Goal: Task Accomplishment & Management: Complete application form

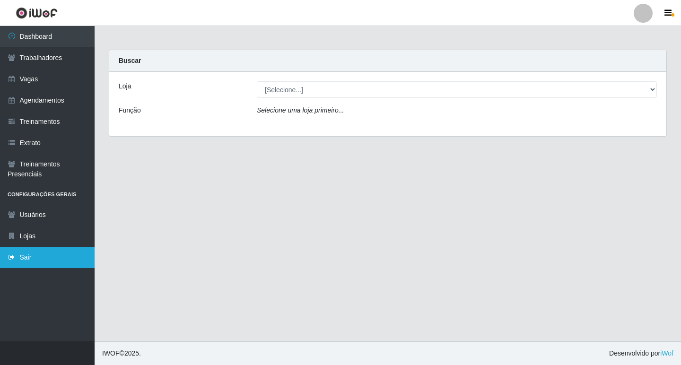
click at [45, 256] on link "Sair" at bounding box center [47, 257] width 95 height 21
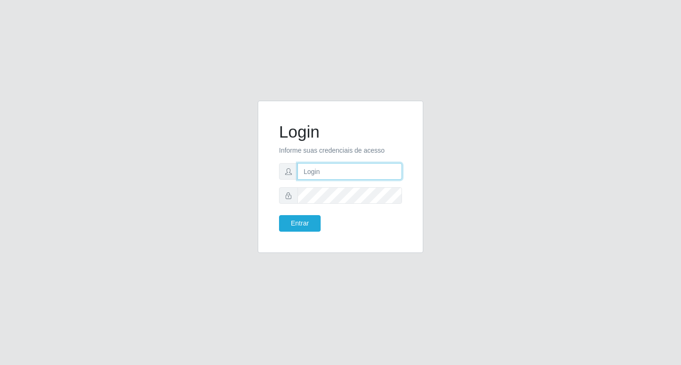
type input "filipe@ideal"
click at [301, 222] on button "Entrar" at bounding box center [300, 223] width 42 height 17
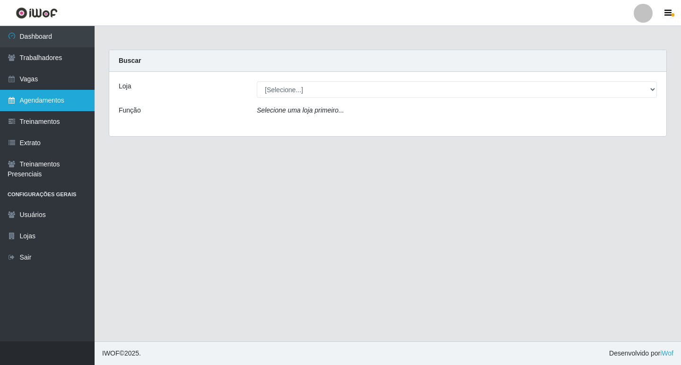
click at [45, 97] on link "Agendamentos" at bounding box center [47, 100] width 95 height 21
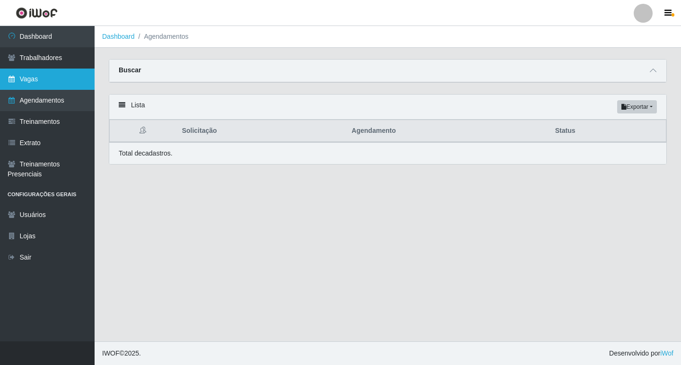
click at [57, 80] on link "Vagas" at bounding box center [47, 79] width 95 height 21
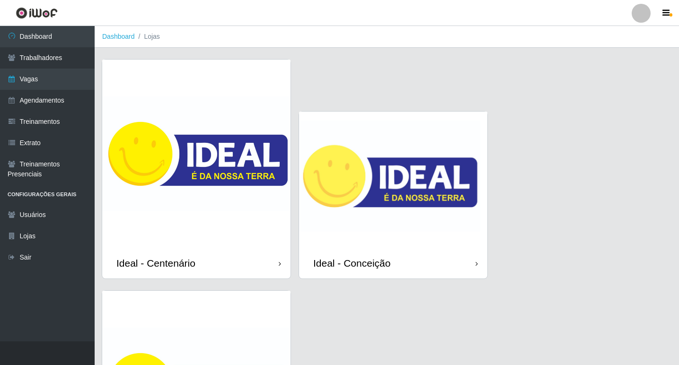
scroll to position [95, 0]
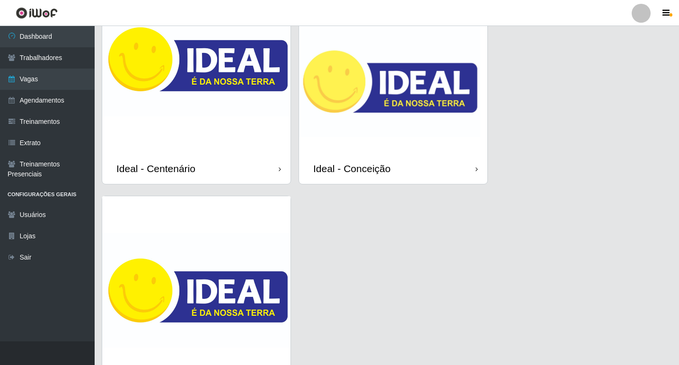
click at [438, 118] on img at bounding box center [393, 85] width 188 height 136
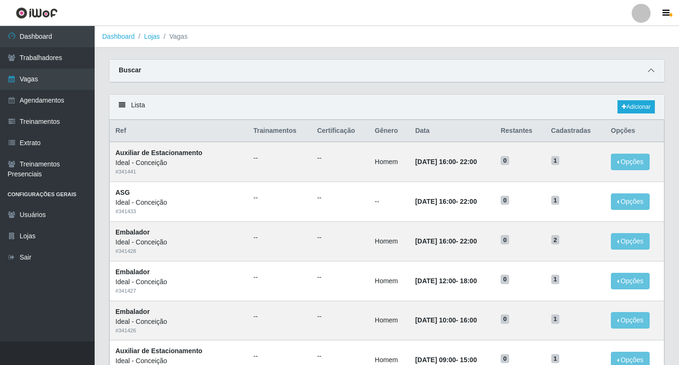
click at [651, 69] on icon at bounding box center [651, 70] width 7 height 7
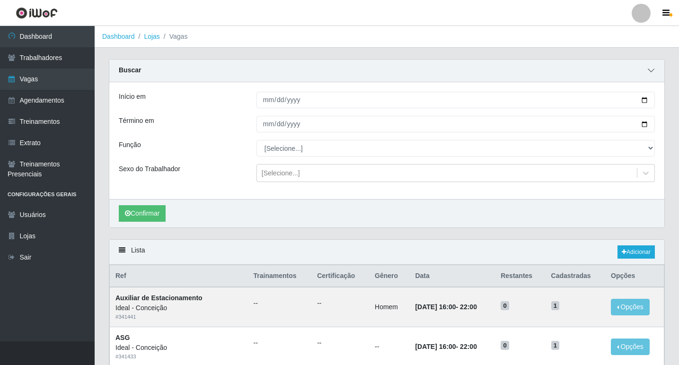
click at [648, 68] on icon at bounding box center [651, 70] width 7 height 7
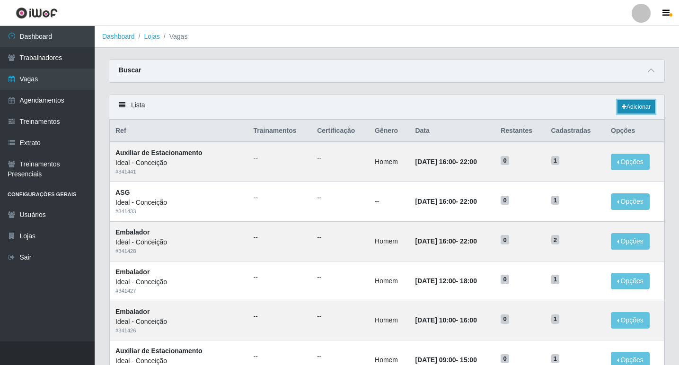
click at [635, 108] on link "Adicionar" at bounding box center [635, 106] width 37 height 13
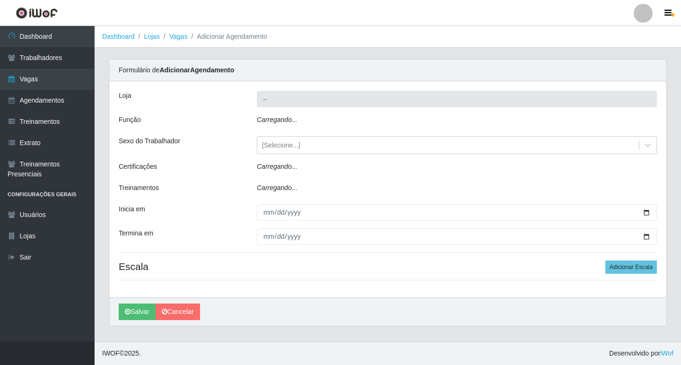
type input "Ideal - Conceição"
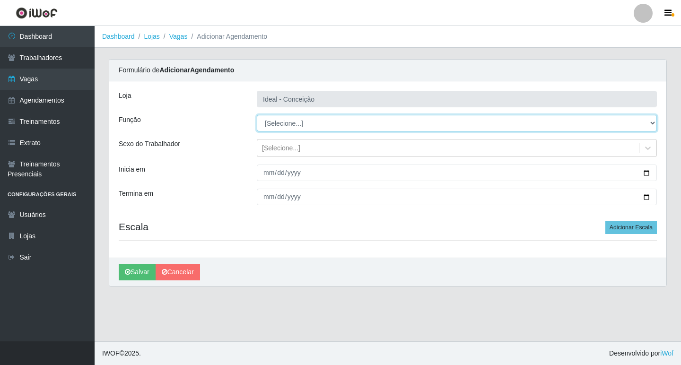
click at [407, 123] on select "[Selecione...] ASG ASG + ASG ++ Auxiliar de Estacionamento Auxiliar de Estacion…" at bounding box center [457, 123] width 400 height 17
select select "1"
click at [257, 115] on select "[Selecione...] ASG ASG + ASG ++ Auxiliar de Estacionamento Auxiliar de Estacion…" at bounding box center [457, 123] width 400 height 17
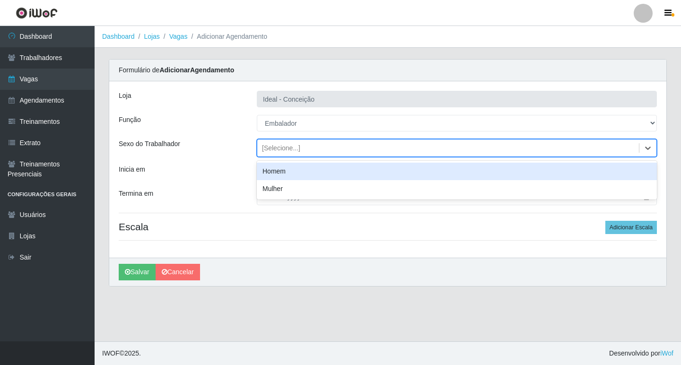
click at [308, 151] on div "[Selecione...]" at bounding box center [448, 149] width 382 height 16
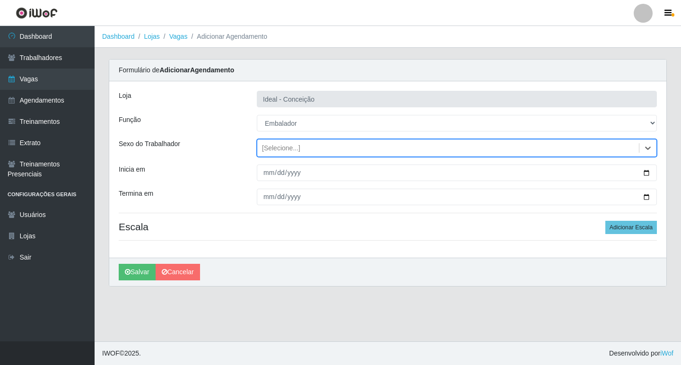
click at [308, 151] on div "[Selecione...]" at bounding box center [448, 149] width 382 height 16
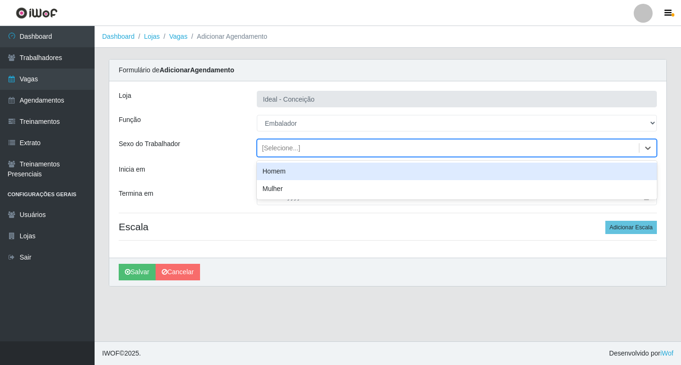
click at [297, 166] on div "Homem" at bounding box center [457, 172] width 400 height 18
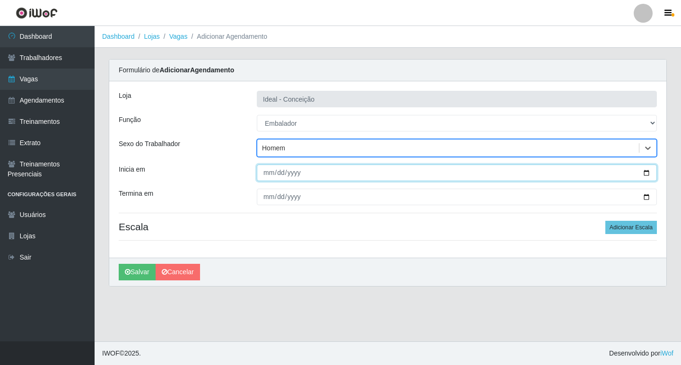
drag, startPoint x: 269, startPoint y: 171, endPoint x: 410, endPoint y: 182, distance: 141.9
click at [277, 172] on input "Inicia em" at bounding box center [457, 173] width 400 height 17
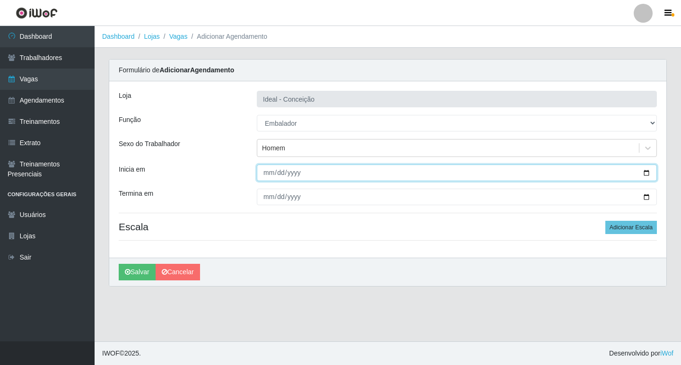
click at [279, 172] on input "Inicia em" at bounding box center [457, 173] width 400 height 17
type input "[DATE]"
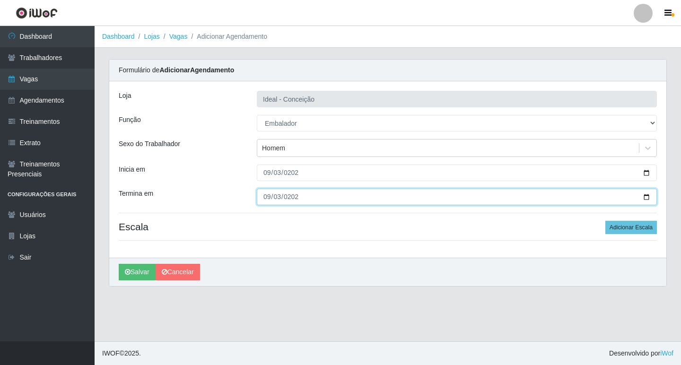
type input "[DATE]"
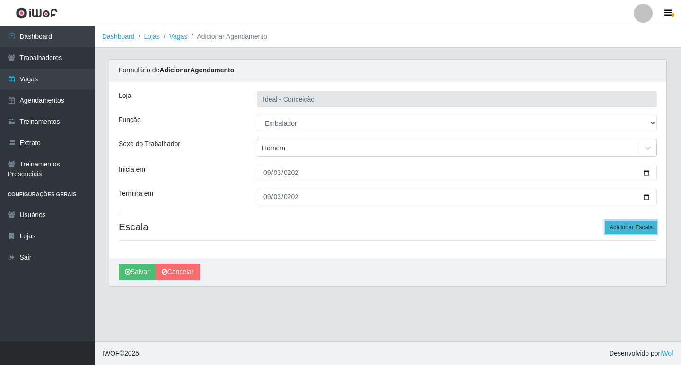
click at [631, 231] on button "Adicionar Escala" at bounding box center [632, 227] width 52 height 13
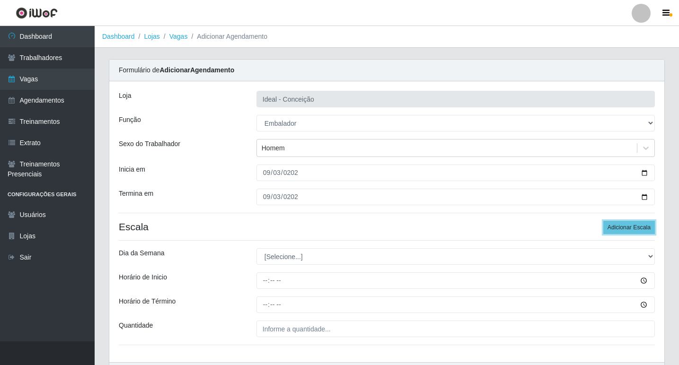
scroll to position [61, 0]
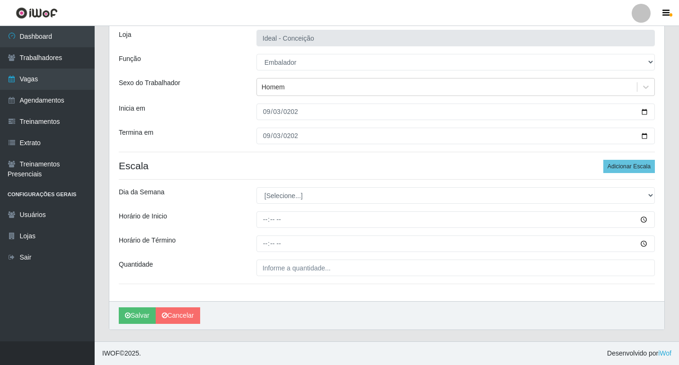
click at [295, 205] on div "Loja Ideal - Conceição Função [Selecione...] ASG ASG + ASG ++ Auxiliar de Estac…" at bounding box center [386, 160] width 555 height 281
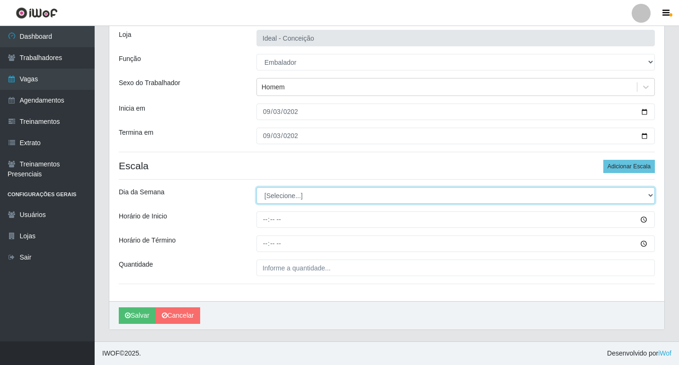
click at [288, 198] on select "[Selecione...] Segunda Terça Quarta Quinta Sexta Sábado Domingo" at bounding box center [455, 195] width 398 height 17
select select "3"
click at [256, 187] on select "[Selecione...] Segunda Terça Quarta Quinta Sexta Sábado Domingo" at bounding box center [455, 195] width 398 height 17
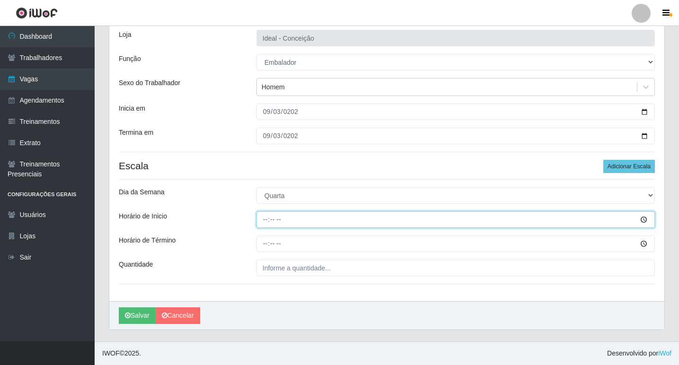
click at [261, 220] on input "Horário de Inicio" at bounding box center [455, 220] width 398 height 17
type input "10:00"
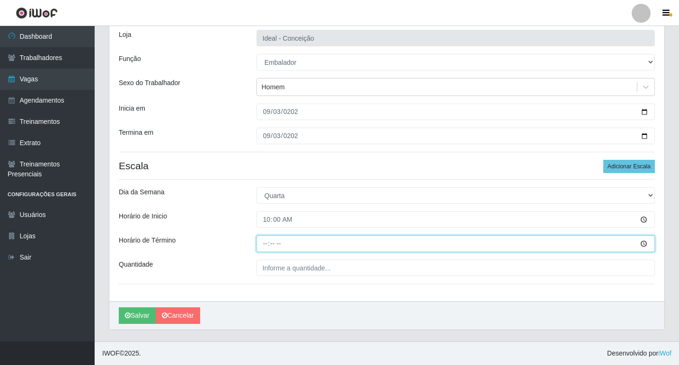
type input "16:00"
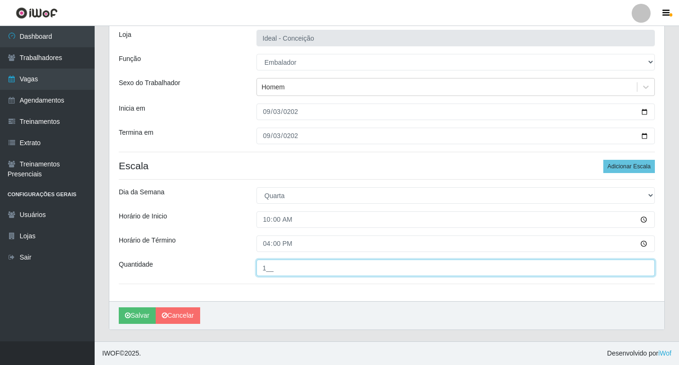
type input "1__"
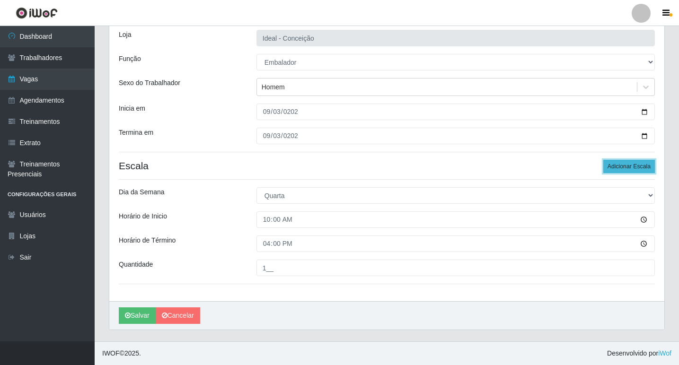
click at [644, 167] on button "Adicionar Escala" at bounding box center [629, 166] width 52 height 13
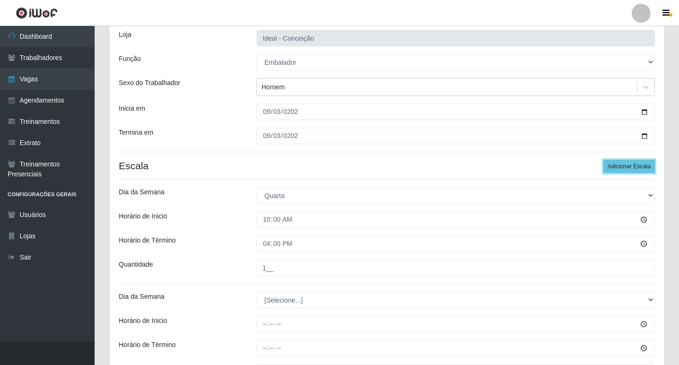
scroll to position [156, 0]
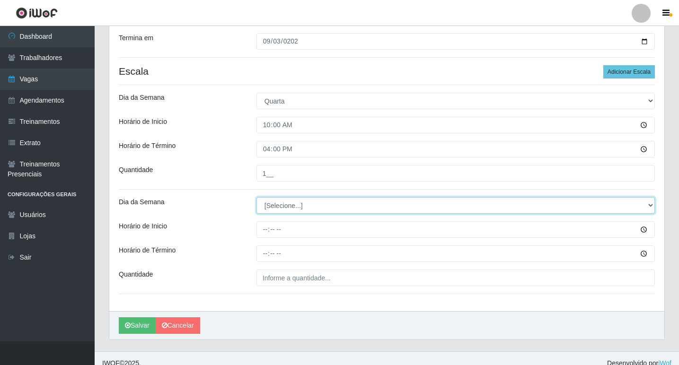
click at [257, 207] on select "[Selecione...] Segunda Terça Quarta Quinta Sexta Sábado Domingo" at bounding box center [455, 205] width 398 height 17
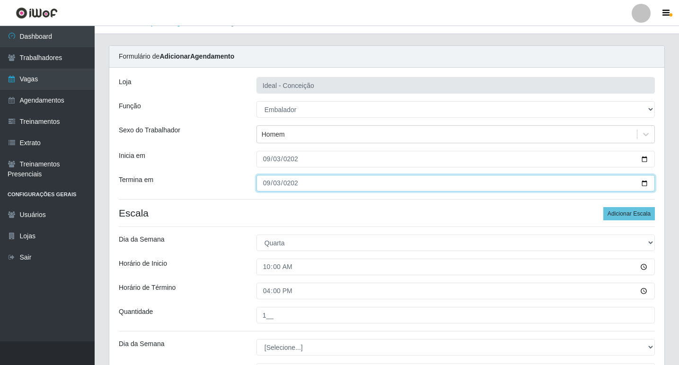
click at [266, 186] on input "[DATE]" at bounding box center [455, 183] width 398 height 17
type input "[DATE]"
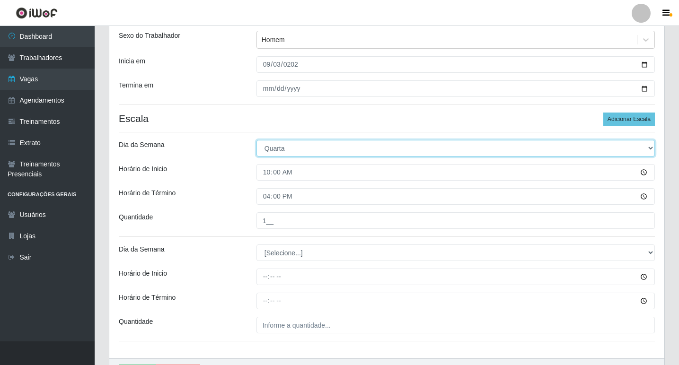
click at [293, 150] on select "[Selecione...] Segunda Terça Quarta Quinta Sexta Sábado Domingo" at bounding box center [455, 148] width 398 height 17
click at [290, 148] on select "[Selecione...] Segunda Terça Quarta Quinta Sexta Sábado Domingo" at bounding box center [455, 148] width 398 height 17
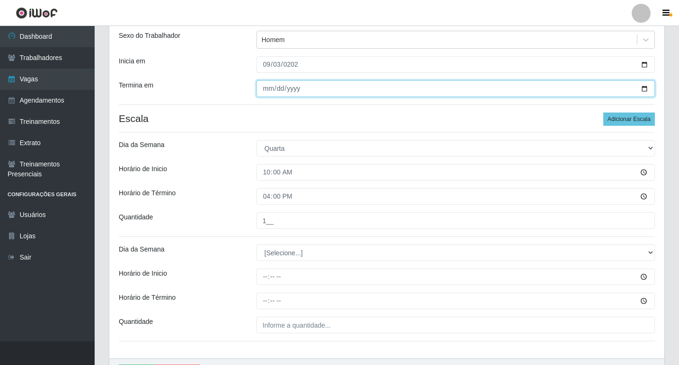
click at [267, 88] on input "[DATE]" at bounding box center [455, 88] width 398 height 17
type input "[DATE]"
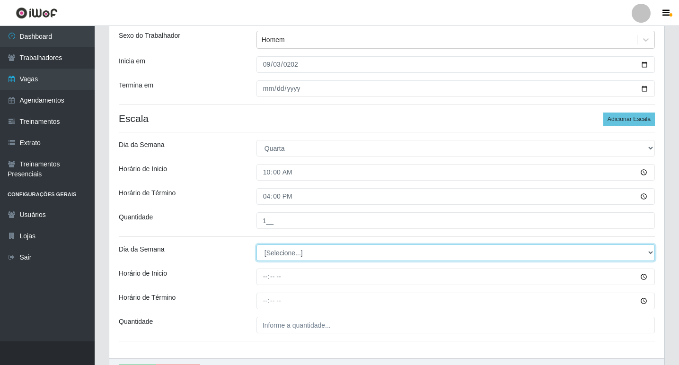
click at [272, 253] on select "[Selecione...] Segunda Terça Quarta Quinta Sexta Sábado Domingo" at bounding box center [455, 253] width 398 height 17
select select "3"
click at [256, 245] on select "[Selecione...] Segunda Terça Quarta Quinta Sexta Sábado Domingo" at bounding box center [455, 253] width 398 height 17
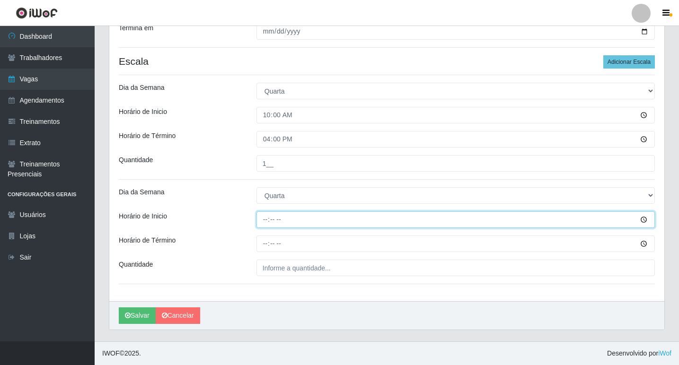
click at [267, 224] on input "Horário de Inicio" at bounding box center [455, 220] width 398 height 17
type input "12:00"
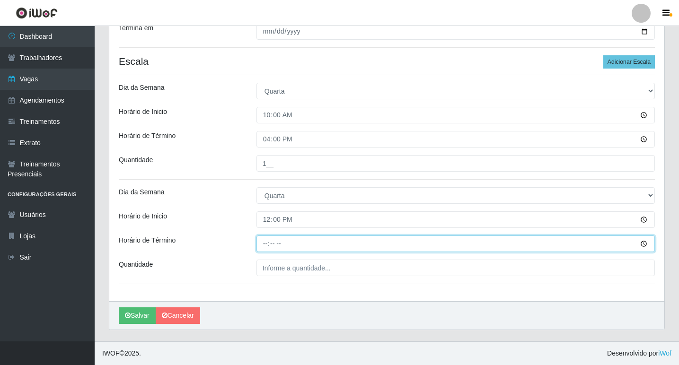
type input "18:00"
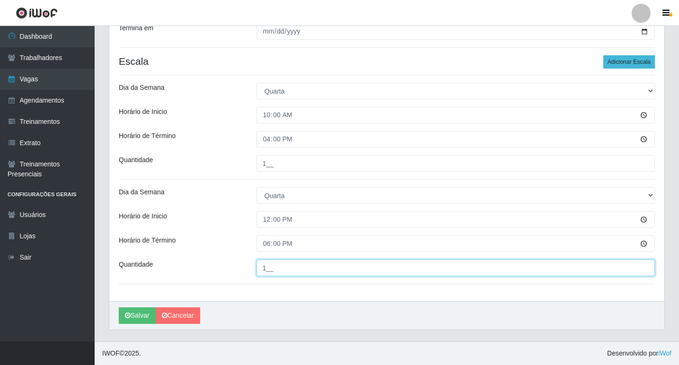
type input "1__"
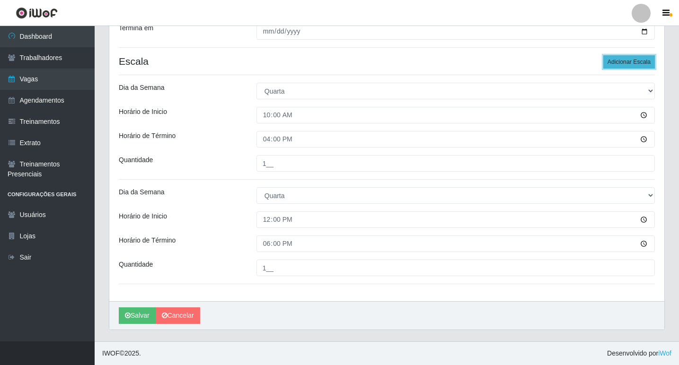
click at [627, 66] on button "Adicionar Escala" at bounding box center [629, 61] width 52 height 13
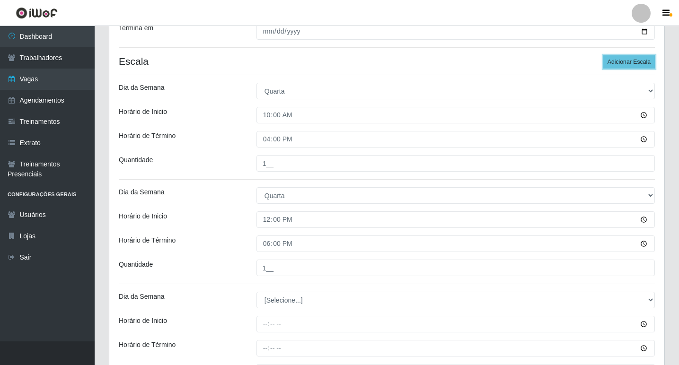
scroll to position [260, 0]
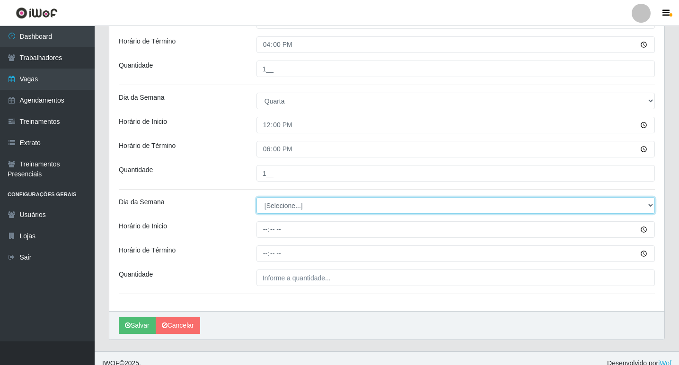
click at [274, 210] on select "[Selecione...] Segunda Terça Quarta Quinta Sexta Sábado Domingo" at bounding box center [455, 205] width 398 height 17
click at [273, 211] on select "[Selecione...] Segunda Terça Quarta Quinta Sexta Sábado Domingo" at bounding box center [455, 205] width 398 height 17
select select "3"
click at [256, 197] on select "[Selecione...] Segunda Terça Quarta Quinta Sexta Sábado Domingo" at bounding box center [455, 205] width 398 height 17
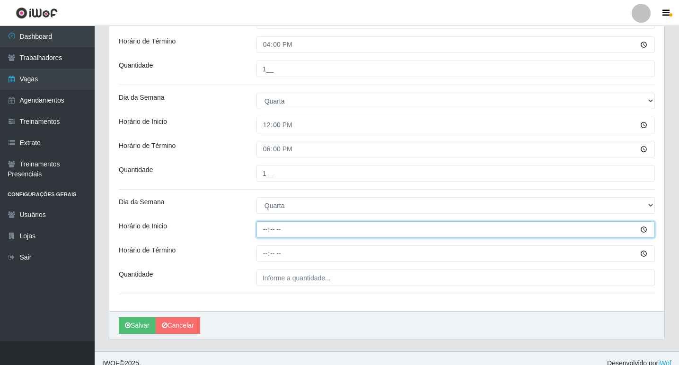
click at [265, 230] on input "Horário de Inicio" at bounding box center [455, 229] width 398 height 17
type input "16:00"
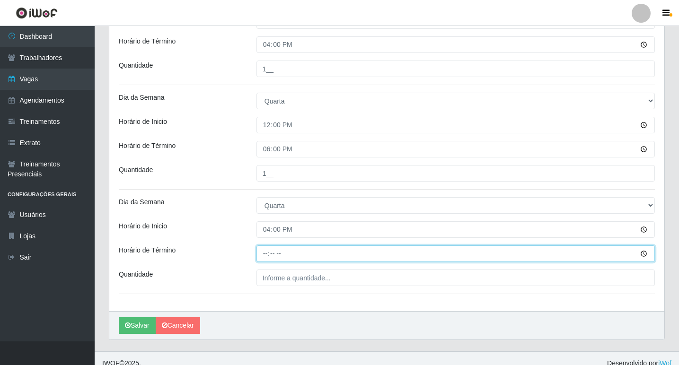
type input "22:00"
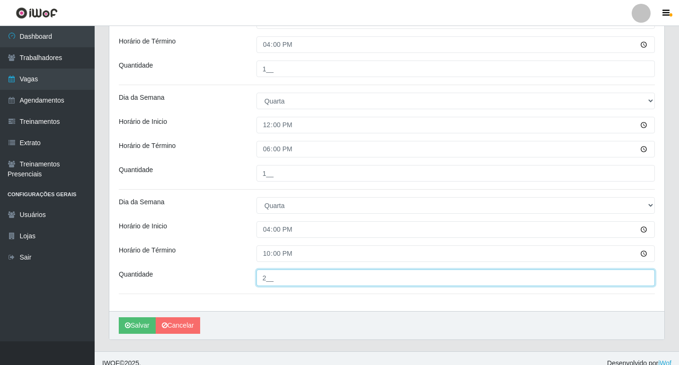
type input "2__"
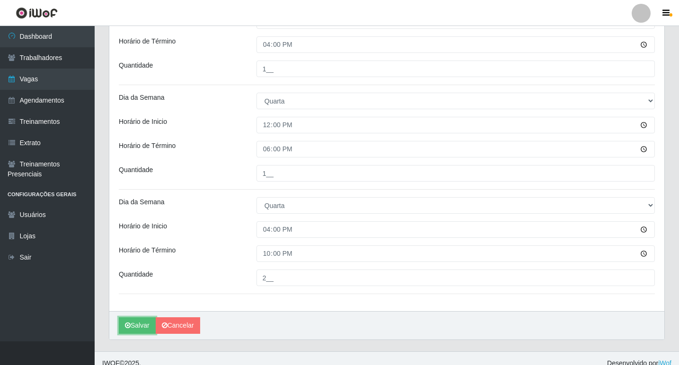
scroll to position [270, 0]
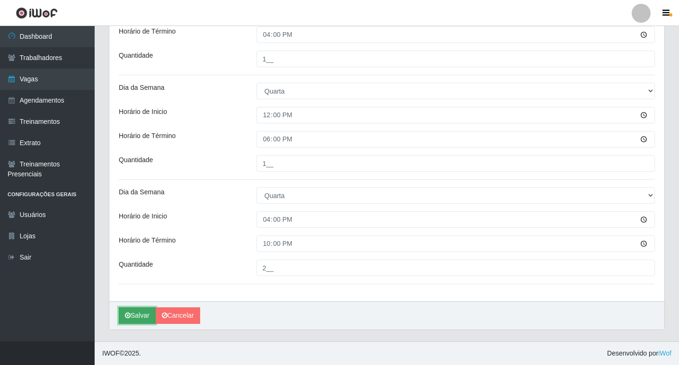
click at [138, 317] on button "Salvar" at bounding box center [137, 316] width 37 height 17
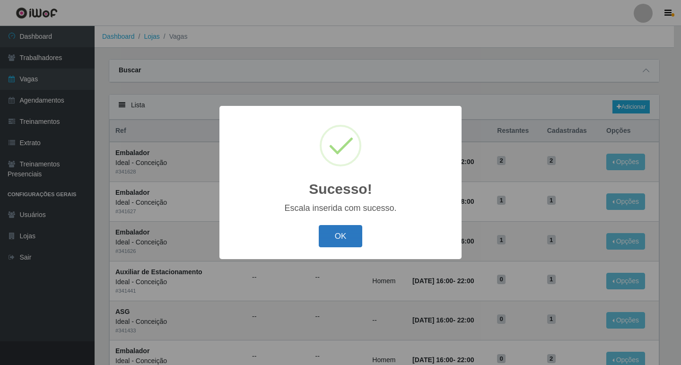
click at [332, 244] on button "OK" at bounding box center [341, 236] width 44 height 22
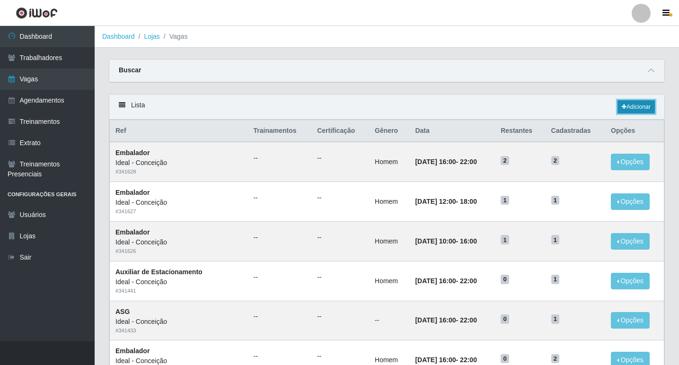
click at [623, 106] on icon at bounding box center [624, 107] width 5 height 6
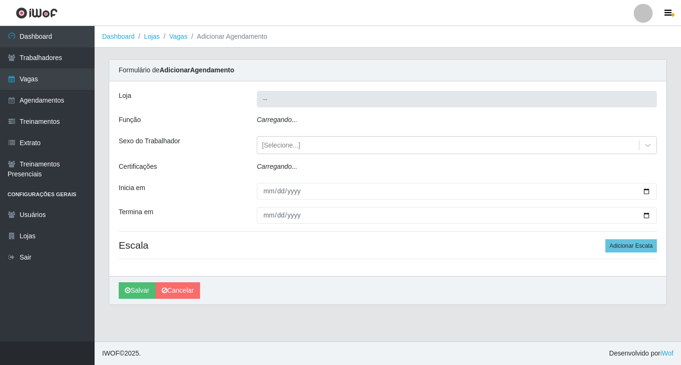
type input "Ideal - Conceição"
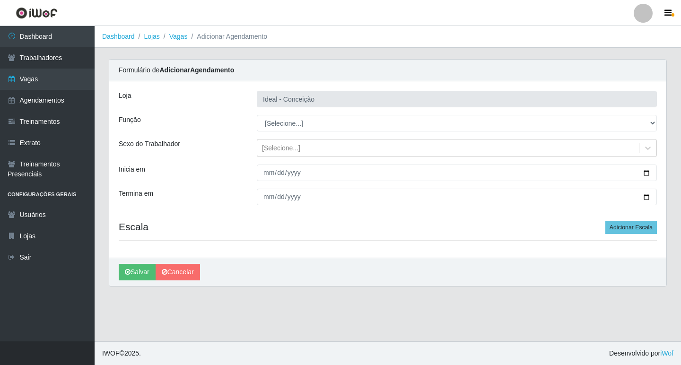
click at [284, 132] on div "Loja Ideal - Conceição Função [Selecione...] ASG ASG + ASG ++ Auxiliar de Estac…" at bounding box center [387, 169] width 557 height 176
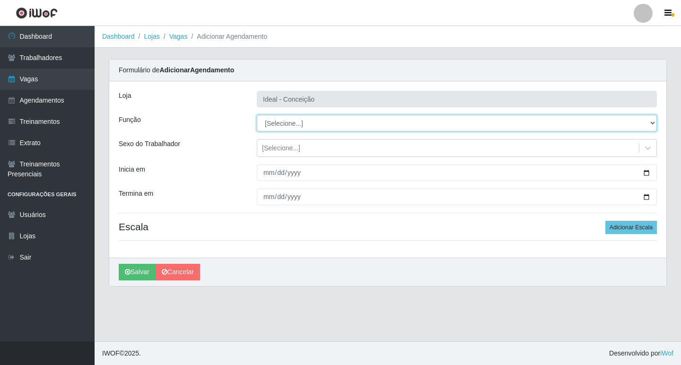
click at [285, 125] on select "[Selecione...] ASG ASG + ASG ++ Auxiliar de Estacionamento Auxiliar de Estacion…" at bounding box center [457, 123] width 400 height 17
select select "16"
click at [257, 115] on select "[Selecione...] ASG ASG + ASG ++ Auxiliar de Estacionamento Auxiliar de Estacion…" at bounding box center [457, 123] width 400 height 17
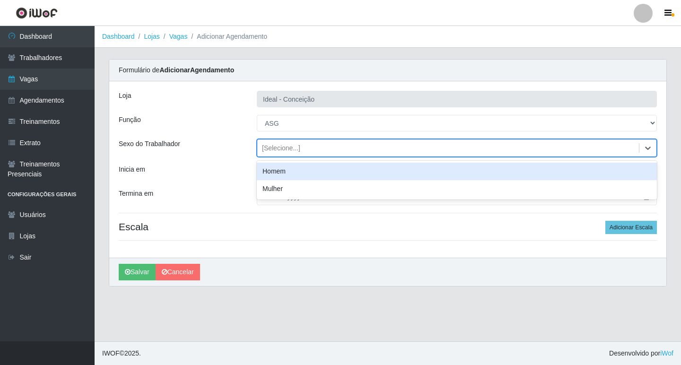
click at [275, 147] on div "[Selecione...]" at bounding box center [281, 148] width 38 height 10
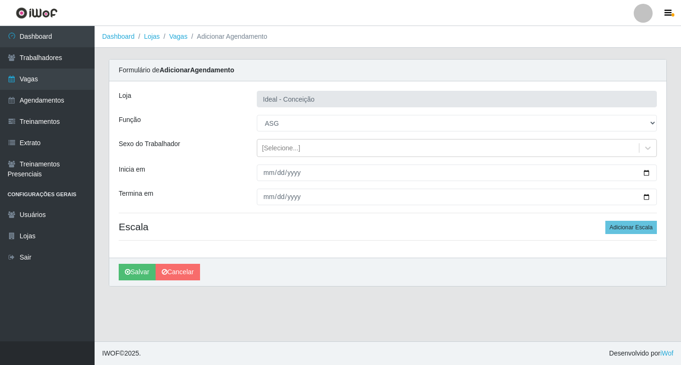
click at [186, 189] on div "Termina em" at bounding box center [181, 197] width 138 height 17
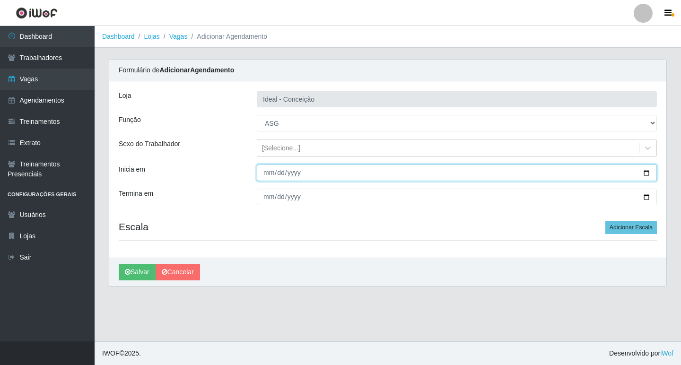
click at [274, 170] on input "Inicia em" at bounding box center [457, 173] width 400 height 17
type input "[DATE]"
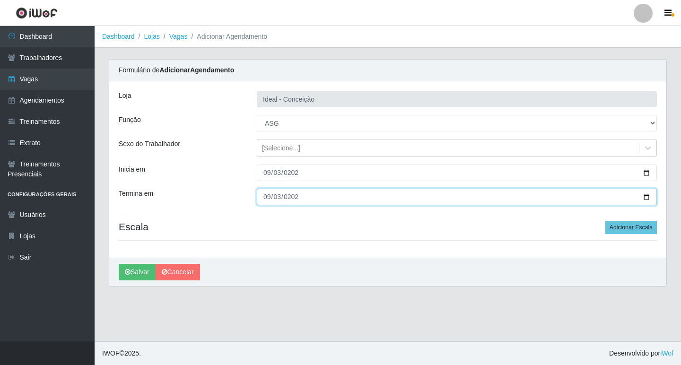
type input "[DATE]"
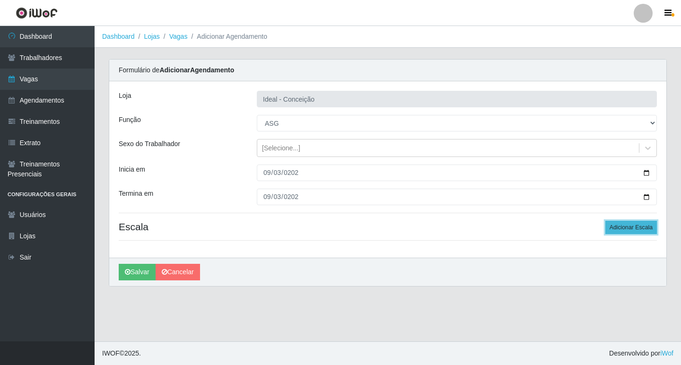
click at [608, 230] on button "Adicionar Escala" at bounding box center [632, 227] width 52 height 13
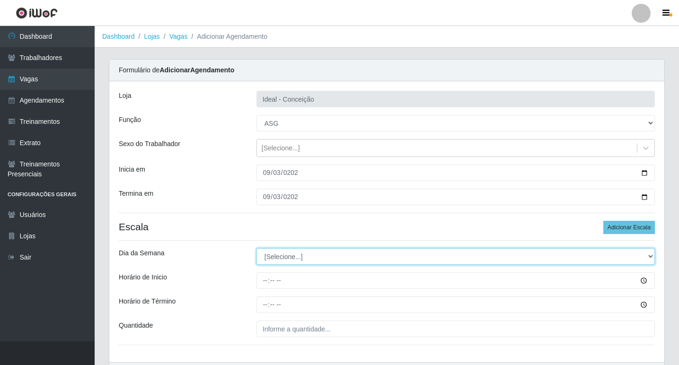
click at [291, 256] on select "[Selecione...] Segunda Terça Quarta Quinta Sexta Sábado Domingo" at bounding box center [455, 256] width 398 height 17
select select "3"
click at [256, 248] on select "[Selecione...] Segunda Terça Quarta Quinta Sexta Sábado Domingo" at bounding box center [455, 256] width 398 height 17
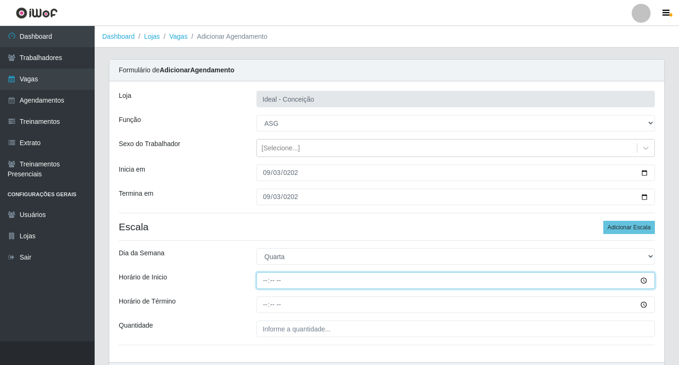
click at [267, 277] on input "Horário de Inicio" at bounding box center [455, 281] width 398 height 17
type input "07:00"
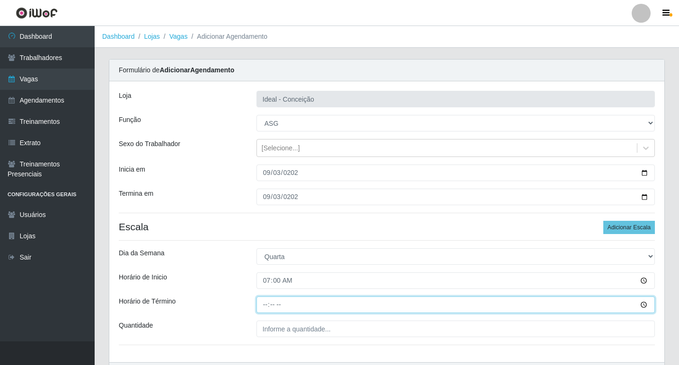
type input "13:00"
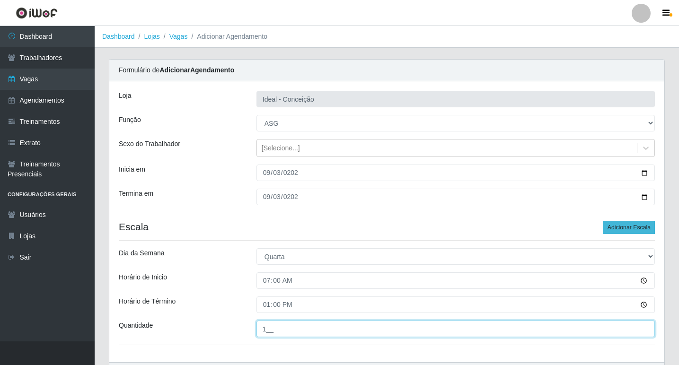
type input "1__"
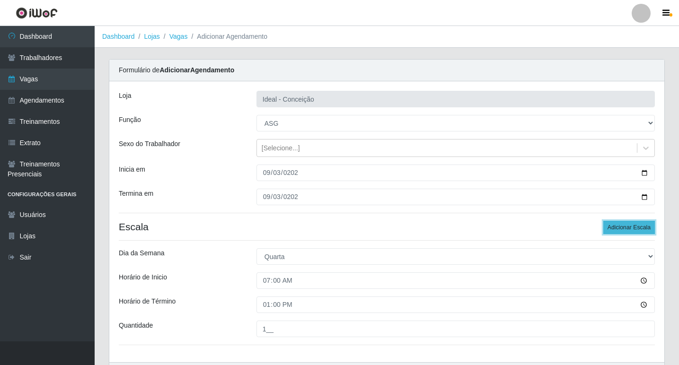
click at [614, 222] on button "Adicionar Escala" at bounding box center [629, 227] width 52 height 13
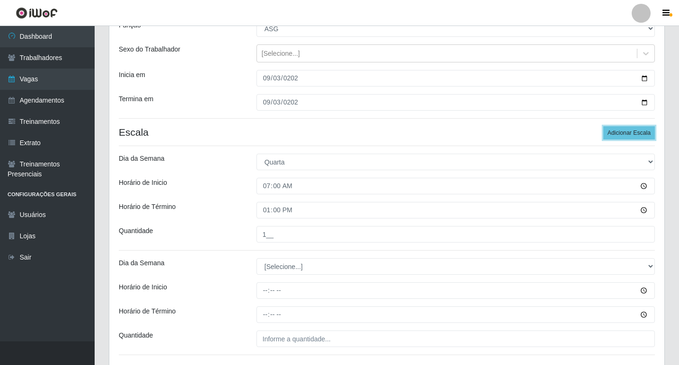
scroll to position [142, 0]
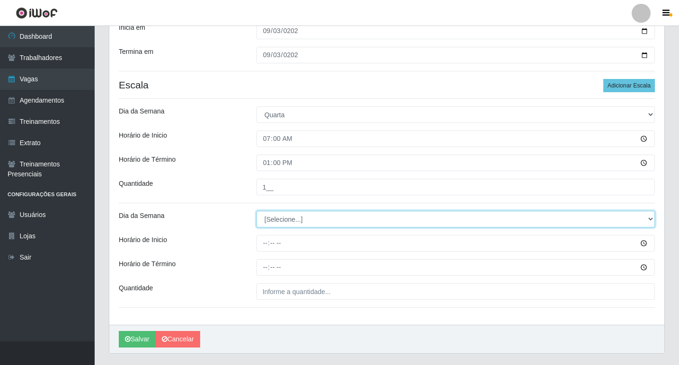
click at [289, 220] on select "[Selecione...] Segunda Terça Quarta Quinta Sexta Sábado Domingo" at bounding box center [455, 219] width 398 height 17
select select "3"
click at [256, 211] on select "[Selecione...] Segunda Terça Quarta Quinta Sexta Sábado Domingo" at bounding box center [455, 219] width 398 height 17
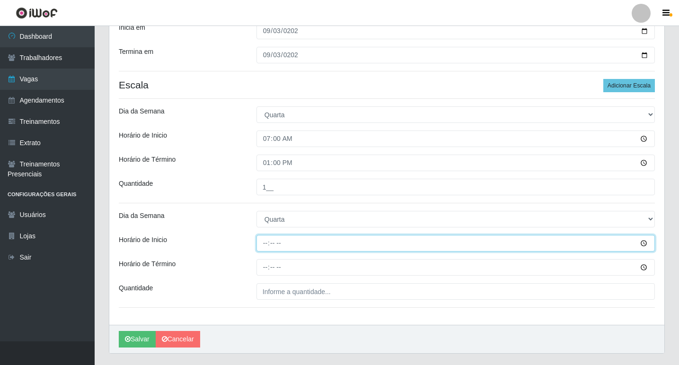
click at [257, 243] on input "Horário de Inicio" at bounding box center [455, 243] width 398 height 17
type input "09:00"
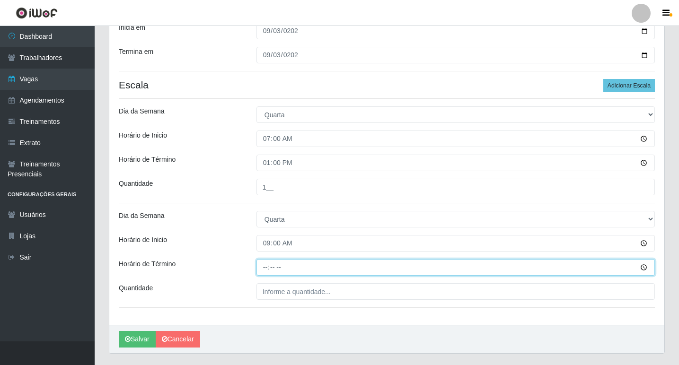
type input "15:00"
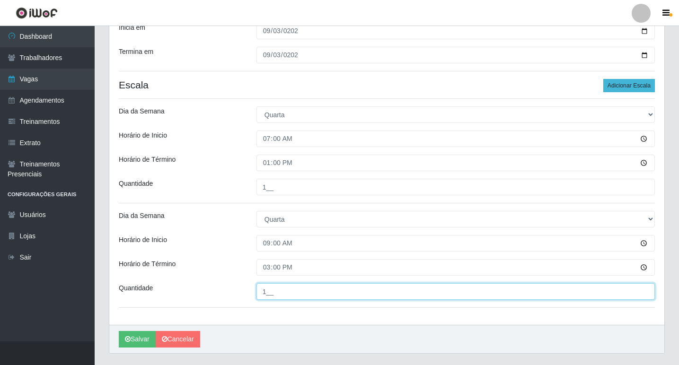
type input "1__"
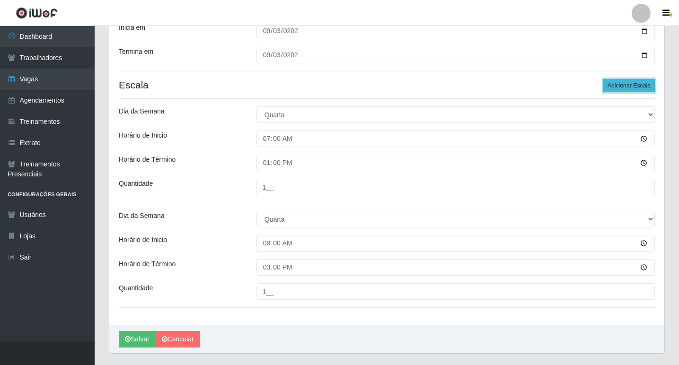
click at [622, 86] on button "Adicionar Escala" at bounding box center [629, 85] width 52 height 13
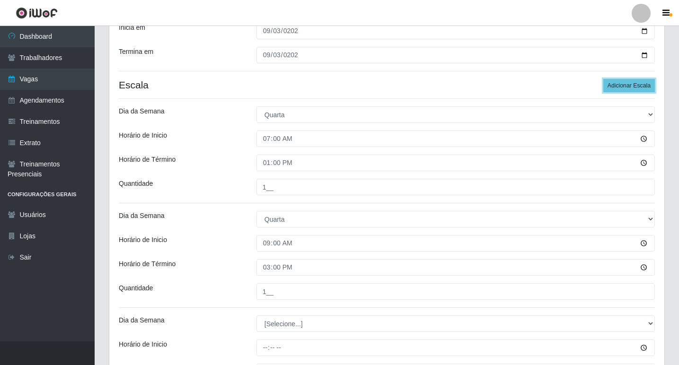
scroll to position [237, 0]
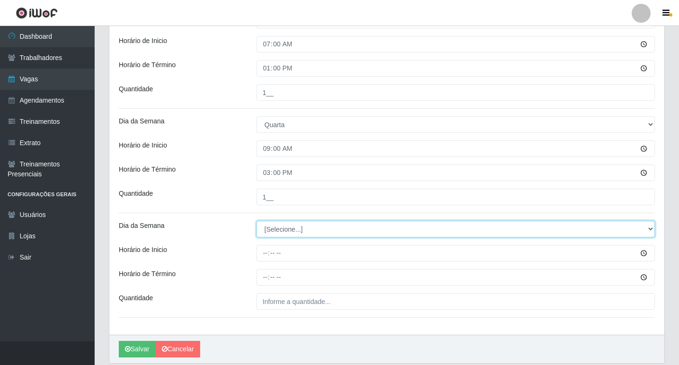
click at [258, 232] on select "[Selecione...] Segunda Terça Quarta Quinta Sexta Sábado Domingo" at bounding box center [455, 229] width 398 height 17
select select "3"
click at [256, 221] on select "[Selecione...] Segunda Terça Quarta Quinta Sexta Sábado Domingo" at bounding box center [455, 229] width 398 height 17
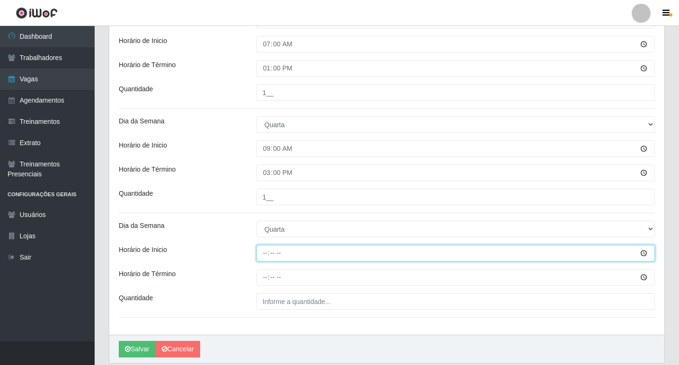
click at [264, 257] on input "Horário de Inicio" at bounding box center [455, 253] width 398 height 17
type input "12:00"
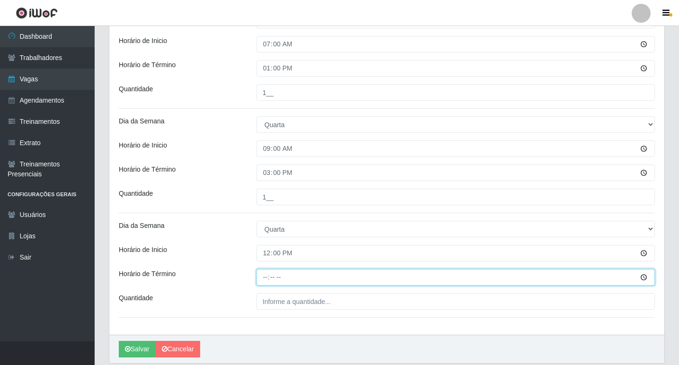
click at [267, 285] on input "Horário de Término" at bounding box center [455, 277] width 398 height 17
click at [267, 283] on input "Horário de Término" at bounding box center [455, 277] width 398 height 17
click at [265, 277] on input "Horário de Término" at bounding box center [455, 277] width 398 height 17
type input "18:00"
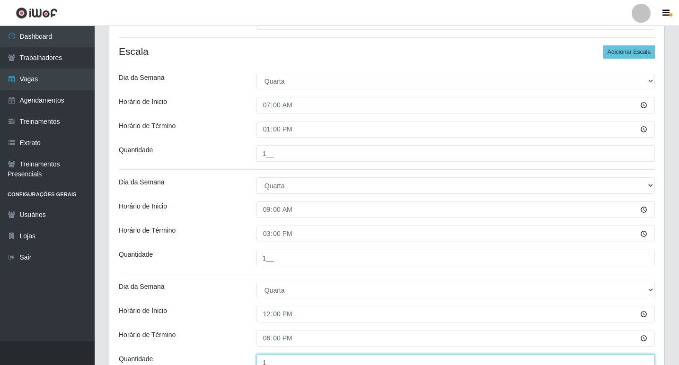
scroll to position [128, 0]
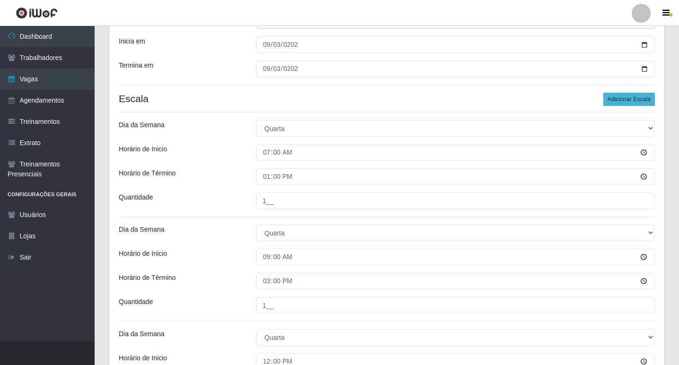
type input "1__"
click at [616, 98] on button "Adicionar Escala" at bounding box center [629, 99] width 52 height 13
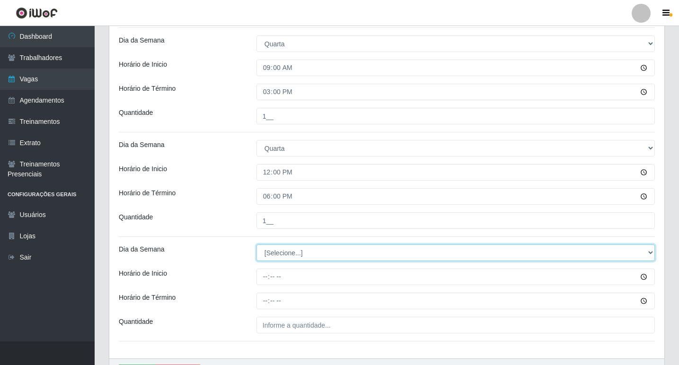
click at [262, 256] on select "[Selecione...] Segunda Terça Quarta Quinta Sexta Sábado Domingo" at bounding box center [455, 253] width 398 height 17
select select "3"
click at [256, 245] on select "[Selecione...] Segunda Terça Quarta Quinta Sexta Sábado Domingo" at bounding box center [455, 253] width 398 height 17
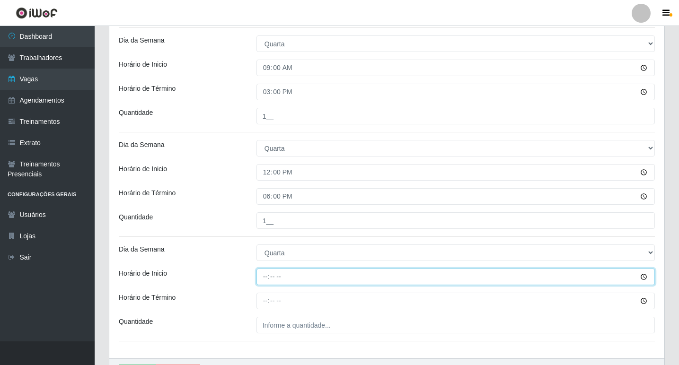
click at [261, 280] on input "Horário de Inicio" at bounding box center [455, 277] width 398 height 17
type input "15:00"
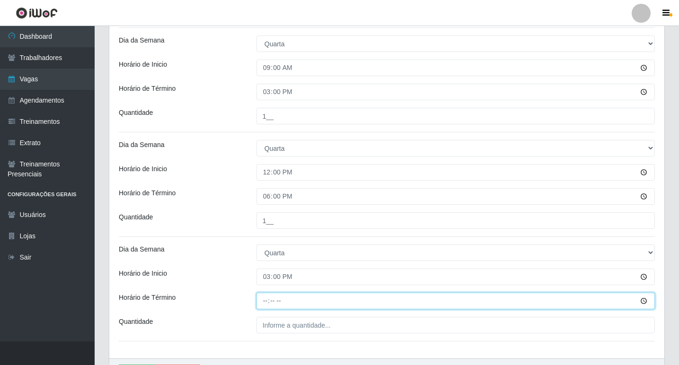
type input "21:00"
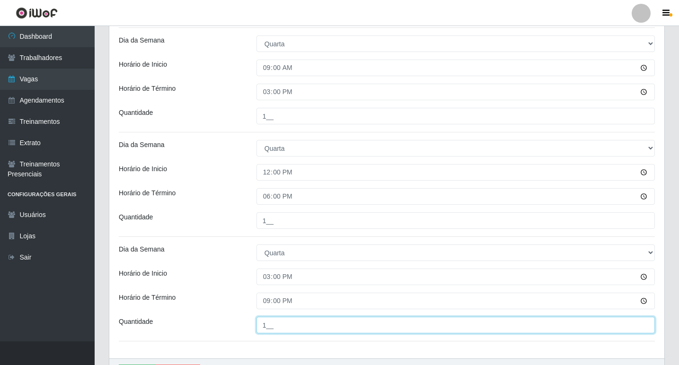
scroll to position [81, 0]
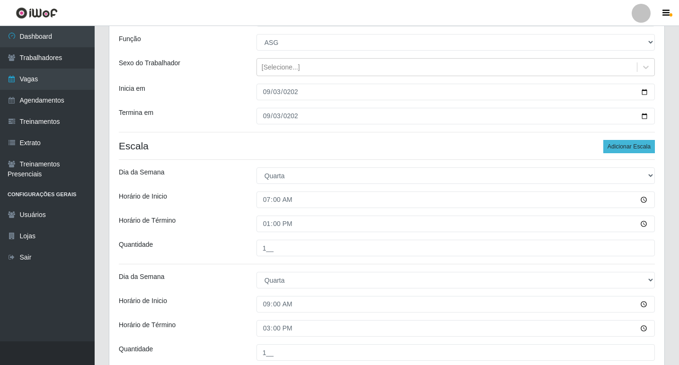
type input "1__"
click at [616, 144] on button "Adicionar Escala" at bounding box center [629, 146] width 52 height 13
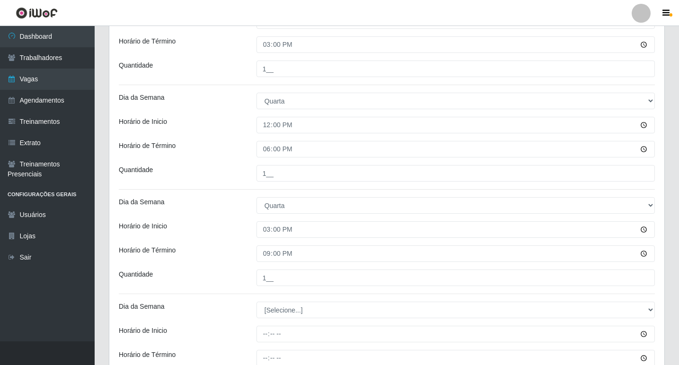
scroll to position [479, 0]
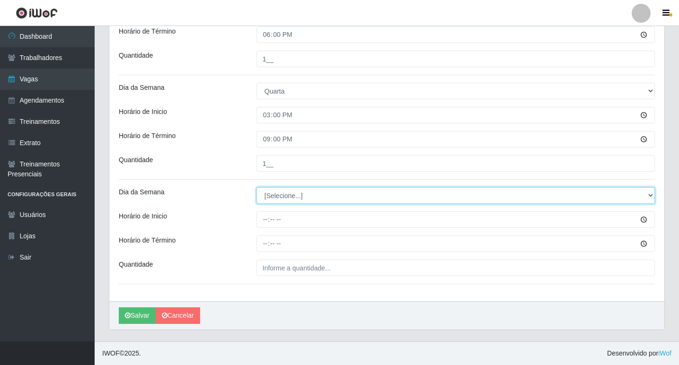
click at [280, 197] on select "[Selecione...] Segunda Terça Quarta Quinta Sexta Sábado Domingo" at bounding box center [455, 195] width 398 height 17
select select "3"
click at [256, 187] on select "[Selecione...] Segunda Terça Quarta Quinta Sexta Sábado Domingo" at bounding box center [455, 195] width 398 height 17
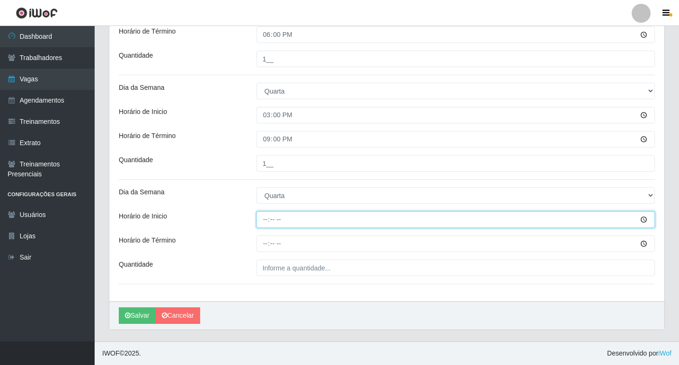
click at [263, 218] on input "Horário de Inicio" at bounding box center [455, 220] width 398 height 17
type input "16:00"
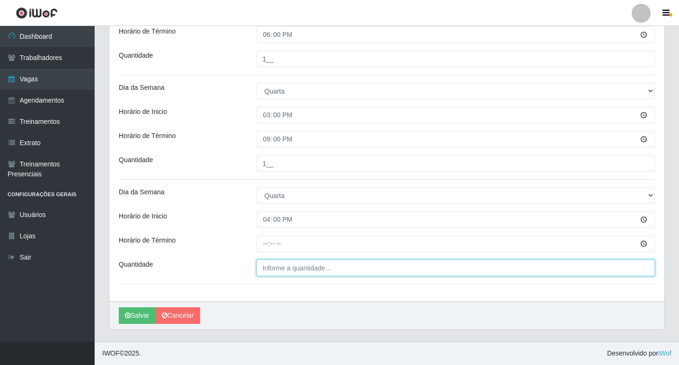
type input "___"
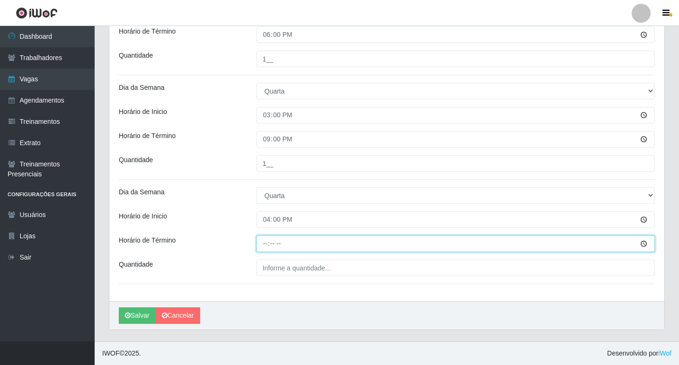
click at [284, 239] on input "Horário de Término" at bounding box center [455, 244] width 398 height 17
type input "22:00"
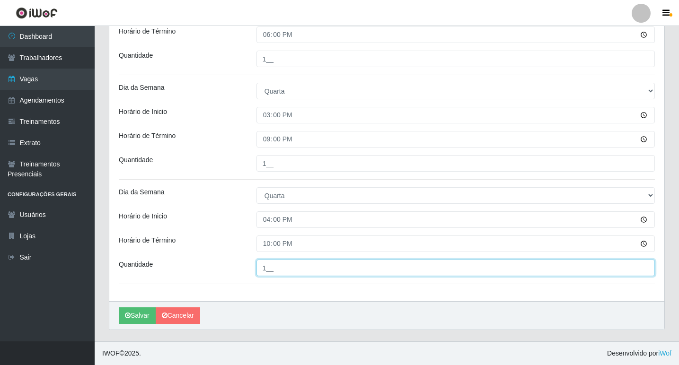
type input "1__"
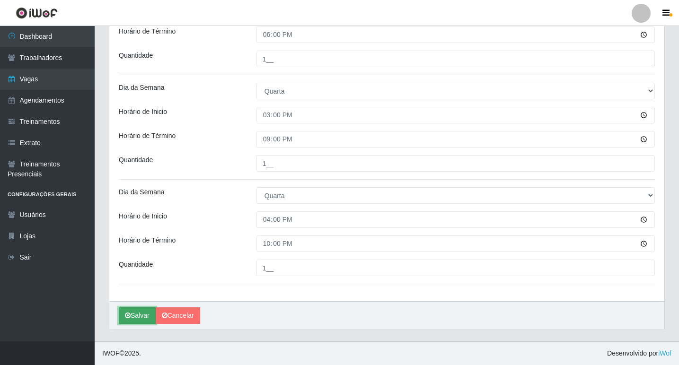
click at [126, 317] on icon "submit" at bounding box center [128, 315] width 6 height 7
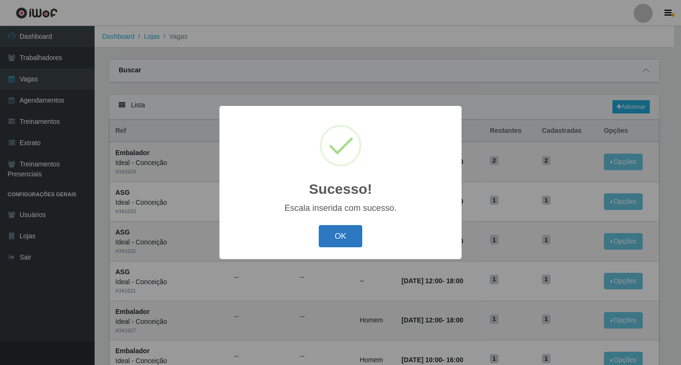
drag, startPoint x: 341, startPoint y: 222, endPoint x: 344, endPoint y: 235, distance: 12.7
click at [341, 228] on div "Sucesso! × Escala inserida com sucesso. OK Cancel" at bounding box center [341, 182] width 242 height 153
click at [344, 235] on button "OK" at bounding box center [341, 236] width 44 height 22
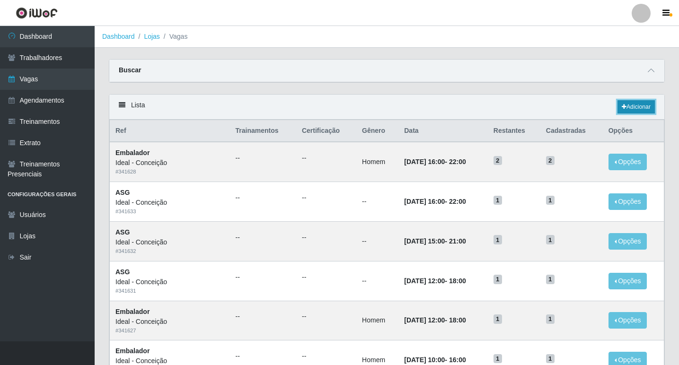
click at [623, 109] on icon at bounding box center [624, 107] width 5 height 6
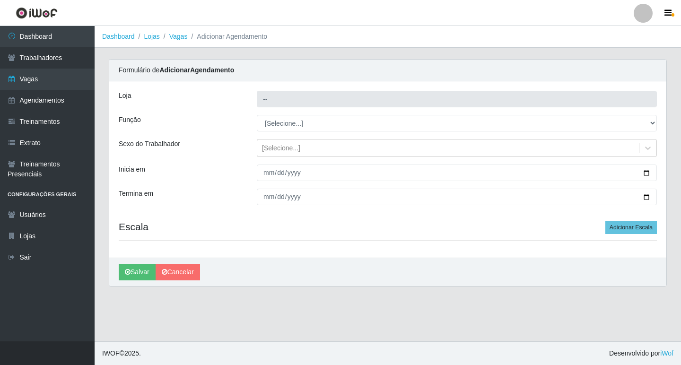
type input "Ideal - Conceição"
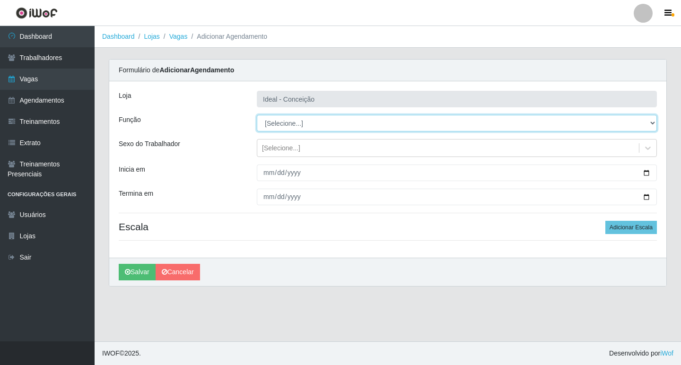
click at [366, 123] on select "[Selecione...] ASG ASG + ASG ++ Auxiliar de Estacionamento Auxiliar de Estacion…" at bounding box center [457, 123] width 400 height 17
select select "75"
click at [257, 115] on select "[Selecione...] ASG ASG + ASG ++ Auxiliar de Estacionamento Auxiliar de Estacion…" at bounding box center [457, 123] width 400 height 17
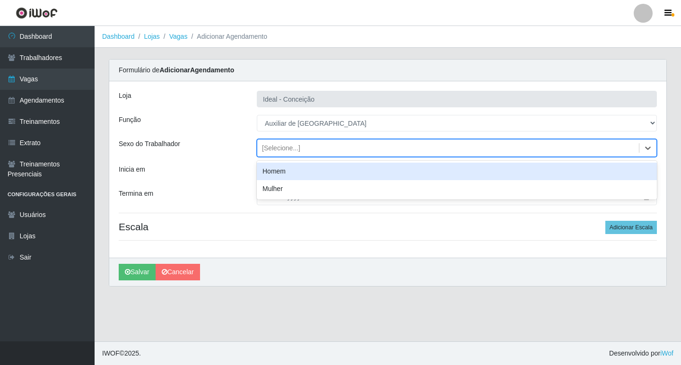
click at [265, 152] on div "[Selecione...]" at bounding box center [281, 148] width 38 height 10
click at [267, 174] on div "Homem" at bounding box center [457, 172] width 400 height 18
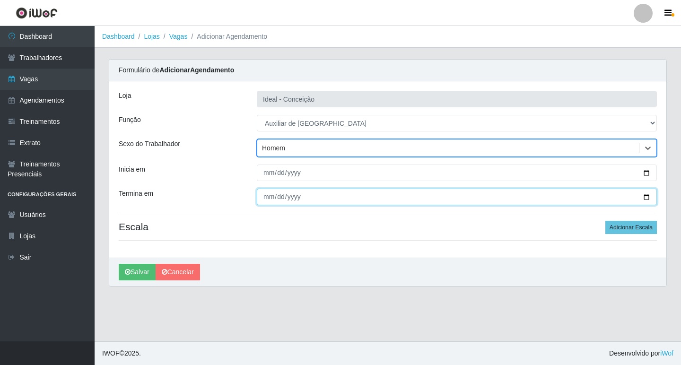
click at [258, 192] on input "Termina em" at bounding box center [457, 197] width 400 height 17
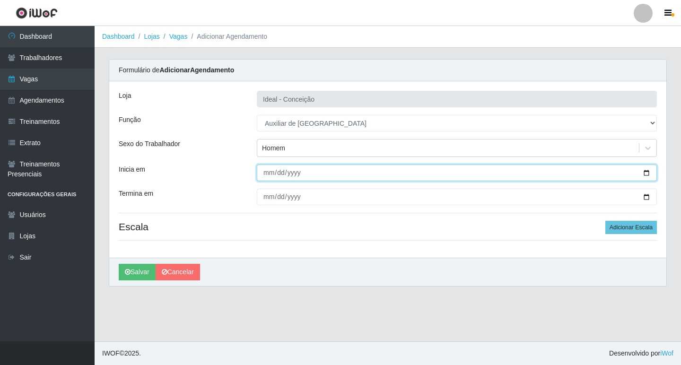
click at [270, 171] on input "Inicia em" at bounding box center [457, 173] width 400 height 17
type input "[DATE]"
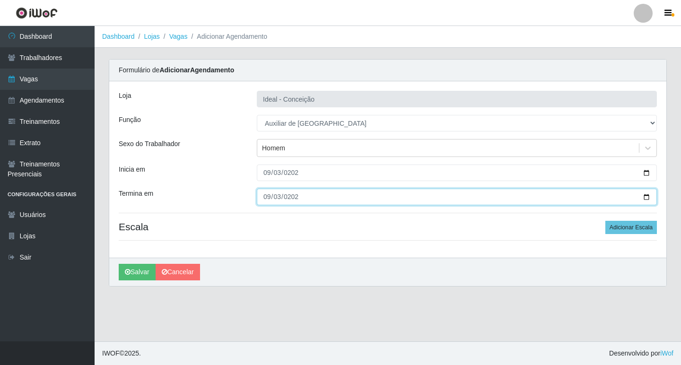
type input "[DATE]"
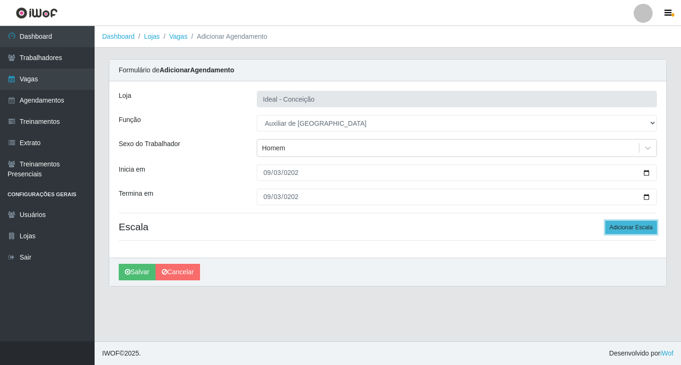
click at [627, 231] on button "Adicionar Escala" at bounding box center [632, 227] width 52 height 13
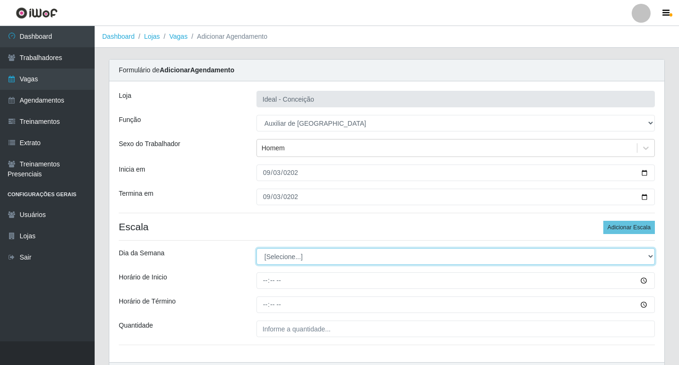
click at [275, 255] on select "[Selecione...] Segunda Terça Quarta Quinta Sexta Sábado Domingo" at bounding box center [455, 256] width 398 height 17
select select "3"
click at [256, 248] on select "[Selecione...] Segunda Terça Quarta Quinta Sexta Sábado Domingo" at bounding box center [455, 256] width 398 height 17
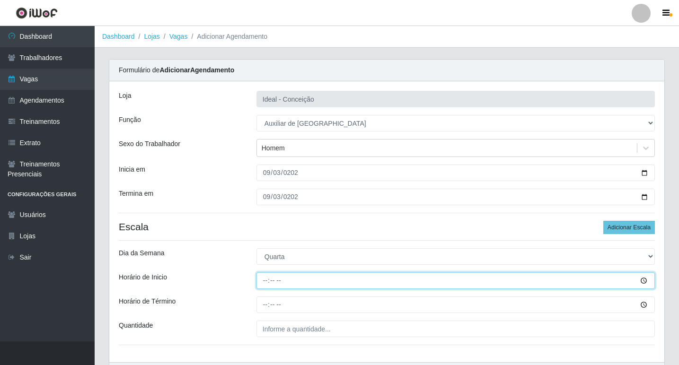
click at [267, 276] on input "Horário de Inicio" at bounding box center [455, 281] width 398 height 17
type input "08:00"
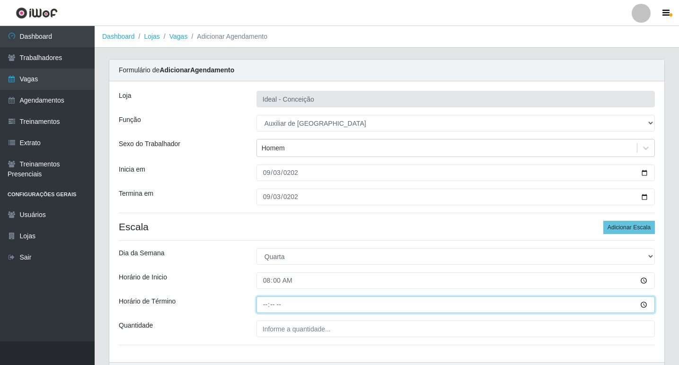
click at [368, 305] on input "Horário de Término" at bounding box center [455, 305] width 398 height 17
type input "12:00"
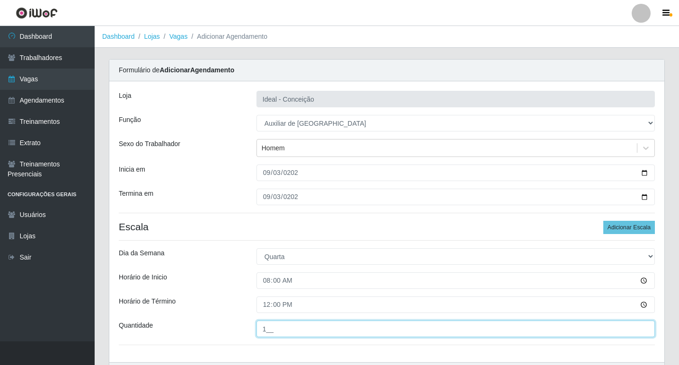
type input "1__"
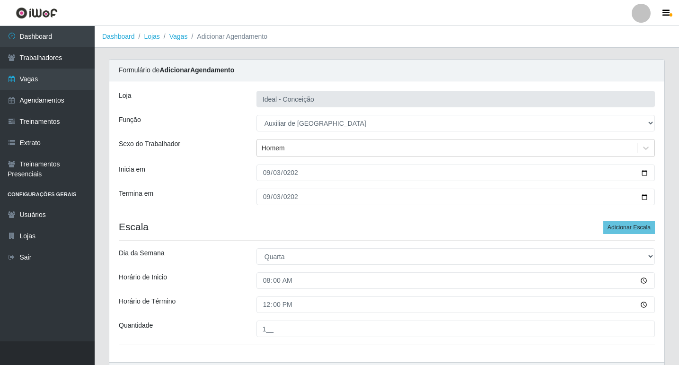
scroll to position [61, 0]
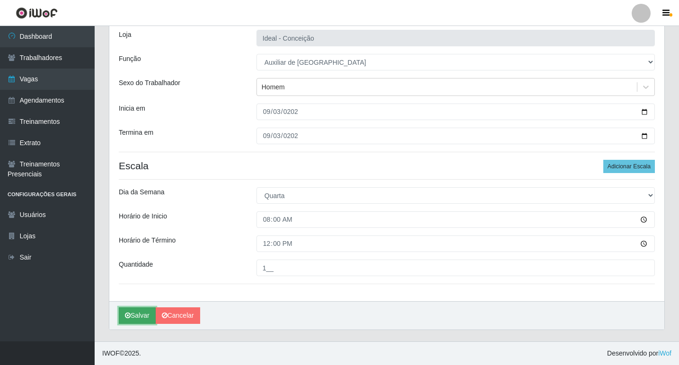
click at [145, 315] on button "Salvar" at bounding box center [137, 316] width 37 height 17
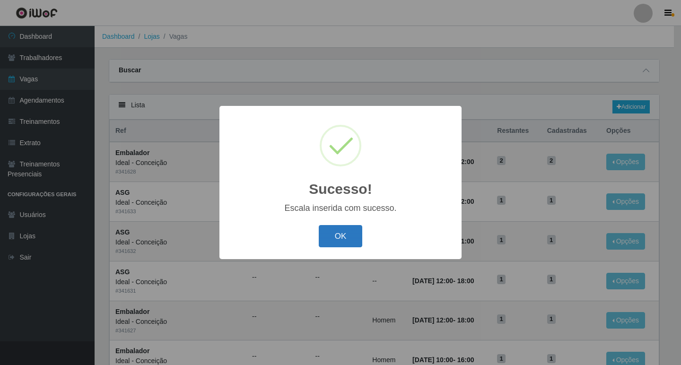
click at [347, 233] on button "OK" at bounding box center [341, 236] width 44 height 22
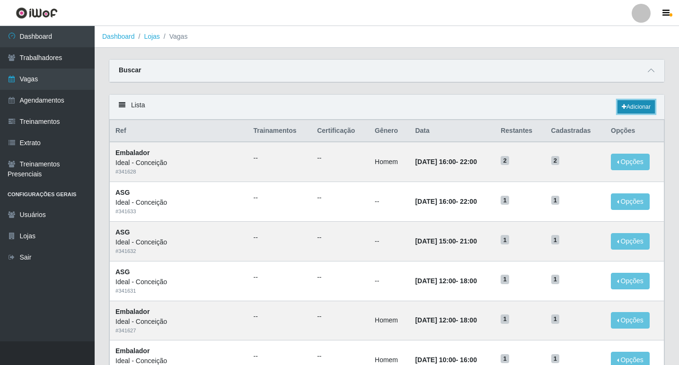
click at [630, 103] on link "Adicionar" at bounding box center [635, 106] width 37 height 13
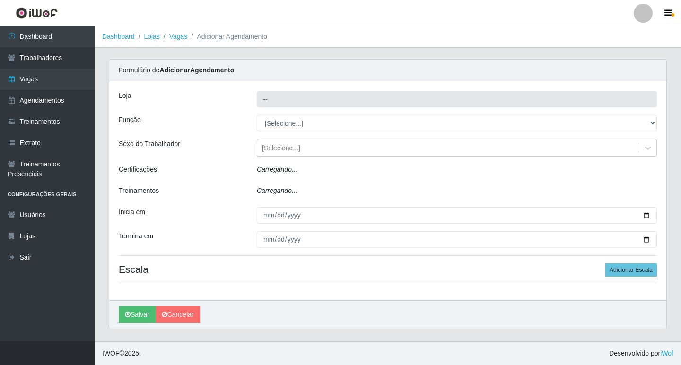
type input "Ideal - Conceição"
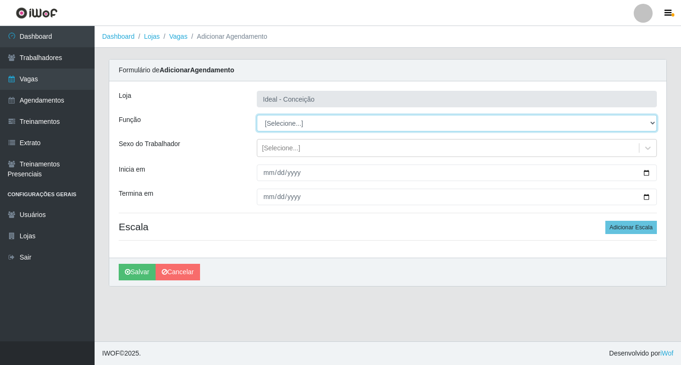
click at [277, 120] on select "[Selecione...] ASG ASG + ASG ++ Auxiliar de Estacionamento Auxiliar de Estacion…" at bounding box center [457, 123] width 400 height 17
select select "4"
click at [257, 115] on select "[Selecione...] ASG ASG + ASG ++ Auxiliar de Estacionamento Auxiliar de Estacion…" at bounding box center [457, 123] width 400 height 17
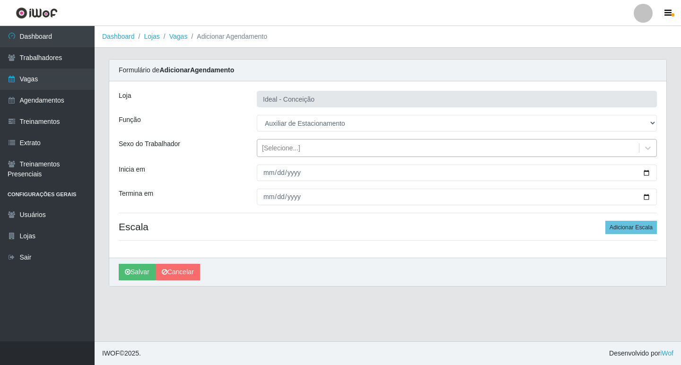
click at [279, 153] on div "[Selecione...]" at bounding box center [448, 149] width 382 height 16
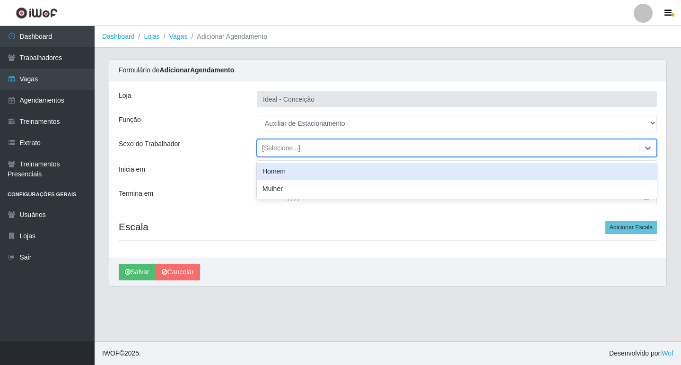
click at [278, 168] on div "Homem" at bounding box center [457, 172] width 400 height 18
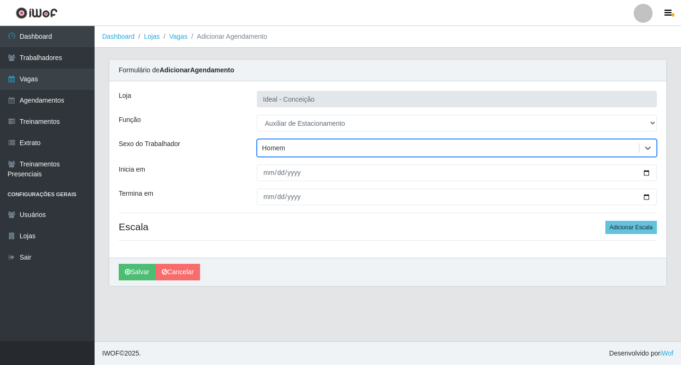
click at [271, 153] on div "Homem" at bounding box center [448, 149] width 382 height 16
click at [264, 153] on div "Homem" at bounding box center [448, 149] width 382 height 16
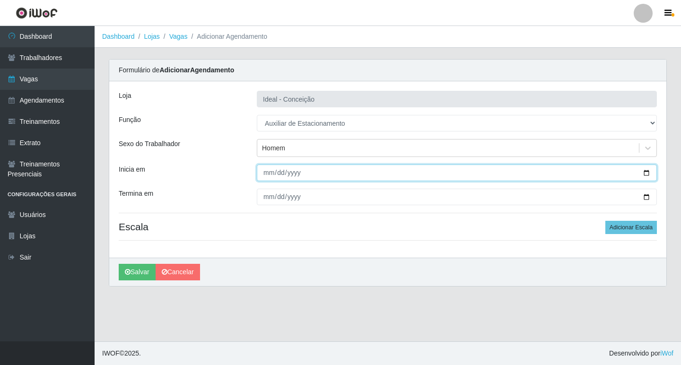
click at [265, 174] on input "Inicia em" at bounding box center [457, 173] width 400 height 17
type input "[DATE]"
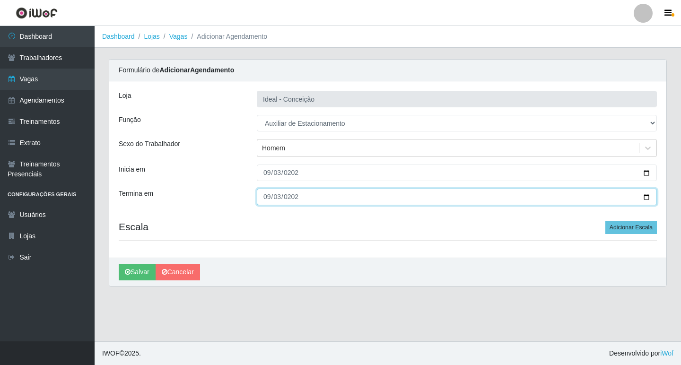
type input "[DATE]"
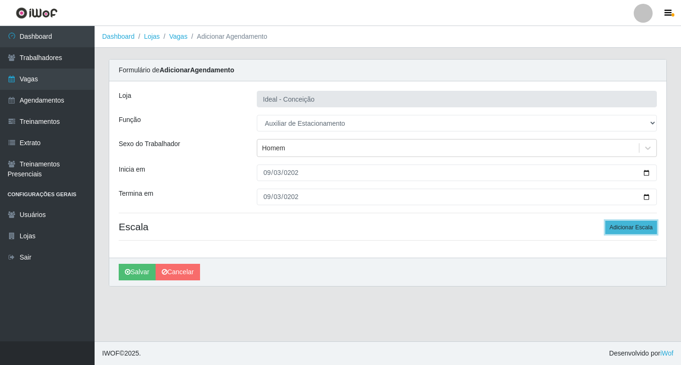
click at [628, 224] on button "Adicionar Escala" at bounding box center [632, 227] width 52 height 13
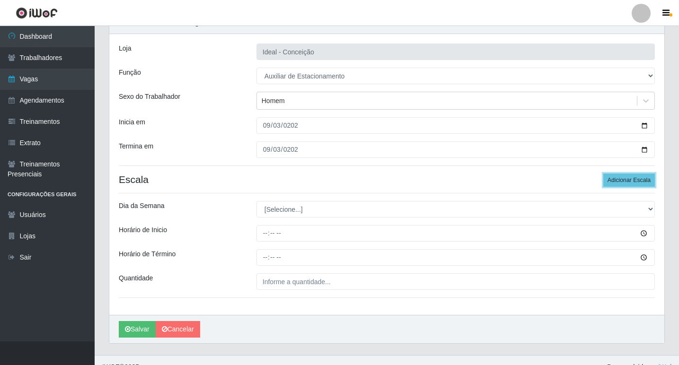
scroll to position [61, 0]
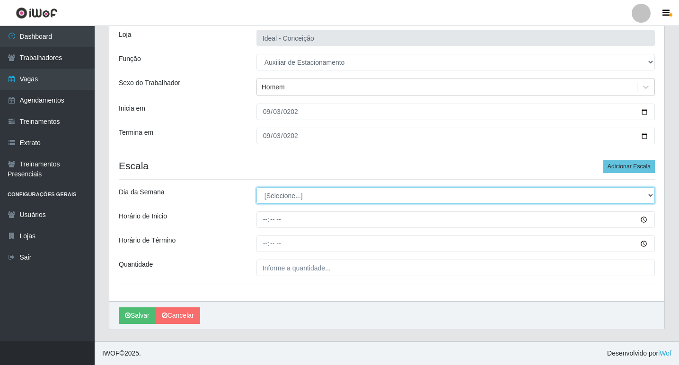
click at [297, 189] on select "[Selecione...] Segunda Terça Quarta Quinta Sexta Sábado Domingo" at bounding box center [455, 195] width 398 height 17
click at [297, 195] on select "[Selecione...] Segunda Terça Quarta Quinta Sexta Sábado Domingo" at bounding box center [455, 195] width 398 height 17
select select "3"
click at [256, 187] on select "[Selecione...] Segunda Terça Quarta Quinta Sexta Sábado Domingo" at bounding box center [455, 195] width 398 height 17
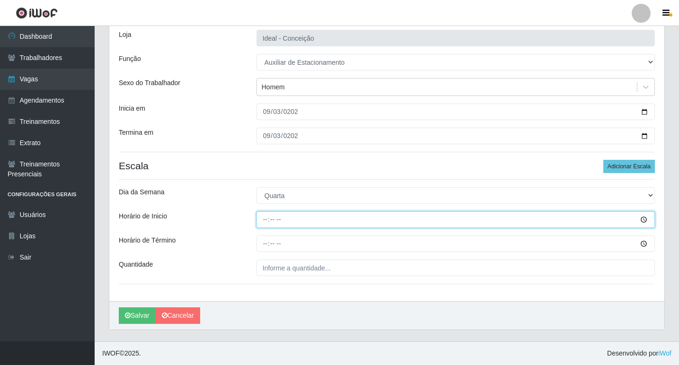
click at [264, 225] on input "Horário de Inicio" at bounding box center [455, 220] width 398 height 17
type input "07:00"
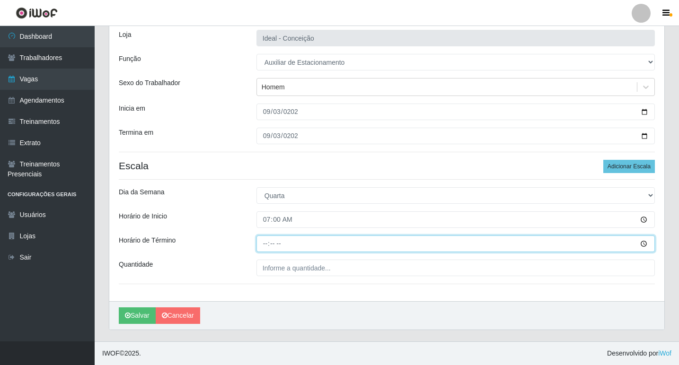
type input "13:00"
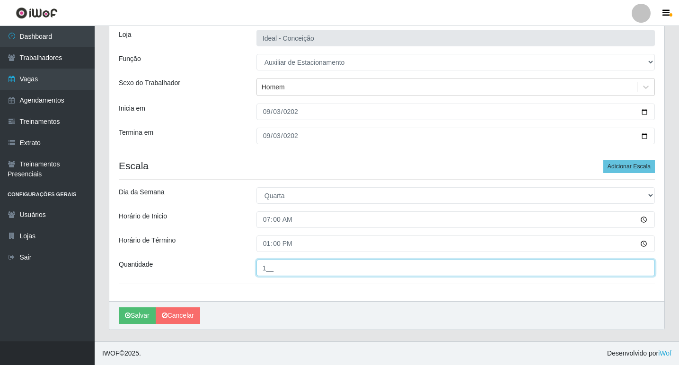
type input "1__"
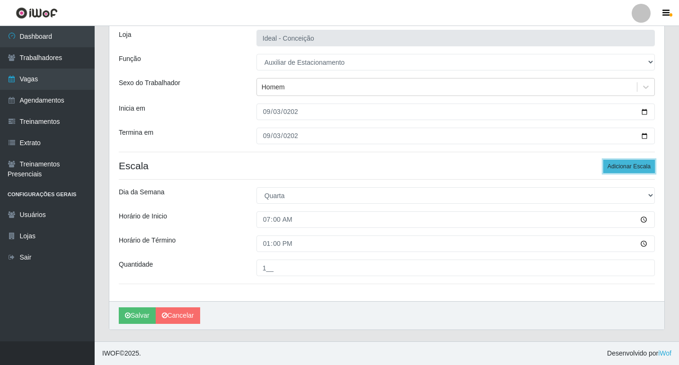
click at [629, 164] on button "Adicionar Escala" at bounding box center [629, 166] width 52 height 13
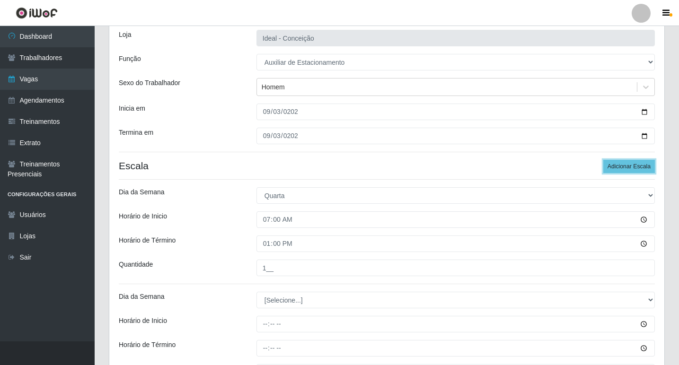
scroll to position [166, 0]
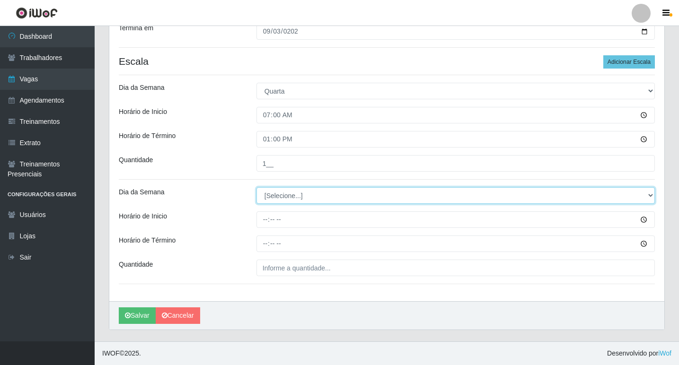
click at [294, 191] on select "[Selecione...] Segunda Terça Quarta Quinta Sexta Sábado Domingo" at bounding box center [455, 195] width 398 height 17
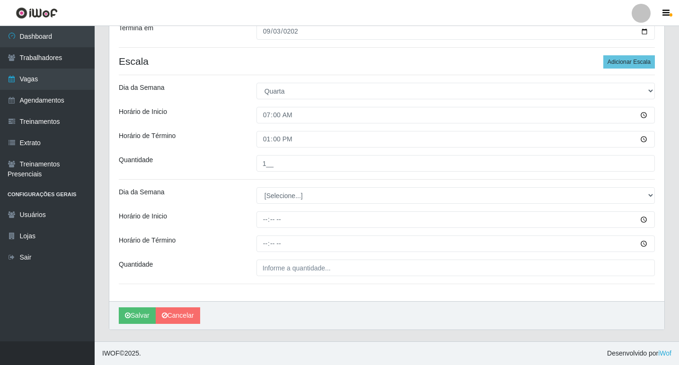
click at [286, 207] on div "Loja Ideal - Conceição Função [Selecione...] ASG ASG + ASG ++ Auxiliar de Estac…" at bounding box center [386, 109] width 555 height 386
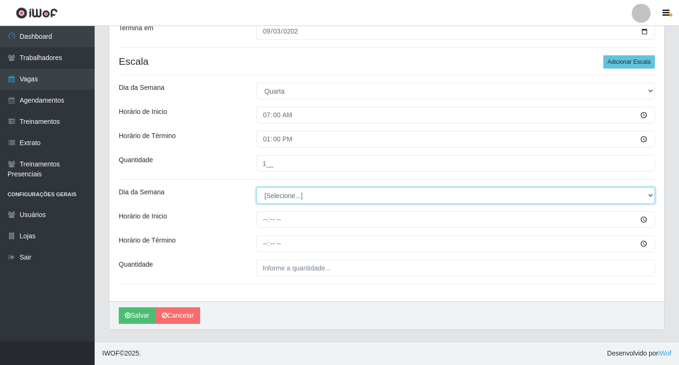
click at [286, 194] on select "[Selecione...] Segunda Terça Quarta Quinta Sexta Sábado Domingo" at bounding box center [455, 195] width 398 height 17
select select "3"
click at [256, 187] on select "[Selecione...] Segunda Terça Quarta Quinta Sexta Sábado Domingo" at bounding box center [455, 195] width 398 height 17
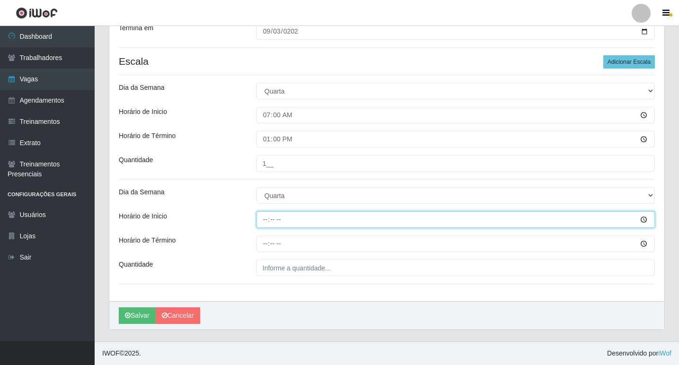
drag, startPoint x: 269, startPoint y: 217, endPoint x: 378, endPoint y: 228, distance: 109.4
click at [269, 217] on input "Horário de Inicio" at bounding box center [455, 220] width 398 height 17
type input "09:00"
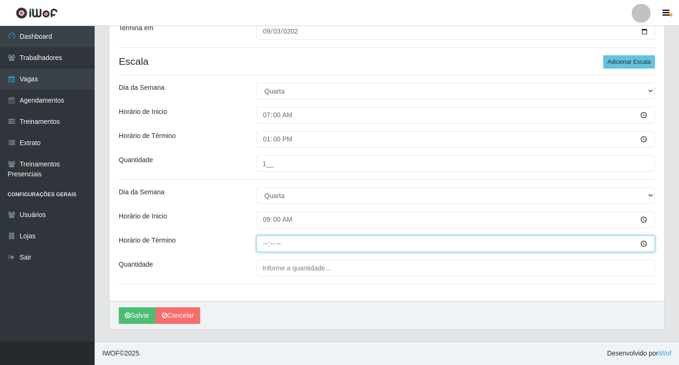
type input "15:00"
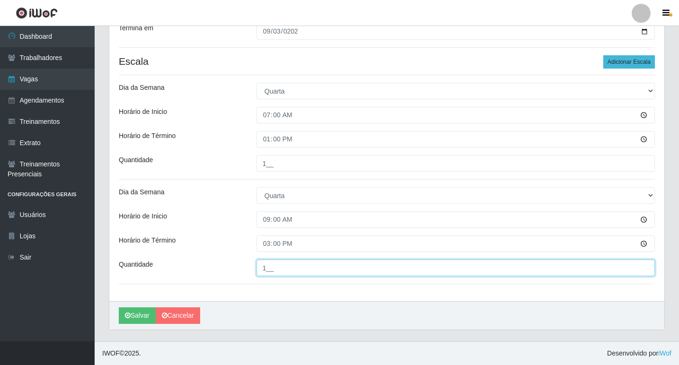
type input "1__"
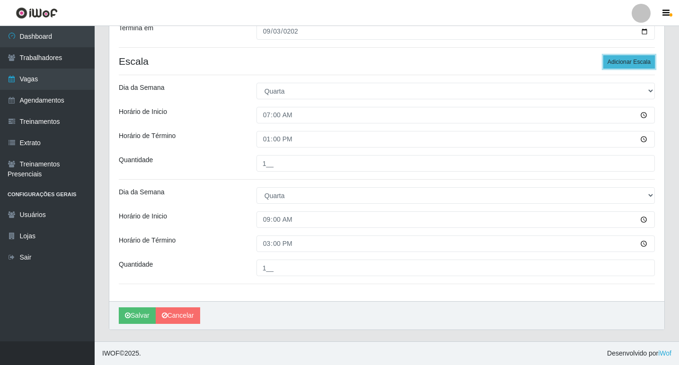
click at [610, 64] on button "Adicionar Escala" at bounding box center [629, 61] width 52 height 13
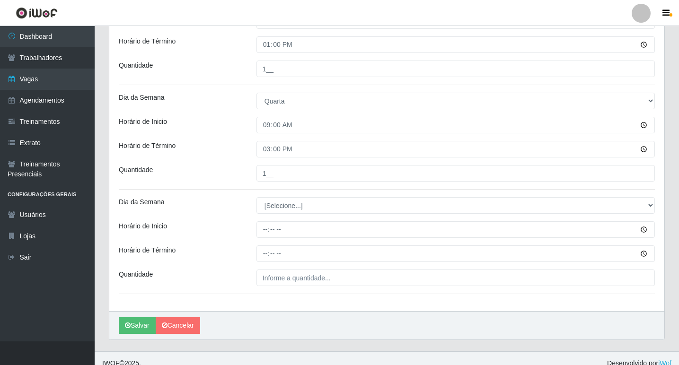
scroll to position [270, 0]
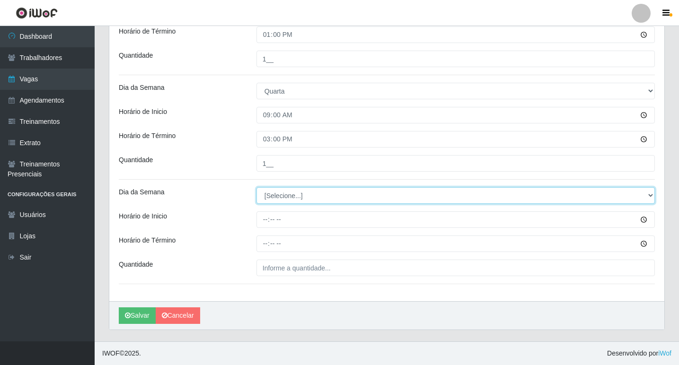
click at [290, 196] on select "[Selecione...] Segunda Terça Quarta Quinta Sexta Sábado Domingo" at bounding box center [455, 195] width 398 height 17
select select "3"
click at [256, 187] on select "[Selecione...] Segunda Terça Quarta Quinta Sexta Sábado Domingo" at bounding box center [455, 195] width 398 height 17
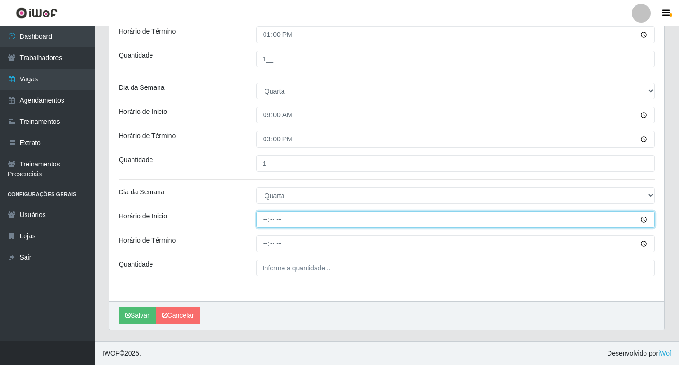
click at [261, 220] on input "Horário de Inicio" at bounding box center [455, 220] width 398 height 17
type input "16:00"
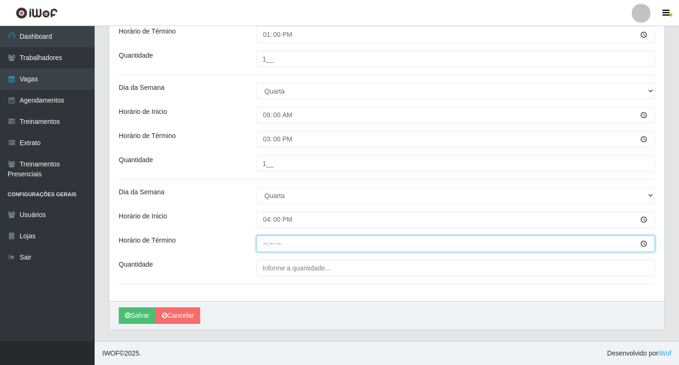
type input "22:00"
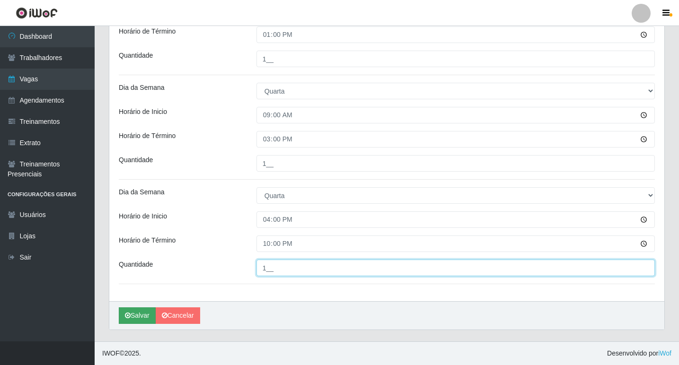
type input "1__"
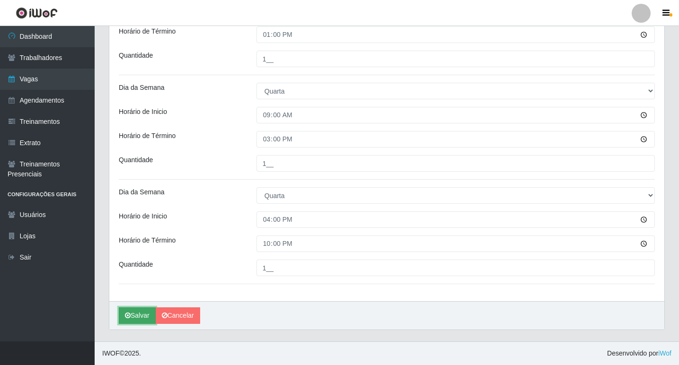
click at [144, 314] on button "Salvar" at bounding box center [137, 316] width 37 height 17
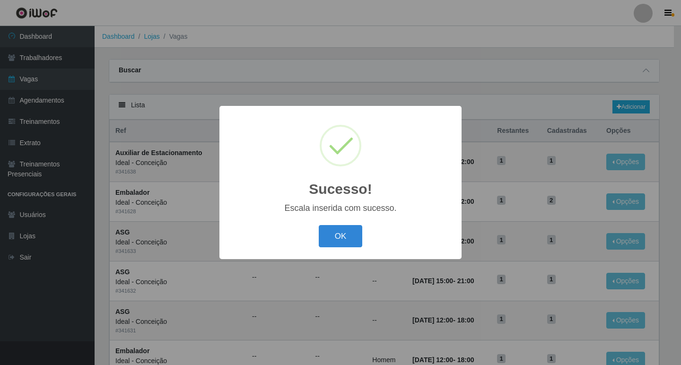
click at [319, 225] on button "OK" at bounding box center [341, 236] width 44 height 22
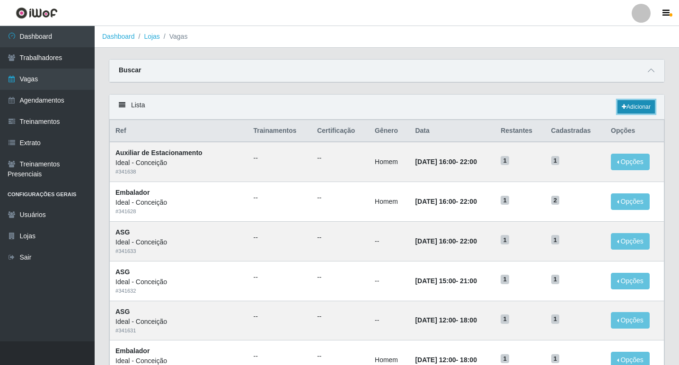
click at [631, 106] on link "Adicionar" at bounding box center [635, 106] width 37 height 13
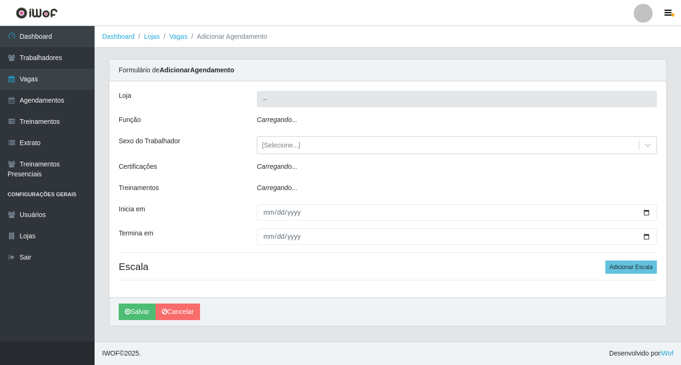
type input "Ideal - Conceição"
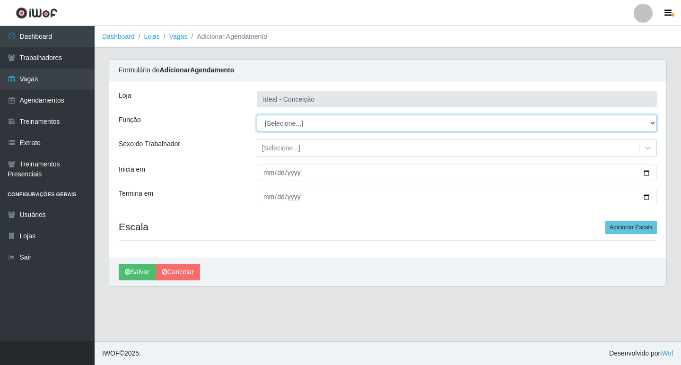
click at [274, 130] on select "[Selecione...] ASG ASG + ASG ++ Auxiliar de Estacionamento Auxiliar de Estacion…" at bounding box center [457, 123] width 400 height 17
select select "1"
click at [257, 115] on select "[Selecione...] ASG ASG + ASG ++ Auxiliar de Estacionamento Auxiliar de Estacion…" at bounding box center [457, 123] width 400 height 17
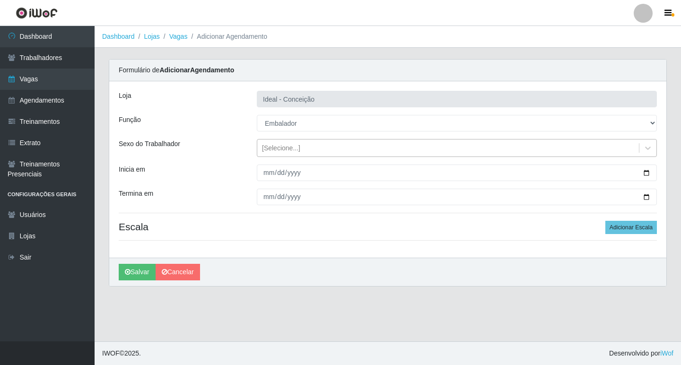
click at [282, 149] on div "[Selecione...]" at bounding box center [281, 148] width 38 height 10
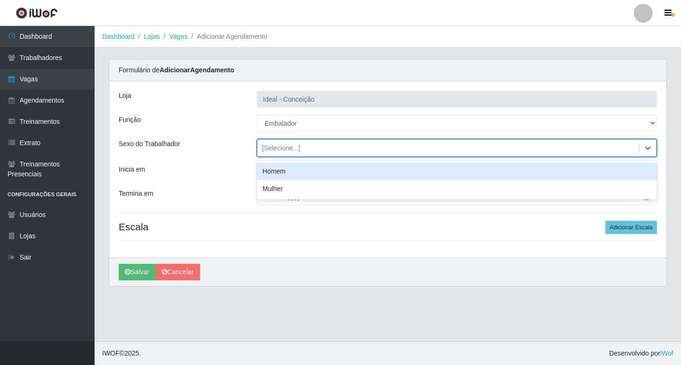
click at [268, 172] on div "Homem" at bounding box center [457, 172] width 400 height 18
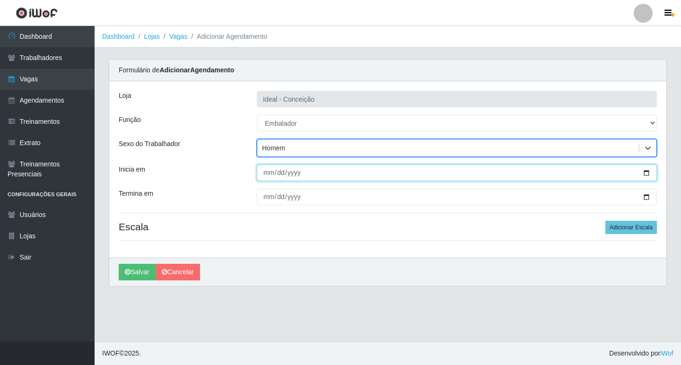
click at [264, 180] on input "Inicia em" at bounding box center [457, 173] width 400 height 17
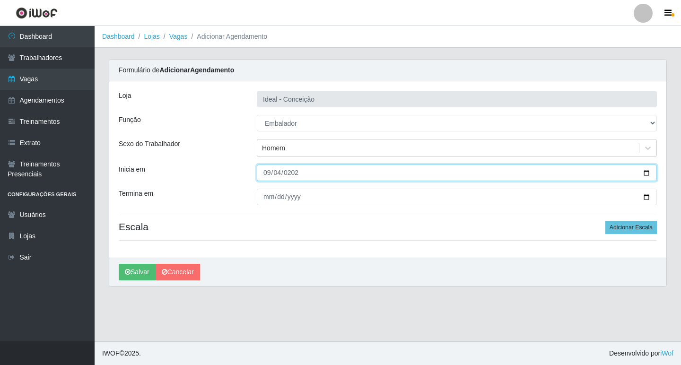
type input "[DATE]"
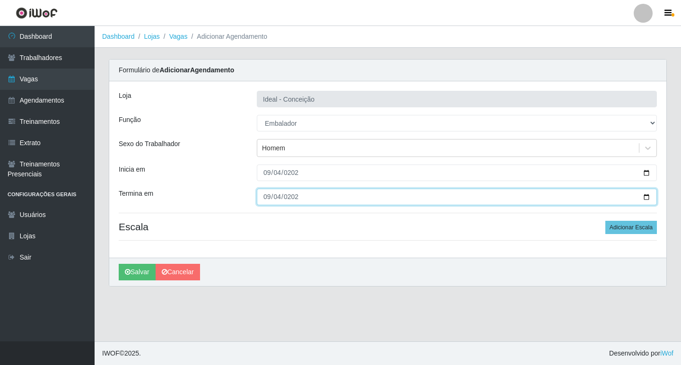
type input "[DATE]"
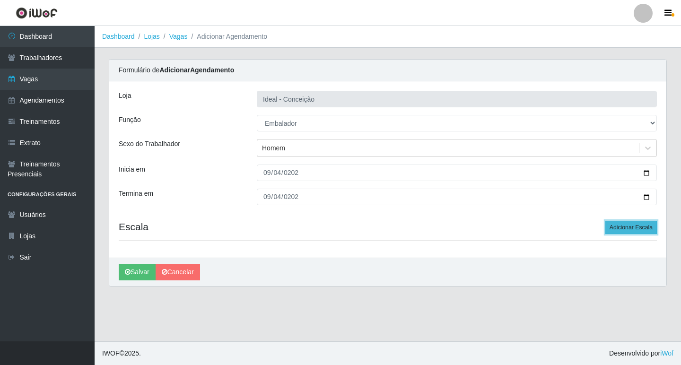
click at [624, 231] on button "Adicionar Escala" at bounding box center [632, 227] width 52 height 13
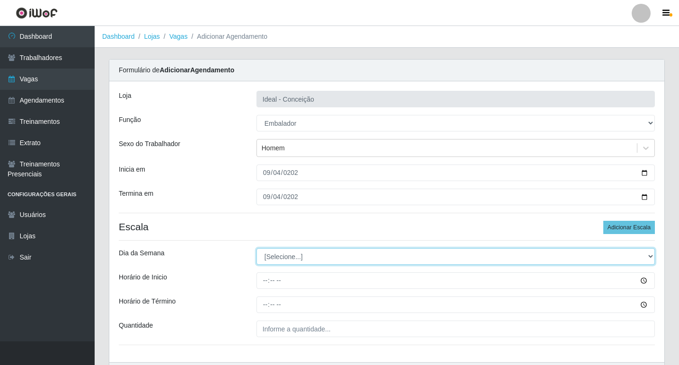
click at [282, 258] on select "[Selecione...] Segunda Terça Quarta Quinta Sexta Sábado Domingo" at bounding box center [455, 256] width 398 height 17
select select "4"
click at [256, 248] on select "[Selecione...] Segunda Terça Quarta Quinta Sexta Sábado Domingo" at bounding box center [455, 256] width 398 height 17
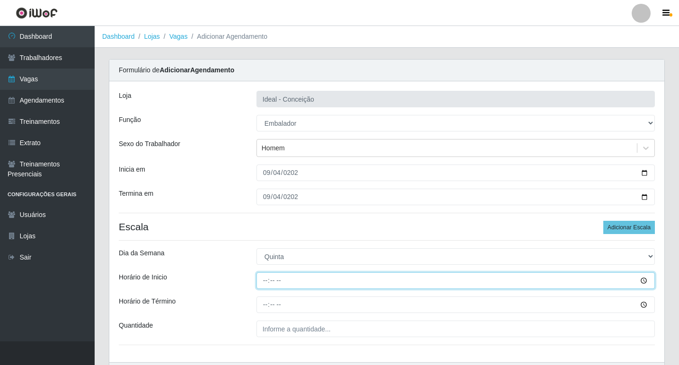
click at [265, 281] on input "Horário de Inicio" at bounding box center [455, 281] width 398 height 17
type input "10:00"
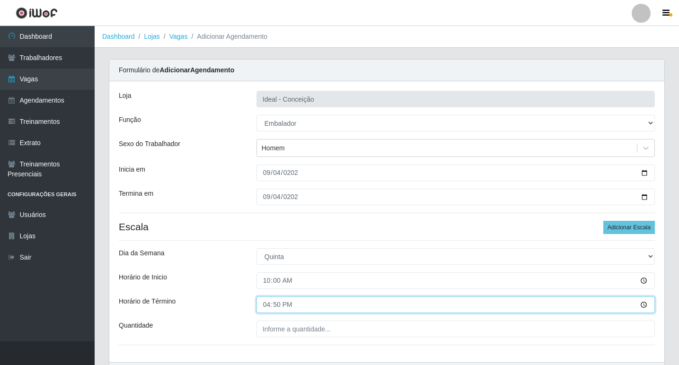
type input "16:00"
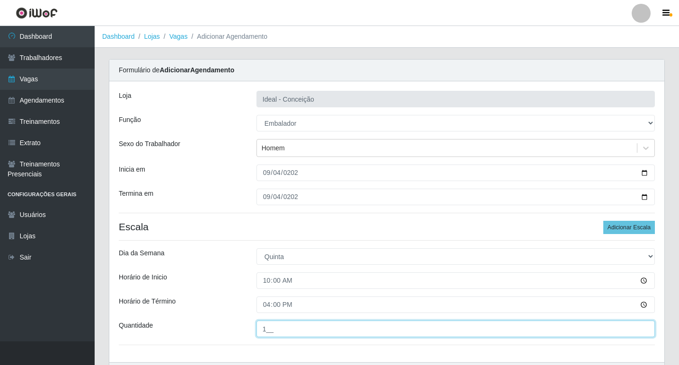
type input "1__"
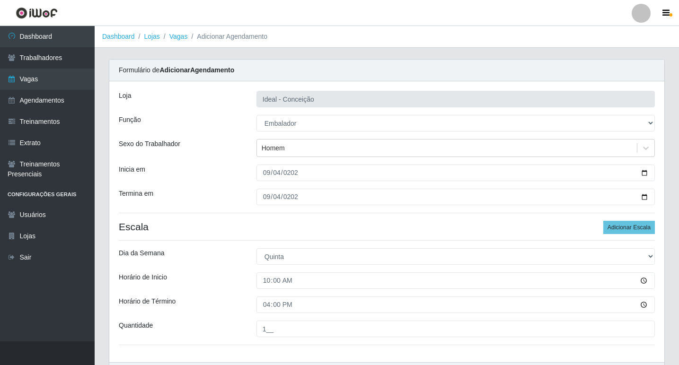
scroll to position [61, 0]
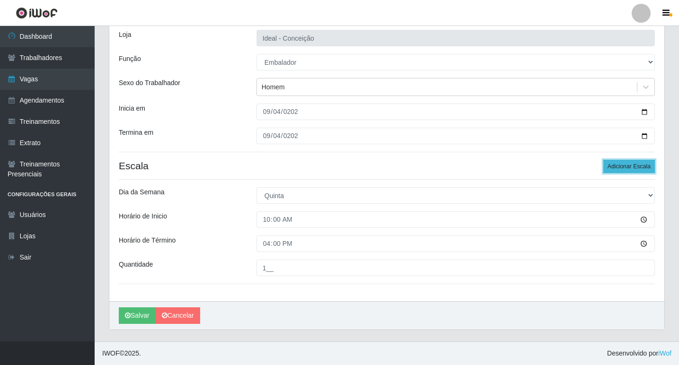
click at [610, 167] on button "Adicionar Escala" at bounding box center [629, 166] width 52 height 13
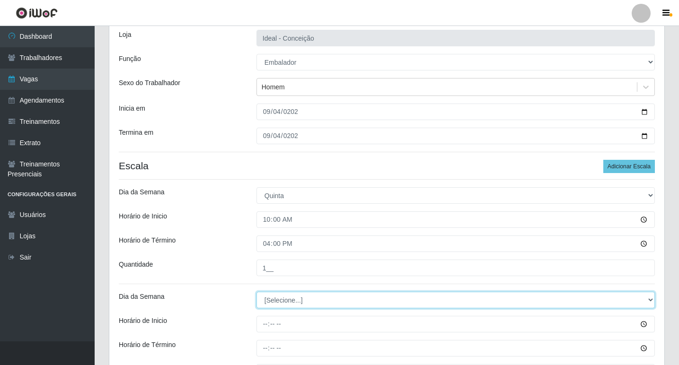
click at [265, 305] on select "[Selecione...] Segunda Terça Quarta Quinta Sexta Sábado Domingo" at bounding box center [455, 300] width 398 height 17
select select "4"
click at [256, 292] on select "[Selecione...] Segunda Terça Quarta Quinta Sexta Sábado Domingo" at bounding box center [455, 300] width 398 height 17
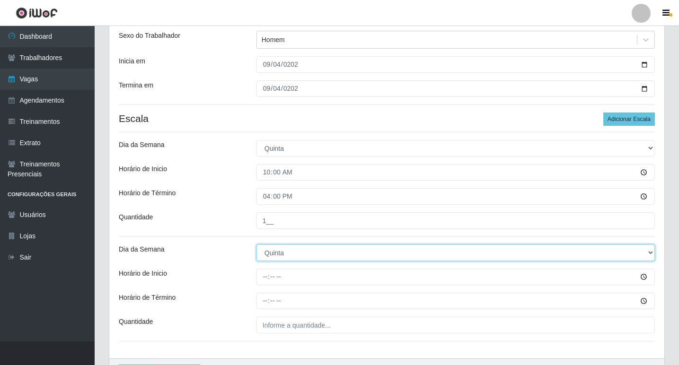
scroll to position [156, 0]
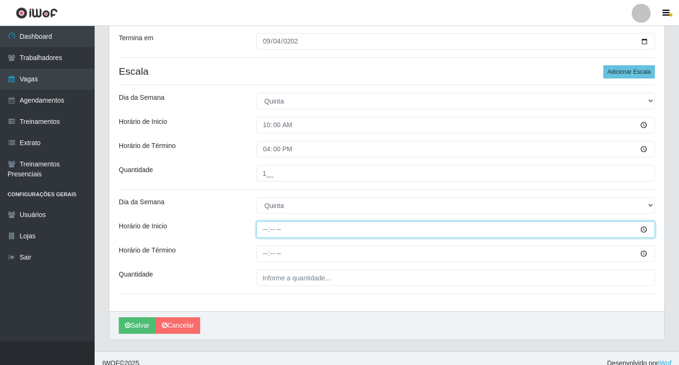
click at [264, 231] on input "Horário de Inicio" at bounding box center [455, 229] width 398 height 17
type input "12:00"
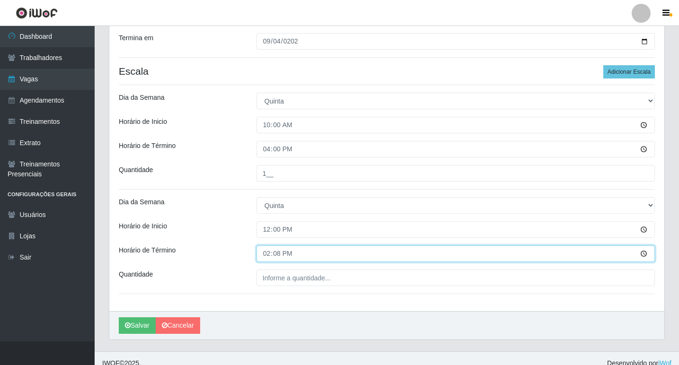
click at [268, 254] on input "14:08" at bounding box center [455, 254] width 398 height 17
type input "18:00"
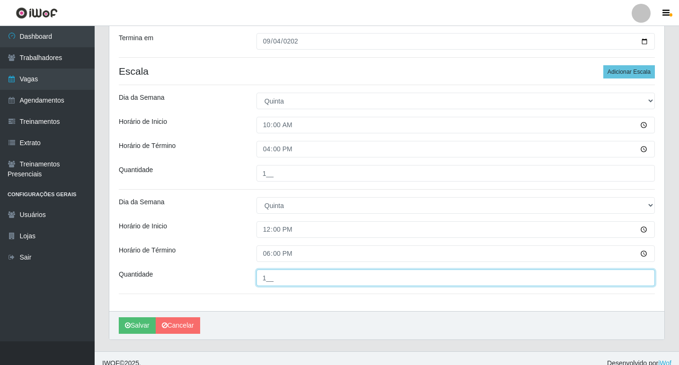
type input "1__"
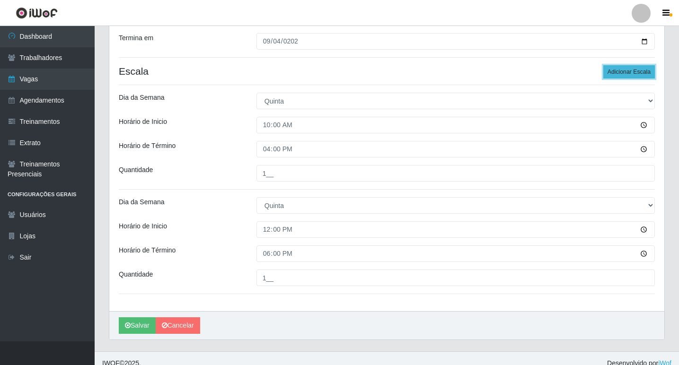
click at [630, 71] on button "Adicionar Escala" at bounding box center [629, 71] width 52 height 13
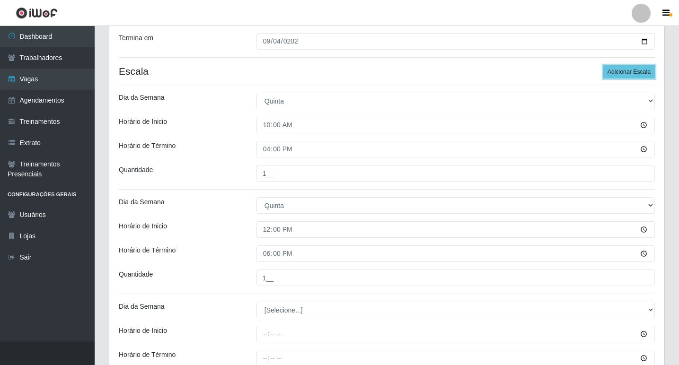
scroll to position [250, 0]
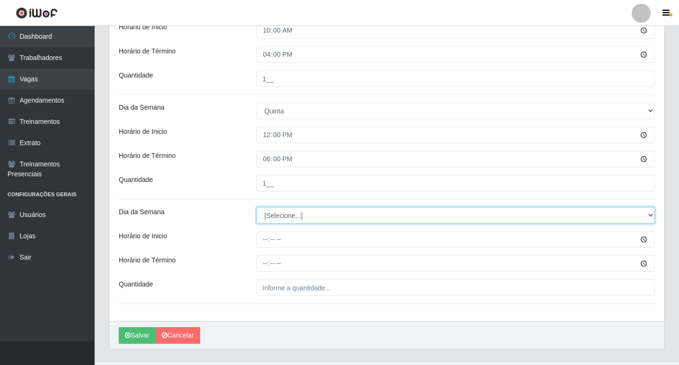
click at [264, 215] on select "[Selecione...] Segunda Terça Quarta Quinta Sexta Sábado Domingo" at bounding box center [455, 215] width 398 height 17
select select "4"
click at [256, 207] on select "[Selecione...] Segunda Terça Quarta Quinta Sexta Sábado Domingo" at bounding box center [455, 215] width 398 height 17
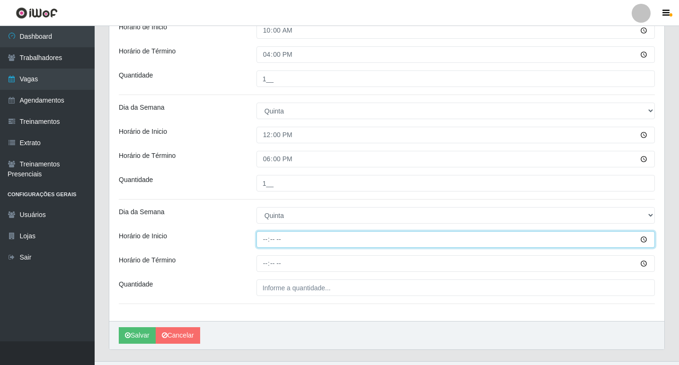
click at [266, 240] on input "Horário de Inicio" at bounding box center [455, 239] width 398 height 17
type input "16:00"
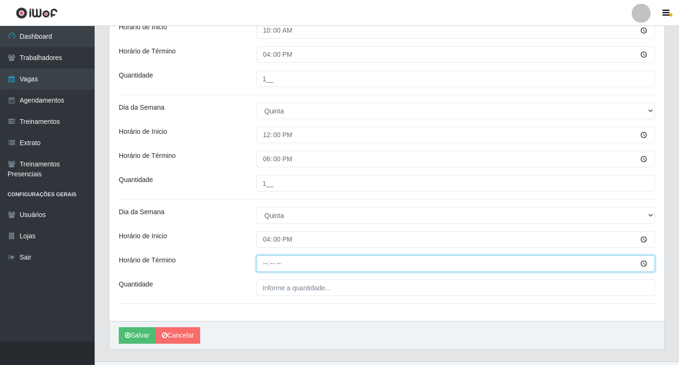
click at [296, 264] on input "Horário de Término" at bounding box center [455, 264] width 398 height 17
type input "22:00"
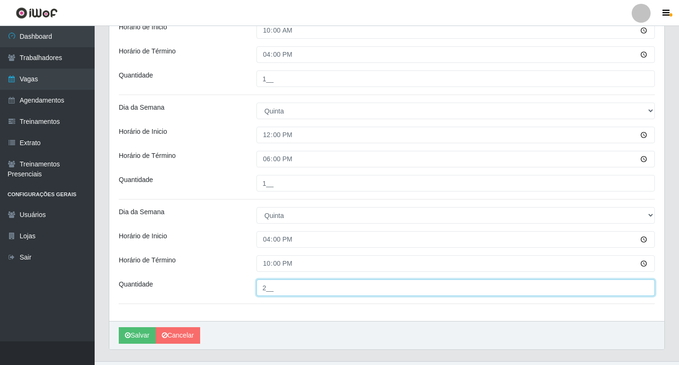
type input "2__"
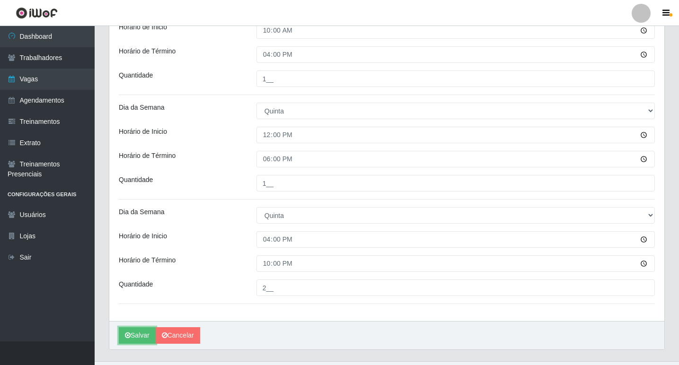
scroll to position [270, 0]
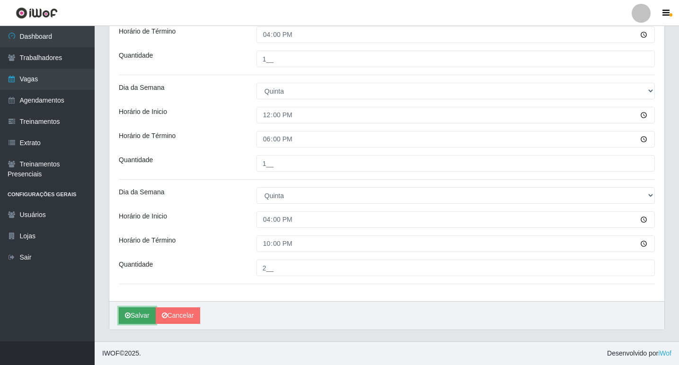
click at [134, 315] on button "Salvar" at bounding box center [137, 316] width 37 height 17
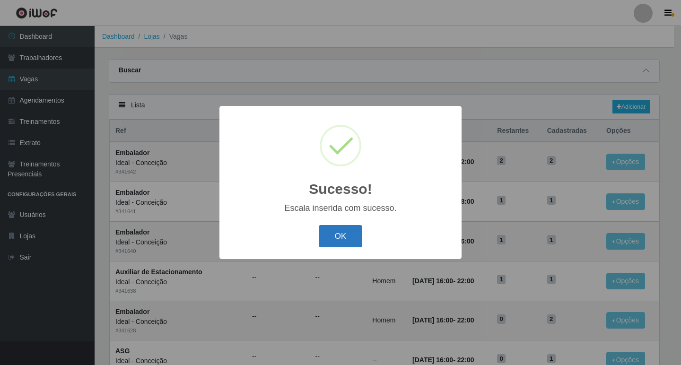
click at [344, 237] on button "OK" at bounding box center [341, 236] width 44 height 22
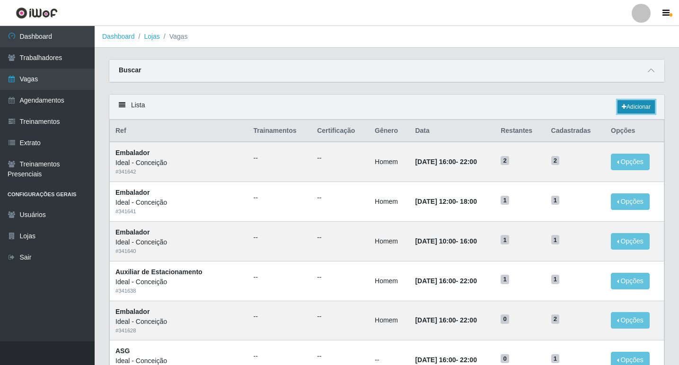
click at [636, 110] on link "Adicionar" at bounding box center [635, 106] width 37 height 13
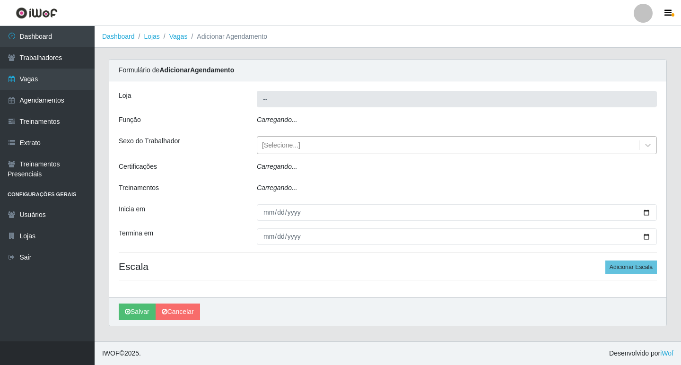
type input "Ideal - Conceição"
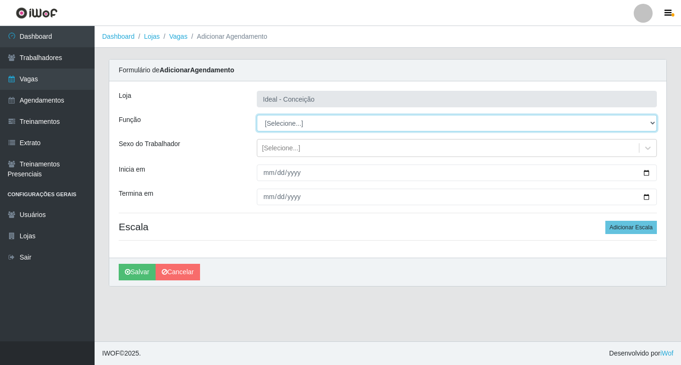
click at [301, 129] on select "[Selecione...] ASG ASG + ASG ++ Auxiliar de Estacionamento Auxiliar de Estacion…" at bounding box center [457, 123] width 400 height 17
select select "16"
click at [257, 115] on select "[Selecione...] ASG ASG + ASG ++ Auxiliar de Estacionamento Auxiliar de Estacion…" at bounding box center [457, 123] width 400 height 17
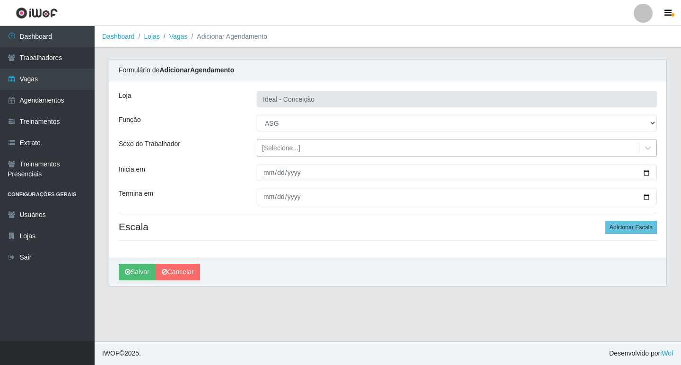
click at [274, 155] on div "[Selecione...]" at bounding box center [448, 149] width 382 height 16
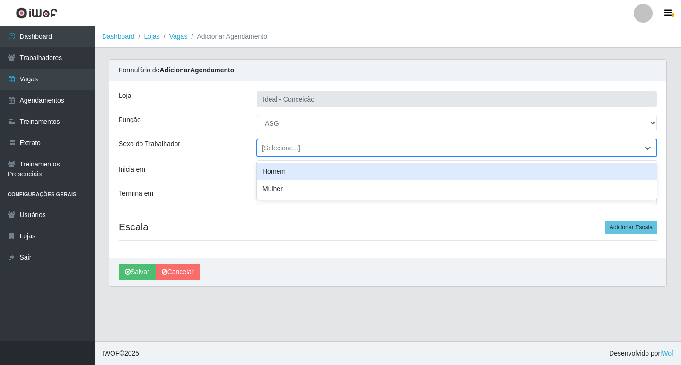
click at [248, 174] on div "Inicia em" at bounding box center [181, 173] width 138 height 17
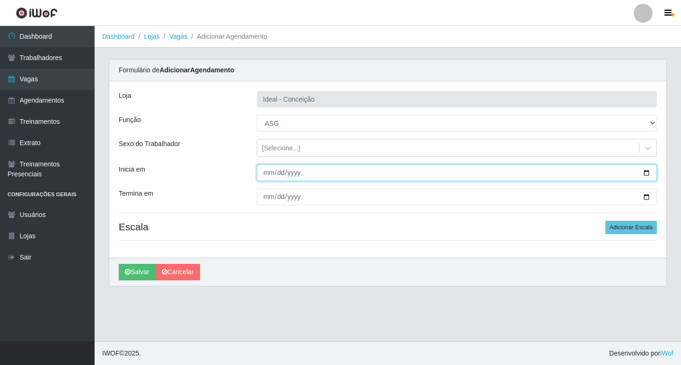
click at [271, 175] on input "Inicia em" at bounding box center [457, 173] width 400 height 17
drag, startPoint x: 315, startPoint y: 177, endPoint x: 317, endPoint y: 182, distance: 5.3
click at [316, 177] on input "275760-09-04" at bounding box center [457, 173] width 400 height 17
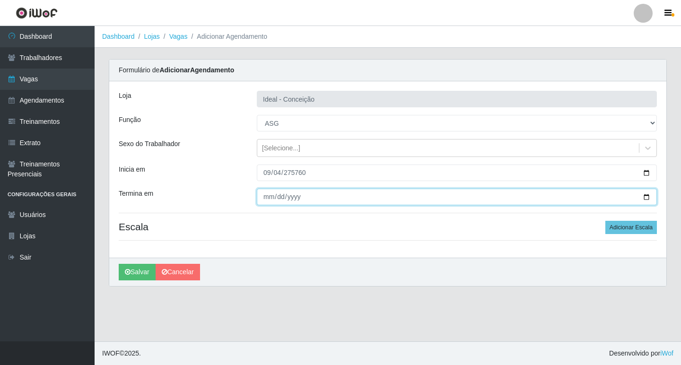
click at [329, 202] on input "Termina em" at bounding box center [457, 197] width 400 height 17
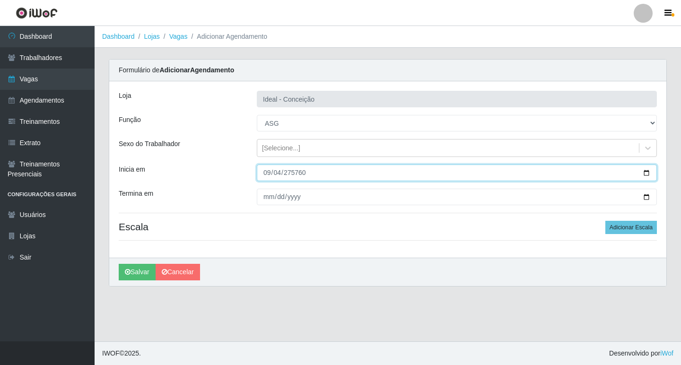
click at [313, 175] on input "275760-09-04" at bounding box center [457, 173] width 400 height 17
click at [302, 174] on input "275760-09-04" at bounding box center [457, 173] width 400 height 17
type input "[DATE]"
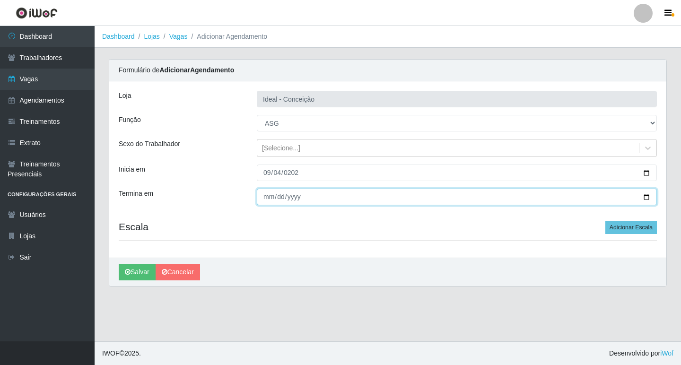
click at [269, 198] on input "Termina em" at bounding box center [457, 197] width 400 height 17
type input "[DATE]"
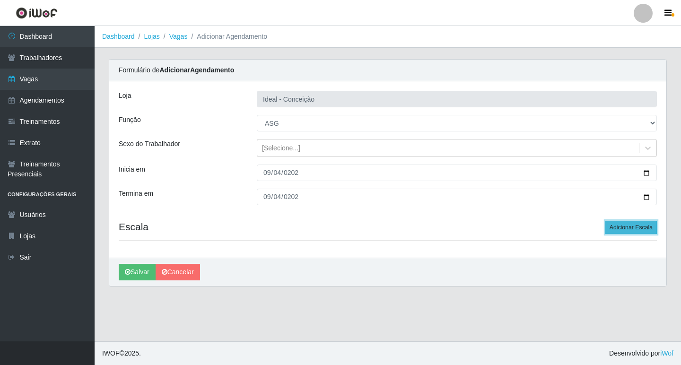
click at [636, 224] on button "Adicionar Escala" at bounding box center [632, 227] width 52 height 13
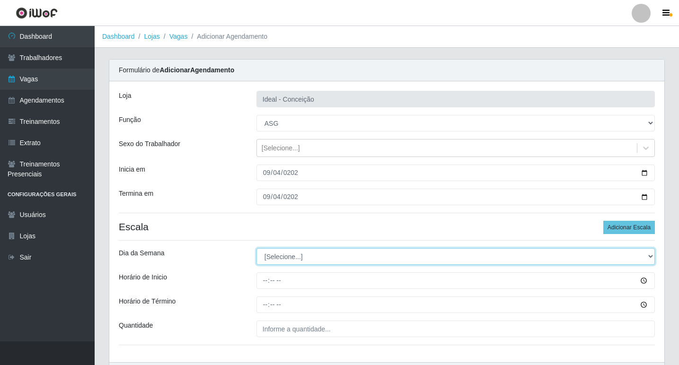
click at [273, 250] on select "[Selecione...] Segunda Terça Quarta Quinta Sexta Sábado Domingo" at bounding box center [455, 256] width 398 height 17
select select "4"
click at [256, 248] on select "[Selecione...] Segunda Terça Quarta Quinta Sexta Sábado Domingo" at bounding box center [455, 256] width 398 height 17
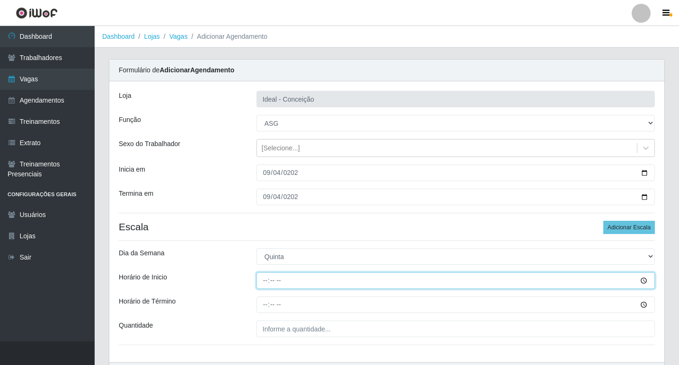
click at [260, 282] on input "Horário de Inicio" at bounding box center [455, 281] width 398 height 17
type input "07:00"
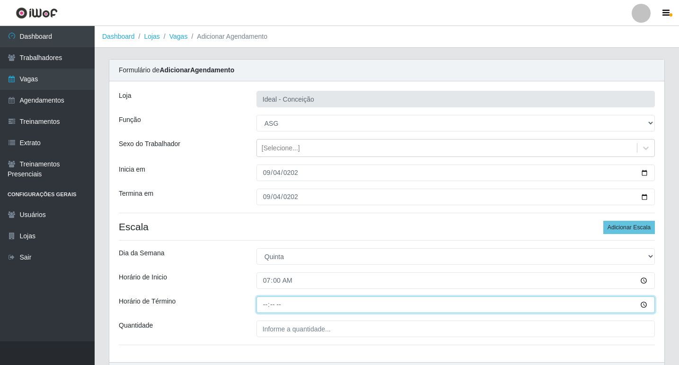
type input "13:00"
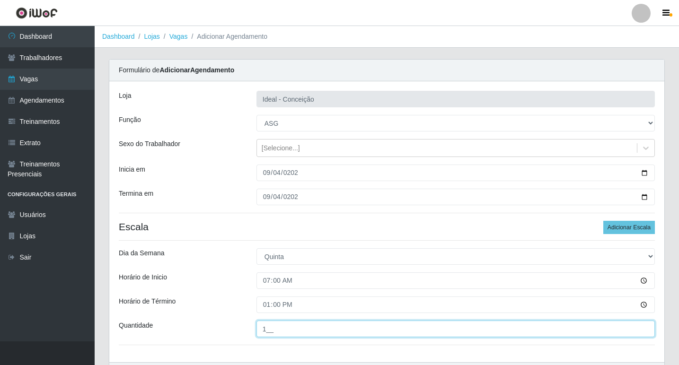
scroll to position [61, 0]
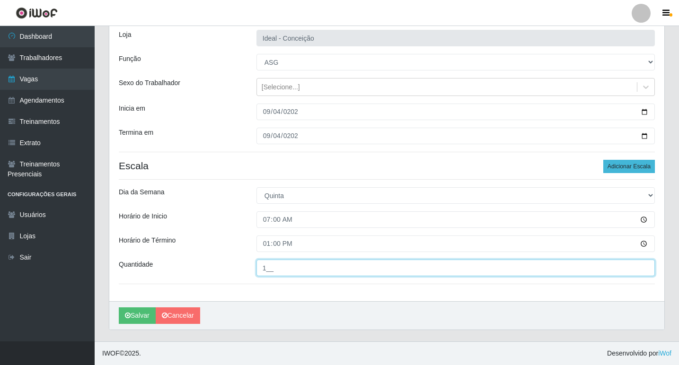
type input "1__"
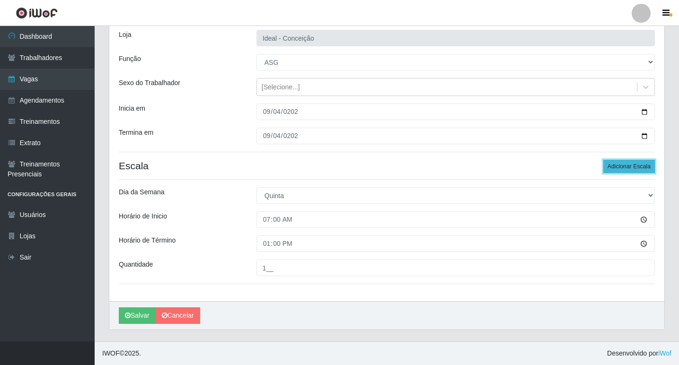
click at [608, 164] on button "Adicionar Escala" at bounding box center [629, 166] width 52 height 13
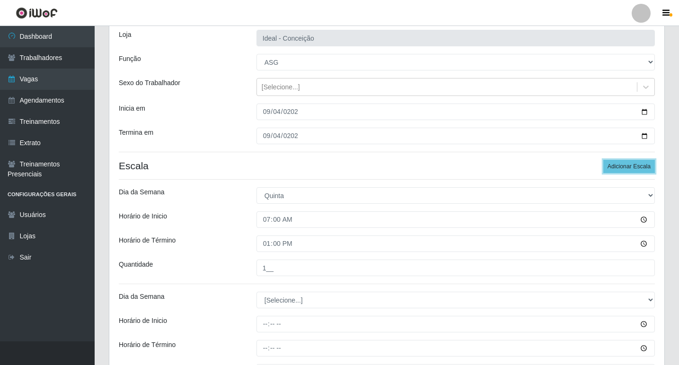
scroll to position [156, 0]
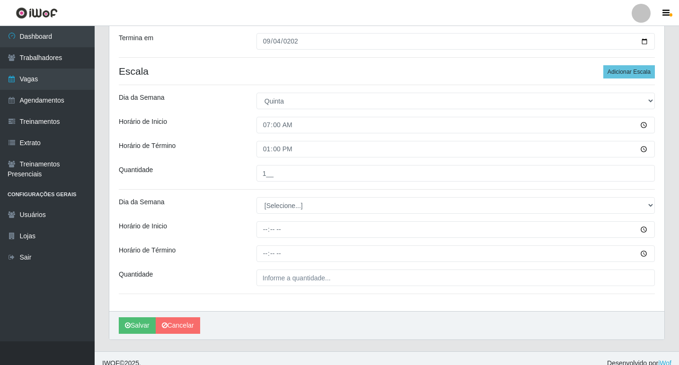
click at [291, 194] on div "Loja Ideal - Conceição Função [Selecione...] ASG ASG + ASG ++ Auxiliar de Estac…" at bounding box center [386, 119] width 555 height 386
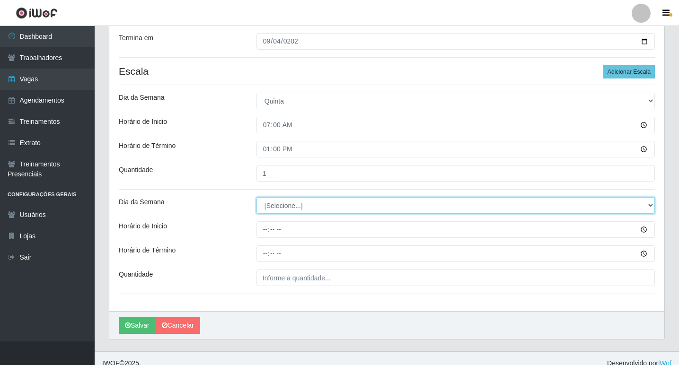
drag, startPoint x: 288, startPoint y: 205, endPoint x: 277, endPoint y: 211, distance: 11.6
click at [288, 205] on select "[Selecione...] Segunda Terça Quarta Quinta Sexta Sábado Domingo" at bounding box center [455, 205] width 398 height 17
select select "4"
click at [256, 197] on select "[Selecione...] Segunda Terça Quarta Quinta Sexta Sábado Domingo" at bounding box center [455, 205] width 398 height 17
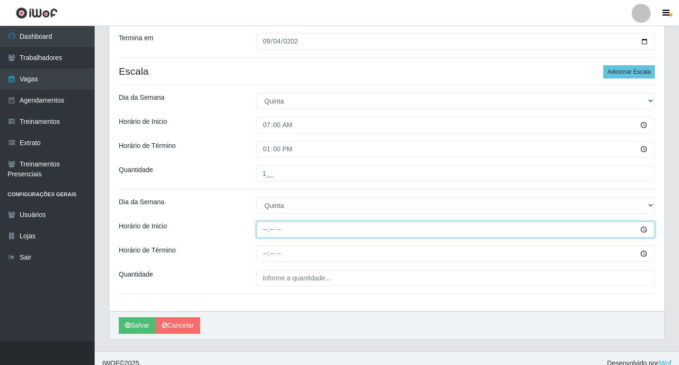
click at [263, 231] on input "Horário de Inicio" at bounding box center [455, 229] width 398 height 17
type input "09:00"
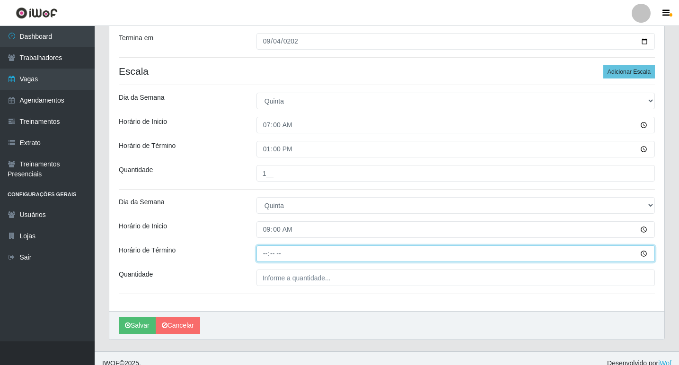
type input "15:00"
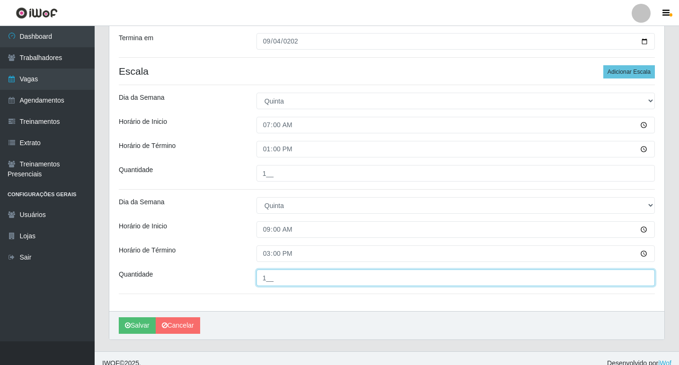
type input "1__"
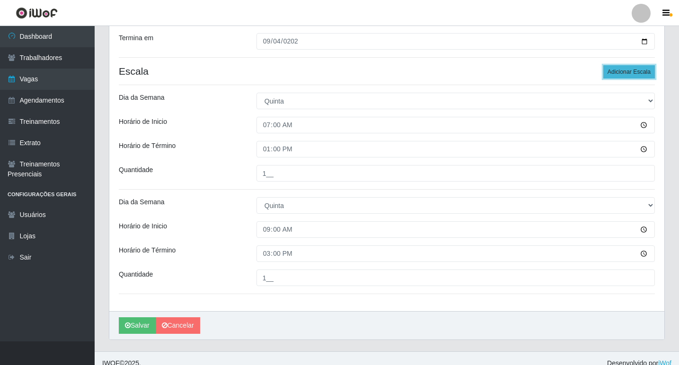
click at [619, 71] on button "Adicionar Escala" at bounding box center [629, 71] width 52 height 13
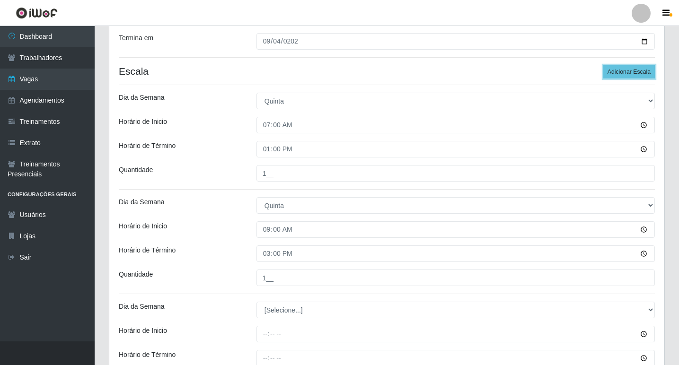
scroll to position [250, 0]
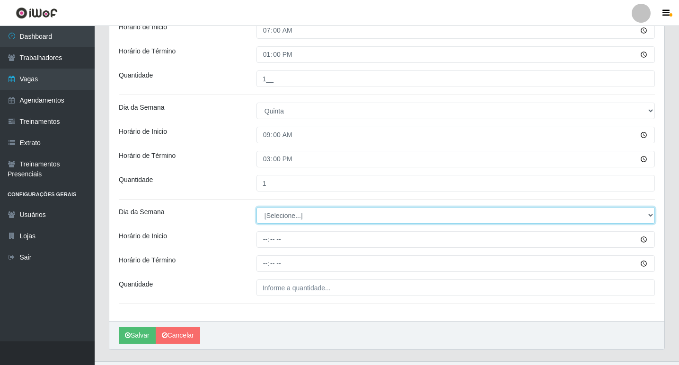
click at [291, 217] on select "[Selecione...] Segunda Terça Quarta Quinta Sexta Sábado Domingo" at bounding box center [455, 215] width 398 height 17
click at [294, 223] on select "[Selecione...] Segunda Terça Quarta Quinta Sexta Sábado Domingo" at bounding box center [455, 215] width 398 height 17
select select "4"
click at [256, 207] on select "[Selecione...] Segunda Terça Quarta Quinta Sexta Sábado Domingo" at bounding box center [455, 215] width 398 height 17
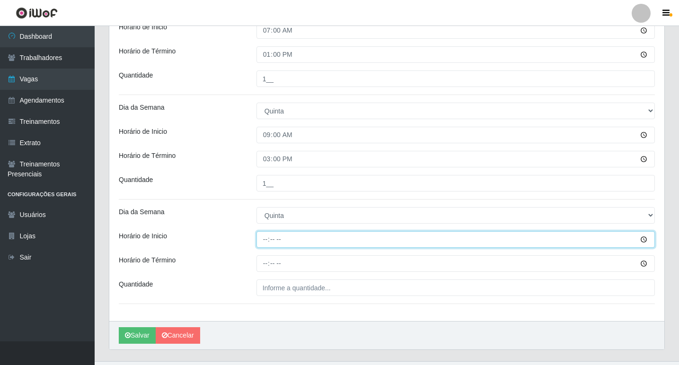
click at [266, 241] on input "Horário de Inicio" at bounding box center [455, 239] width 398 height 17
type input "12:00"
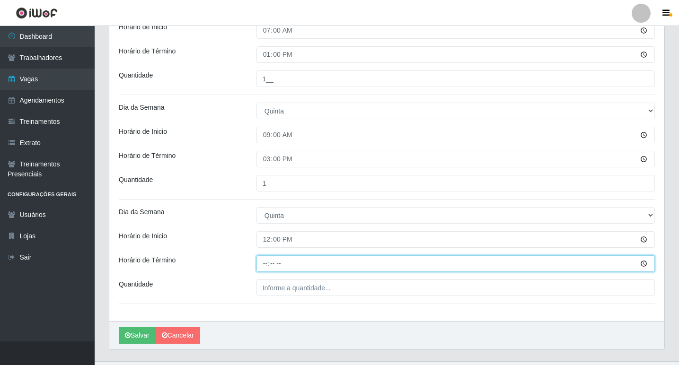
type input "18:00"
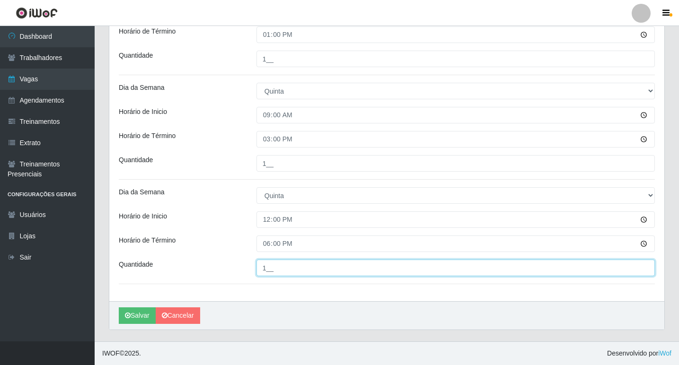
scroll to position [128, 0]
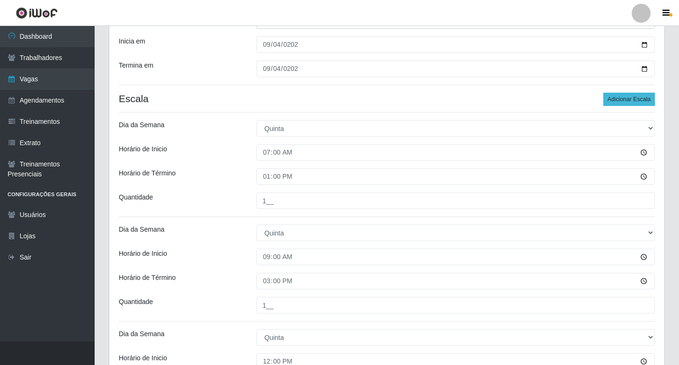
type input "1__"
click at [624, 103] on button "Adicionar Escala" at bounding box center [629, 99] width 52 height 13
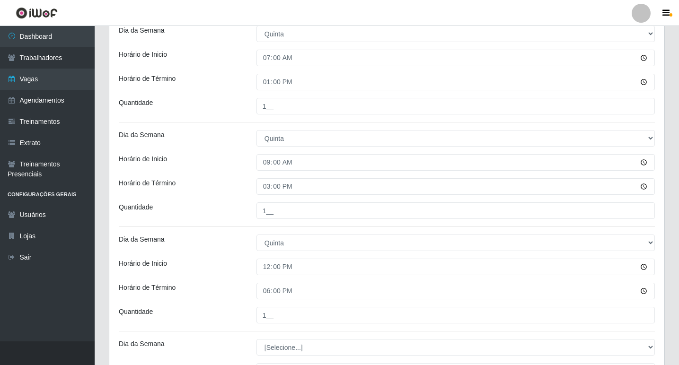
scroll to position [375, 0]
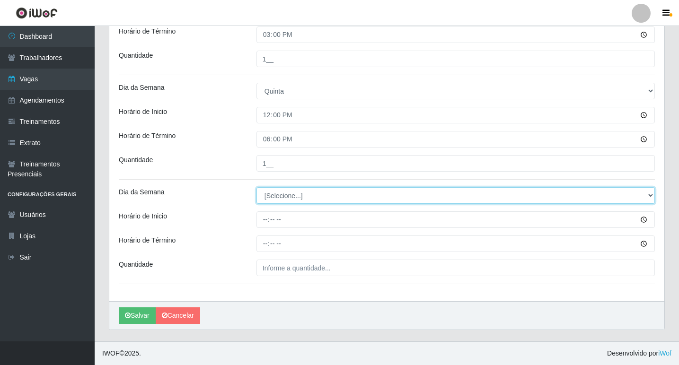
click at [297, 199] on select "[Selecione...] Segunda Terça Quarta Quinta Sexta Sábado Domingo" at bounding box center [455, 195] width 398 height 17
select select "4"
click at [256, 187] on select "[Selecione...] Segunda Terça Quarta Quinta Sexta Sábado Domingo" at bounding box center [455, 195] width 398 height 17
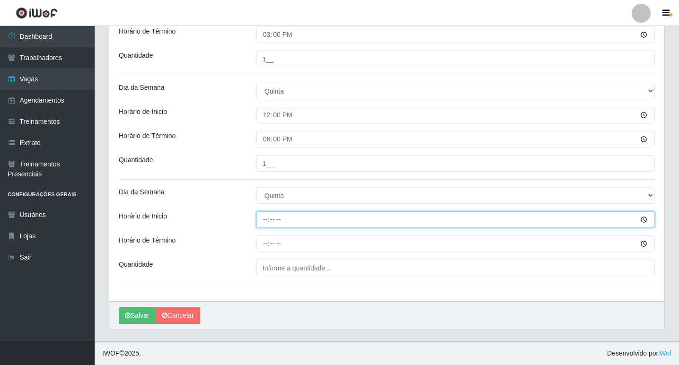
click at [265, 220] on input "Horário de Inicio" at bounding box center [455, 220] width 398 height 17
type input "15:00"
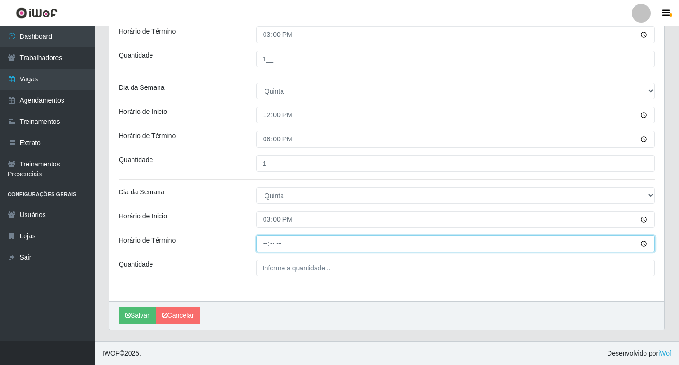
type input "21:00"
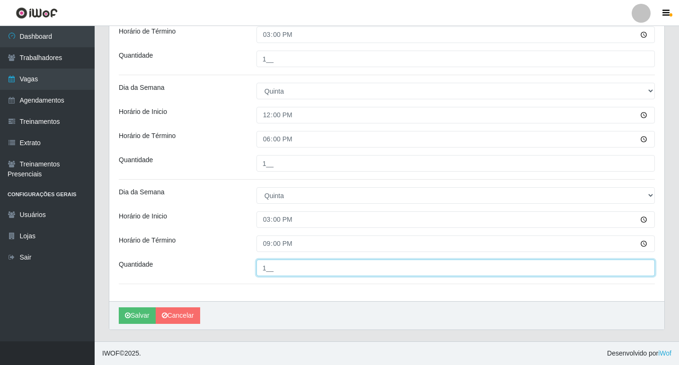
type input "1__"
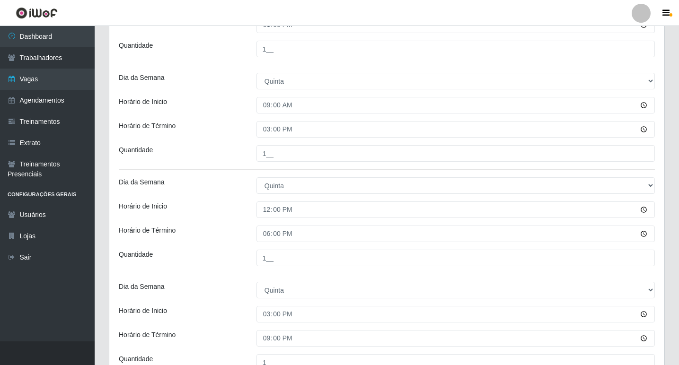
scroll to position [185, 0]
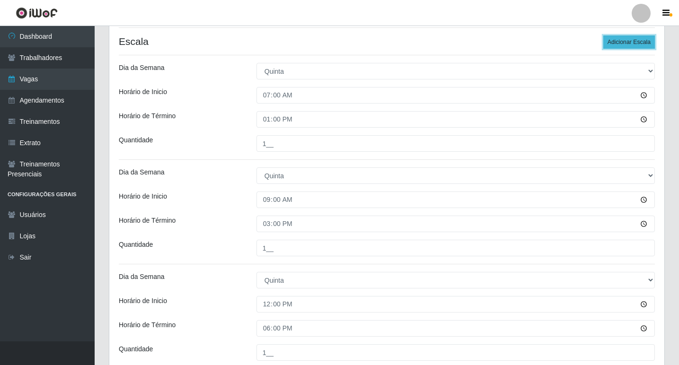
click at [641, 48] on button "Adicionar Escala" at bounding box center [629, 41] width 52 height 13
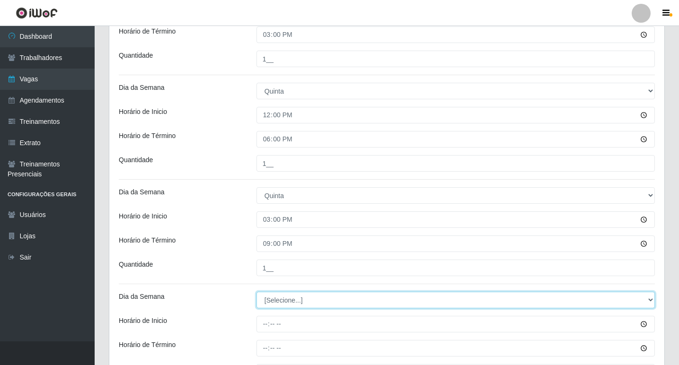
click at [267, 298] on select "[Selecione...] Segunda Terça Quarta Quinta Sexta Sábado Domingo" at bounding box center [455, 300] width 398 height 17
select select "4"
click at [256, 292] on select "[Selecione...] Segunda Terça Quarta Quinta Sexta Sábado Domingo" at bounding box center [455, 300] width 398 height 17
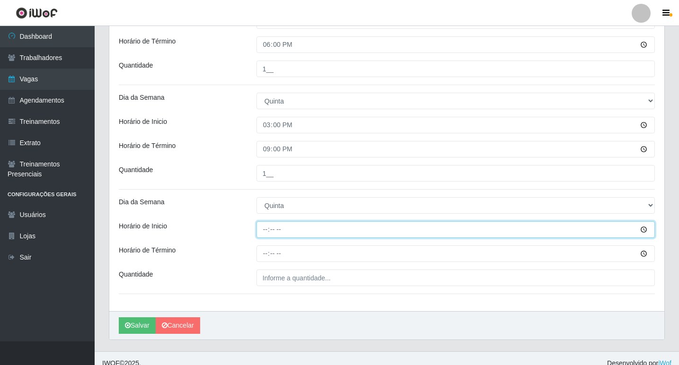
click at [269, 230] on input "Horário de Inicio" at bounding box center [455, 229] width 398 height 17
type input "16:00"
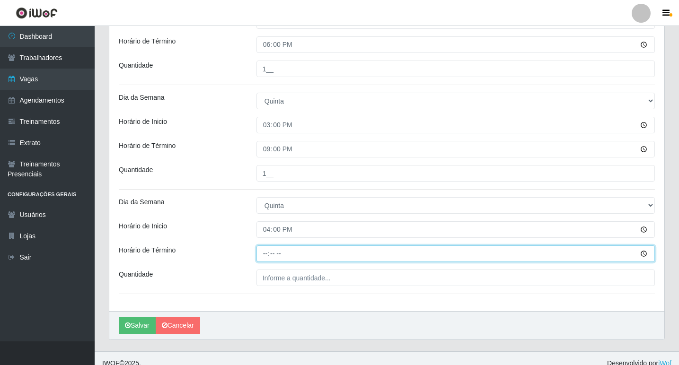
type input "22:00"
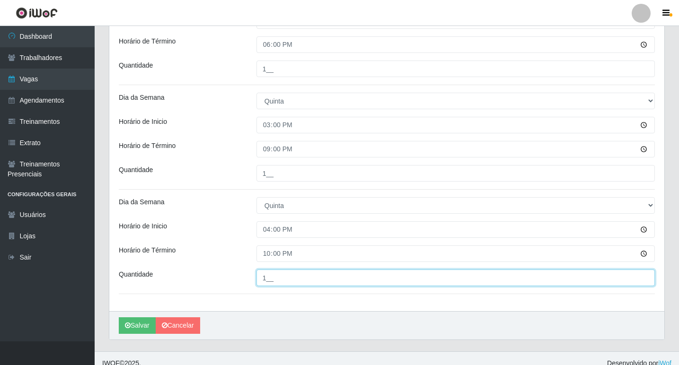
type input "1__"
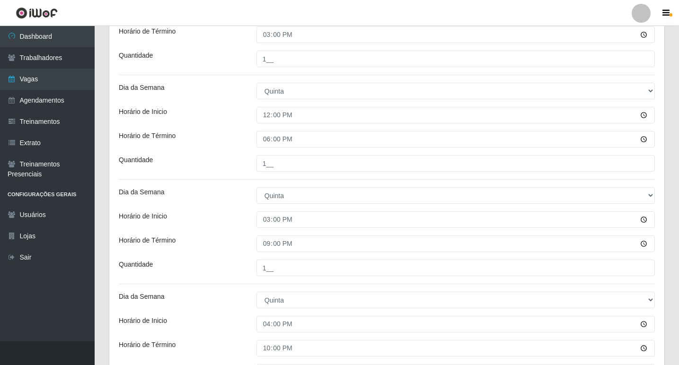
scroll to position [479, 0]
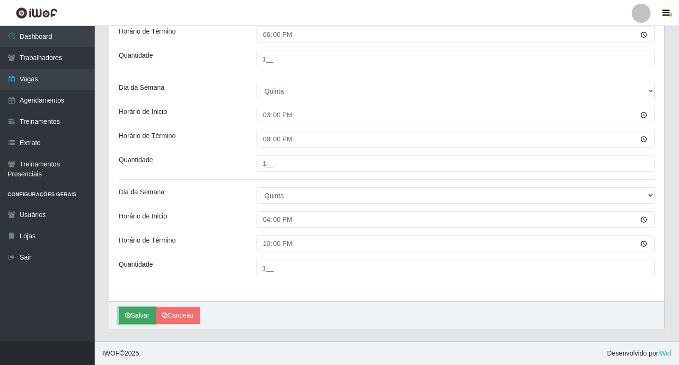
click at [138, 312] on button "Salvar" at bounding box center [137, 316] width 37 height 17
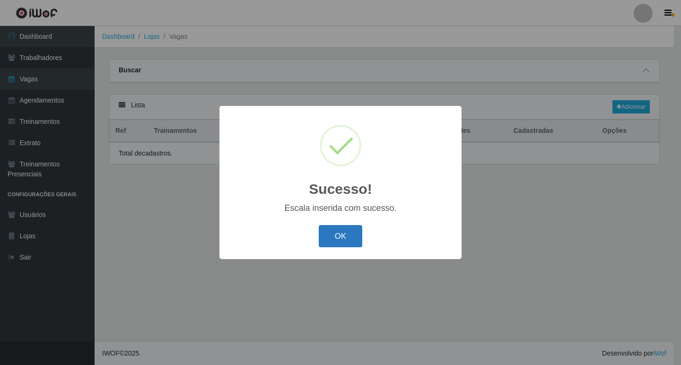
click at [343, 235] on button "OK" at bounding box center [341, 236] width 44 height 22
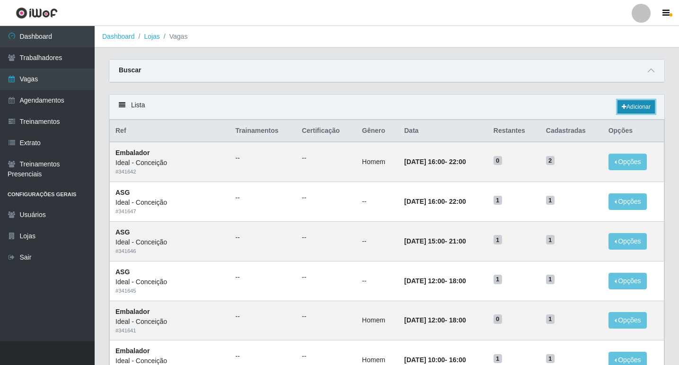
click at [625, 108] on link "Adicionar" at bounding box center [635, 106] width 37 height 13
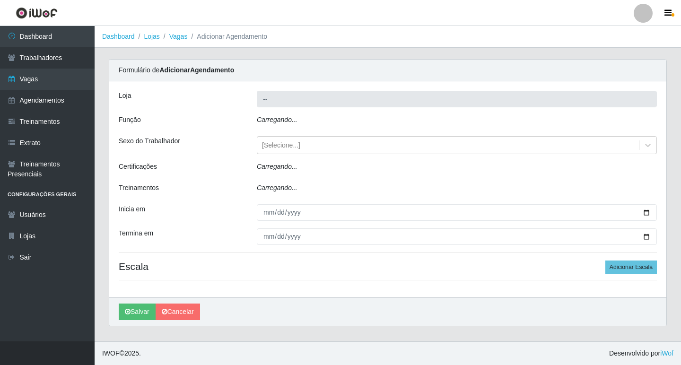
type input "Ideal - Conceição"
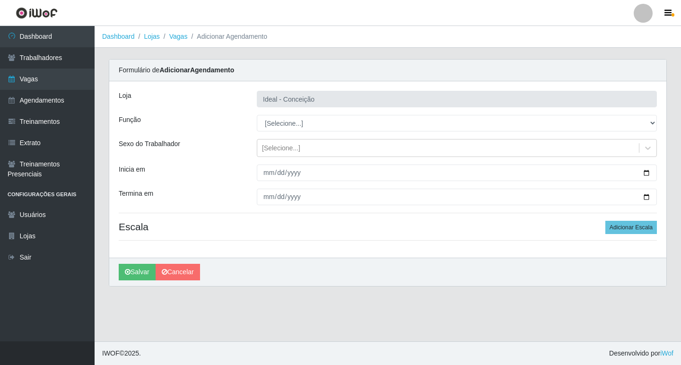
click at [273, 108] on div "Loja Ideal - Conceição Função [Selecione...] ASG ASG + ASG ++ Auxiliar de Estac…" at bounding box center [387, 169] width 557 height 176
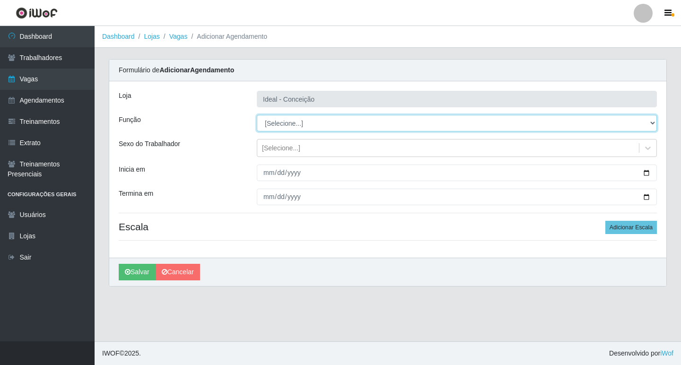
click at [282, 125] on select "[Selecione...] ASG ASG + ASG ++ Auxiliar de Estacionamento Auxiliar de Estacion…" at bounding box center [457, 123] width 400 height 17
select select "16"
click at [257, 115] on select "[Selecione...] ASG ASG + ASG ++ Auxiliar de Estacionamento Auxiliar de Estacion…" at bounding box center [457, 123] width 400 height 17
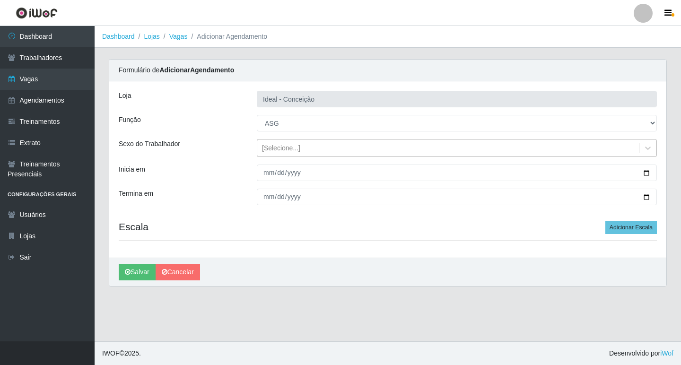
click at [273, 150] on div "[Selecione...]" at bounding box center [281, 148] width 38 height 10
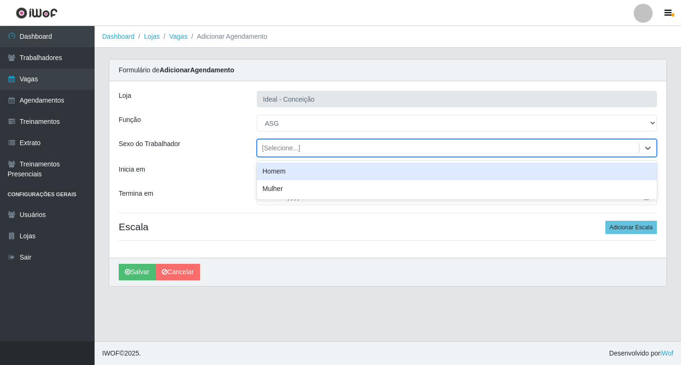
click at [228, 148] on div "Sexo do Trabalhador" at bounding box center [181, 148] width 138 height 18
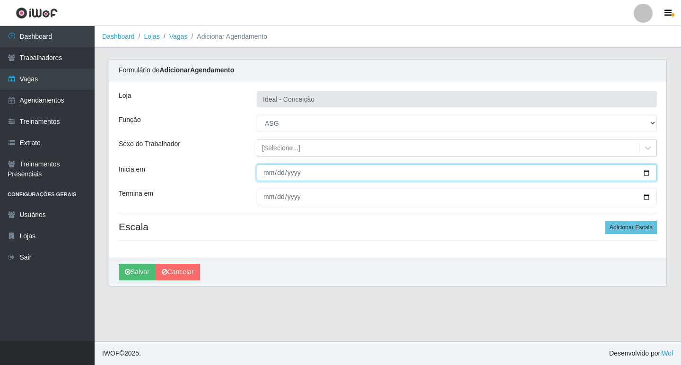
click at [266, 173] on input "Inicia em" at bounding box center [457, 173] width 400 height 17
type input "[DATE]"
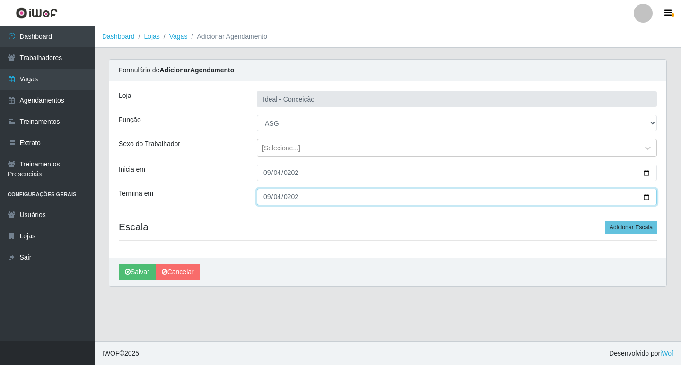
type input "[DATE]"
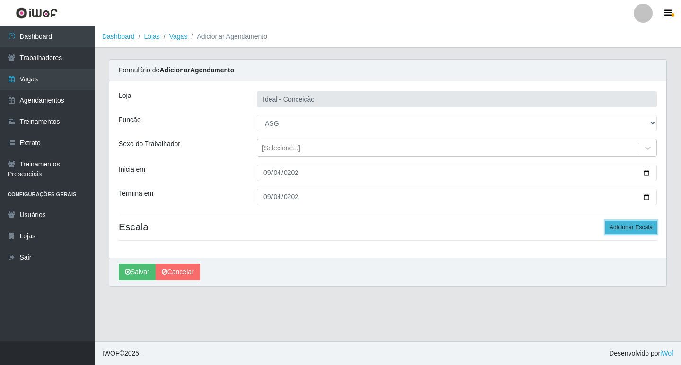
click at [633, 229] on button "Adicionar Escala" at bounding box center [632, 227] width 52 height 13
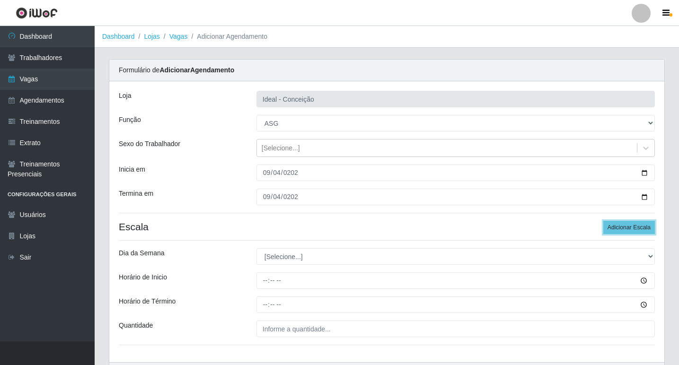
scroll to position [61, 0]
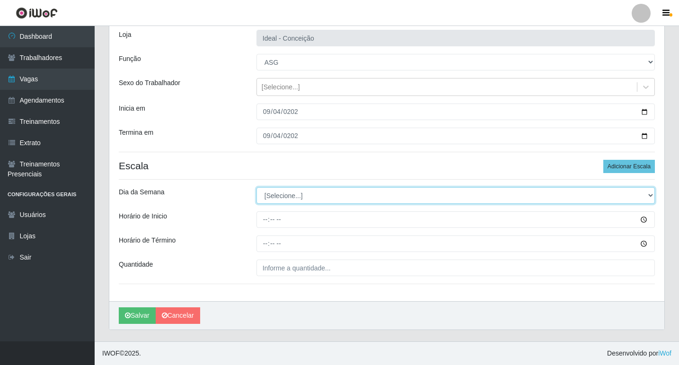
click at [274, 195] on select "[Selecione...] Segunda Terça Quarta Quinta Sexta Sábado Domingo" at bounding box center [455, 195] width 398 height 17
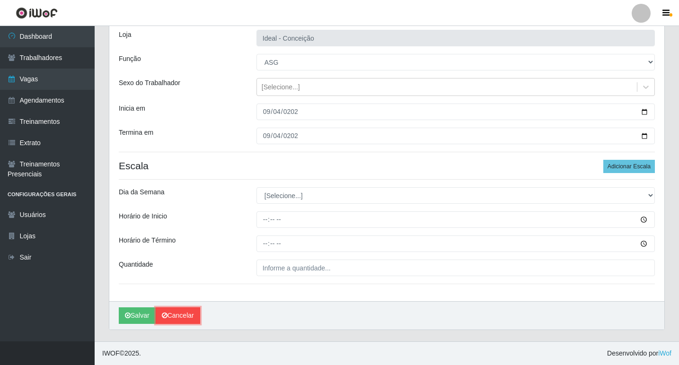
click at [178, 319] on link "Cancelar" at bounding box center [178, 316] width 44 height 17
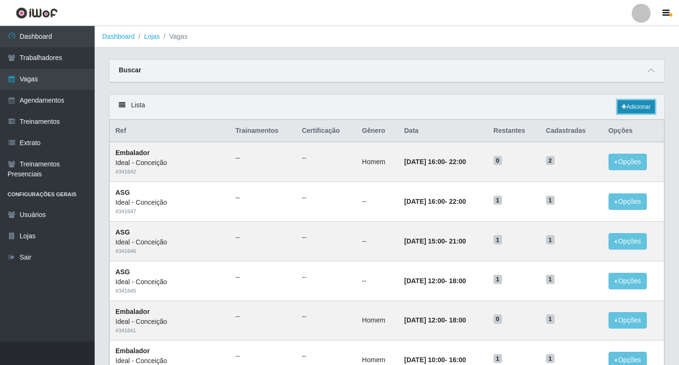
click at [628, 107] on link "Adicionar" at bounding box center [635, 106] width 37 height 13
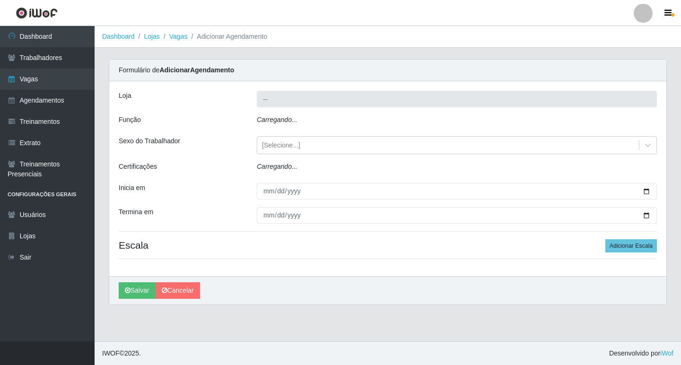
type input "Ideal - Conceição"
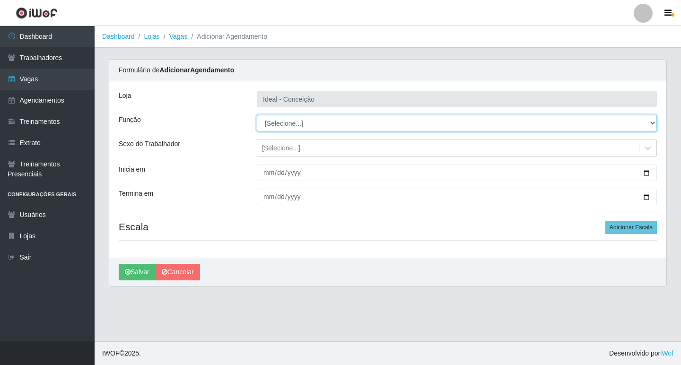
click at [299, 124] on select "[Selecione...] ASG ASG + ASG ++ Auxiliar de Estacionamento Auxiliar de Estacion…" at bounding box center [457, 123] width 400 height 17
select select "75"
click at [257, 115] on select "[Selecione...] ASG ASG + ASG ++ Auxiliar de Estacionamento Auxiliar de Estacion…" at bounding box center [457, 123] width 400 height 17
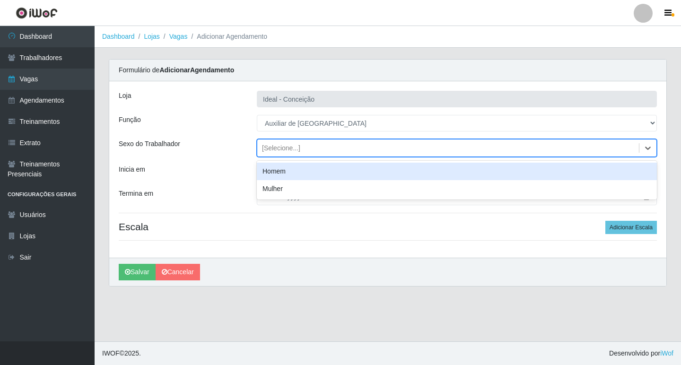
click at [268, 152] on div "[Selecione...]" at bounding box center [281, 148] width 38 height 10
click at [272, 176] on div "Homem" at bounding box center [457, 172] width 400 height 18
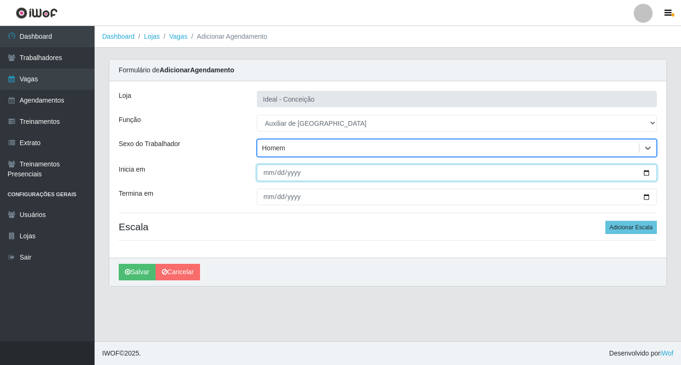
click at [264, 176] on input "Inicia em" at bounding box center [457, 173] width 400 height 17
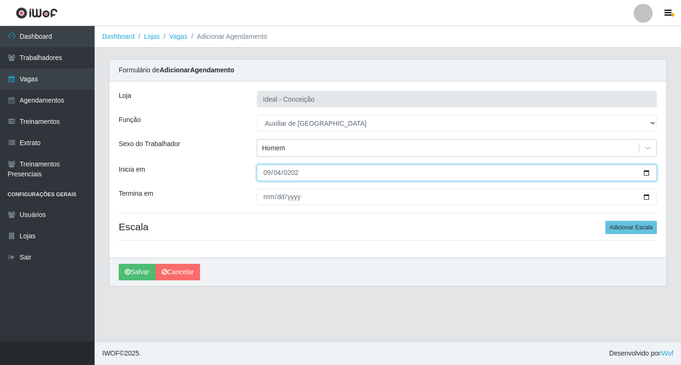
type input "[DATE]"
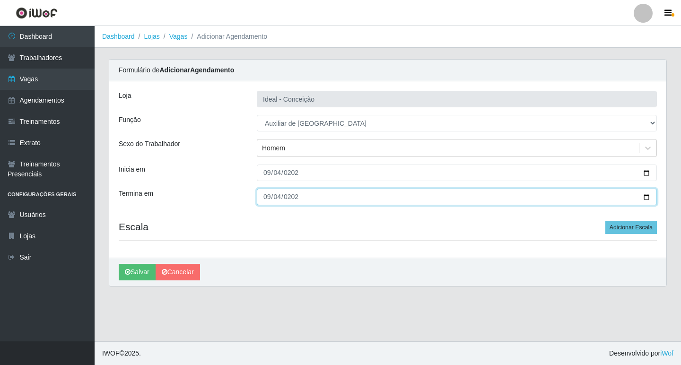
type input "[DATE]"
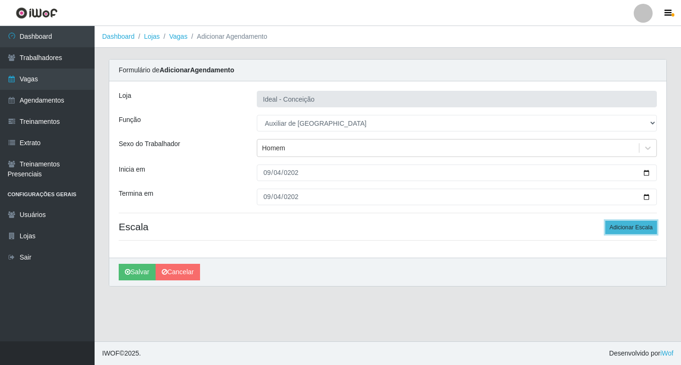
click at [647, 230] on button "Adicionar Escala" at bounding box center [632, 227] width 52 height 13
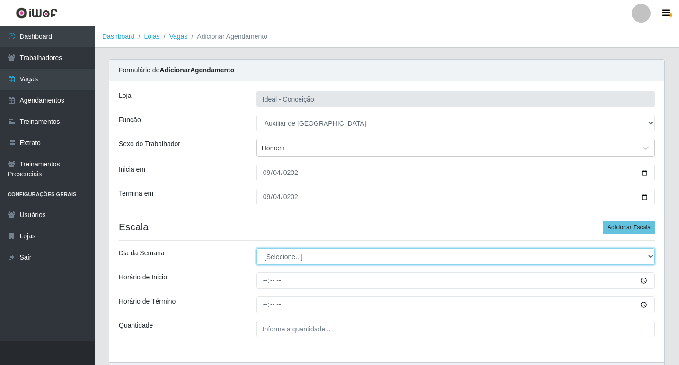
click at [277, 260] on select "[Selecione...] Segunda Terça Quarta Quinta Sexta Sábado Domingo" at bounding box center [455, 256] width 398 height 17
select select "4"
click at [256, 248] on select "[Selecione...] Segunda Terça Quarta Quinta Sexta Sábado Domingo" at bounding box center [455, 256] width 398 height 17
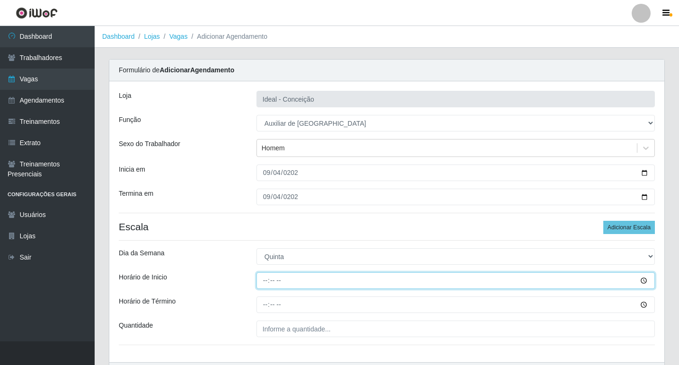
click at [256, 278] on input "Horário de Inicio" at bounding box center [455, 281] width 398 height 17
type input "08:00"
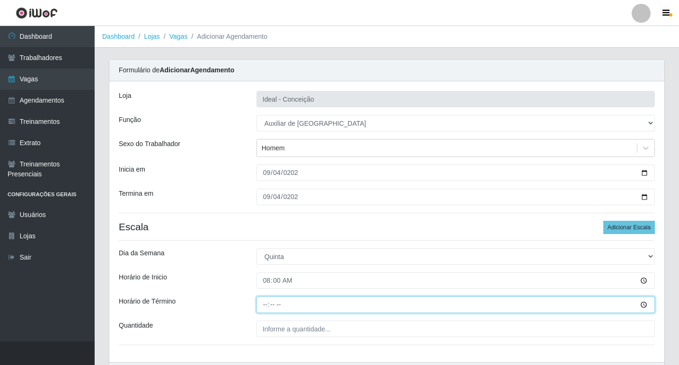
type input "12:00"
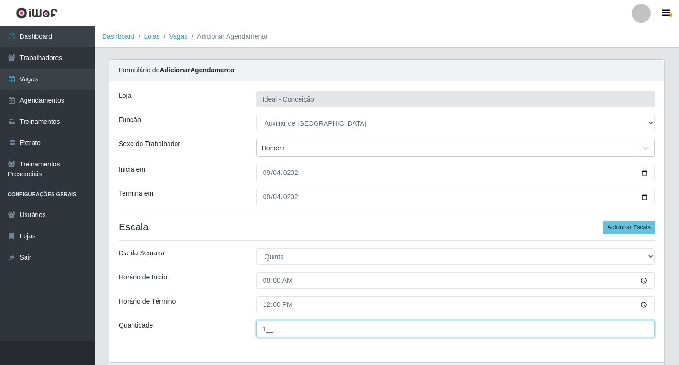
type input "1__"
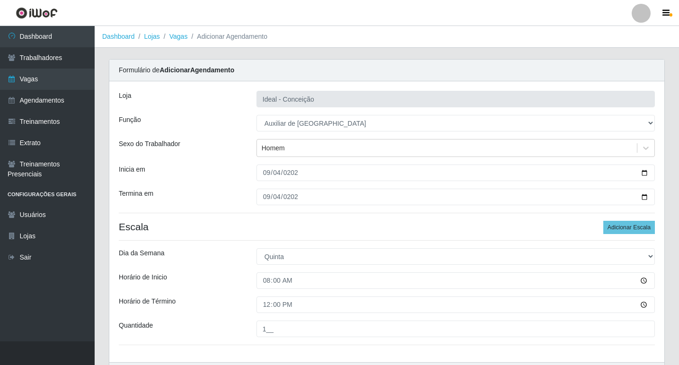
scroll to position [61, 0]
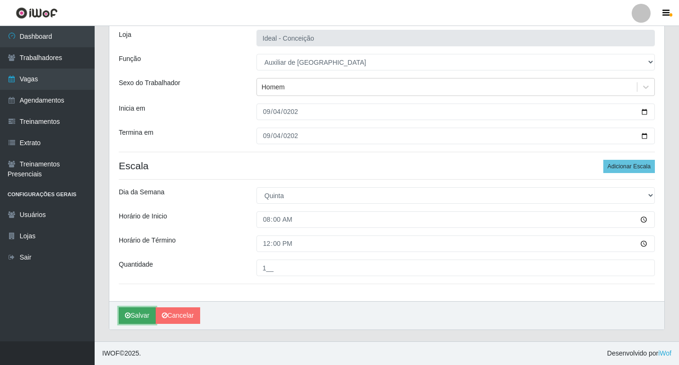
click at [131, 311] on button "Salvar" at bounding box center [137, 316] width 37 height 17
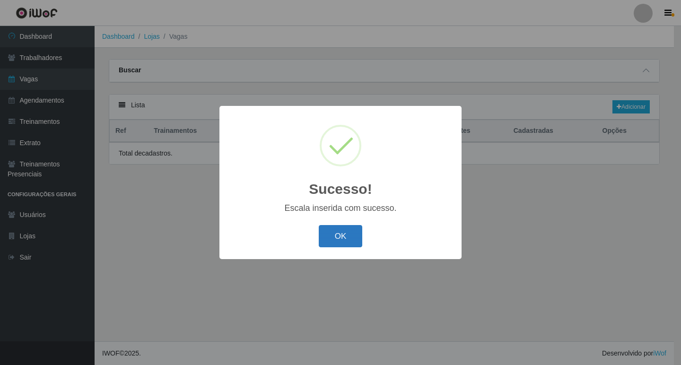
click at [346, 239] on button "OK" at bounding box center [341, 236] width 44 height 22
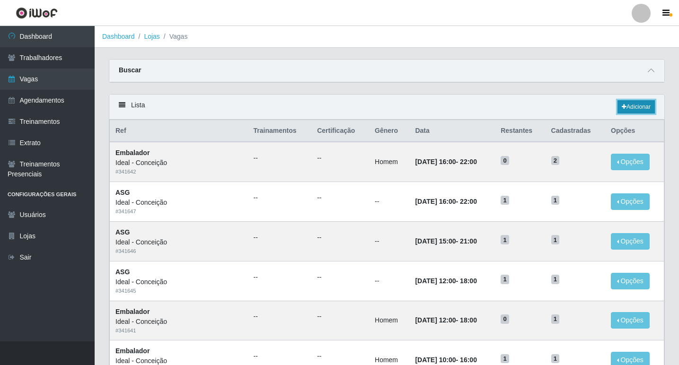
click at [617, 107] on link "Adicionar" at bounding box center [635, 106] width 37 height 13
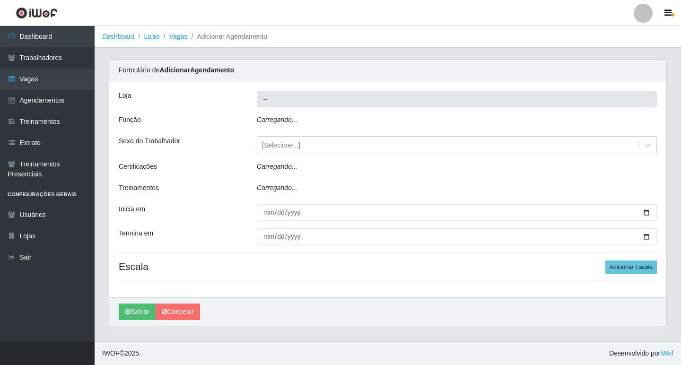
type input "Ideal - Conceição"
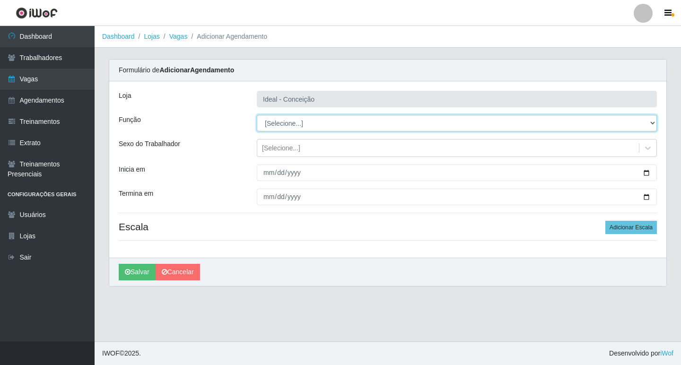
click at [282, 125] on select "[Selecione...] ASG ASG + ASG ++ Auxiliar de Estacionamento Auxiliar de Estacion…" at bounding box center [457, 123] width 400 height 17
select select "4"
click at [257, 115] on select "[Selecione...] ASG ASG + ASG ++ Auxiliar de Estacionamento Auxiliar de Estacion…" at bounding box center [457, 123] width 400 height 17
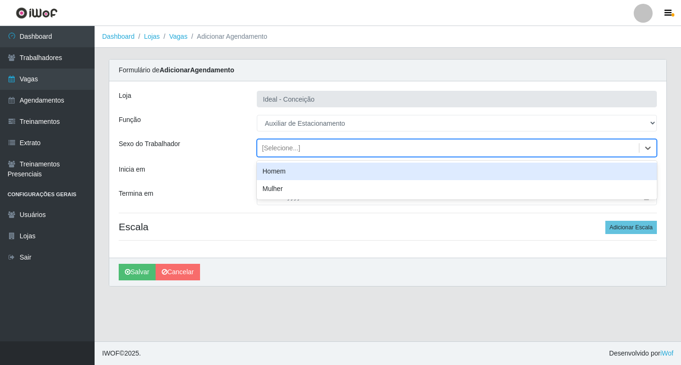
click at [273, 151] on div "[Selecione...]" at bounding box center [281, 148] width 38 height 10
click at [250, 174] on div at bounding box center [457, 173] width 414 height 17
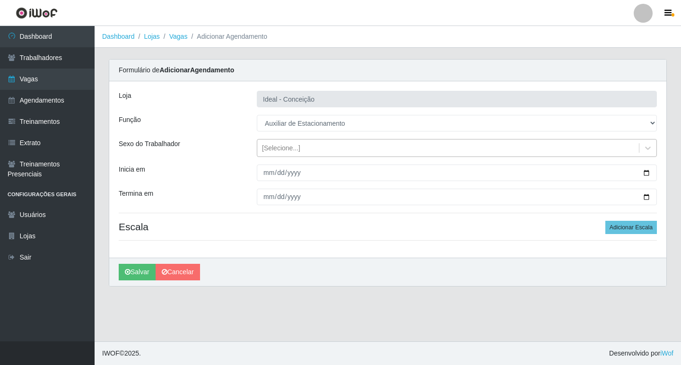
click at [273, 146] on div "[Selecione...]" at bounding box center [281, 148] width 38 height 10
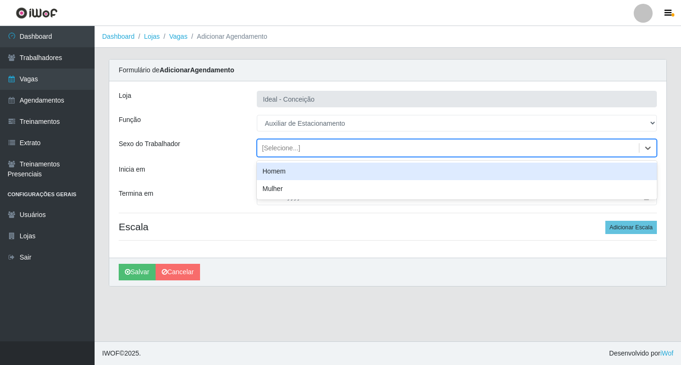
click at [264, 176] on div "Homem" at bounding box center [457, 172] width 400 height 18
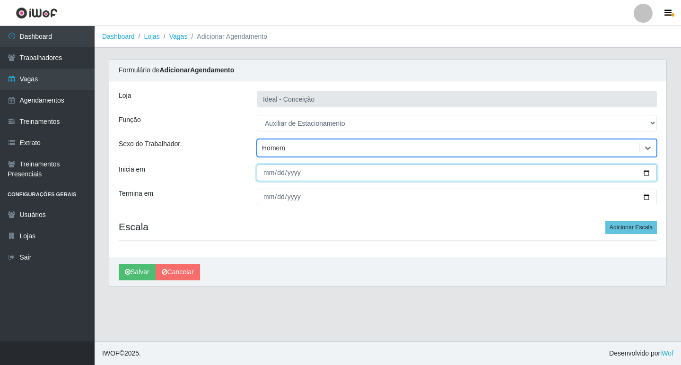
click at [266, 181] on div "Loja Ideal - Conceição Função [Selecione...] ASG ASG + ASG ++ Auxiliar de Estac…" at bounding box center [387, 169] width 557 height 176
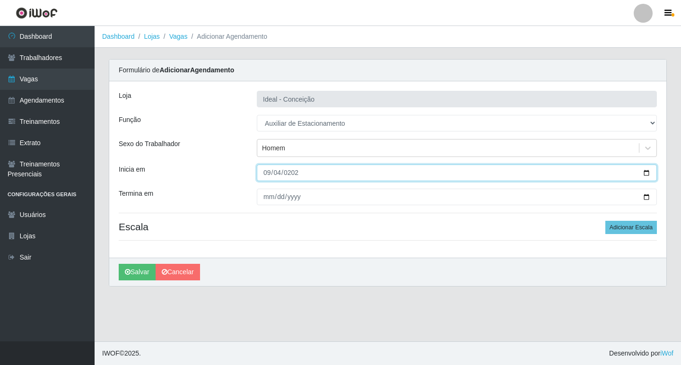
type input "[DATE]"
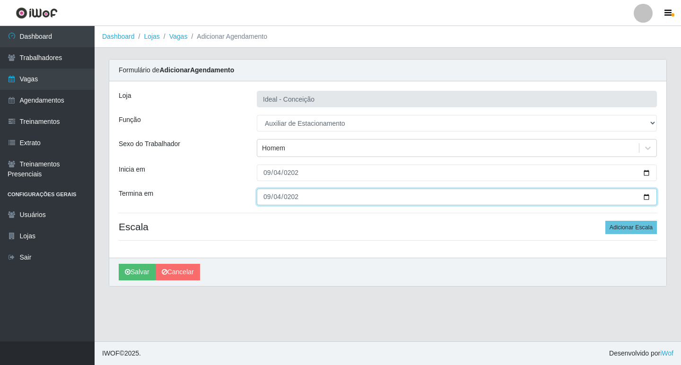
type input "[DATE]"
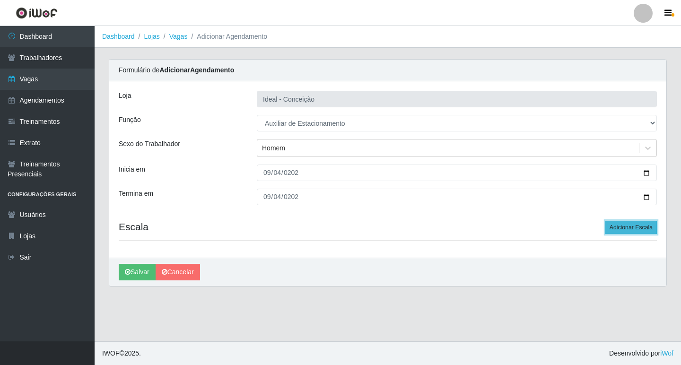
click at [644, 226] on button "Adicionar Escala" at bounding box center [632, 227] width 52 height 13
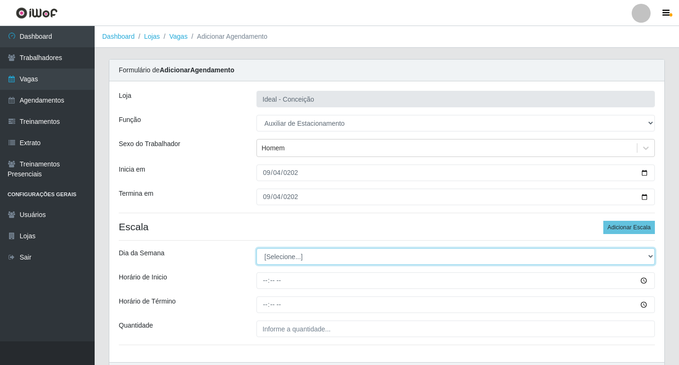
click at [273, 257] on select "[Selecione...] Segunda Terça Quarta Quinta Sexta Sábado Domingo" at bounding box center [455, 256] width 398 height 17
select select "4"
click at [256, 248] on select "[Selecione...] Segunda Terça Quarta Quinta Sexta Sábado Domingo" at bounding box center [455, 256] width 398 height 17
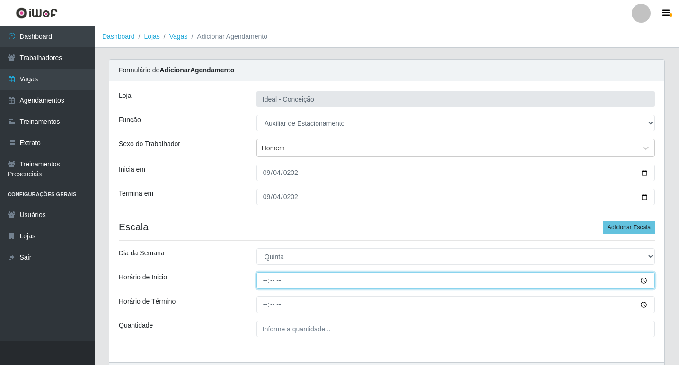
click at [265, 281] on input "Horário de Inicio" at bounding box center [455, 281] width 398 height 17
type input "07:00"
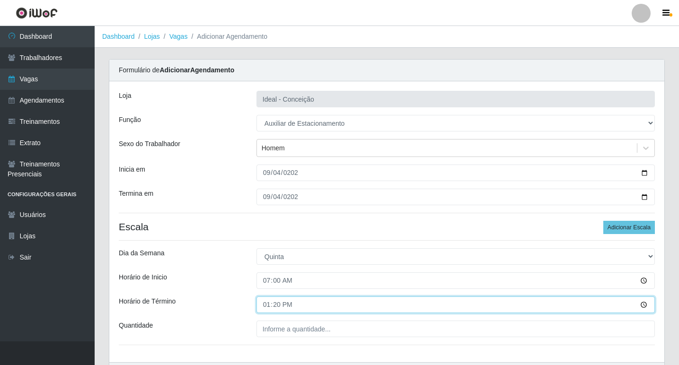
type input "13:00"
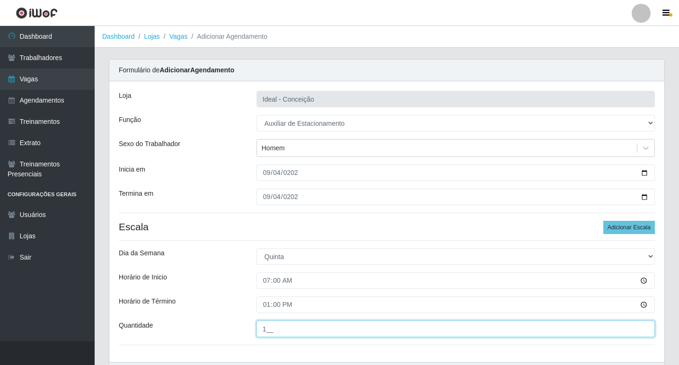
type input "1__"
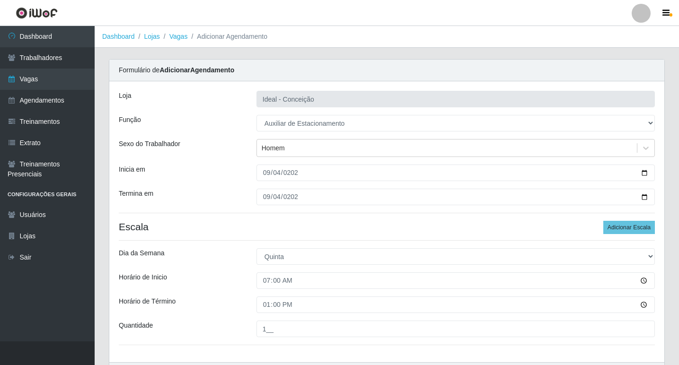
scroll to position [61, 0]
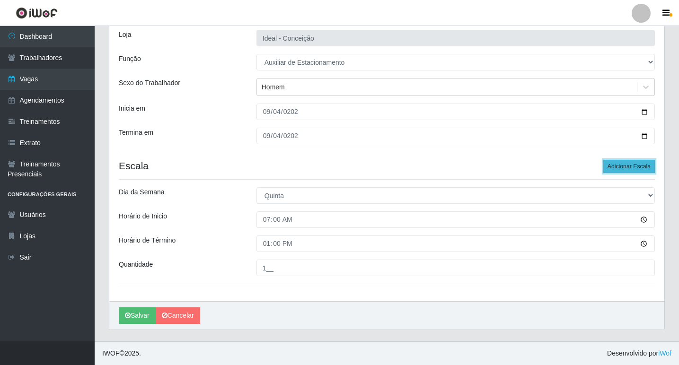
click at [648, 166] on button "Adicionar Escala" at bounding box center [629, 166] width 52 height 13
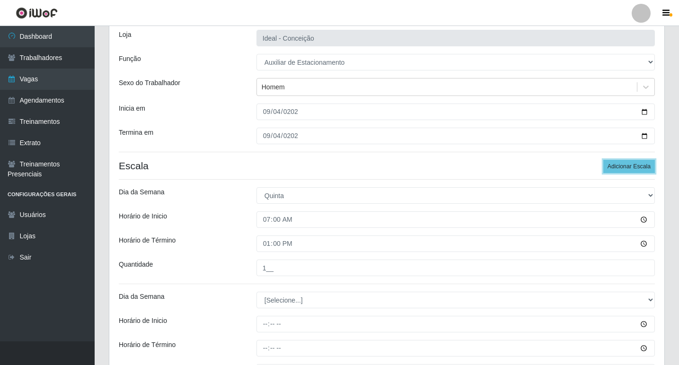
scroll to position [156, 0]
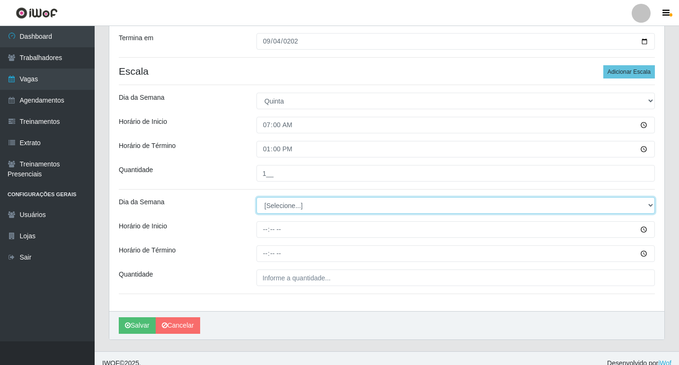
click at [287, 207] on select "[Selecione...] Segunda Terça Quarta Quinta Sexta Sábado Domingo" at bounding box center [455, 205] width 398 height 17
select select "4"
click at [256, 197] on select "[Selecione...] Segunda Terça Quarta Quinta Sexta Sábado Domingo" at bounding box center [455, 205] width 398 height 17
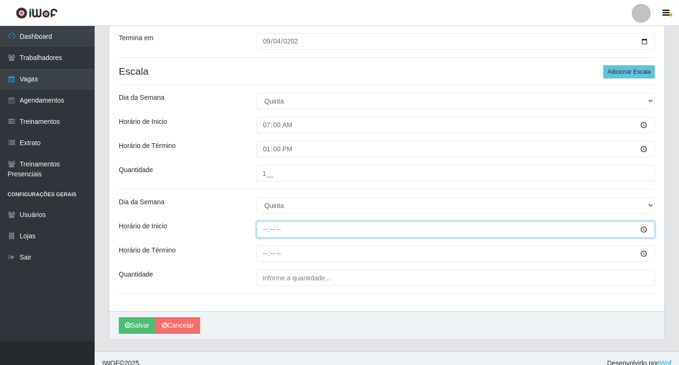
click at [262, 229] on input "Horário de Inicio" at bounding box center [455, 229] width 398 height 17
type input "09:00"
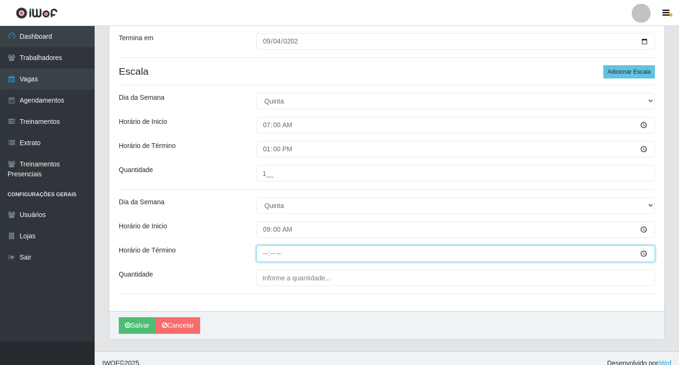
type input "15:00"
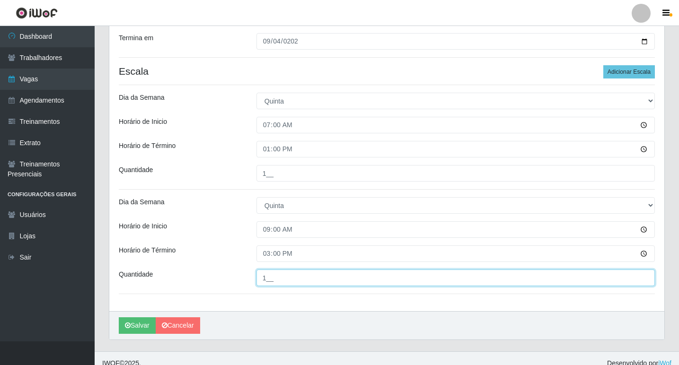
type input "1__"
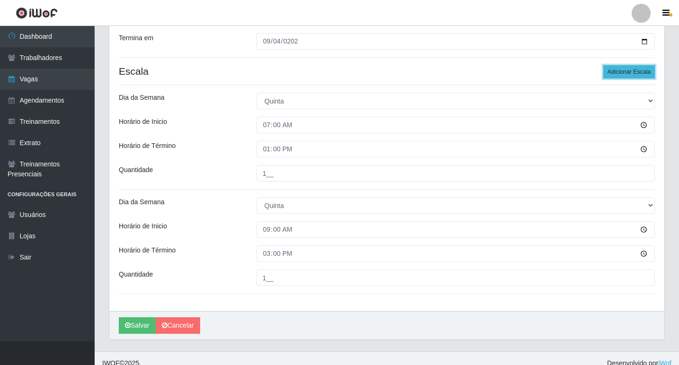
click at [629, 69] on button "Adicionar Escala" at bounding box center [629, 71] width 52 height 13
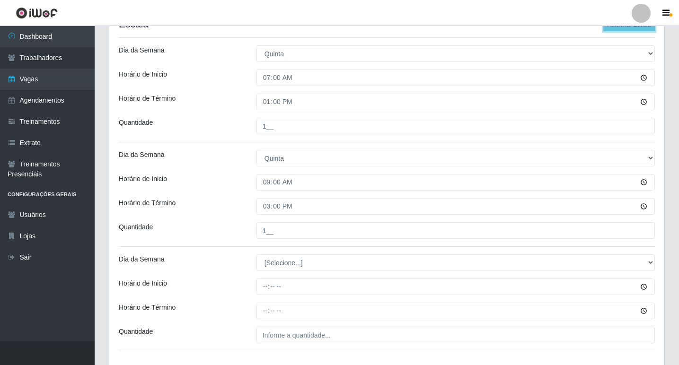
scroll to position [270, 0]
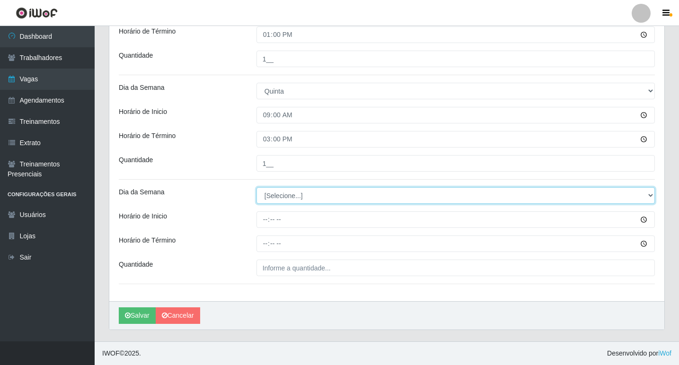
click at [268, 193] on select "[Selecione...] Segunda Terça Quarta Quinta Sexta Sábado Domingo" at bounding box center [455, 195] width 398 height 17
select select "4"
click at [256, 187] on select "[Selecione...] Segunda Terça Quarta Quinta Sexta Sábado Domingo" at bounding box center [455, 195] width 398 height 17
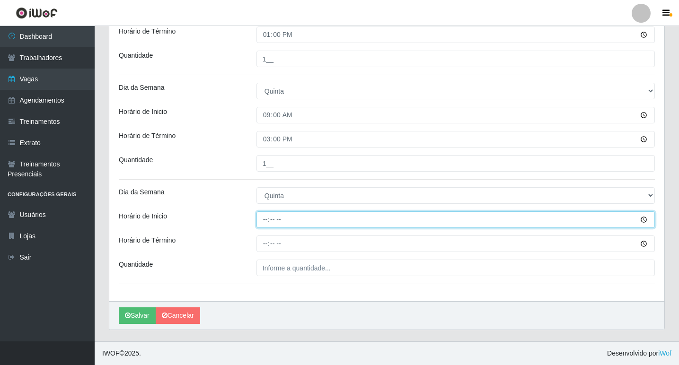
click at [269, 225] on input "Horário de Inicio" at bounding box center [455, 220] width 398 height 17
type input "16:00"
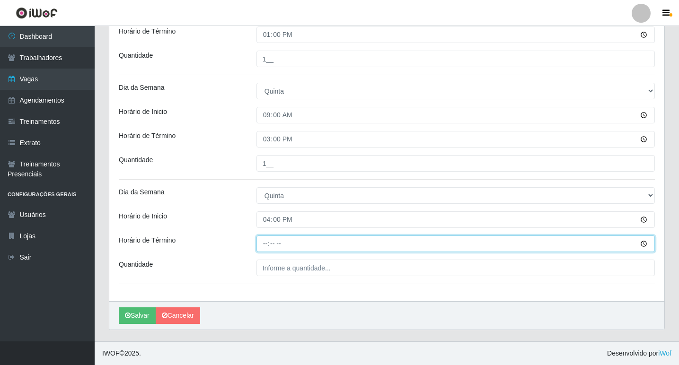
type input "22:00"
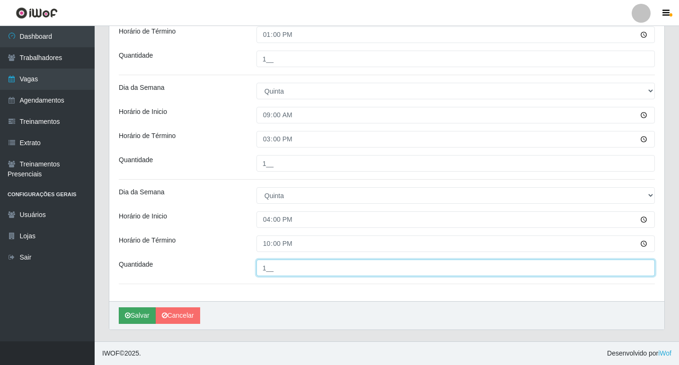
type input "1__"
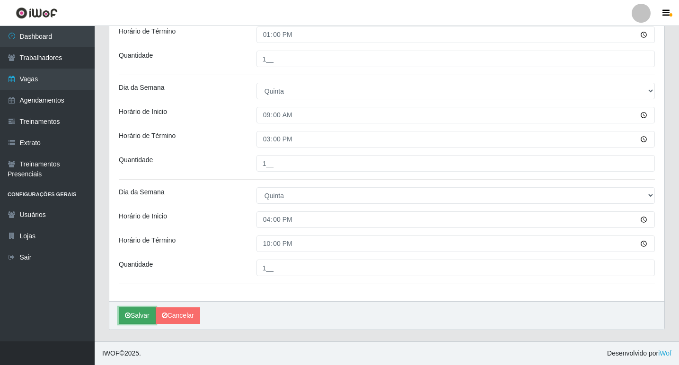
click at [135, 316] on button "Salvar" at bounding box center [137, 316] width 37 height 17
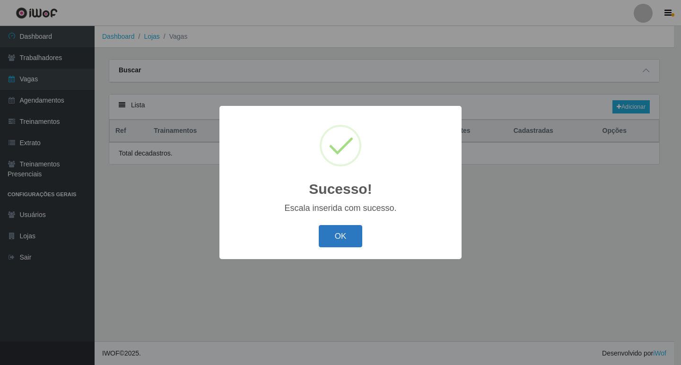
click at [325, 234] on button "OK" at bounding box center [341, 236] width 44 height 22
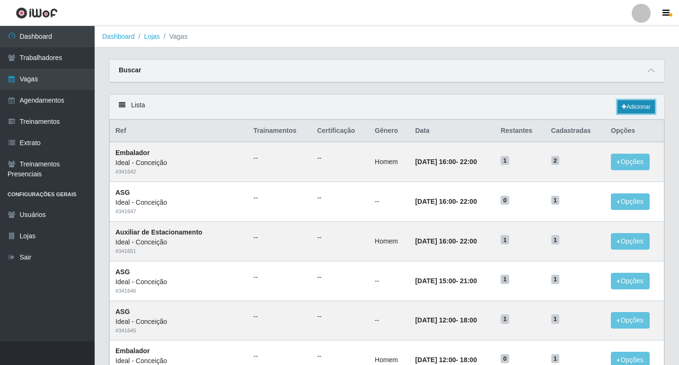
click at [629, 105] on link "Adicionar" at bounding box center [635, 106] width 37 height 13
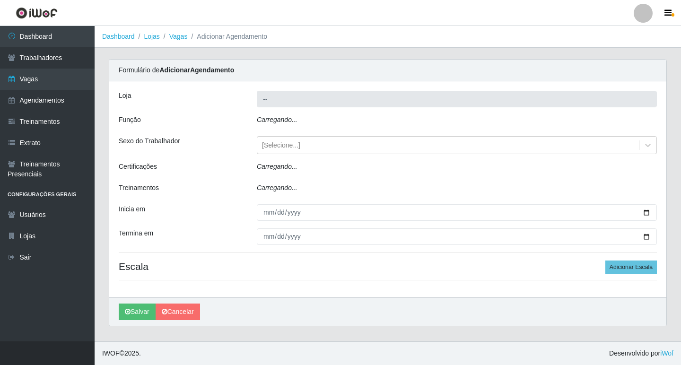
type input "Ideal - Conceição"
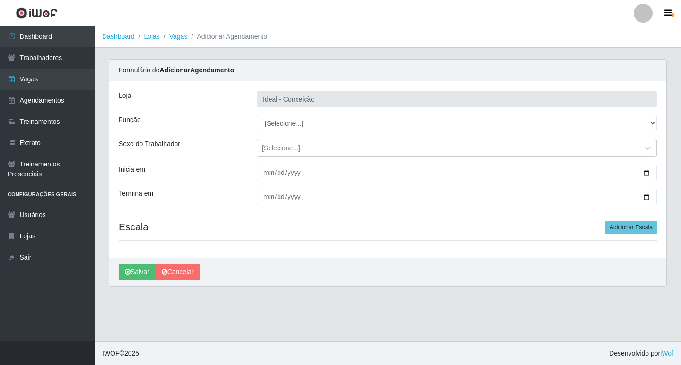
click at [284, 115] on div "Loja Ideal - Conceição Função [Selecione...] ASG ASG + ASG ++ Auxiliar de Estac…" at bounding box center [387, 169] width 557 height 176
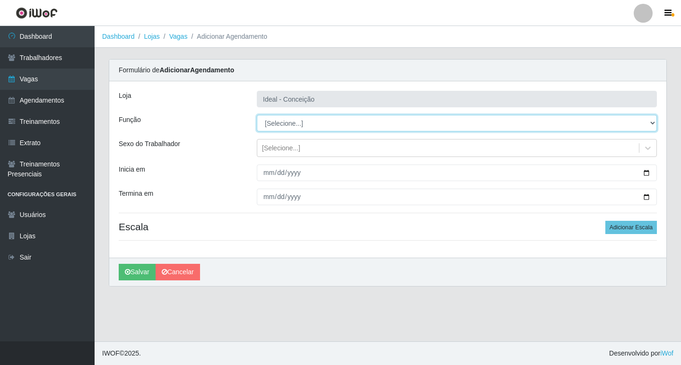
click at [282, 127] on select "[Selecione...] ASG ASG + ASG ++ Auxiliar de Estacionamento Auxiliar de Estacion…" at bounding box center [457, 123] width 400 height 17
click at [257, 115] on select "[Selecione...] ASG ASG + ASG ++ Auxiliar de Estacionamento Auxiliar de Estacion…" at bounding box center [457, 123] width 400 height 17
click at [291, 130] on select "[Selecione...] ASG ASG + ASG ++ Auxiliar de Estacionamento Auxiliar de Estacion…" at bounding box center [457, 123] width 400 height 17
select select "1"
click at [257, 115] on select "[Selecione...] ASG ASG + ASG ++ Auxiliar de Estacionamento Auxiliar de Estacion…" at bounding box center [457, 123] width 400 height 17
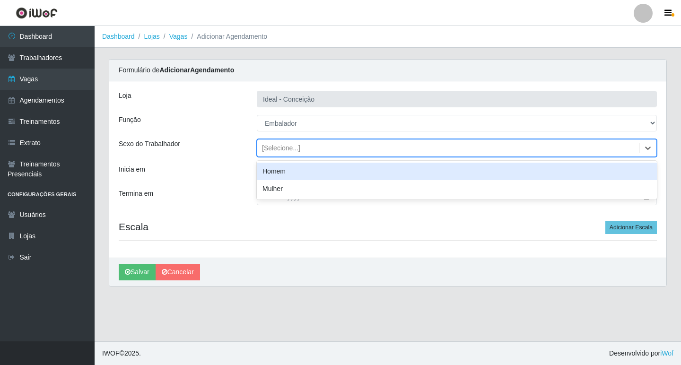
click at [279, 150] on div "[Selecione...]" at bounding box center [281, 148] width 38 height 10
click at [275, 167] on div "Homem" at bounding box center [457, 172] width 400 height 18
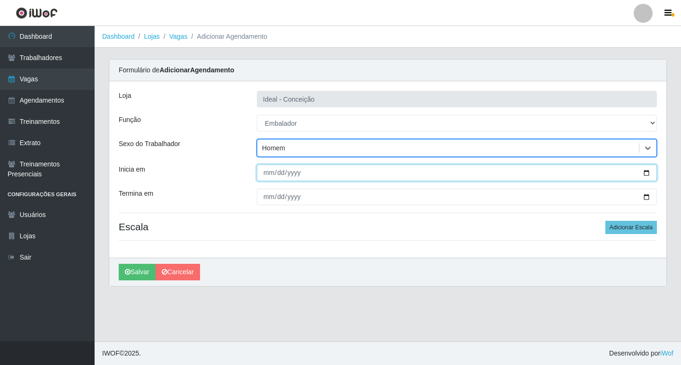
click at [265, 170] on input "Inicia em" at bounding box center [457, 173] width 400 height 17
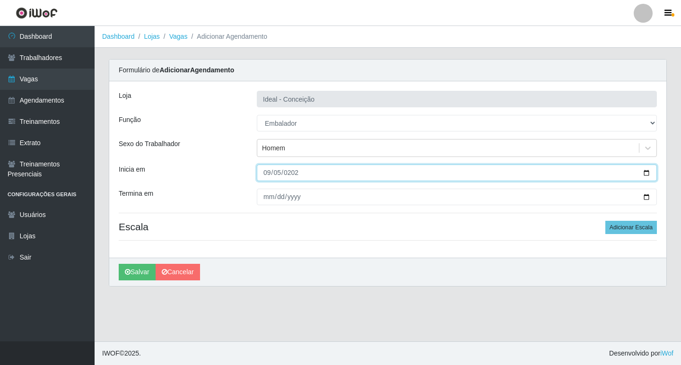
type input "[DATE]"
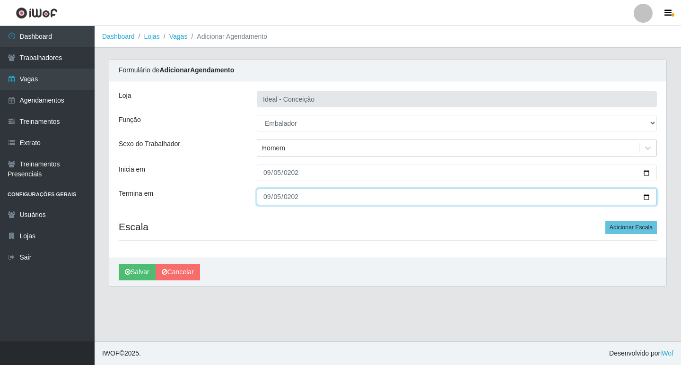
type input "[DATE]"
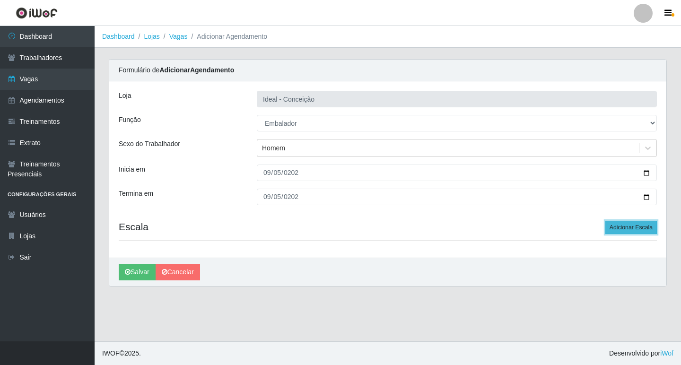
click at [639, 225] on button "Adicionar Escala" at bounding box center [632, 227] width 52 height 13
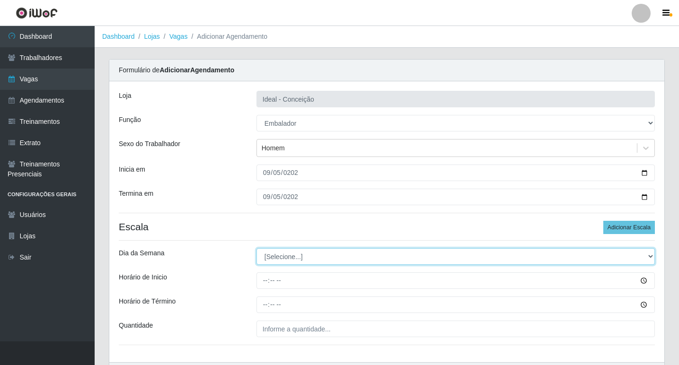
click at [296, 257] on select "[Selecione...] Segunda Terça Quarta Quinta Sexta Sábado Domingo" at bounding box center [455, 256] width 398 height 17
select select "5"
click at [256, 248] on select "[Selecione...] Segunda Terça Quarta Quinta Sexta Sábado Domingo" at bounding box center [455, 256] width 398 height 17
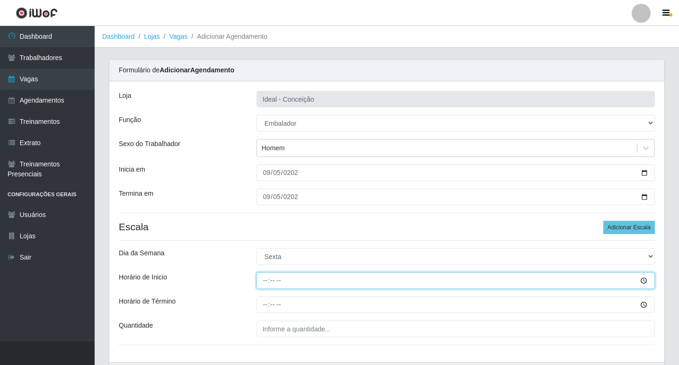
click at [265, 282] on input "Horário de Inicio" at bounding box center [455, 281] width 398 height 17
type input "10:00"
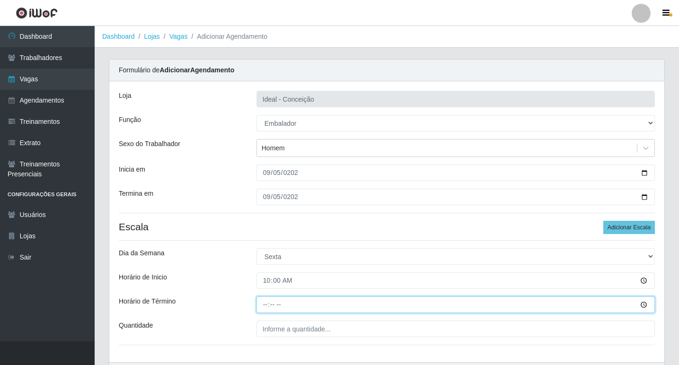
type input "16:00"
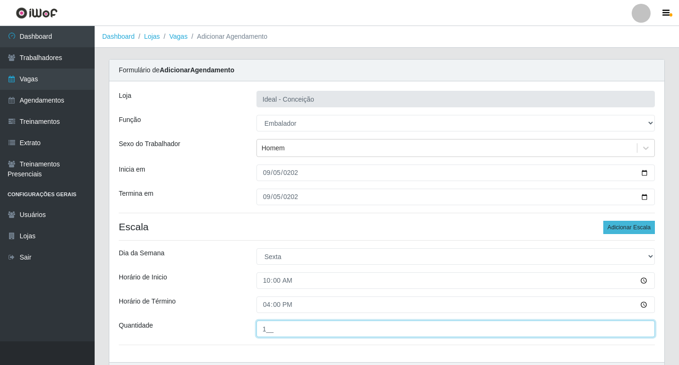
type input "1__"
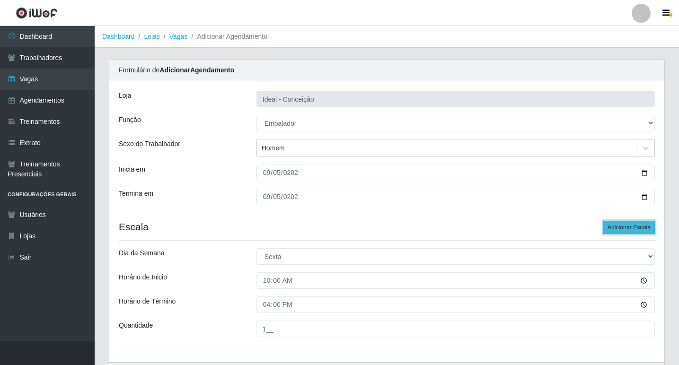
click at [608, 229] on button "Adicionar Escala" at bounding box center [629, 227] width 52 height 13
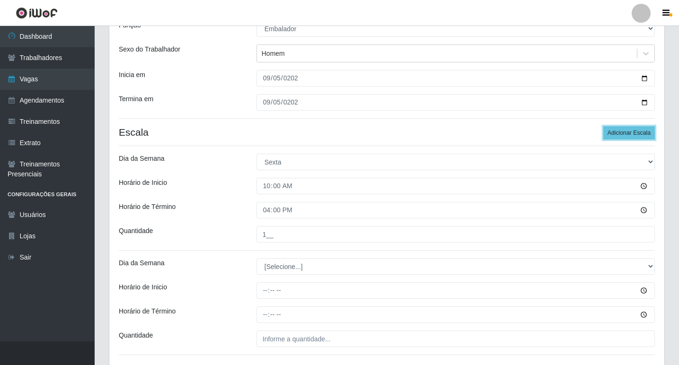
scroll to position [142, 0]
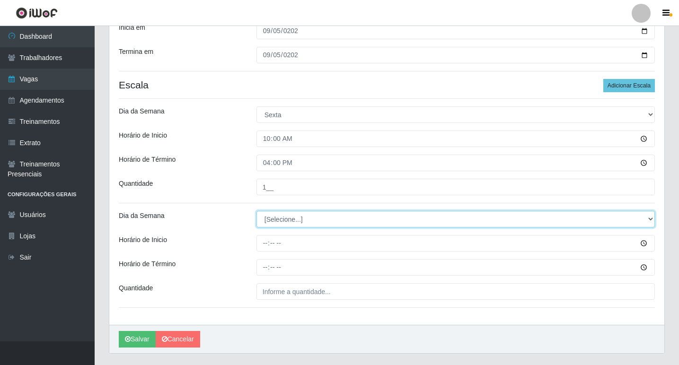
click at [288, 220] on select "[Selecione...] Segunda Terça Quarta Quinta Sexta Sábado Domingo" at bounding box center [455, 219] width 398 height 17
select select "5"
click at [256, 211] on select "[Selecione...] Segunda Terça Quarta Quinta Sexta Sábado Domingo" at bounding box center [455, 219] width 398 height 17
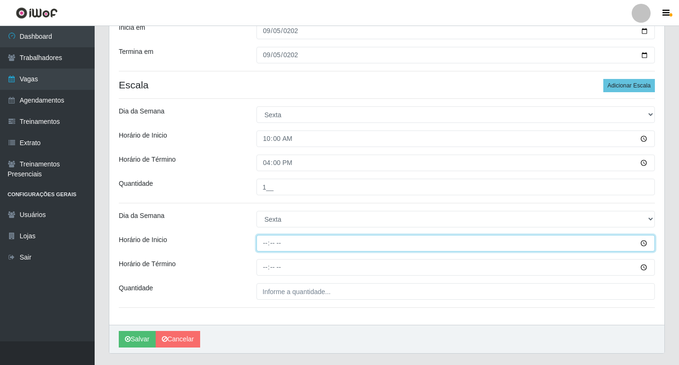
click at [266, 241] on input "Horário de Inicio" at bounding box center [455, 243] width 398 height 17
type input "12:00"
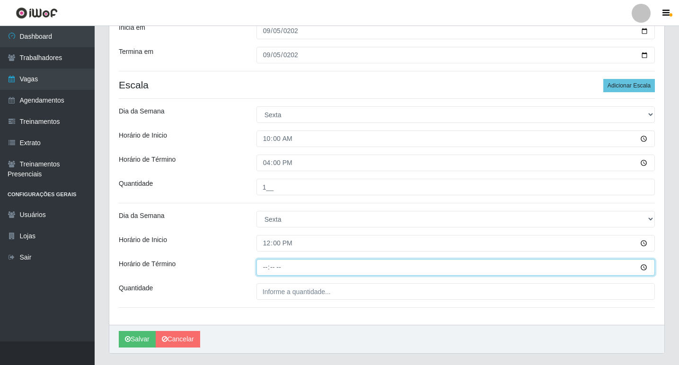
type input "18:00"
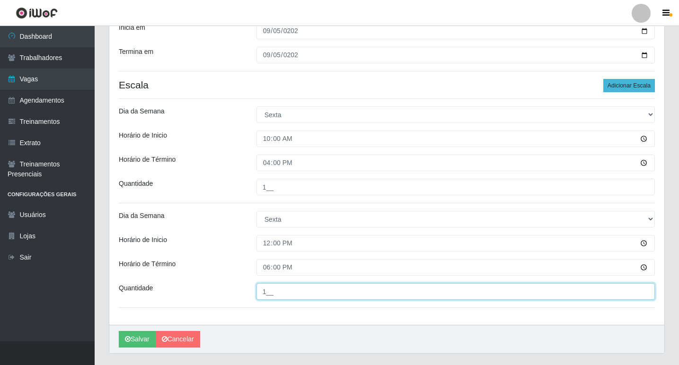
type input "1__"
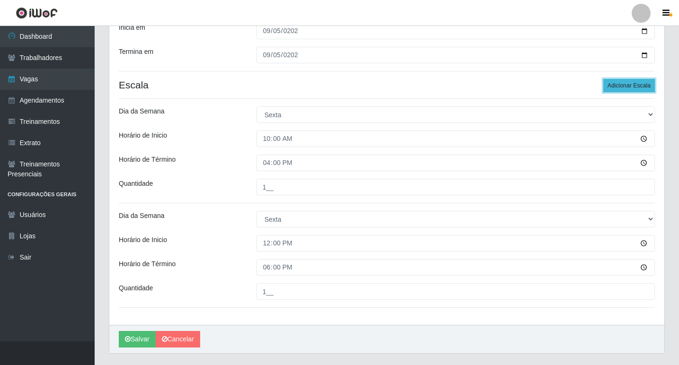
click at [625, 91] on button "Adicionar Escala" at bounding box center [629, 85] width 52 height 13
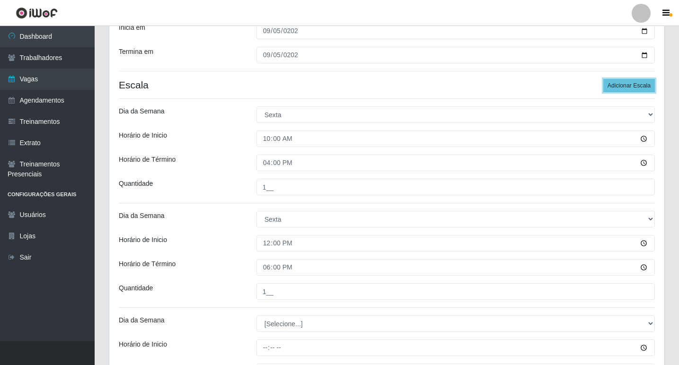
scroll to position [270, 0]
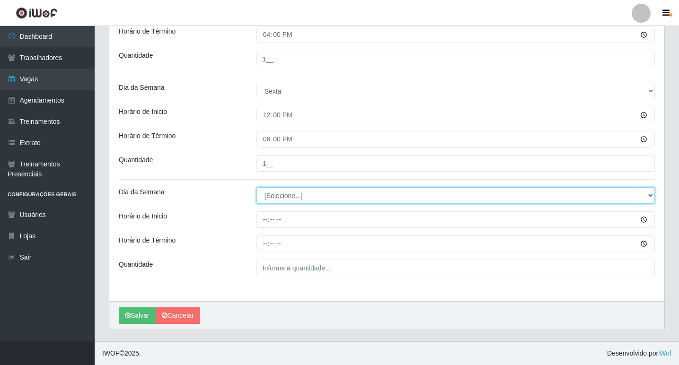
click at [283, 202] on select "[Selecione...] Segunda Terça Quarta Quinta Sexta Sábado Domingo" at bounding box center [455, 195] width 398 height 17
select select "5"
click at [256, 187] on select "[Selecione...] Segunda Terça Quarta Quinta Sexta Sábado Domingo" at bounding box center [455, 195] width 398 height 17
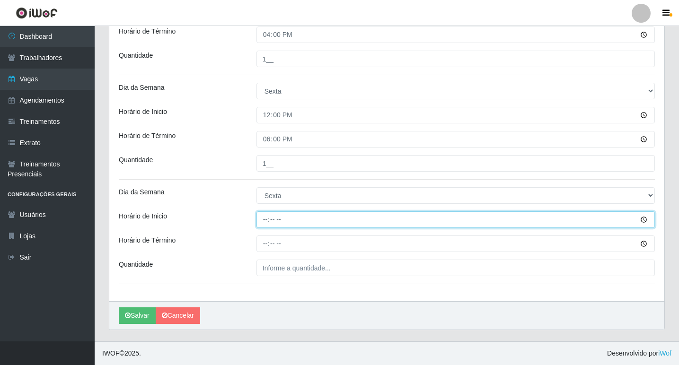
click at [262, 216] on input "Horário de Inicio" at bounding box center [455, 220] width 398 height 17
type input "16:00"
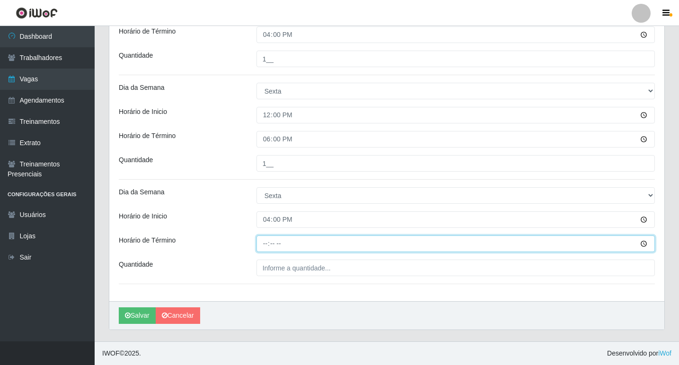
type input "22:00"
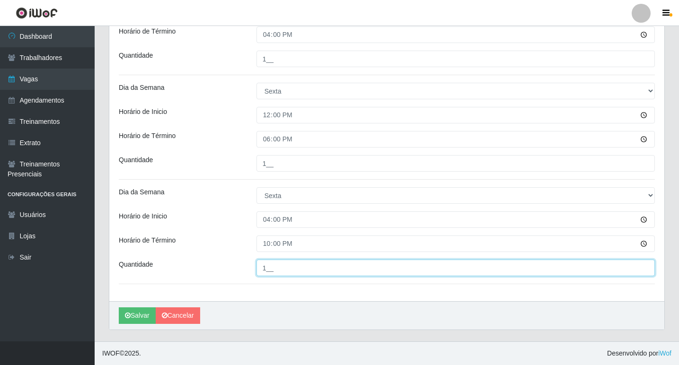
type input "1__"
drag, startPoint x: 279, startPoint y: 268, endPoint x: 206, endPoint y: 263, distance: 73.6
click at [208, 263] on div "Quantidade 1__" at bounding box center [387, 268] width 550 height 17
type input "2__"
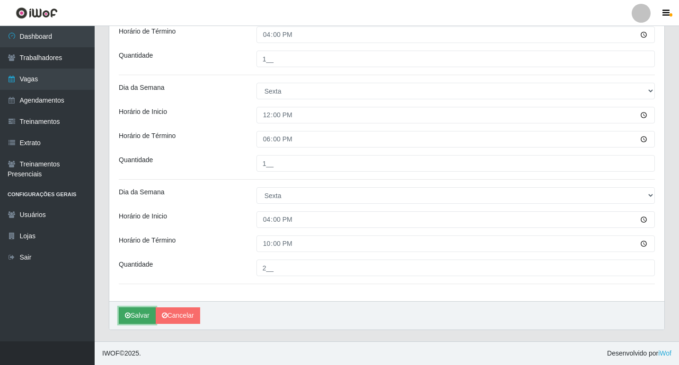
click at [140, 314] on button "Salvar" at bounding box center [137, 316] width 37 height 17
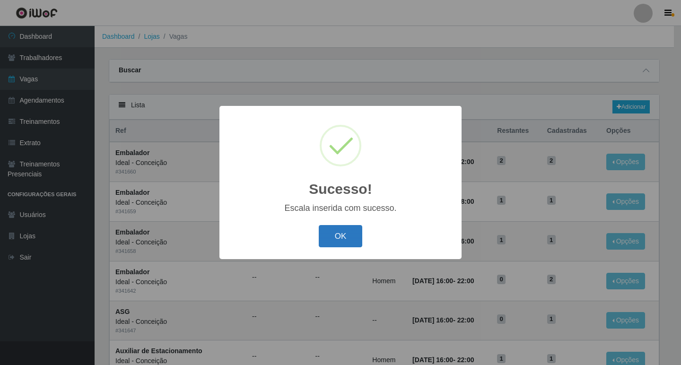
click at [343, 232] on button "OK" at bounding box center [341, 236] width 44 height 22
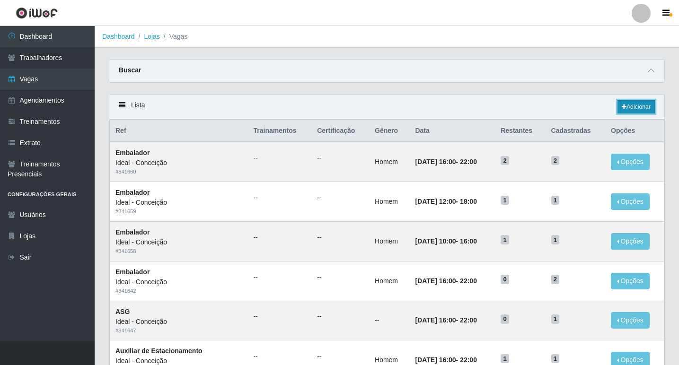
click at [633, 106] on link "Adicionar" at bounding box center [635, 106] width 37 height 13
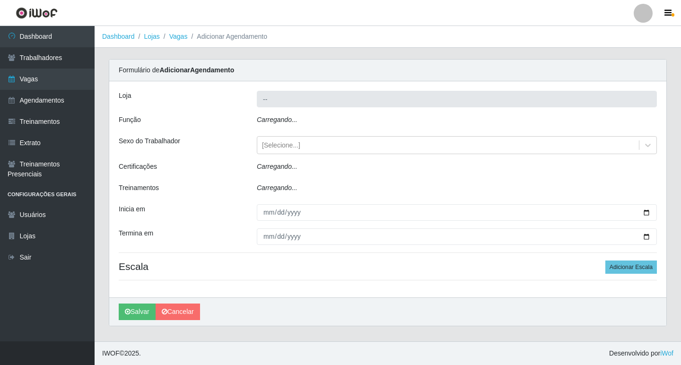
type input "Ideal - Conceição"
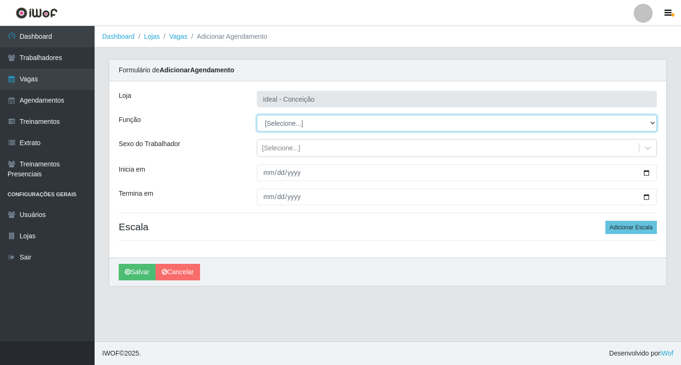
click at [288, 122] on select "[Selecione...] ASG ASG + ASG ++ Auxiliar de Estacionamento Auxiliar de Estacion…" at bounding box center [457, 123] width 400 height 17
select select "16"
click at [257, 115] on select "[Selecione...] ASG ASG + ASG ++ Auxiliar de Estacionamento Auxiliar de Estacion…" at bounding box center [457, 123] width 400 height 17
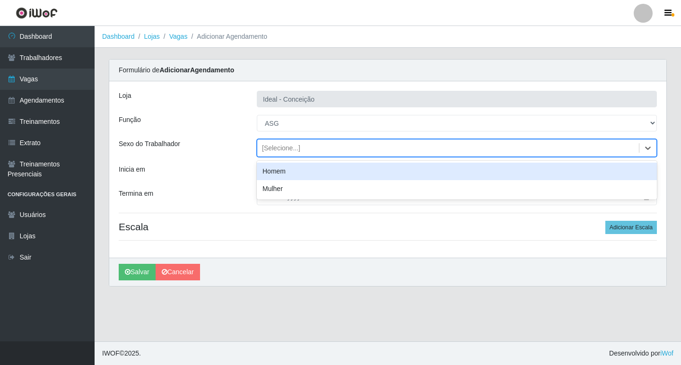
click at [262, 146] on div "[Selecione...]" at bounding box center [281, 148] width 38 height 10
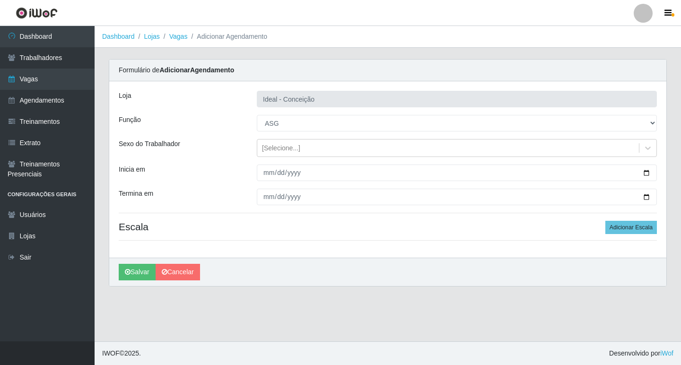
click at [218, 163] on div "Loja Ideal - Conceição Função [Selecione...] ASG ASG + ASG ++ Auxiliar de Estac…" at bounding box center [387, 169] width 557 height 176
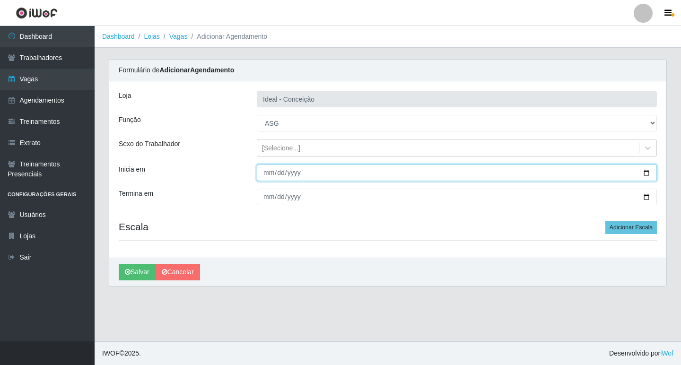
click at [266, 169] on input "Inicia em" at bounding box center [457, 173] width 400 height 17
type input "[DATE]"
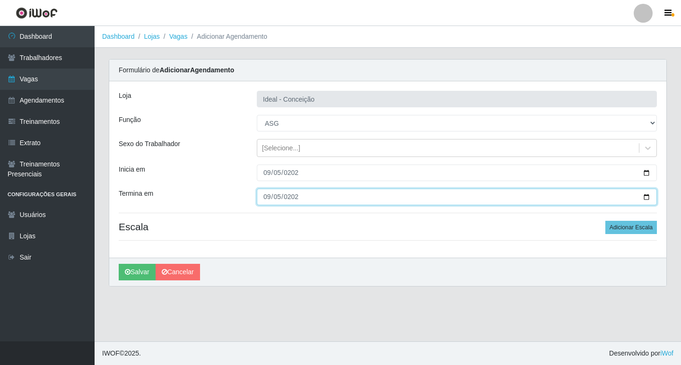
type input "[DATE]"
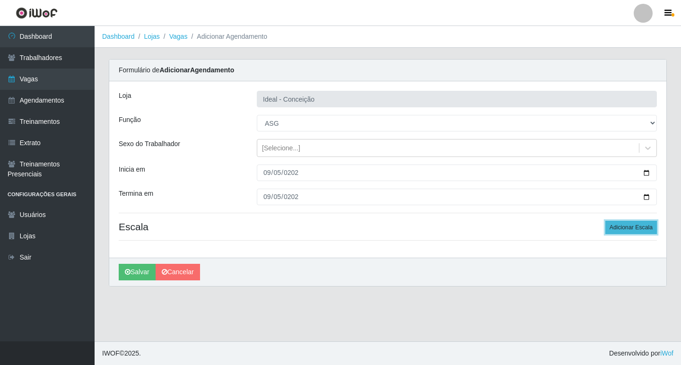
click at [639, 233] on button "Adicionar Escala" at bounding box center [632, 227] width 52 height 13
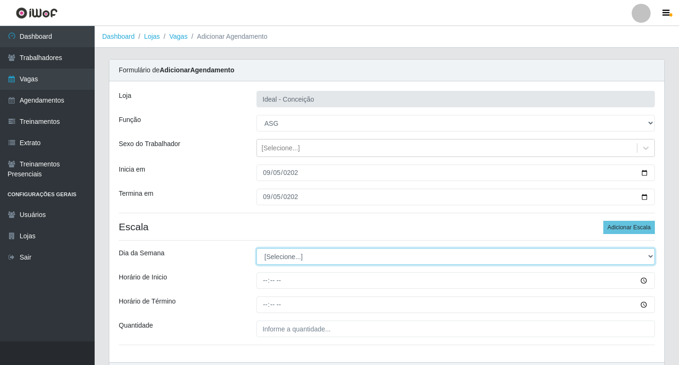
click at [283, 253] on select "[Selecione...] Segunda Terça Quarta Quinta Sexta Sábado Domingo" at bounding box center [455, 256] width 398 height 17
select select "5"
click at [256, 248] on select "[Selecione...] Segunda Terça Quarta Quinta Sexta Sábado Domingo" at bounding box center [455, 256] width 398 height 17
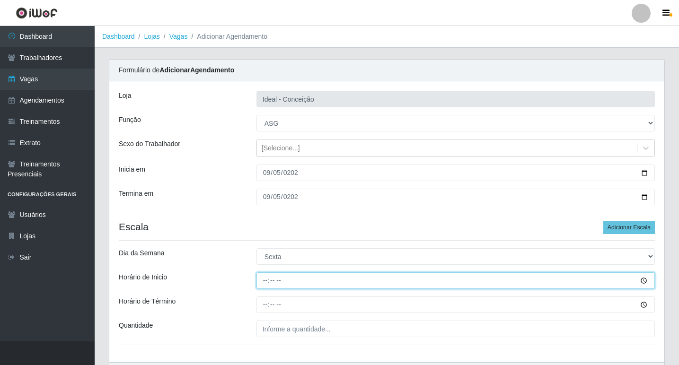
click at [261, 278] on input "Horário de Inicio" at bounding box center [455, 281] width 398 height 17
type input "07:00"
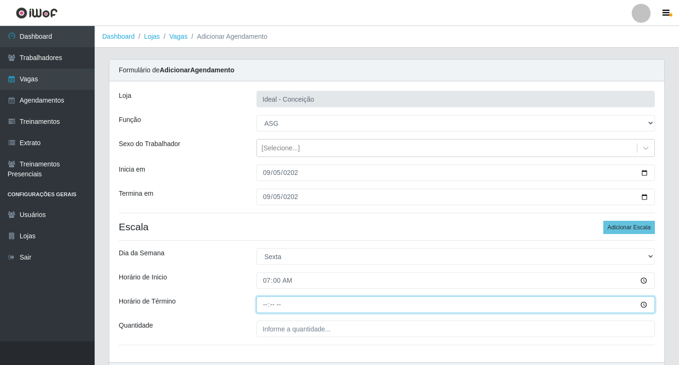
type input "13:00"
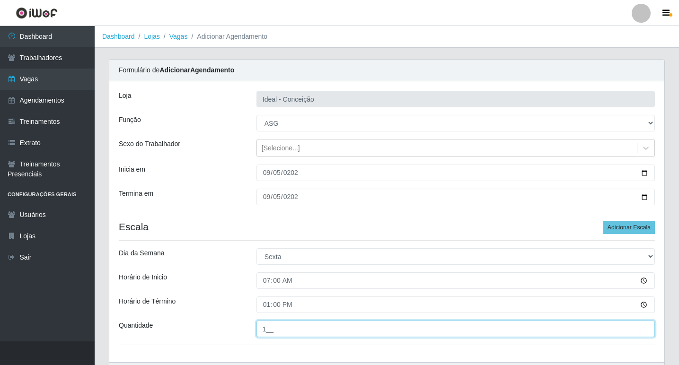
scroll to position [61, 0]
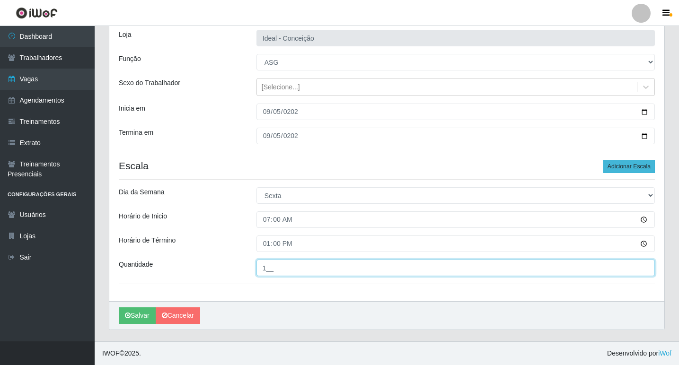
type input "1__"
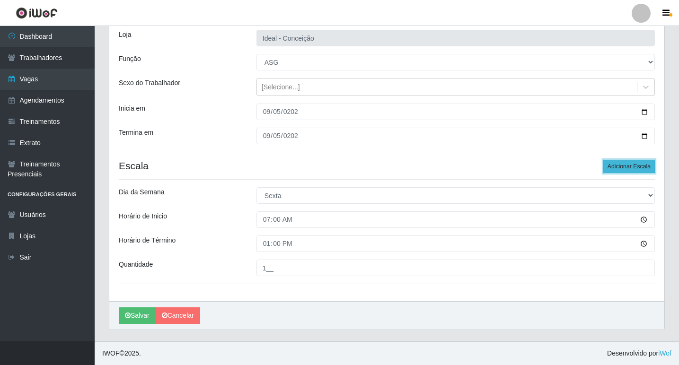
click at [623, 161] on button "Adicionar Escala" at bounding box center [629, 166] width 52 height 13
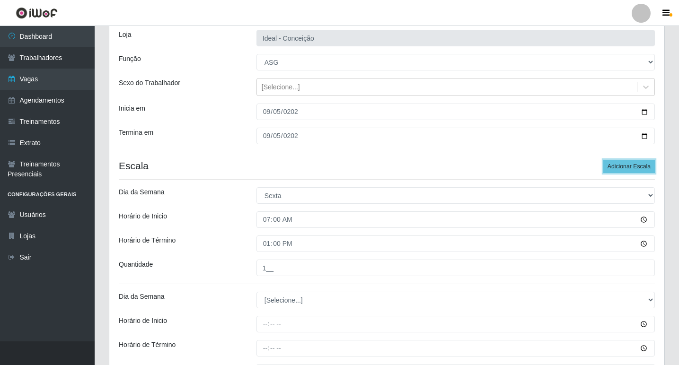
scroll to position [156, 0]
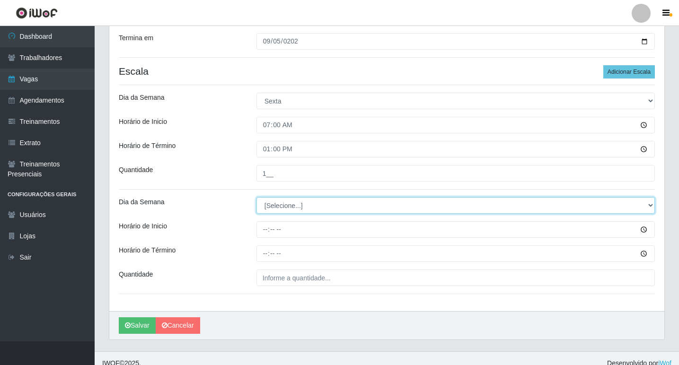
click at [291, 209] on select "[Selecione...] Segunda Terça Quarta Quinta Sexta Sábado Domingo" at bounding box center [455, 205] width 398 height 17
select select "5"
click at [256, 197] on select "[Selecione...] Segunda Terça Quarta Quinta Sexta Sábado Domingo" at bounding box center [455, 205] width 398 height 17
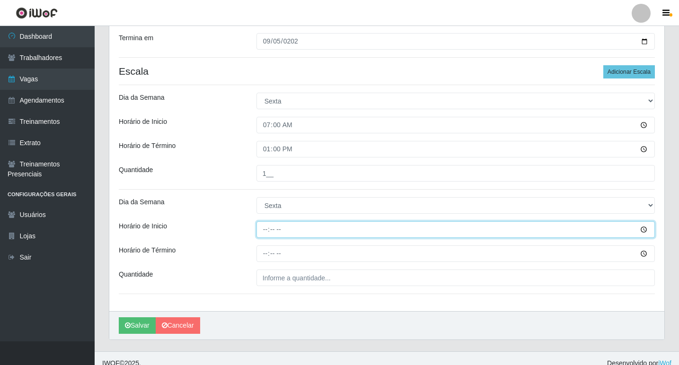
click at [264, 229] on input "Horário de Inicio" at bounding box center [455, 229] width 398 height 17
type input "09:00"
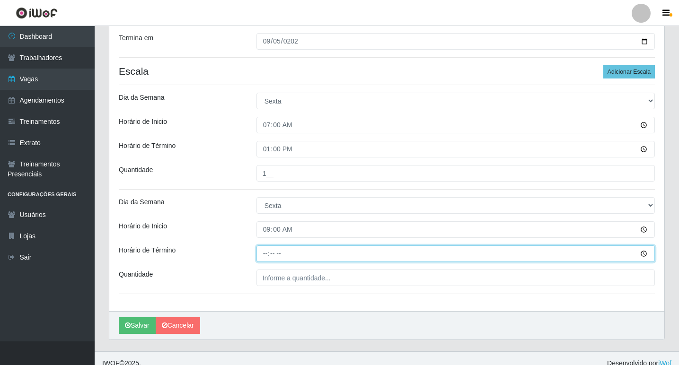
type input "15:00"
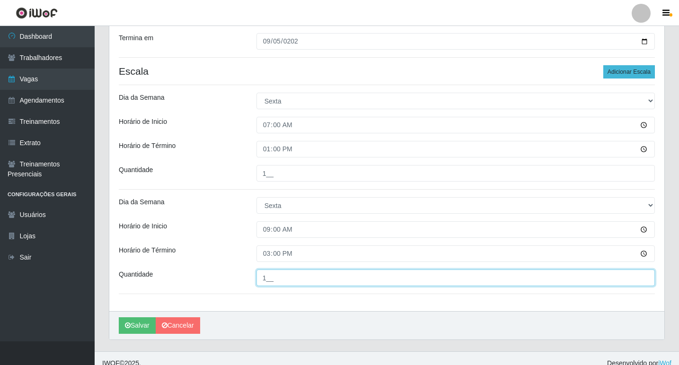
type input "1__"
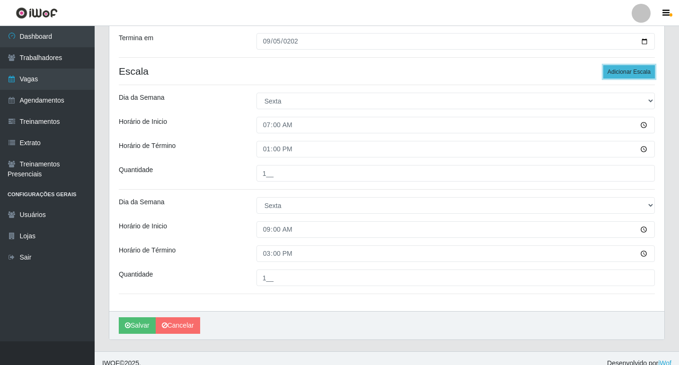
click at [632, 66] on button "Adicionar Escala" at bounding box center [629, 71] width 52 height 13
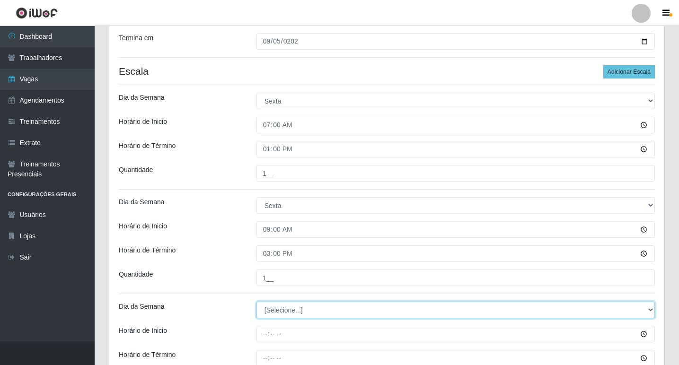
click at [273, 311] on select "[Selecione...] Segunda Terça Quarta Quinta Sexta Sábado Domingo" at bounding box center [455, 310] width 398 height 17
select select "5"
click at [256, 302] on select "[Selecione...] Segunda Terça Quarta Quinta Sexta Sábado Domingo" at bounding box center [455, 310] width 398 height 17
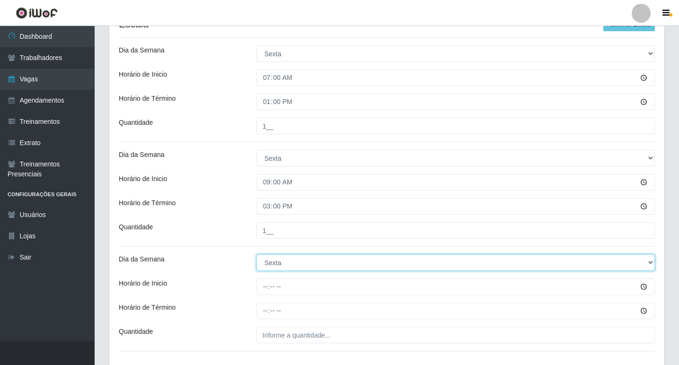
scroll to position [270, 0]
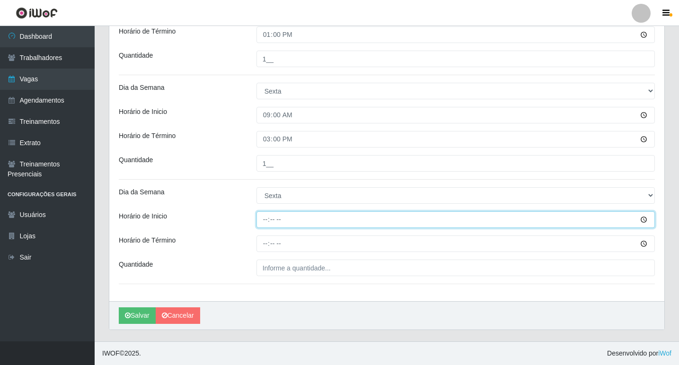
click at [261, 219] on input "Horário de Inicio" at bounding box center [455, 220] width 398 height 17
type input "12:00"
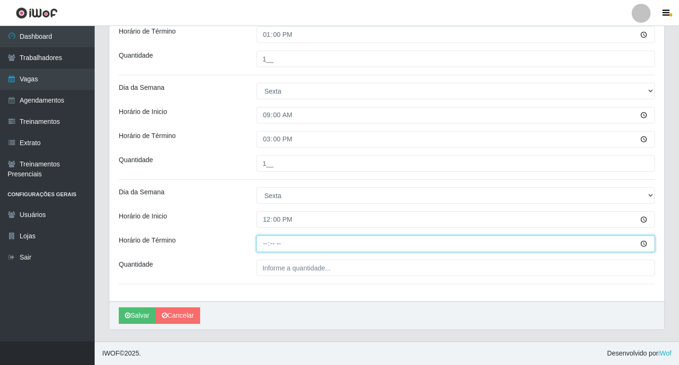
type input "18:00"
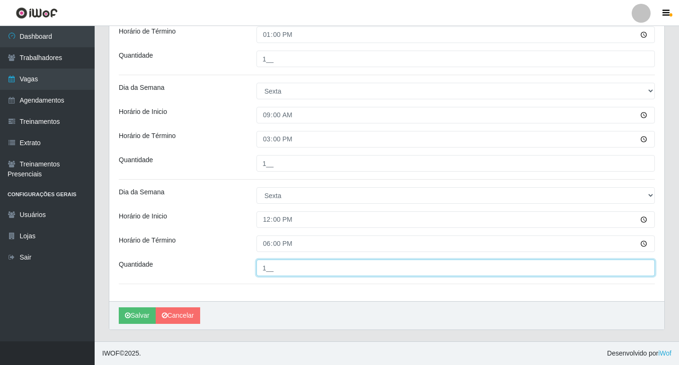
scroll to position [176, 0]
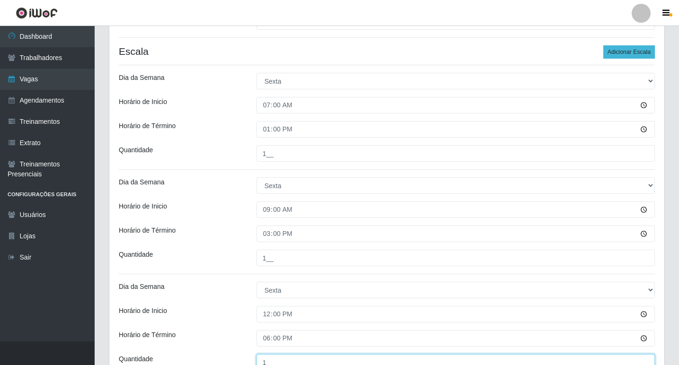
type input "1__"
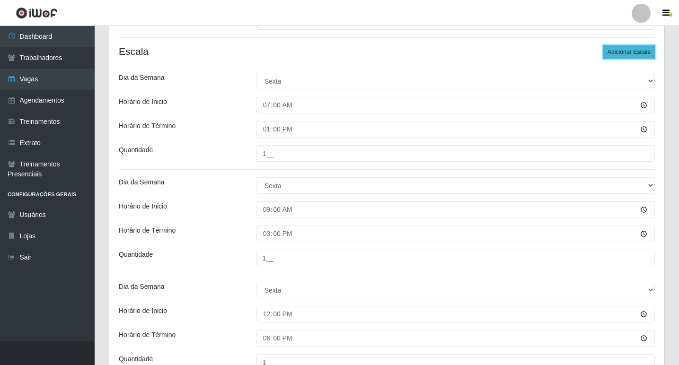
click at [620, 49] on button "Adicionar Escala" at bounding box center [629, 51] width 52 height 13
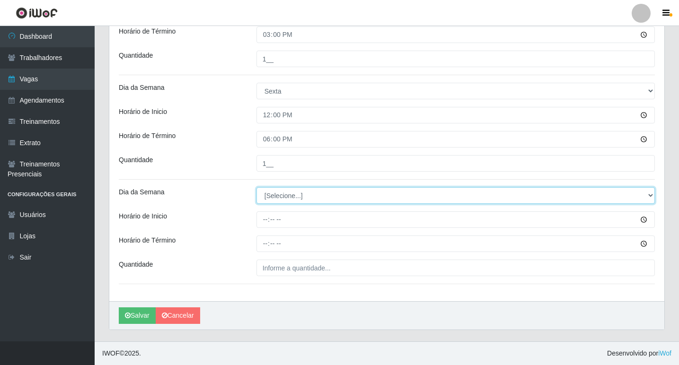
click at [303, 190] on select "[Selecione...] Segunda Terça Quarta Quinta Sexta Sábado Domingo" at bounding box center [455, 195] width 398 height 17
select select "5"
click at [256, 187] on select "[Selecione...] Segunda Terça Quarta Quinta Sexta Sábado Domingo" at bounding box center [455, 195] width 398 height 17
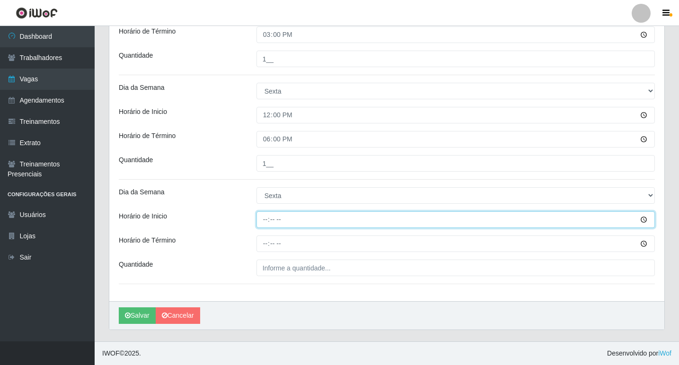
click at [269, 222] on input "Horário de Inicio" at bounding box center [455, 220] width 398 height 17
type input "15:00"
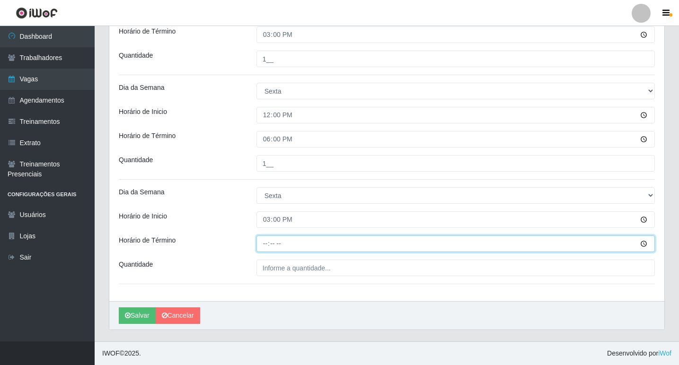
type input "21:00"
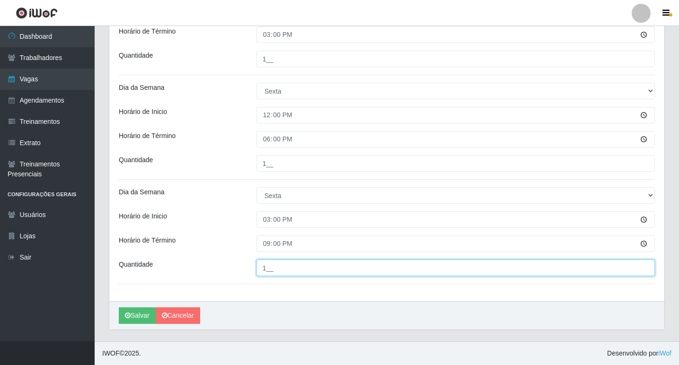
type input "1__"
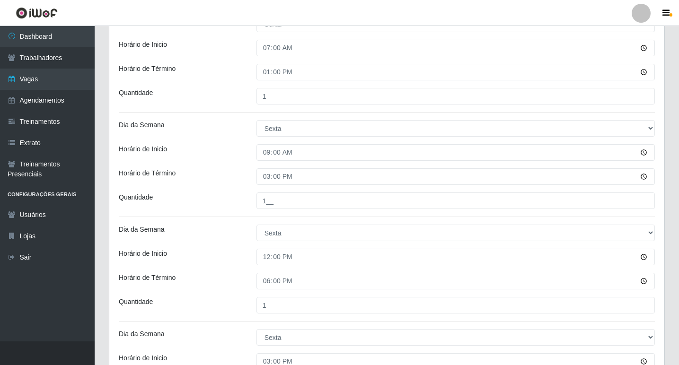
scroll to position [138, 0]
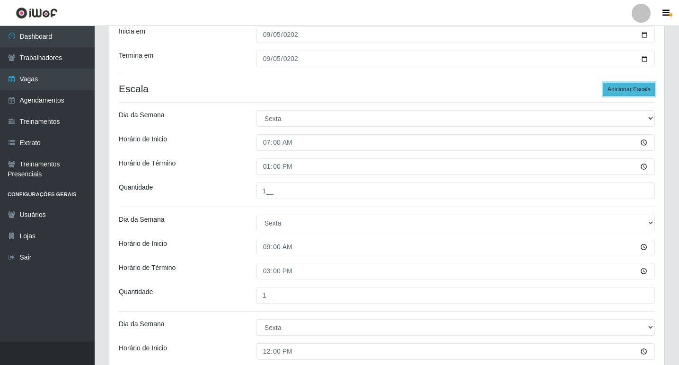
click at [623, 87] on button "Adicionar Escala" at bounding box center [629, 89] width 52 height 13
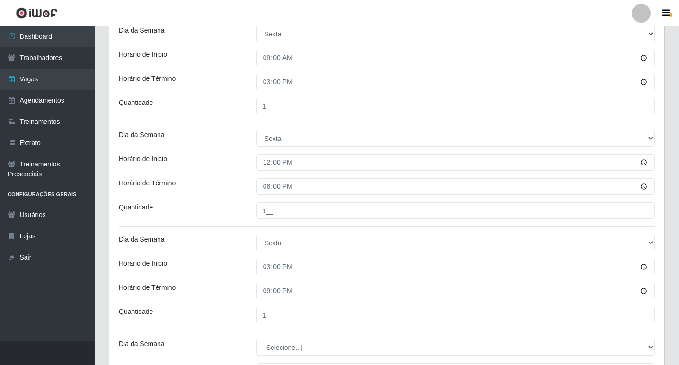
scroll to position [479, 0]
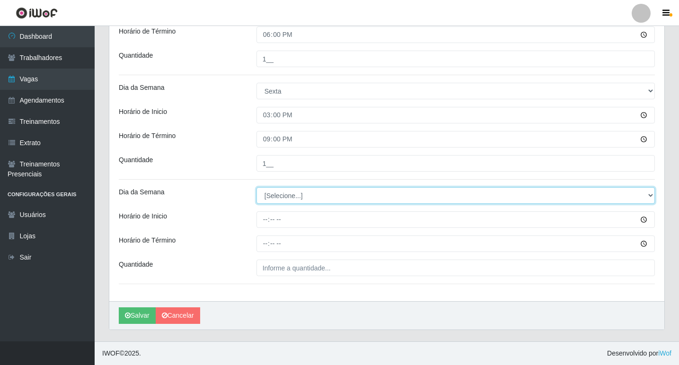
click at [281, 193] on select "[Selecione...] Segunda Terça Quarta Quinta Sexta Sábado Domingo" at bounding box center [455, 195] width 398 height 17
select select "5"
click at [256, 187] on select "[Selecione...] Segunda Terça Quarta Quinta Sexta Sábado Domingo" at bounding box center [455, 195] width 398 height 17
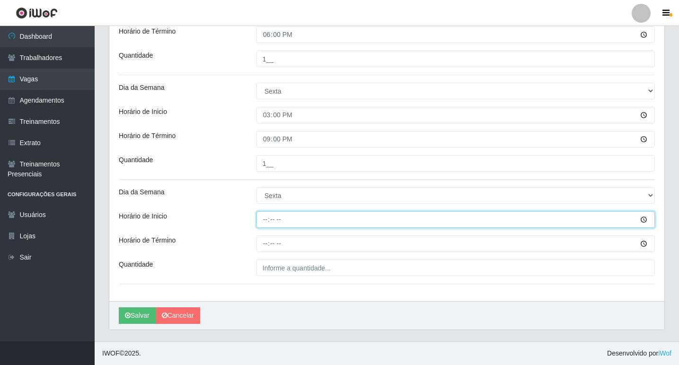
click at [267, 221] on input "Horário de Inicio" at bounding box center [455, 220] width 398 height 17
type input "16:00"
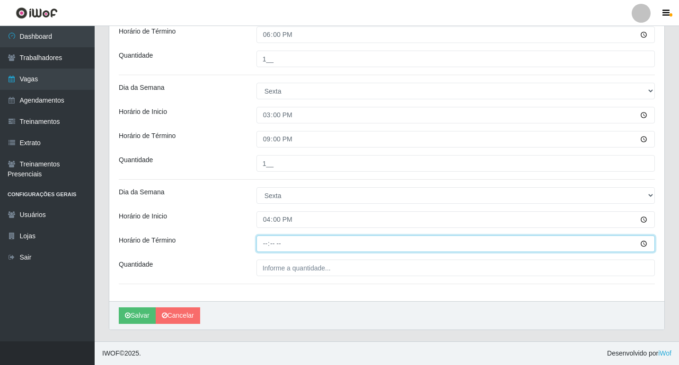
type input "22:00"
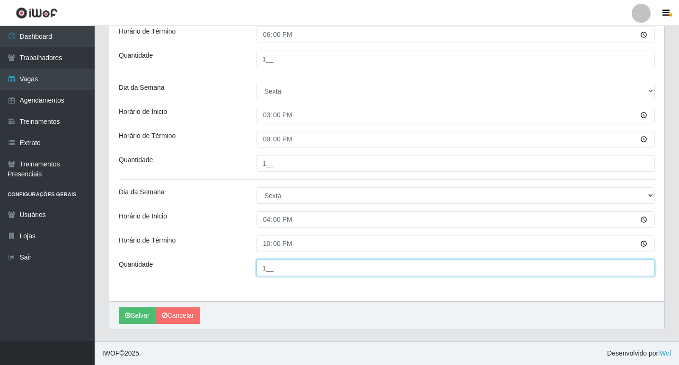
type input "1__"
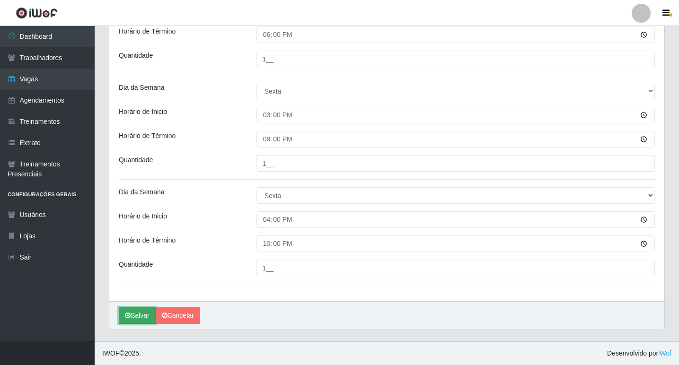
click at [144, 311] on button "Salvar" at bounding box center [137, 316] width 37 height 17
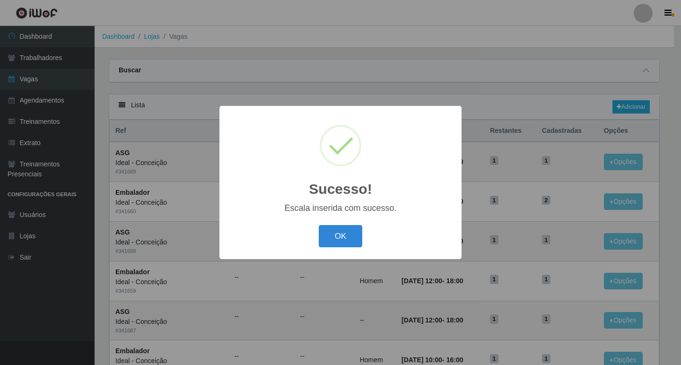
click at [365, 231] on div "OK Cancel" at bounding box center [340, 236] width 223 height 27
click at [347, 233] on button "OK" at bounding box center [341, 236] width 44 height 22
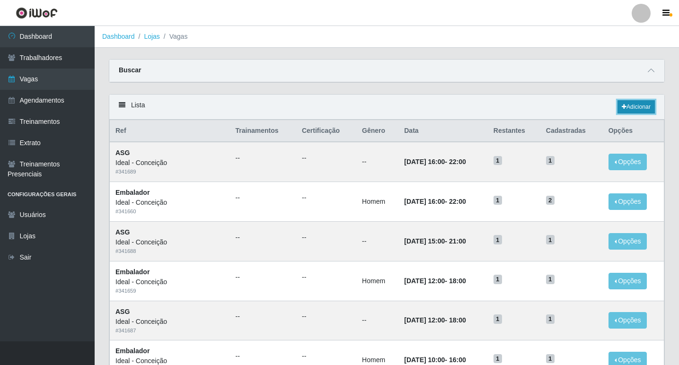
click at [631, 106] on link "Adicionar" at bounding box center [635, 106] width 37 height 13
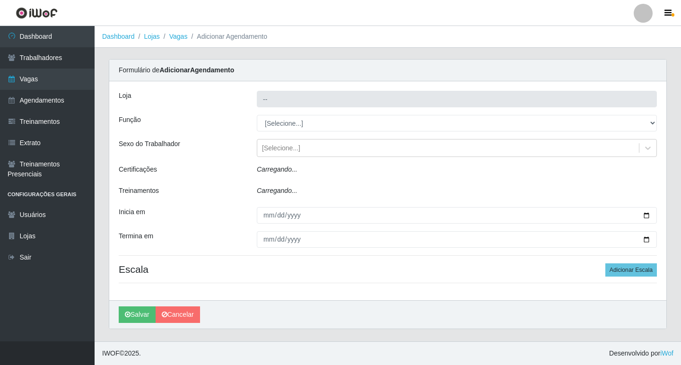
type input "Ideal - Conceição"
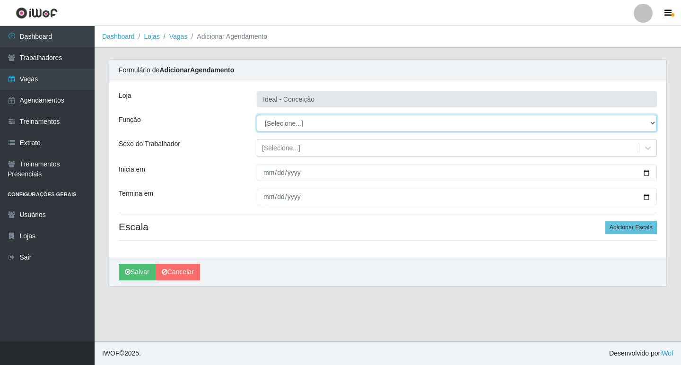
click at [269, 124] on select "[Selecione...] ASG ASG + ASG ++ Auxiliar de Estacionamento Auxiliar de Estacion…" at bounding box center [457, 123] width 400 height 17
select select "75"
click at [257, 115] on select "[Selecione...] ASG ASG + ASG ++ Auxiliar de Estacionamento Auxiliar de Estacion…" at bounding box center [457, 123] width 400 height 17
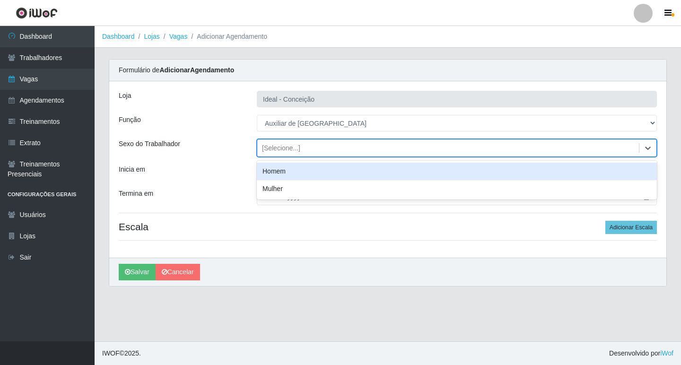
click at [282, 150] on div "[Selecione...]" at bounding box center [281, 148] width 38 height 10
click at [280, 173] on div "Homem" at bounding box center [457, 172] width 400 height 18
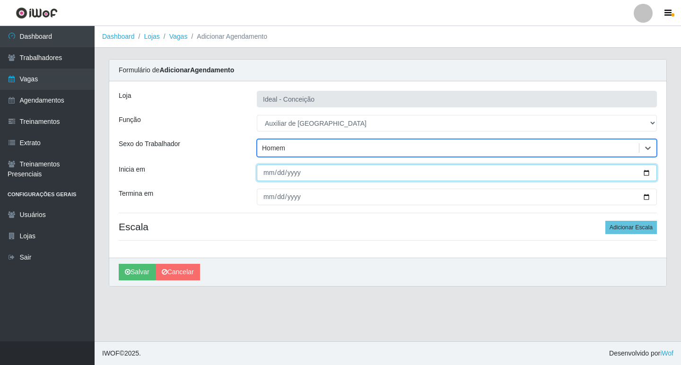
click at [268, 170] on input "Inicia em" at bounding box center [457, 173] width 400 height 17
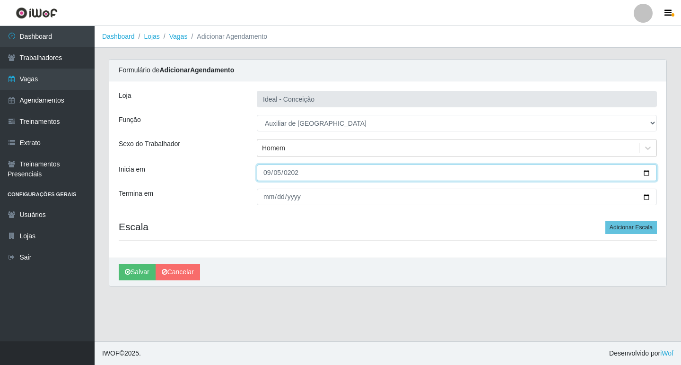
type input "[DATE]"
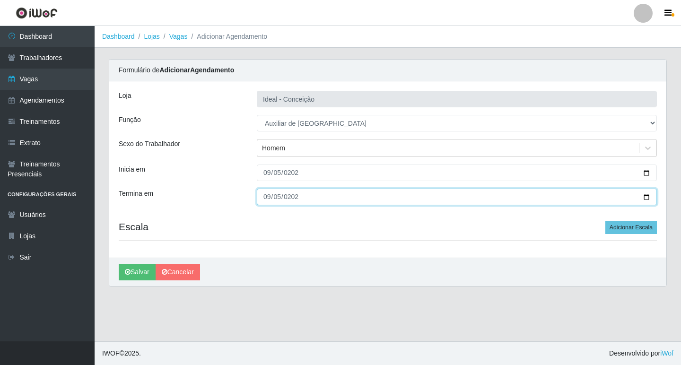
type input "[DATE]"
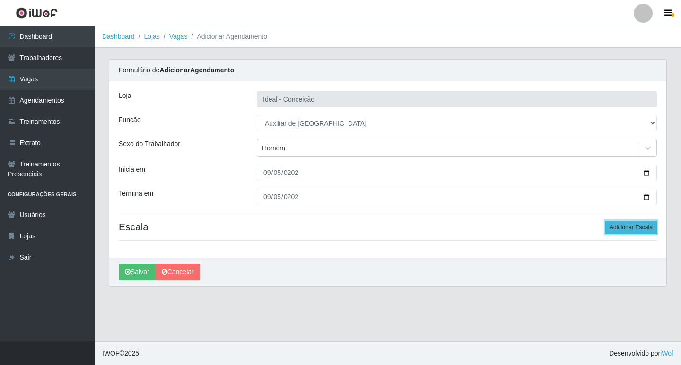
click at [637, 225] on button "Adicionar Escala" at bounding box center [632, 227] width 52 height 13
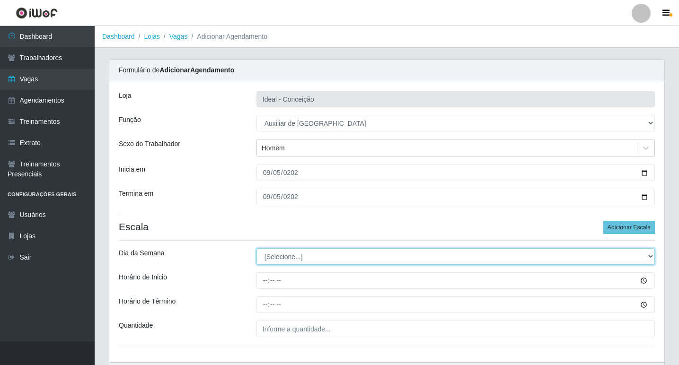
click at [267, 256] on select "[Selecione...] Segunda Terça Quarta Quinta Sexta Sábado Domingo" at bounding box center [455, 256] width 398 height 17
select select "5"
click at [256, 248] on select "[Selecione...] Segunda Terça Quarta Quinta Sexta Sábado Domingo" at bounding box center [455, 256] width 398 height 17
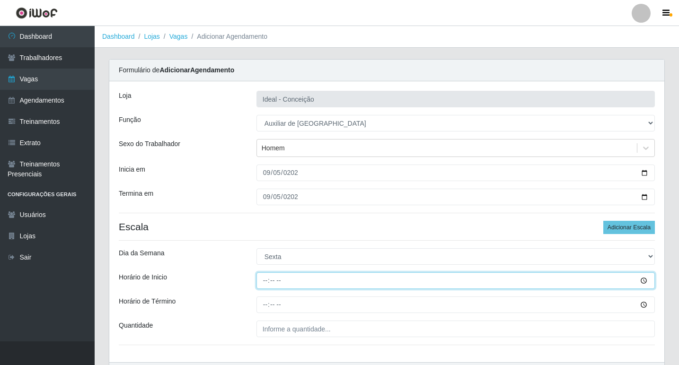
click at [265, 277] on input "Horário de Inicio" at bounding box center [455, 281] width 398 height 17
type input "08:00"
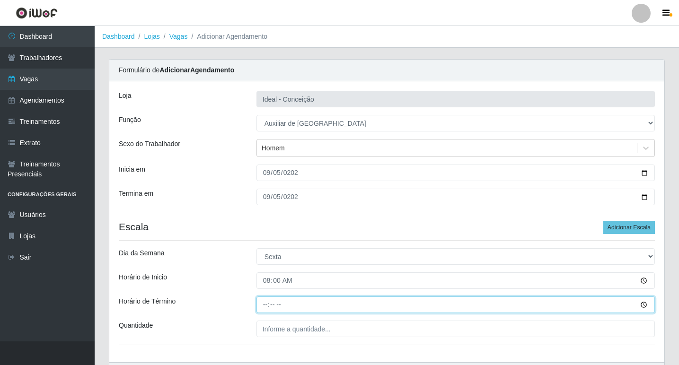
type input "12:00"
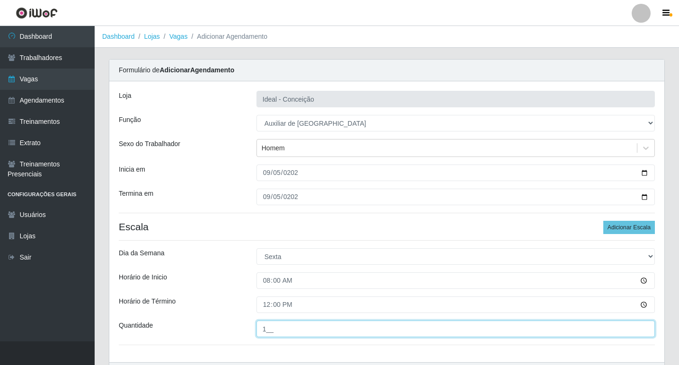
scroll to position [61, 0]
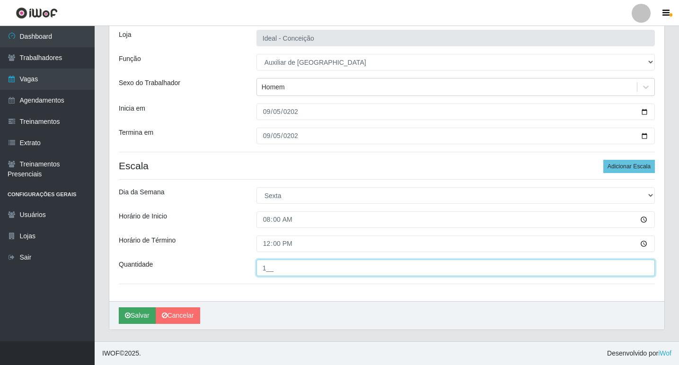
type input "1__"
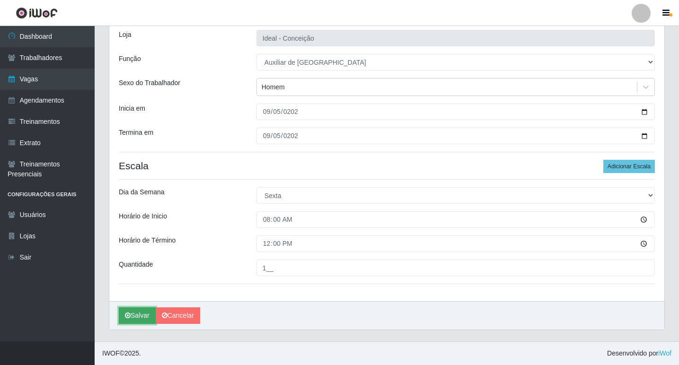
click at [139, 320] on button "Salvar" at bounding box center [137, 316] width 37 height 17
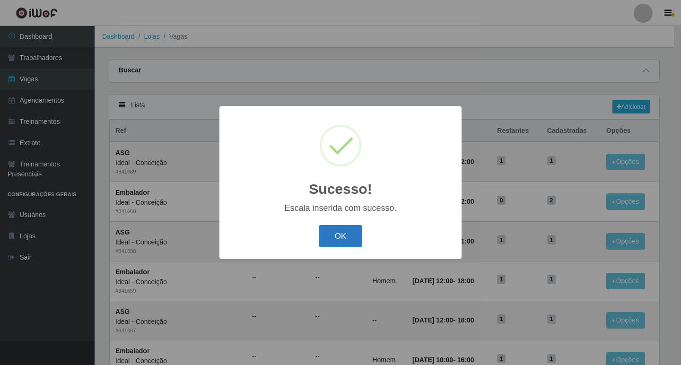
click at [337, 233] on button "OK" at bounding box center [341, 236] width 44 height 22
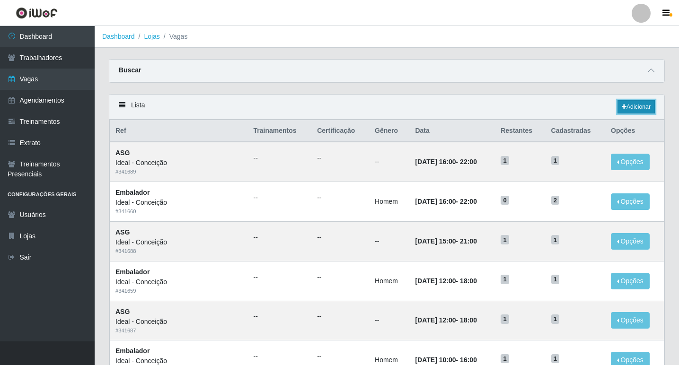
click at [646, 102] on link "Adicionar" at bounding box center [635, 106] width 37 height 13
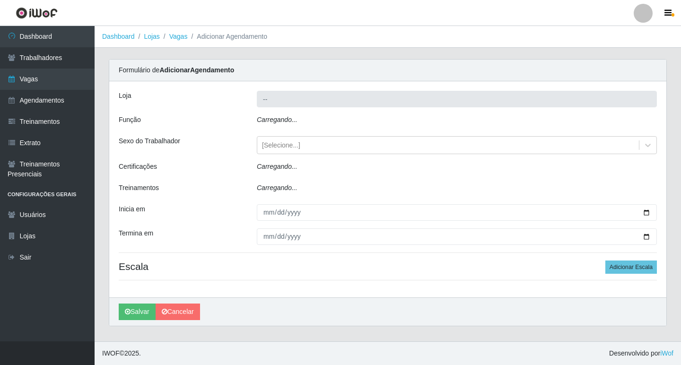
type input "Ideal - Conceição"
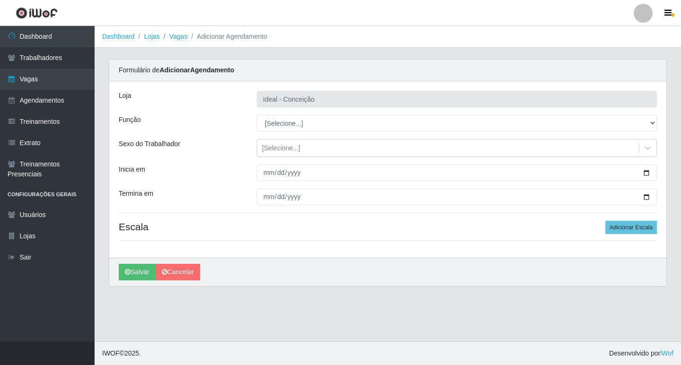
click at [317, 113] on div "Loja Ideal - Conceição Função [Selecione...] ASG ASG + ASG ++ Auxiliar de Estac…" at bounding box center [387, 169] width 557 height 176
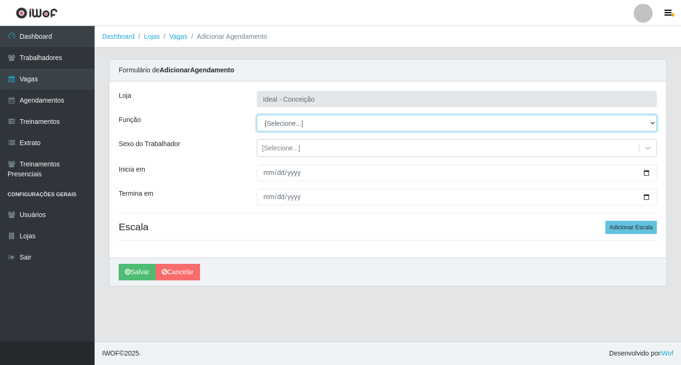
click at [319, 118] on select "[Selecione...] ASG ASG + ASG ++ Auxiliar de Estacionamento Auxiliar de Estacion…" at bounding box center [457, 123] width 400 height 17
select select "4"
click at [257, 115] on select "[Selecione...] ASG ASG + ASG ++ Auxiliar de Estacionamento Auxiliar de Estacion…" at bounding box center [457, 123] width 400 height 17
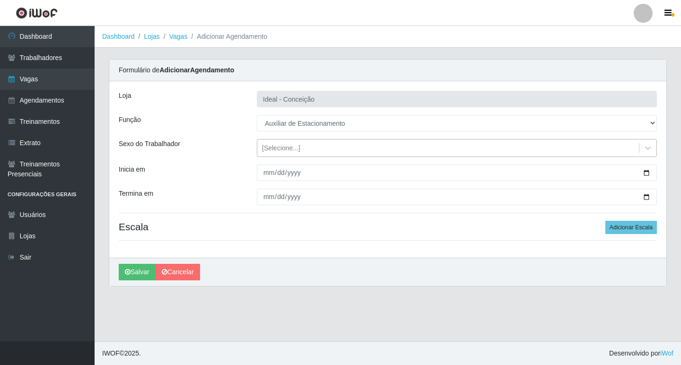
click at [275, 153] on div "[Selecione...]" at bounding box center [281, 148] width 38 height 10
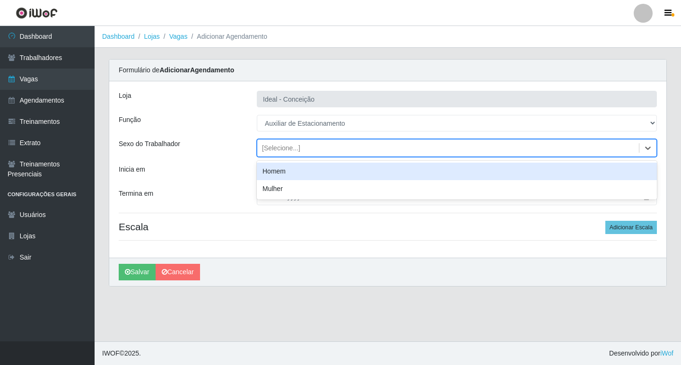
click at [282, 171] on div "Homem" at bounding box center [457, 172] width 400 height 18
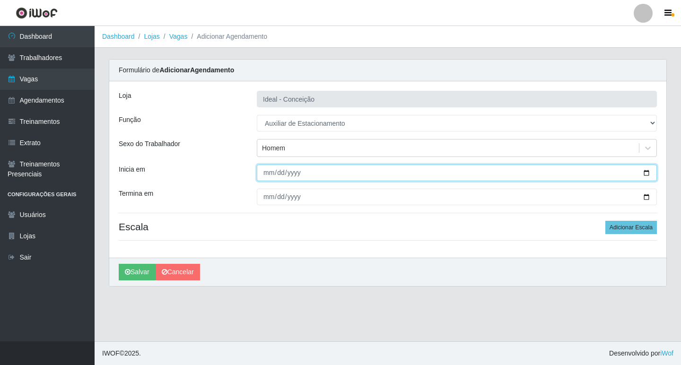
click at [265, 177] on input "Inicia em" at bounding box center [457, 173] width 400 height 17
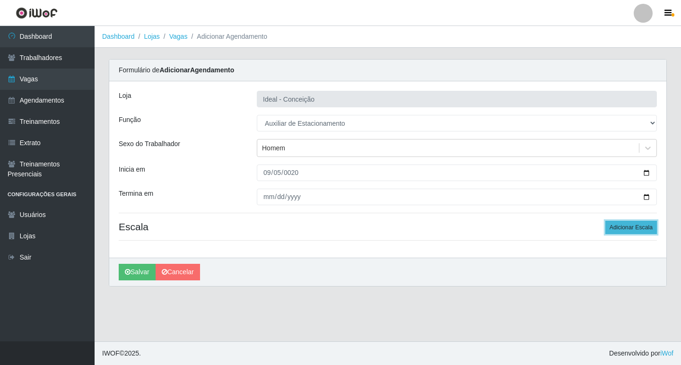
click at [630, 230] on button "Adicionar Escala" at bounding box center [632, 227] width 52 height 13
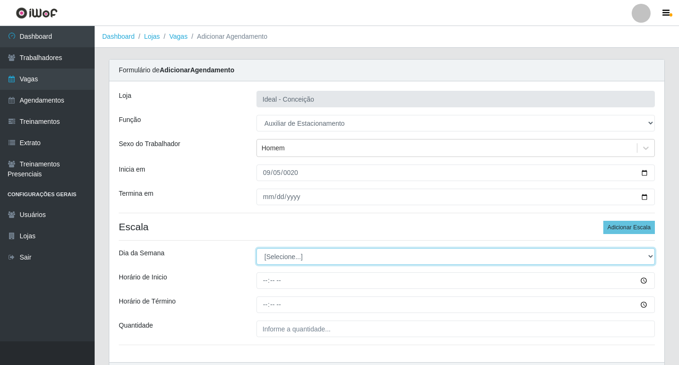
click at [287, 256] on select "[Selecione...] Segunda Terça Quarta Quinta Sexta Sábado Domingo" at bounding box center [455, 256] width 398 height 17
click at [256, 248] on select "[Selecione...] Segunda Terça Quarta Quinta Sexta Sábado Domingo" at bounding box center [455, 256] width 398 height 17
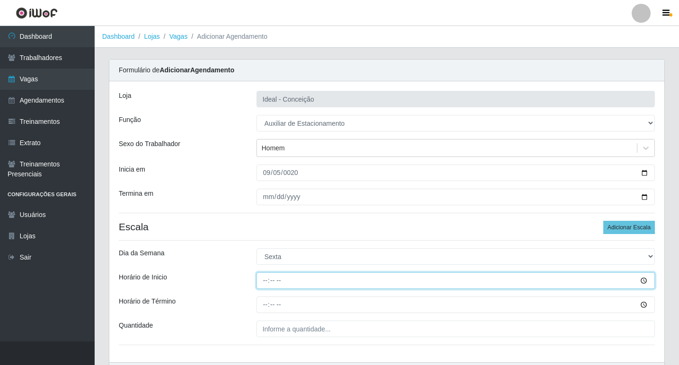
click at [263, 281] on input "Horário de Inicio" at bounding box center [455, 281] width 398 height 17
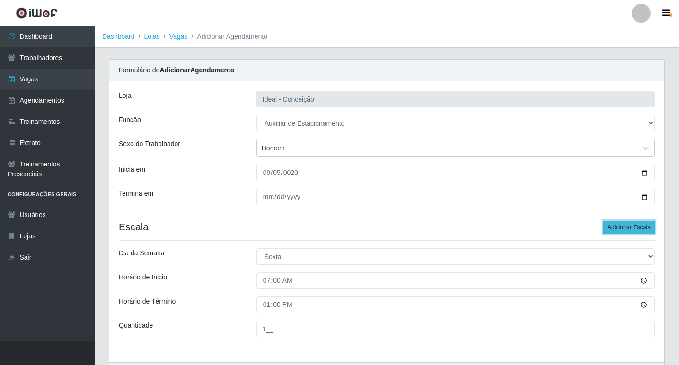
click at [620, 234] on button "Adicionar Escala" at bounding box center [629, 227] width 52 height 13
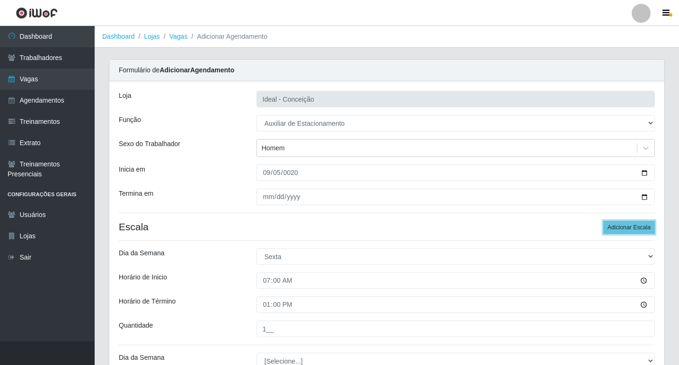
scroll to position [142, 0]
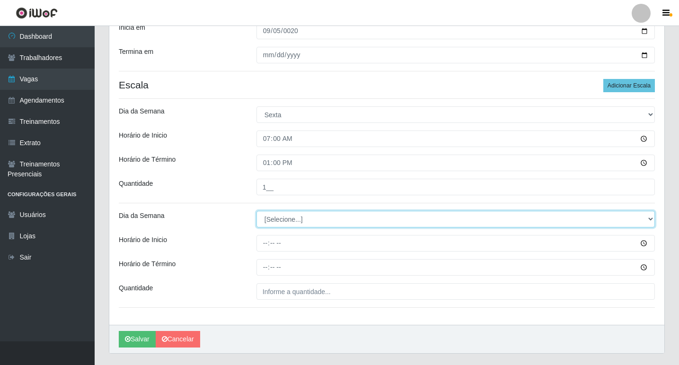
click at [306, 217] on select "[Selecione...] Segunda Terça Quarta Quinta Sexta Sábado Domingo" at bounding box center [455, 219] width 398 height 17
click at [256, 211] on select "[Selecione...] Segunda Terça Quarta Quinta Sexta Sábado Domingo" at bounding box center [455, 219] width 398 height 17
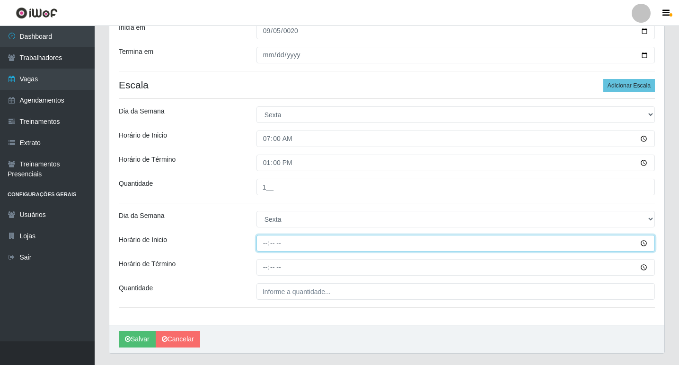
click at [264, 242] on input "Horário de Inicio" at bounding box center [455, 243] width 398 height 17
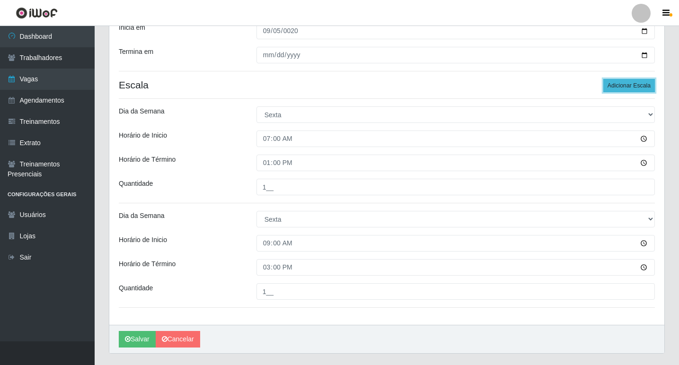
click at [622, 81] on button "Adicionar Escala" at bounding box center [629, 85] width 52 height 13
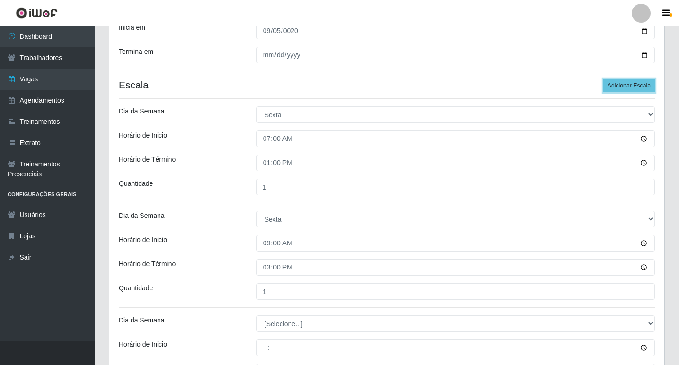
scroll to position [189, 0]
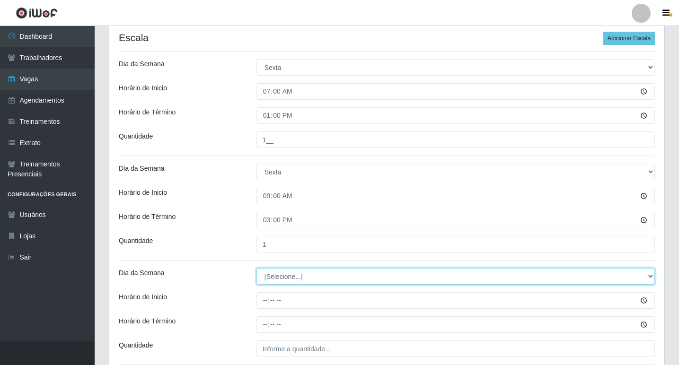
click at [272, 278] on select "[Selecione...] Segunda Terça Quarta Quinta Sexta Sábado Domingo" at bounding box center [455, 276] width 398 height 17
click at [256, 268] on select "[Selecione...] Segunda Terça Quarta Quinta Sexta Sábado Domingo" at bounding box center [455, 276] width 398 height 17
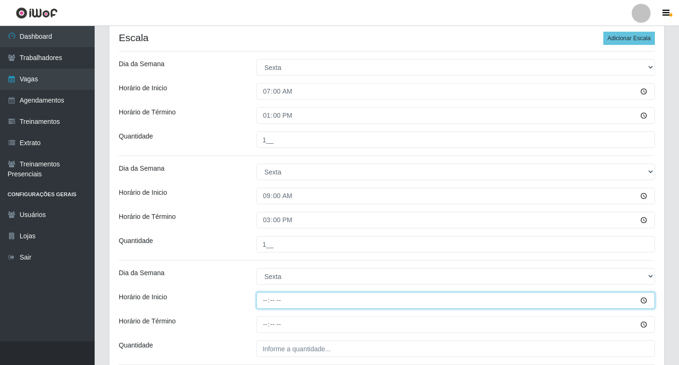
click at [267, 299] on input "Horário de Inicio" at bounding box center [455, 300] width 398 height 17
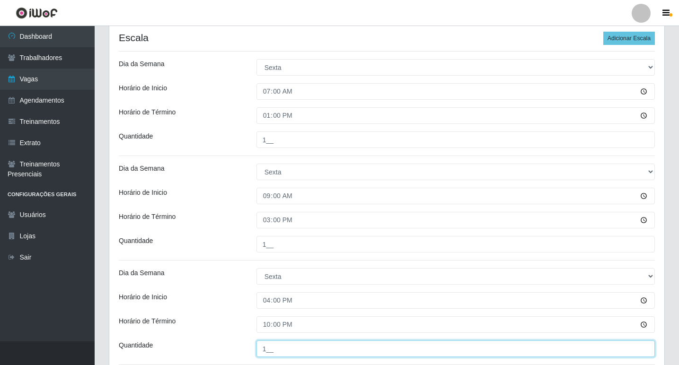
scroll to position [270, 0]
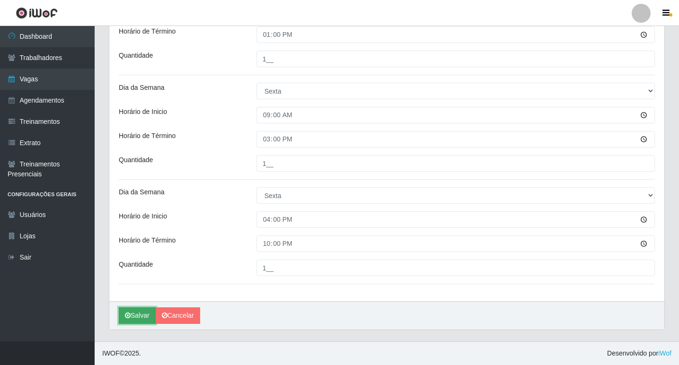
click at [126, 318] on icon "submit" at bounding box center [128, 315] width 6 height 7
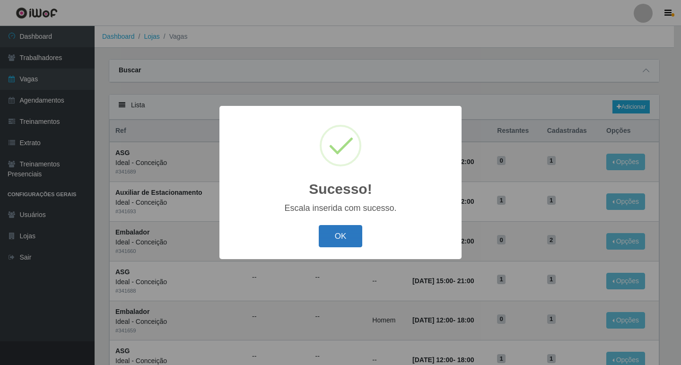
click at [338, 231] on button "OK" at bounding box center [341, 236] width 44 height 22
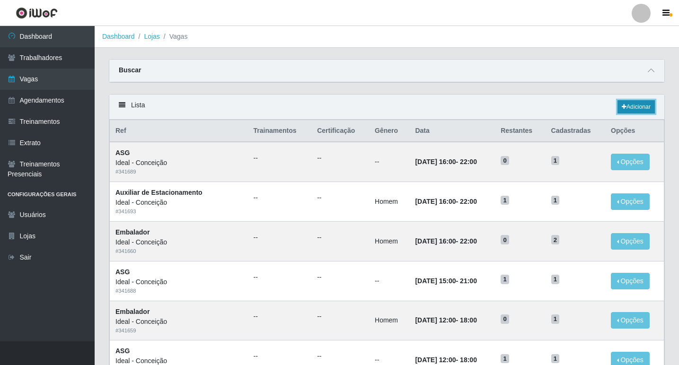
click at [617, 107] on link "Adicionar" at bounding box center [635, 106] width 37 height 13
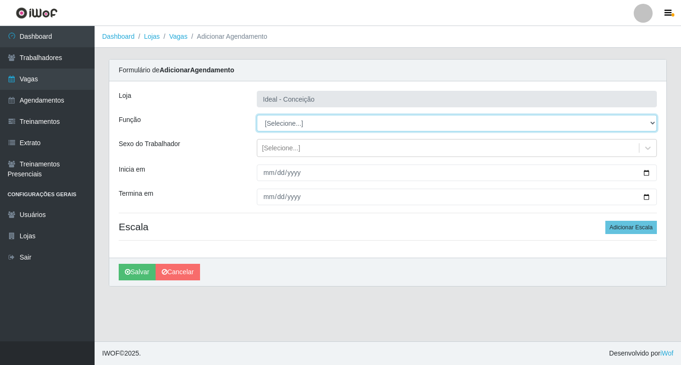
click at [293, 125] on select "[Selecione...] ASG ASG + ASG ++ Auxiliar de Estacionamento Auxiliar de Estacion…" at bounding box center [457, 123] width 400 height 17
click at [257, 115] on select "[Selecione...] ASG ASG + ASG ++ Auxiliar de Estacionamento Auxiliar de Estacion…" at bounding box center [457, 123] width 400 height 17
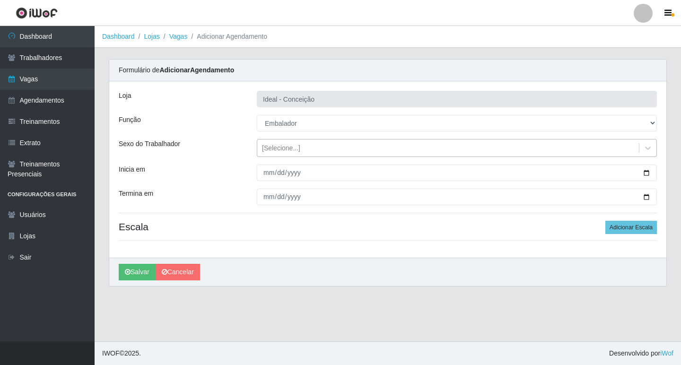
click at [288, 145] on div "[Selecione...]" at bounding box center [281, 148] width 38 height 10
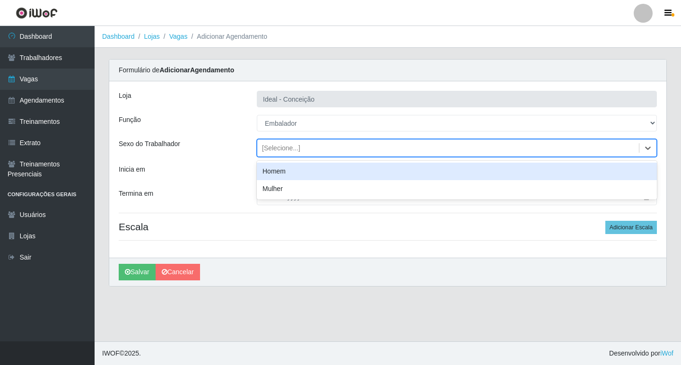
click at [288, 175] on div "Homem" at bounding box center [457, 172] width 400 height 18
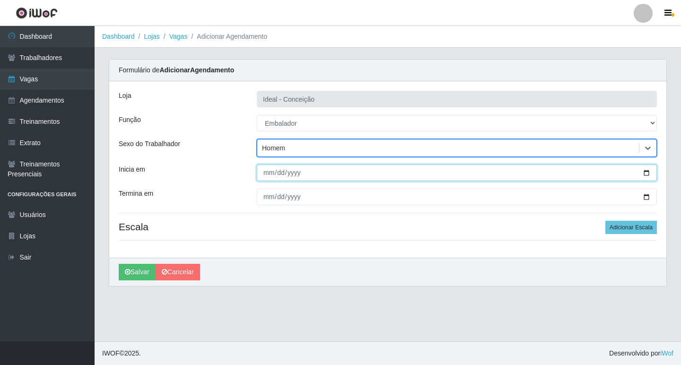
click at [267, 176] on input "Inicia em" at bounding box center [457, 173] width 400 height 17
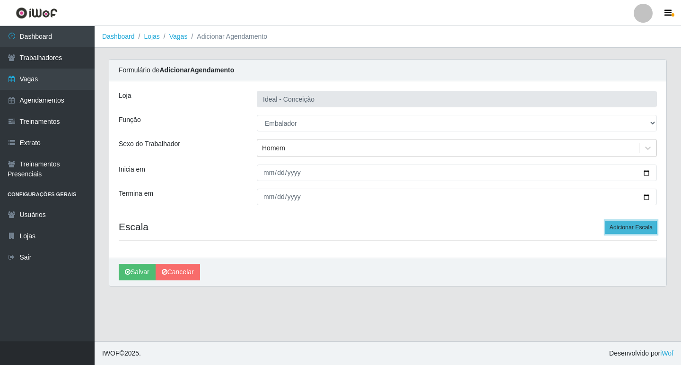
click at [632, 229] on button "Adicionar Escala" at bounding box center [632, 227] width 52 height 13
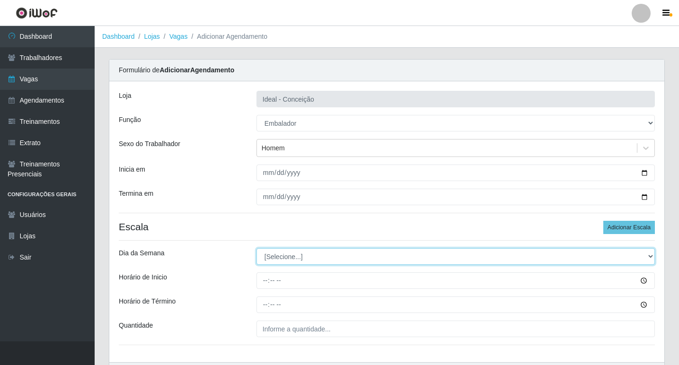
click at [291, 254] on select "[Selecione...] Segunda Terça Quarta Quinta Sexta Sábado Domingo" at bounding box center [455, 256] width 398 height 17
click at [256, 248] on select "[Selecione...] Segunda Terça Quarta Quinta Sexta Sábado Domingo" at bounding box center [455, 256] width 398 height 17
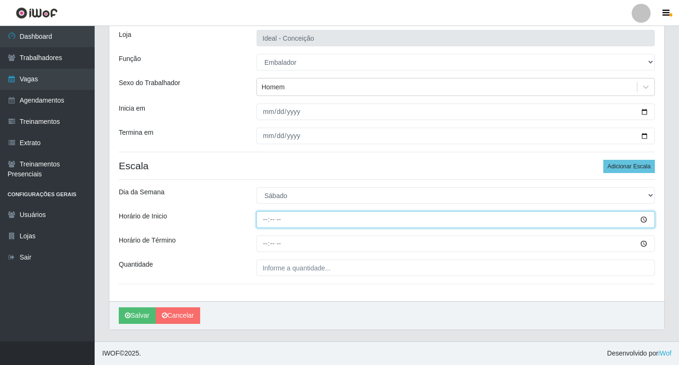
click at [267, 220] on input "Horário de Inicio" at bounding box center [455, 220] width 398 height 17
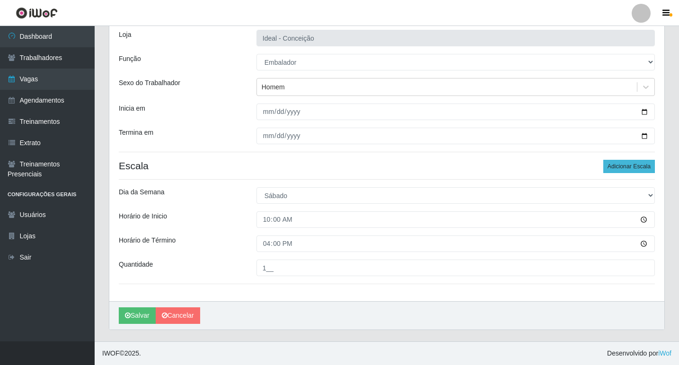
drag, startPoint x: 618, startPoint y: 161, endPoint x: 613, endPoint y: 160, distance: 5.3
click at [618, 161] on button "Adicionar Escala" at bounding box center [629, 166] width 52 height 13
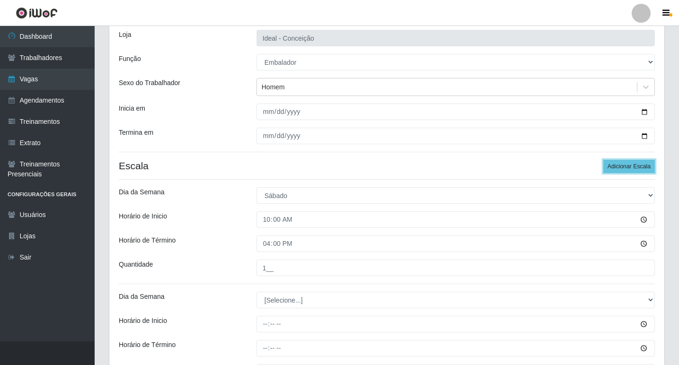
scroll to position [156, 0]
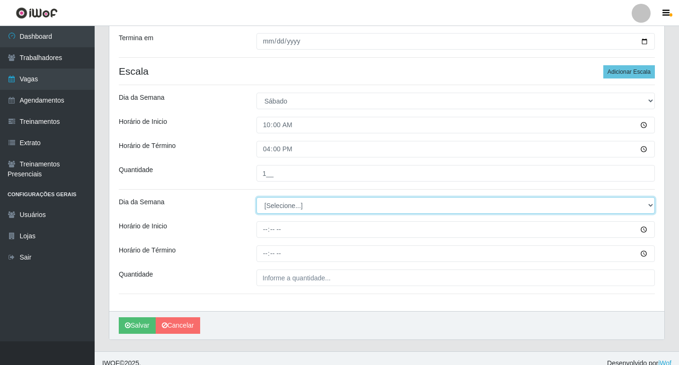
click at [273, 205] on select "[Selecione...] Segunda Terça Quarta Quinta Sexta Sábado Domingo" at bounding box center [455, 205] width 398 height 17
click at [256, 197] on select "[Selecione...] Segunda Terça Quarta Quinta Sexta Sábado Domingo" at bounding box center [455, 205] width 398 height 17
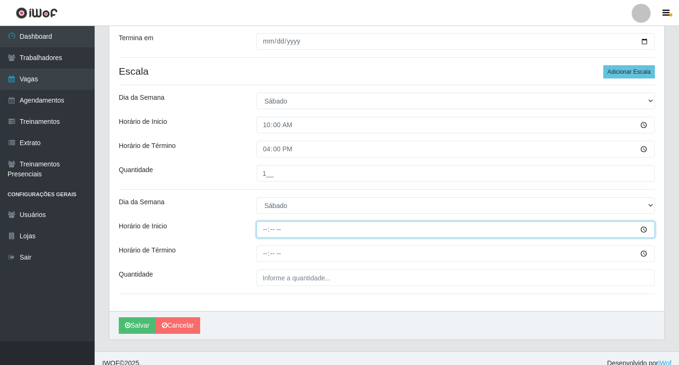
click at [266, 229] on input "Horário de Inicio" at bounding box center [455, 229] width 398 height 17
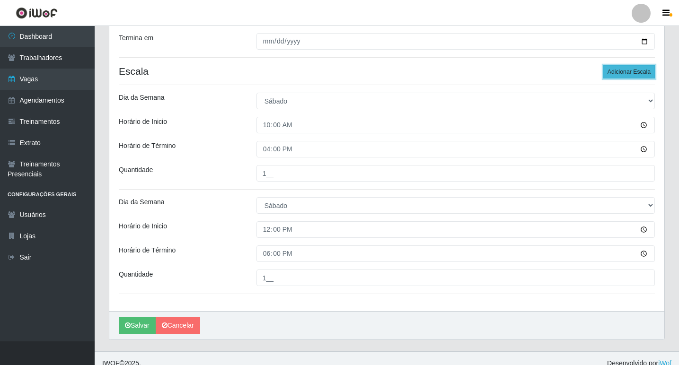
click at [616, 69] on button "Adicionar Escala" at bounding box center [629, 71] width 52 height 13
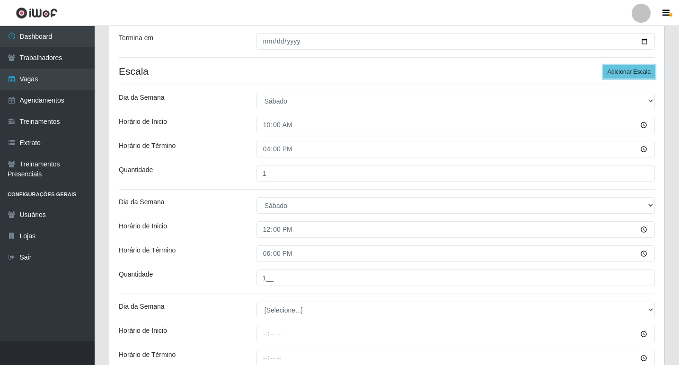
scroll to position [203, 0]
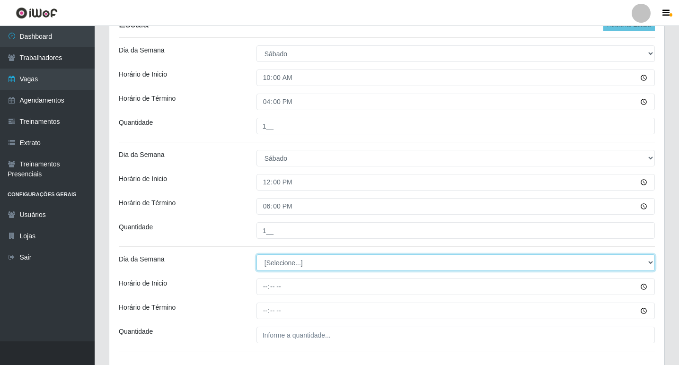
click at [277, 259] on select "[Selecione...] Segunda Terça Quarta Quinta Sexta Sábado Domingo" at bounding box center [455, 263] width 398 height 17
click at [282, 265] on select "[Selecione...] Segunda Terça Quarta Quinta Sexta Sábado Domingo" at bounding box center [455, 263] width 398 height 17
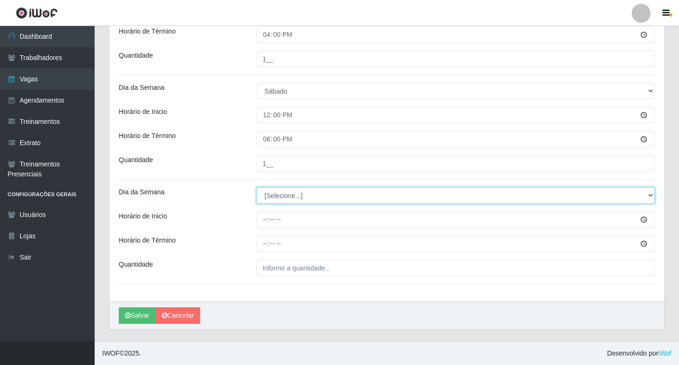
click at [281, 193] on select "[Selecione...] Segunda Terça Quarta Quinta Sexta Sábado Domingo" at bounding box center [455, 195] width 398 height 17
click at [256, 187] on select "[Selecione...] Segunda Terça Quarta Quinta Sexta Sábado Domingo" at bounding box center [455, 195] width 398 height 17
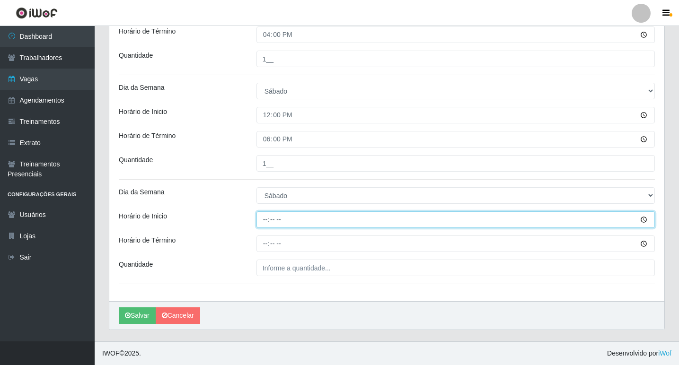
click at [264, 220] on input "Horário de Inicio" at bounding box center [455, 220] width 398 height 17
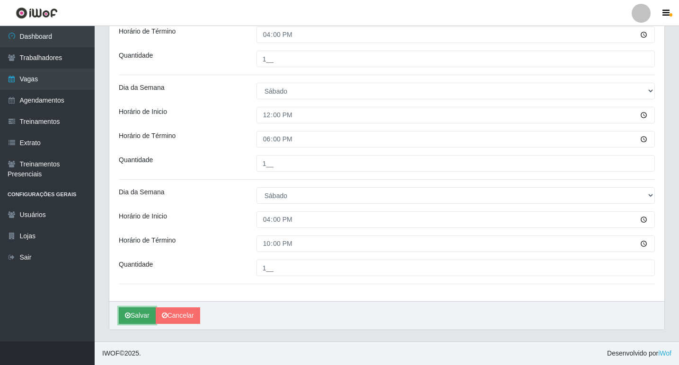
click at [138, 314] on button "Salvar" at bounding box center [137, 316] width 37 height 17
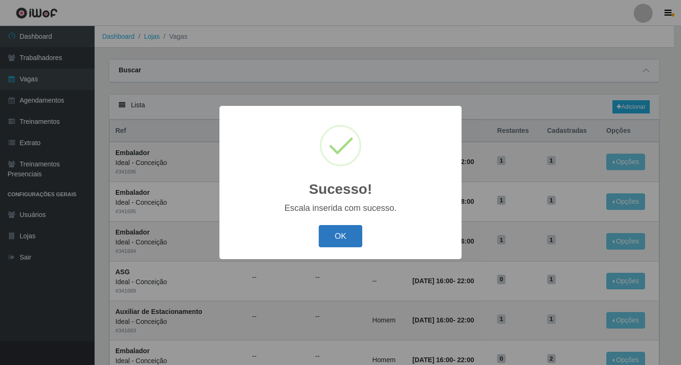
click at [350, 236] on button "OK" at bounding box center [341, 236] width 44 height 22
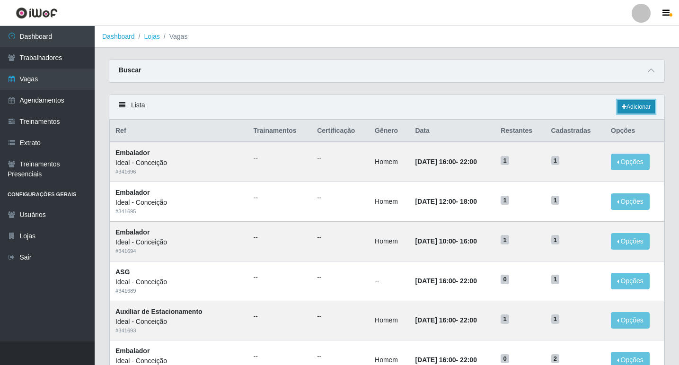
click at [639, 107] on link "Adicionar" at bounding box center [635, 106] width 37 height 13
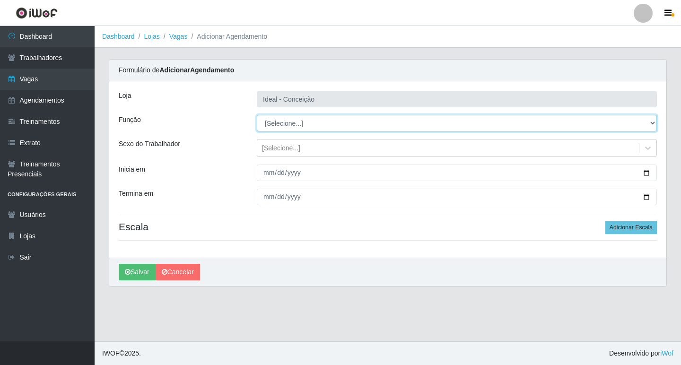
click at [344, 131] on select "[Selecione...] ASG ASG + ASG ++ Auxiliar de Estacionamento Auxiliar de Estacion…" at bounding box center [457, 123] width 400 height 17
click at [257, 115] on select "[Selecione...] ASG ASG + ASG ++ Auxiliar de Estacionamento Auxiliar de Estacion…" at bounding box center [457, 123] width 400 height 17
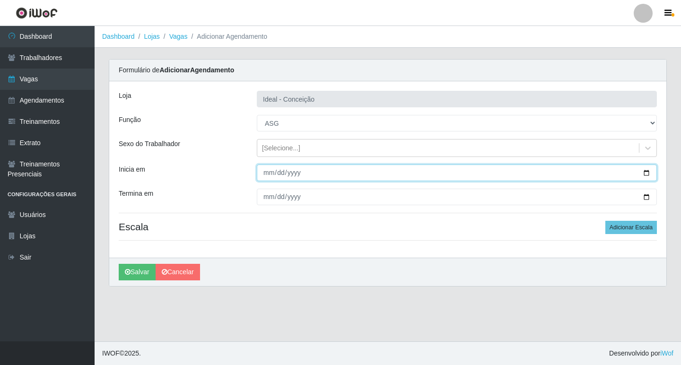
click at [267, 172] on input "Inicia em" at bounding box center [457, 173] width 400 height 17
click at [269, 172] on input "Inicia em" at bounding box center [457, 173] width 400 height 17
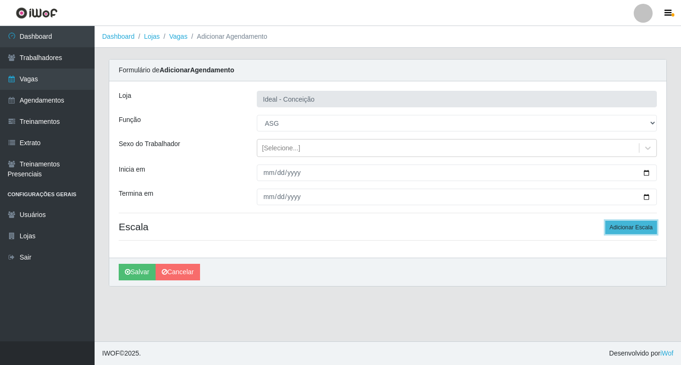
click at [636, 225] on button "Adicionar Escala" at bounding box center [632, 227] width 52 height 13
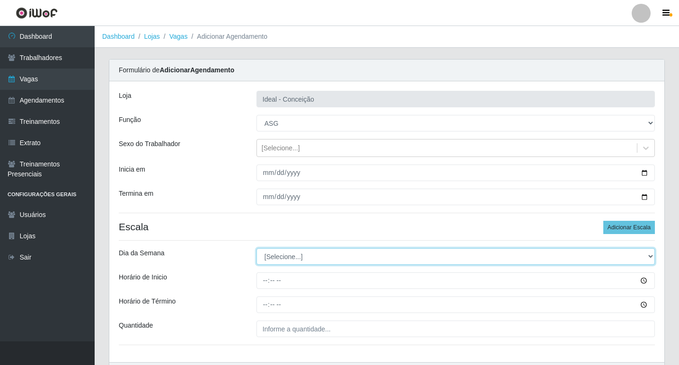
click at [351, 258] on select "[Selecione...] Segunda Terça Quarta Quinta Sexta Sábado Domingo" at bounding box center [455, 256] width 398 height 17
click at [256, 248] on select "[Selecione...] Segunda Terça Quarta Quinta Sexta Sábado Domingo" at bounding box center [455, 256] width 398 height 17
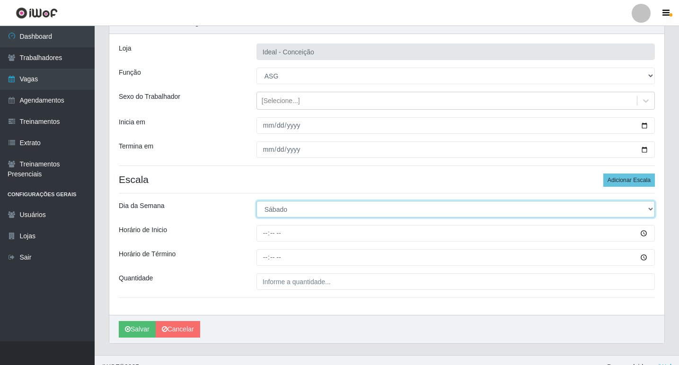
scroll to position [61, 0]
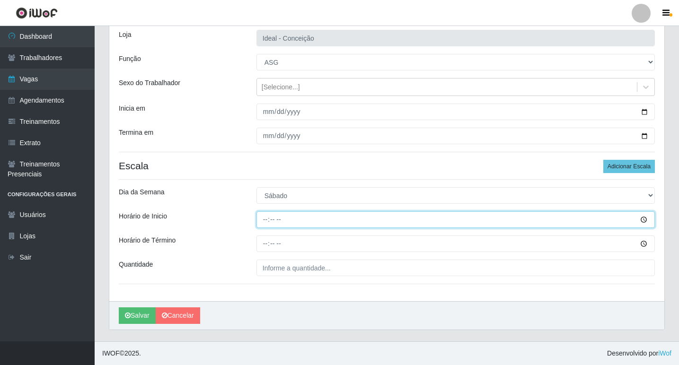
click at [268, 219] on input "Horário de Inicio" at bounding box center [455, 220] width 398 height 17
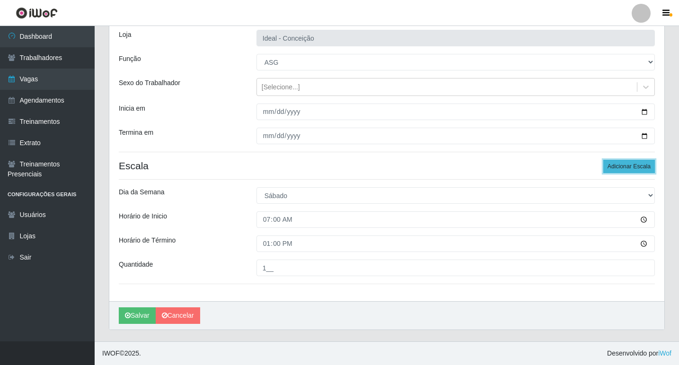
click at [614, 162] on button "Adicionar Escala" at bounding box center [629, 166] width 52 height 13
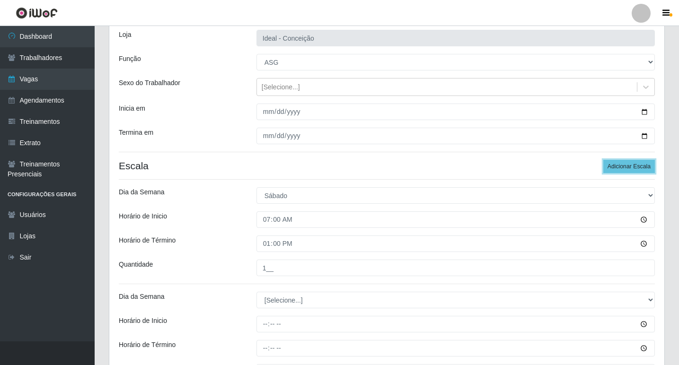
scroll to position [156, 0]
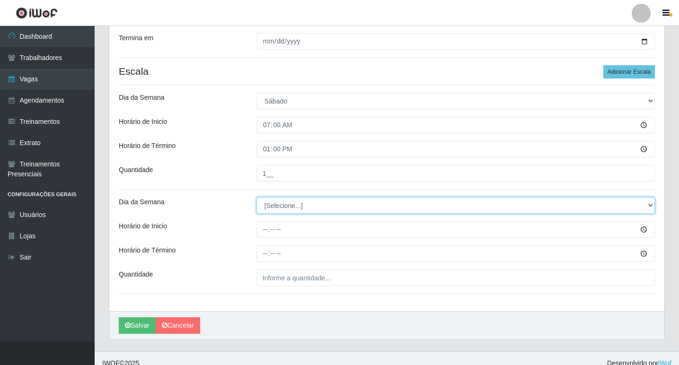
click at [270, 208] on select "[Selecione...] Segunda Terça Quarta Quinta Sexta Sábado Domingo" at bounding box center [455, 205] width 398 height 17
click at [267, 203] on select "[Selecione...] Segunda Terça Quarta Quinta Sexta Sábado Domingo" at bounding box center [455, 205] width 398 height 17
click at [256, 197] on select "[Selecione...] Segunda Terça Quarta Quinta Sexta Sábado Domingo" at bounding box center [455, 205] width 398 height 17
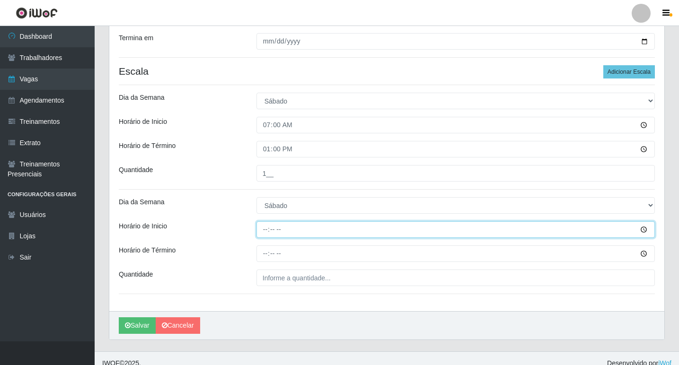
click at [259, 226] on input "Horário de Inicio" at bounding box center [455, 229] width 398 height 17
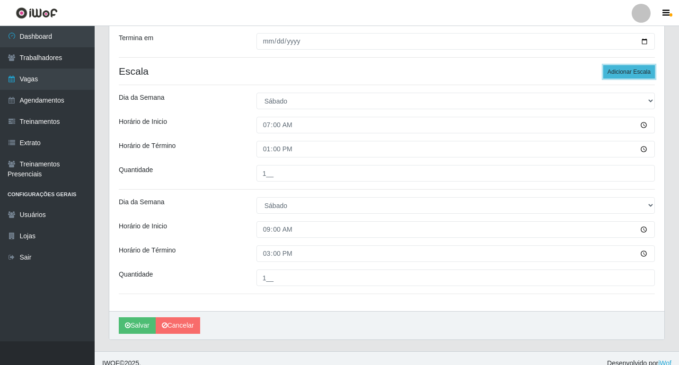
click at [627, 69] on button "Adicionar Escala" at bounding box center [629, 71] width 52 height 13
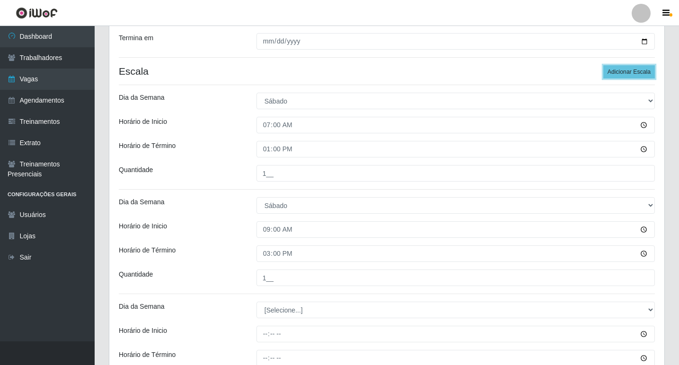
scroll to position [250, 0]
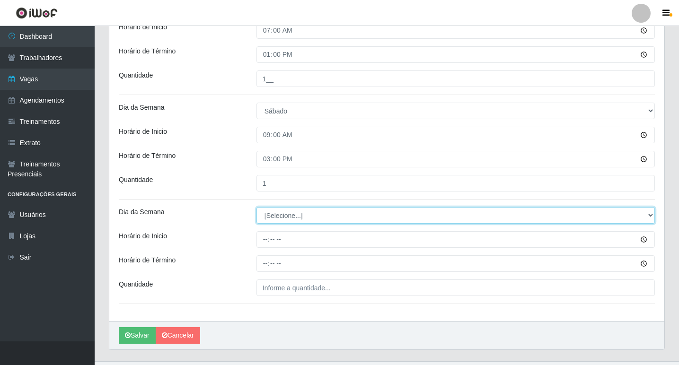
click at [273, 223] on select "[Selecione...] Segunda Terça Quarta Quinta Sexta Sábado Domingo" at bounding box center [455, 215] width 398 height 17
click at [276, 216] on select "[Selecione...] Segunda Terça Quarta Quinta Sexta Sábado Domingo" at bounding box center [455, 215] width 398 height 17
click at [256, 207] on select "[Selecione...] Segunda Terça Quarta Quinta Sexta Sábado Domingo" at bounding box center [455, 215] width 398 height 17
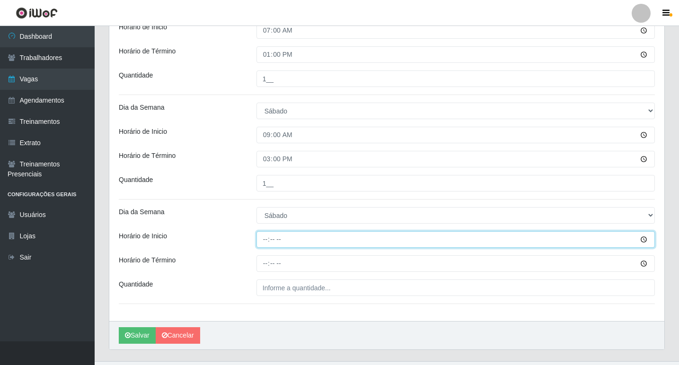
click at [263, 239] on input "Horário de Inicio" at bounding box center [455, 239] width 398 height 17
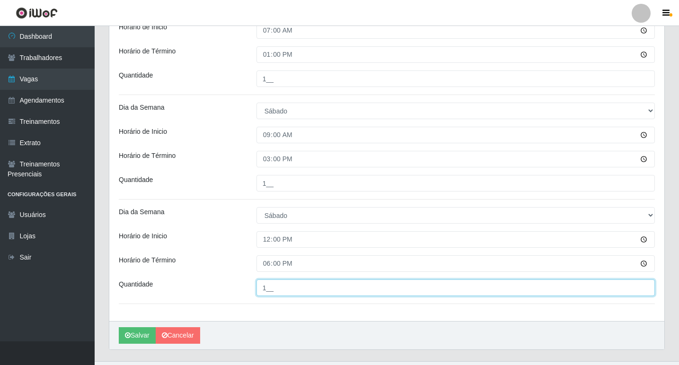
scroll to position [108, 0]
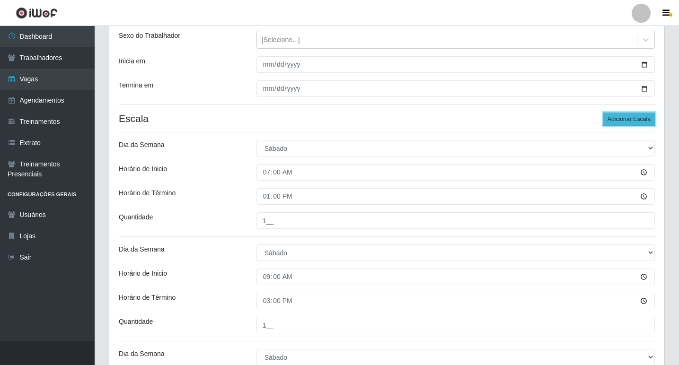
click at [620, 123] on button "Adicionar Escala" at bounding box center [629, 119] width 52 height 13
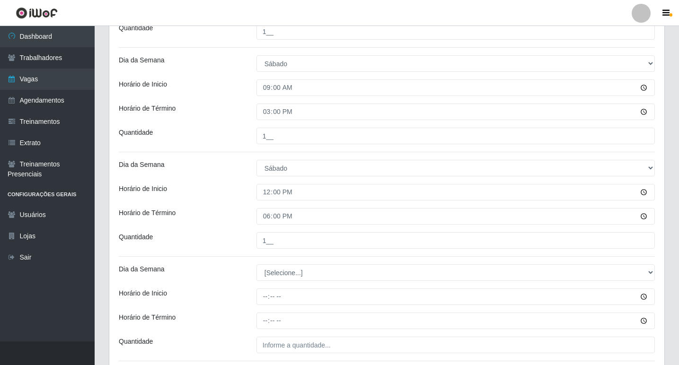
scroll to position [345, 0]
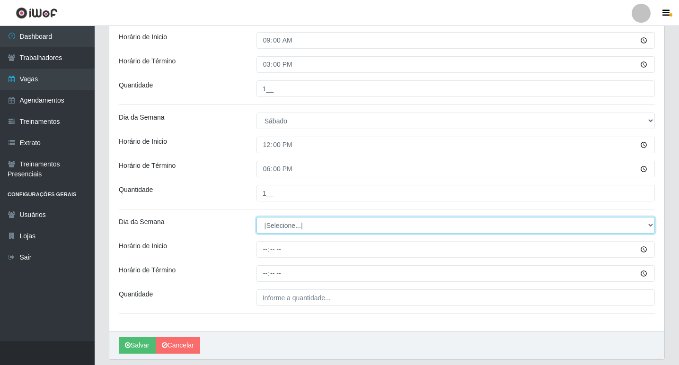
click at [293, 229] on select "[Selecione...] Segunda Terça Quarta Quinta Sexta Sábado Domingo" at bounding box center [455, 225] width 398 height 17
click at [256, 217] on select "[Selecione...] Segunda Terça Quarta Quinta Sexta Sábado Domingo" at bounding box center [455, 225] width 398 height 17
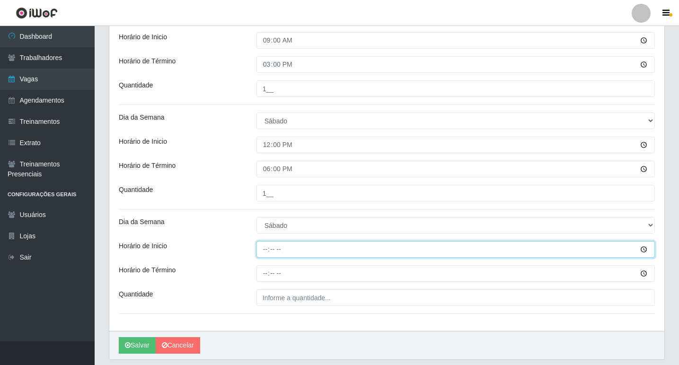
click at [260, 247] on input "Horário de Inicio" at bounding box center [455, 249] width 398 height 17
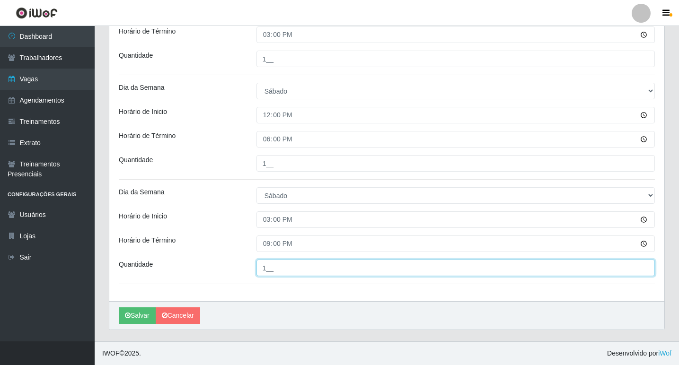
scroll to position [185, 0]
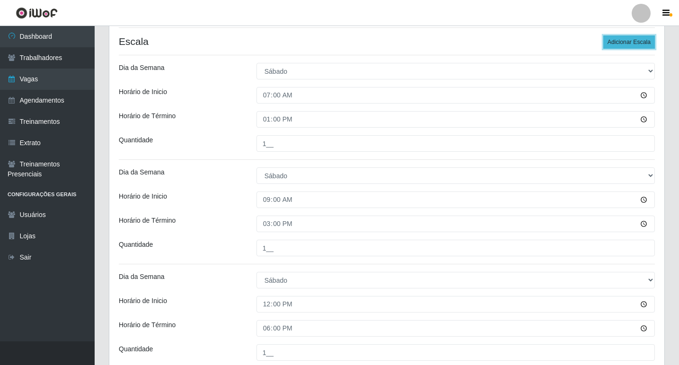
click at [617, 37] on button "Adicionar Escala" at bounding box center [629, 41] width 52 height 13
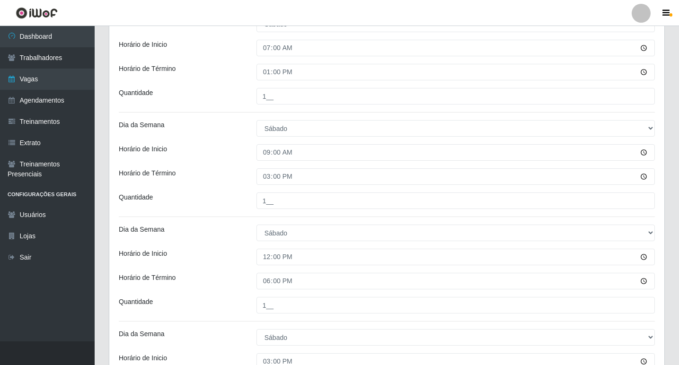
scroll to position [479, 0]
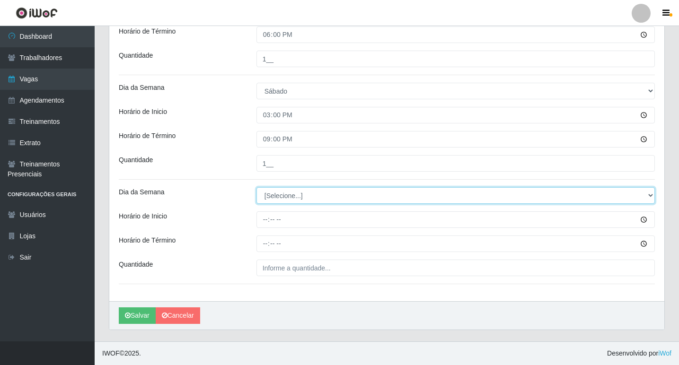
click at [270, 201] on select "[Selecione...] Segunda Terça Quarta Quinta Sexta Sábado Domingo" at bounding box center [455, 195] width 398 height 17
click at [256, 187] on select "[Selecione...] Segunda Terça Quarta Quinta Sexta Sábado Domingo" at bounding box center [455, 195] width 398 height 17
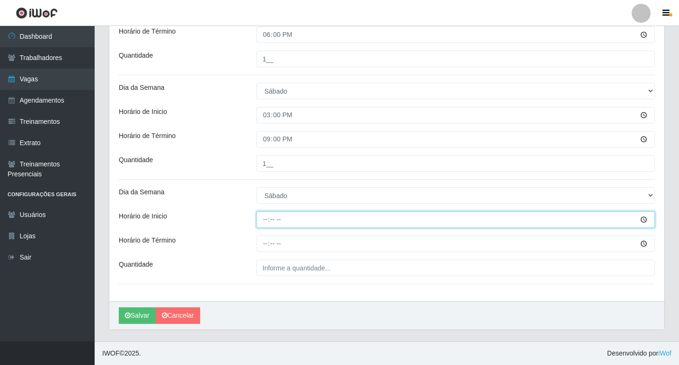
click at [262, 218] on input "Horário de Inicio" at bounding box center [455, 220] width 398 height 17
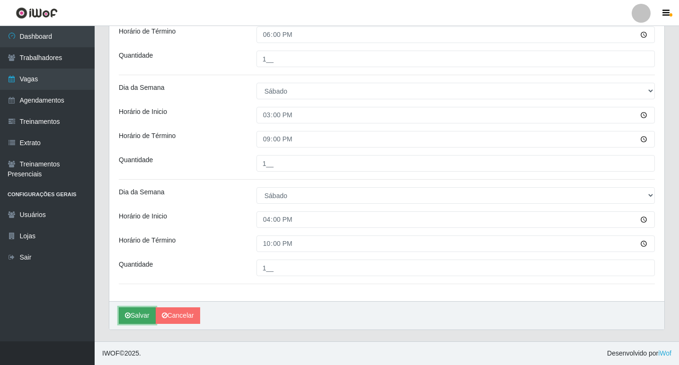
click at [133, 316] on button "Salvar" at bounding box center [137, 316] width 37 height 17
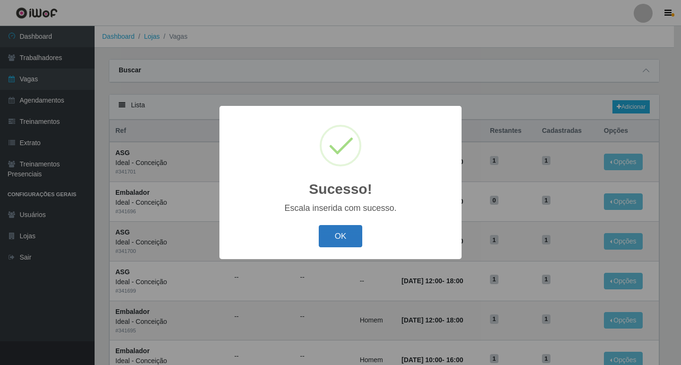
click at [344, 233] on button "OK" at bounding box center [341, 236] width 44 height 22
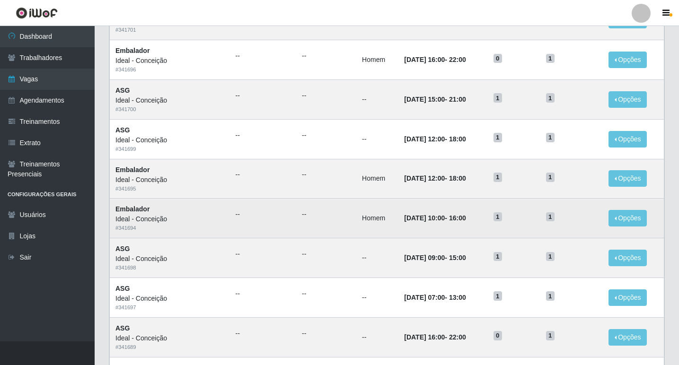
scroll to position [189, 0]
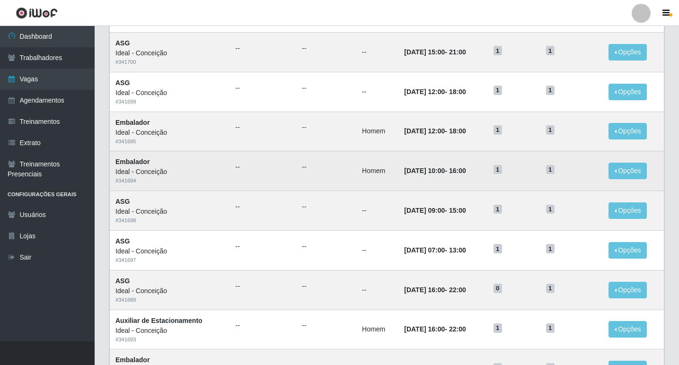
click at [404, 172] on time "[DATE] 10:00" at bounding box center [424, 171] width 41 height 8
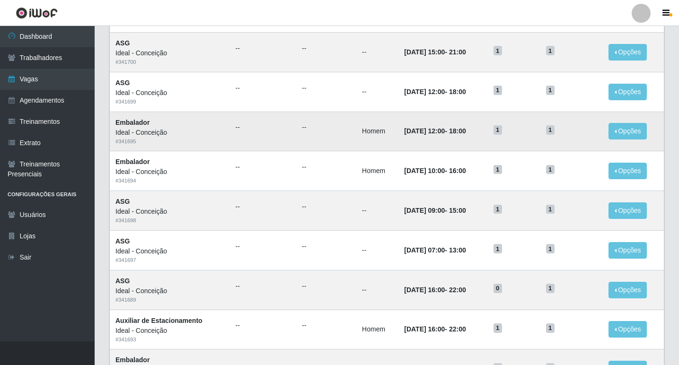
click at [398, 141] on td "[DATE] 12:00 - 18:00" at bounding box center [442, 132] width 89 height 40
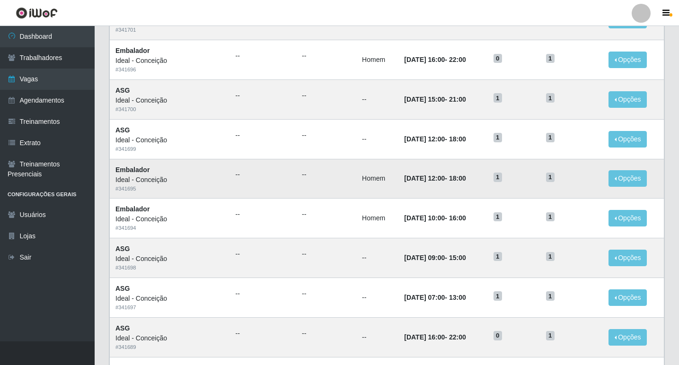
scroll to position [95, 0]
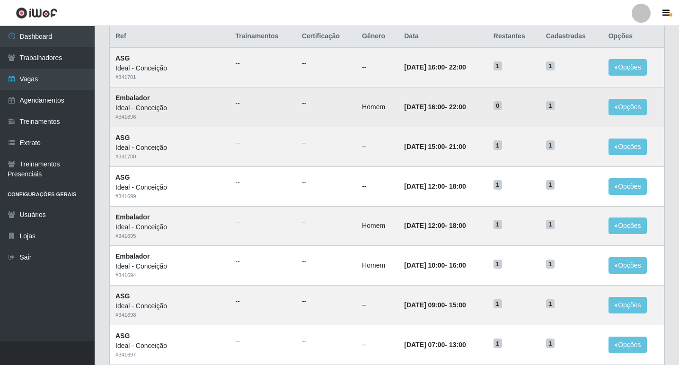
click at [402, 114] on td "[DATE] 16:00 - 22:00" at bounding box center [442, 108] width 89 height 40
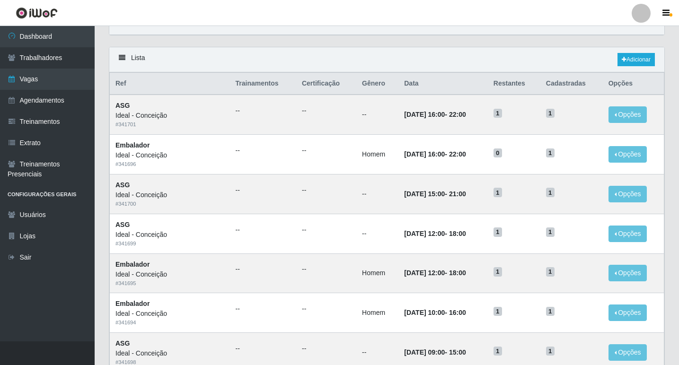
scroll to position [0, 0]
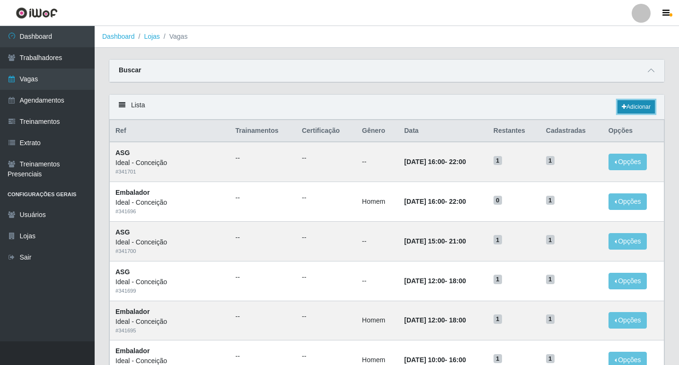
click at [630, 105] on link "Adicionar" at bounding box center [635, 106] width 37 height 13
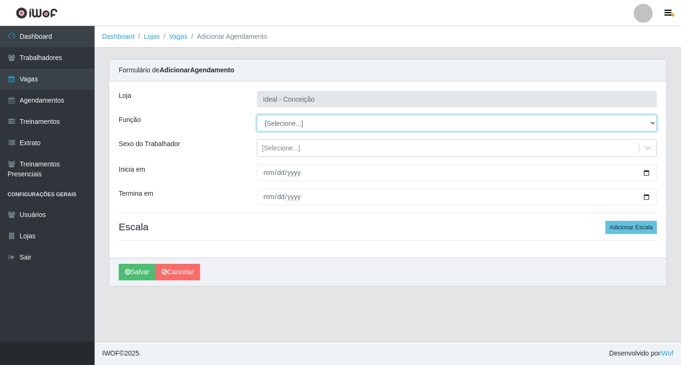
click at [304, 123] on select "[Selecione...] ASG ASG + ASG ++ Auxiliar de Estacionamento Auxiliar de Estacion…" at bounding box center [457, 123] width 400 height 17
click at [257, 115] on select "[Selecione...] ASG ASG + ASG ++ Auxiliar de Estacionamento Auxiliar de Estacion…" at bounding box center [457, 123] width 400 height 17
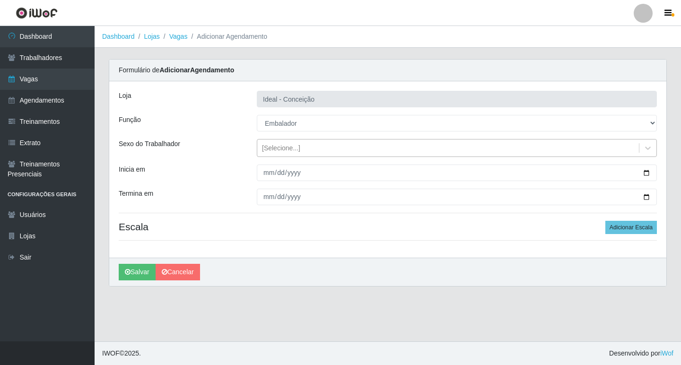
click at [271, 150] on div "[Selecione...]" at bounding box center [281, 148] width 38 height 10
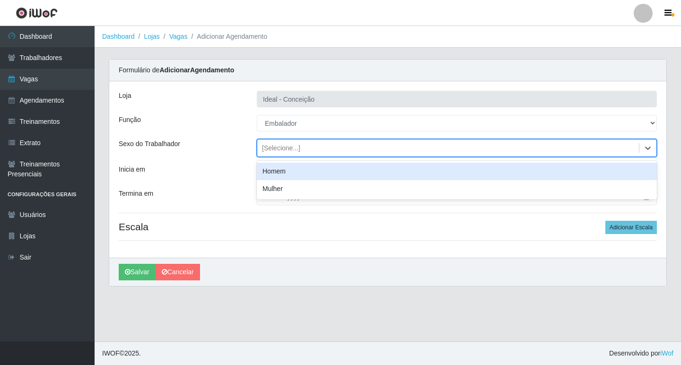
click at [277, 175] on div "Homem" at bounding box center [457, 172] width 400 height 18
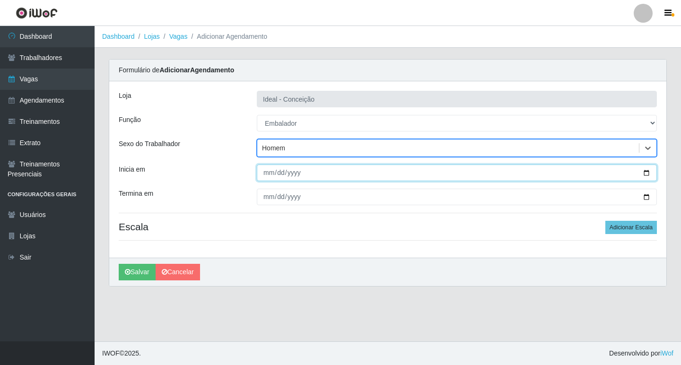
click at [267, 174] on input "Inicia em" at bounding box center [457, 173] width 400 height 17
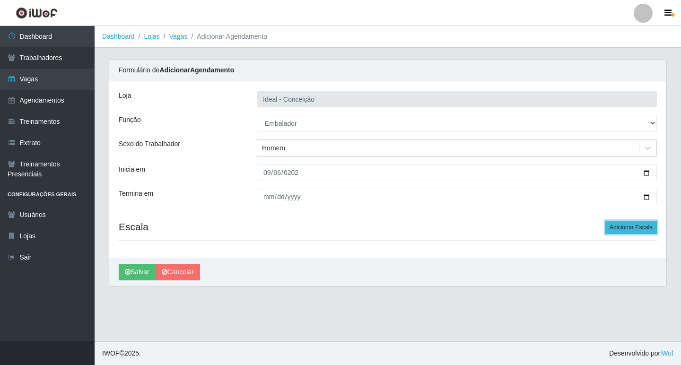
click at [616, 233] on button "Adicionar Escala" at bounding box center [632, 227] width 52 height 13
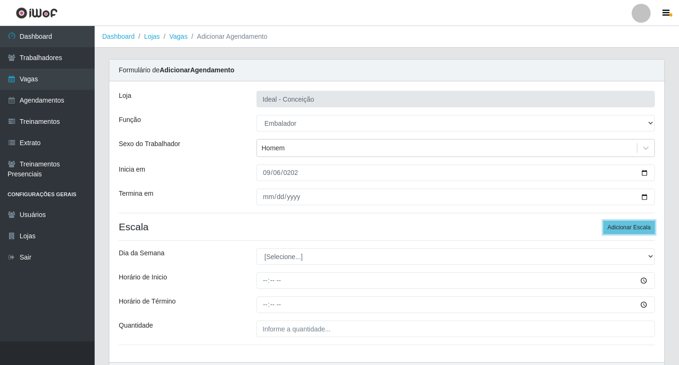
scroll to position [47, 0]
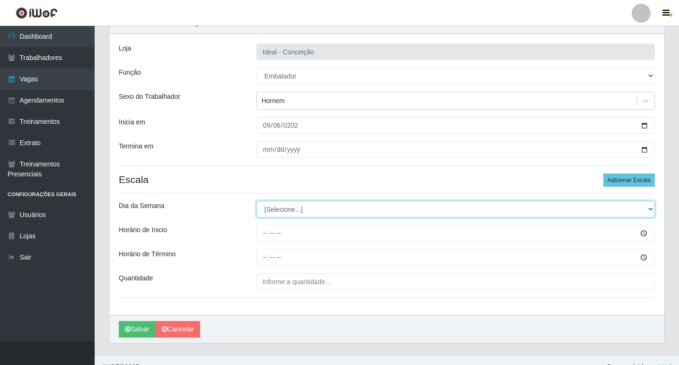
click at [277, 212] on select "[Selecione...] Segunda Terça Quarta Quinta Sexta Sábado Domingo" at bounding box center [455, 209] width 398 height 17
click at [256, 201] on select "[Selecione...] Segunda Terça Quarta Quinta Sexta Sábado Domingo" at bounding box center [455, 209] width 398 height 17
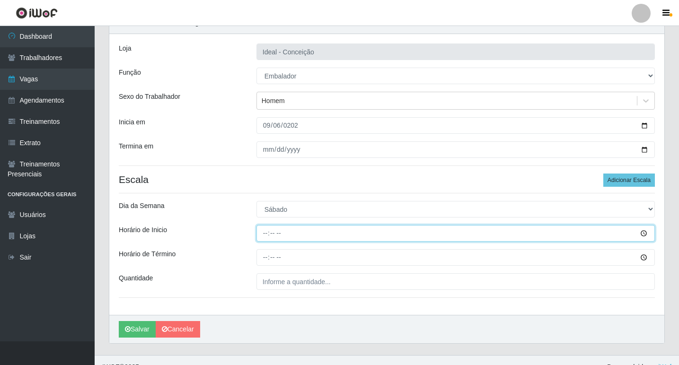
click at [263, 236] on input "Horário de Inicio" at bounding box center [455, 233] width 398 height 17
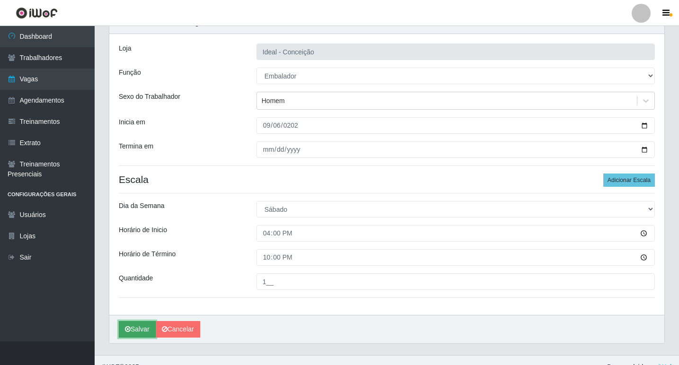
click at [132, 327] on button "Salvar" at bounding box center [137, 329] width 37 height 17
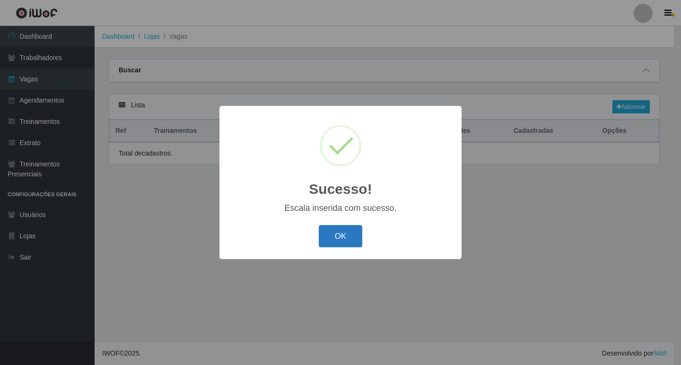
click at [347, 237] on button "OK" at bounding box center [341, 236] width 44 height 22
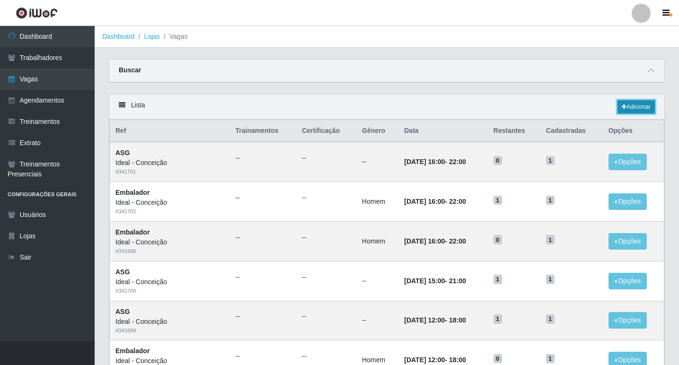
click at [643, 105] on link "Adicionar" at bounding box center [635, 106] width 37 height 13
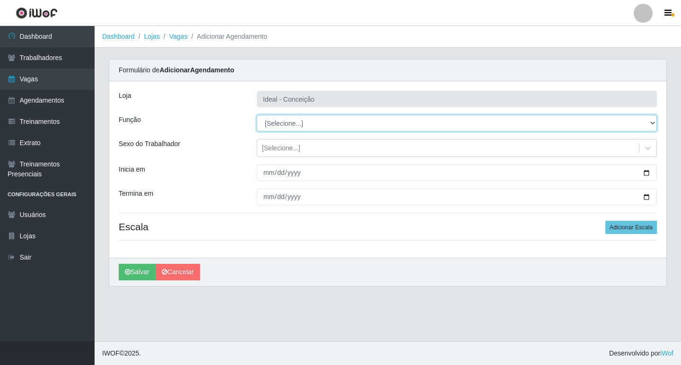
click at [299, 122] on select "[Selecione...] ASG ASG + ASG ++ Auxiliar de Estacionamento Auxiliar de Estacion…" at bounding box center [457, 123] width 400 height 17
click at [257, 115] on select "[Selecione...] ASG ASG + ASG ++ Auxiliar de Estacionamento Auxiliar de Estacion…" at bounding box center [457, 123] width 400 height 17
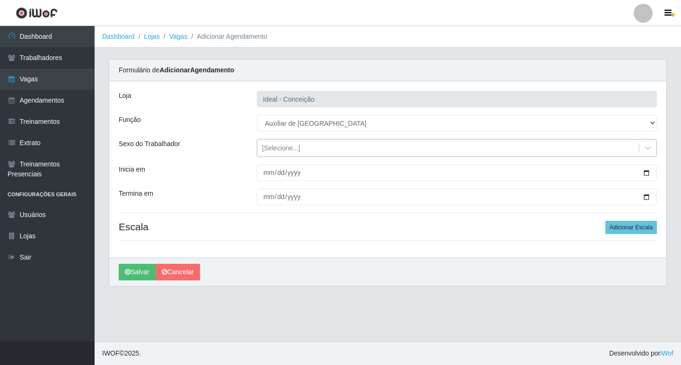
click at [282, 150] on div "[Selecione...]" at bounding box center [281, 148] width 38 height 10
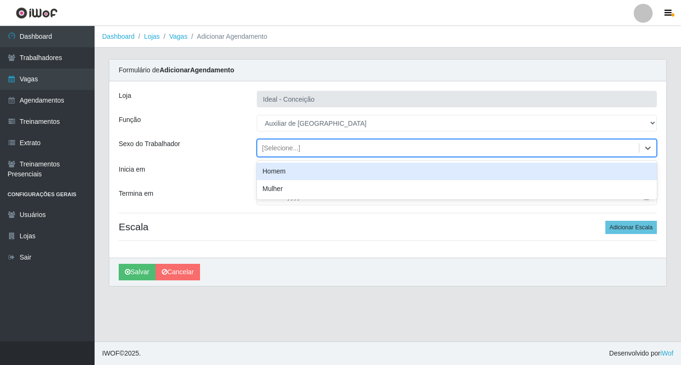
click at [278, 169] on div "Homem" at bounding box center [457, 172] width 400 height 18
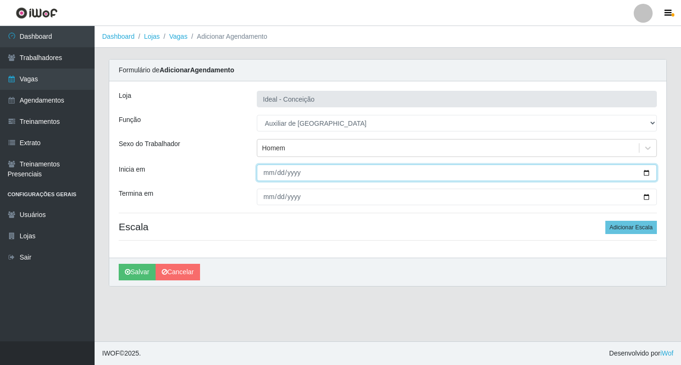
click at [269, 169] on input "Inicia em" at bounding box center [457, 173] width 400 height 17
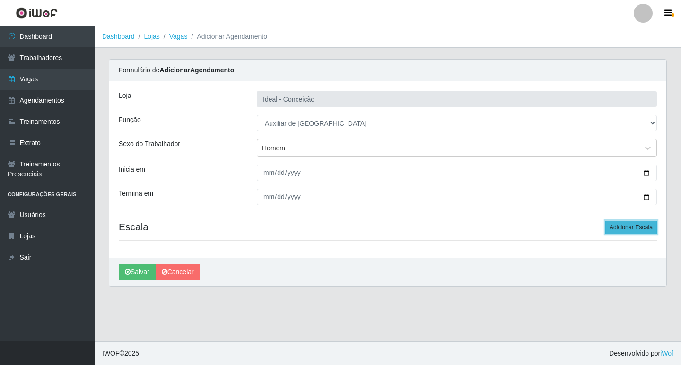
click at [636, 227] on button "Adicionar Escala" at bounding box center [632, 227] width 52 height 13
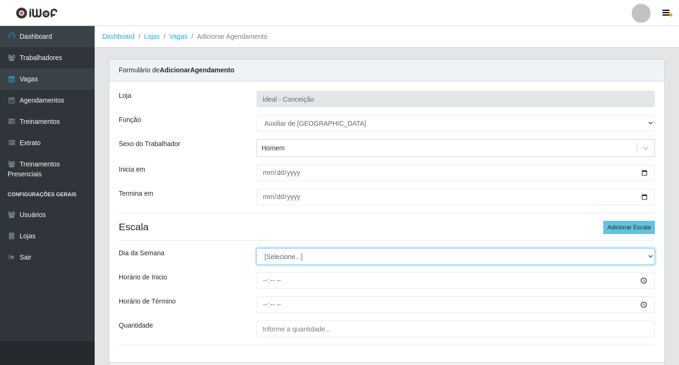
click at [277, 255] on select "[Selecione...] Segunda Terça Quarta Quinta Sexta Sábado Domingo" at bounding box center [455, 256] width 398 height 17
click at [256, 248] on select "[Selecione...] Segunda Terça Quarta Quinta Sexta Sábado Domingo" at bounding box center [455, 256] width 398 height 17
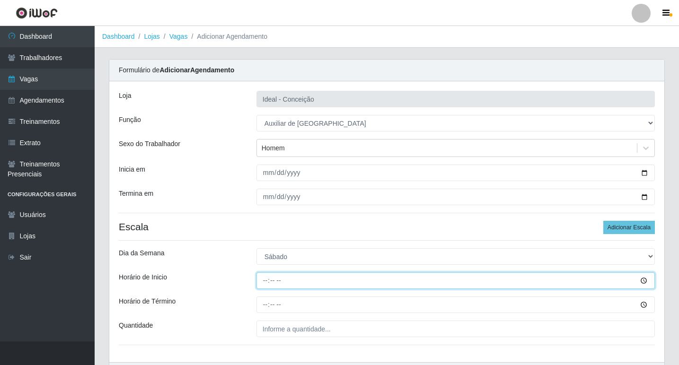
click at [268, 281] on input "Horário de Inicio" at bounding box center [455, 281] width 398 height 17
click at [265, 280] on input "Horário de Inicio" at bounding box center [455, 281] width 398 height 17
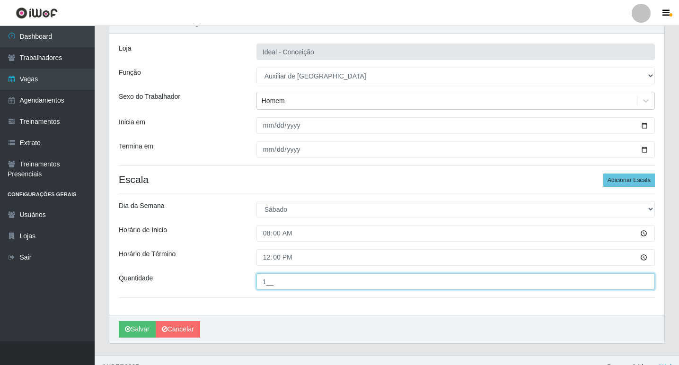
scroll to position [61, 0]
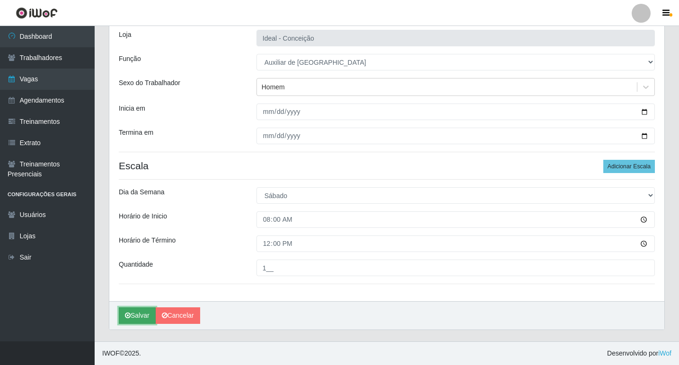
click at [137, 318] on button "Salvar" at bounding box center [137, 316] width 37 height 17
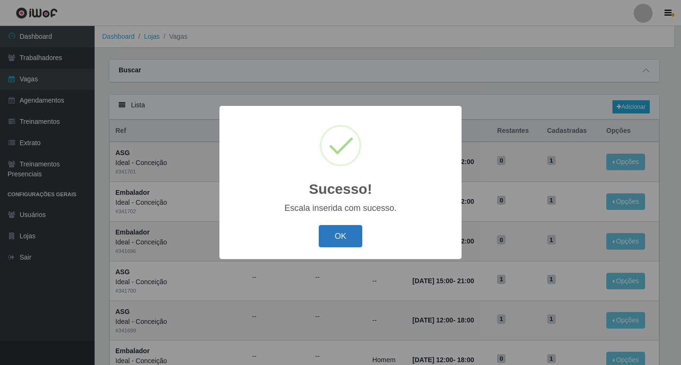
click at [345, 233] on button "OK" at bounding box center [341, 236] width 44 height 22
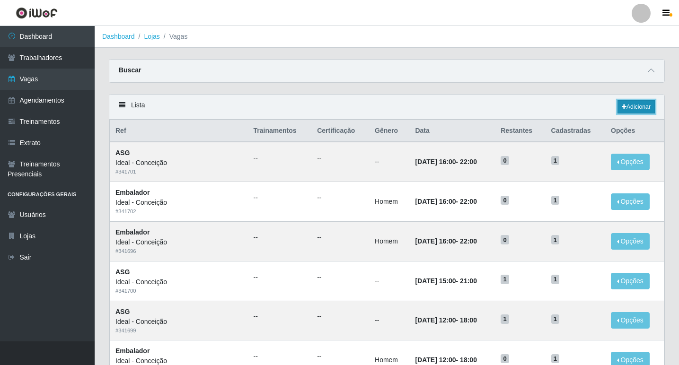
click at [640, 105] on link "Adicionar" at bounding box center [635, 106] width 37 height 13
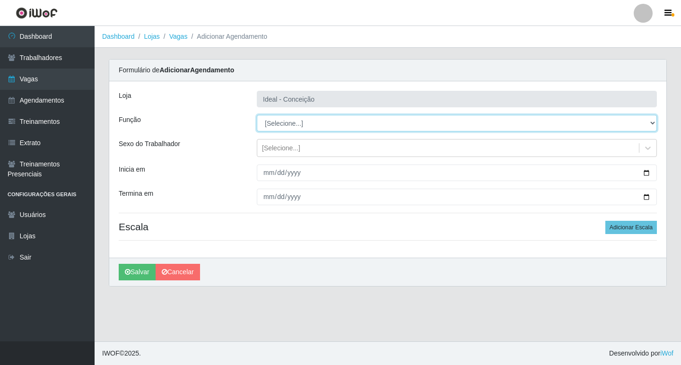
click at [277, 126] on select "[Selecione...] ASG ASG + ASG ++ Auxiliar de Estacionamento Auxiliar de Estacion…" at bounding box center [457, 123] width 400 height 17
click at [257, 115] on select "[Selecione...] ASG ASG + ASG ++ Auxiliar de Estacionamento Auxiliar de Estacion…" at bounding box center [457, 123] width 400 height 17
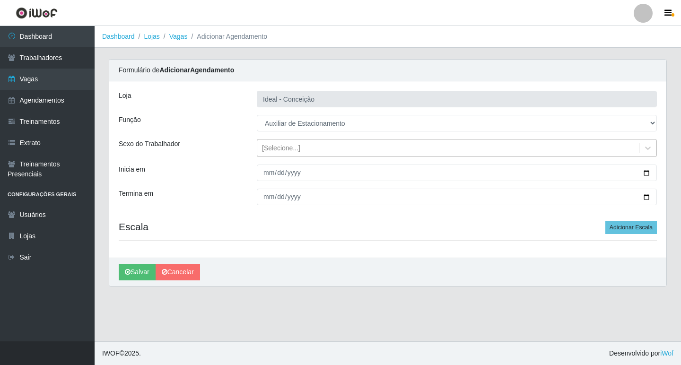
click at [268, 151] on div "[Selecione...]" at bounding box center [281, 148] width 38 height 10
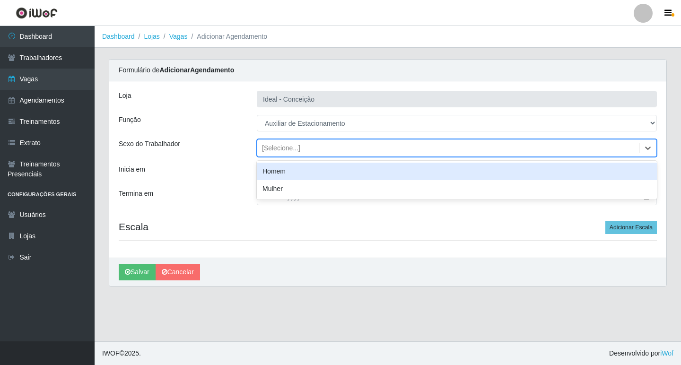
click at [270, 170] on div "Homem" at bounding box center [457, 172] width 400 height 18
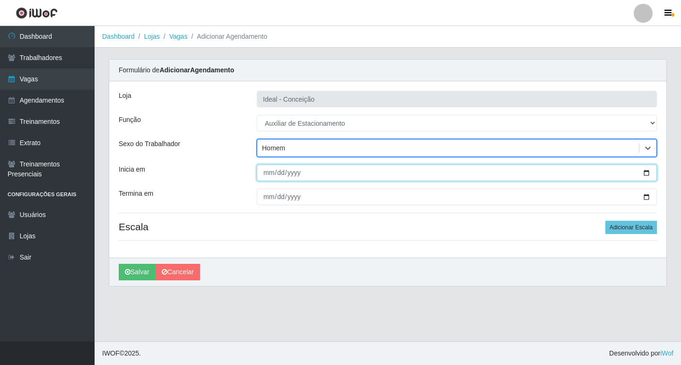
click at [268, 178] on input "Inicia em" at bounding box center [457, 173] width 400 height 17
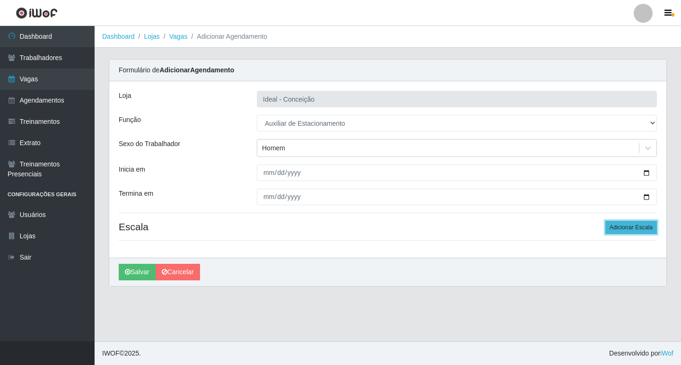
click at [616, 229] on button "Adicionar Escala" at bounding box center [632, 227] width 52 height 13
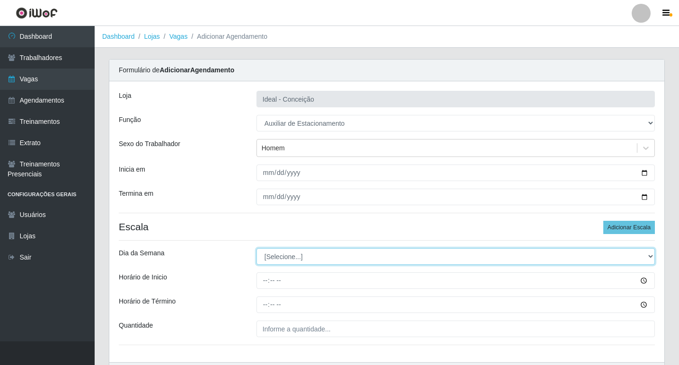
click at [277, 262] on select "[Selecione...] Segunda Terça Quarta Quinta Sexta Sábado Domingo" at bounding box center [455, 256] width 398 height 17
click at [256, 248] on select "[Selecione...] Segunda Terça Quarta Quinta Sexta Sábado Domingo" at bounding box center [455, 256] width 398 height 17
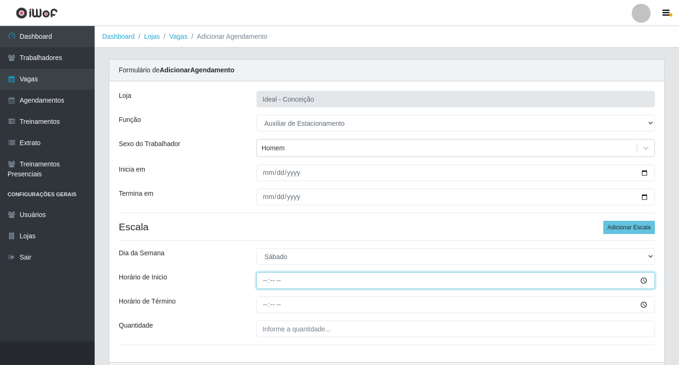
click at [267, 280] on input "Horário de Inicio" at bounding box center [455, 281] width 398 height 17
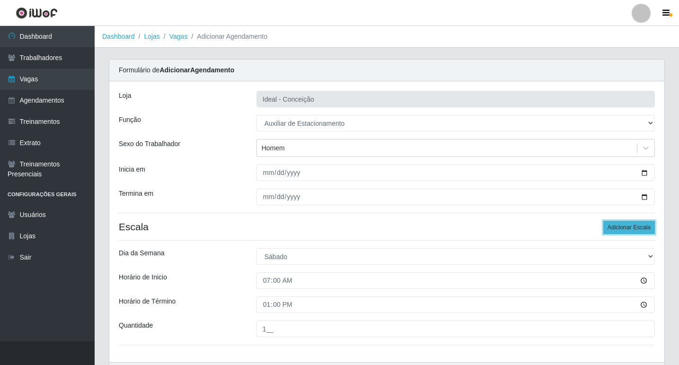
click at [618, 225] on button "Adicionar Escala" at bounding box center [629, 227] width 52 height 13
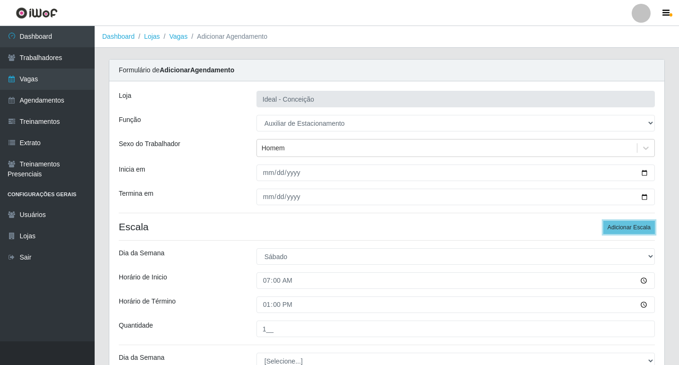
scroll to position [95, 0]
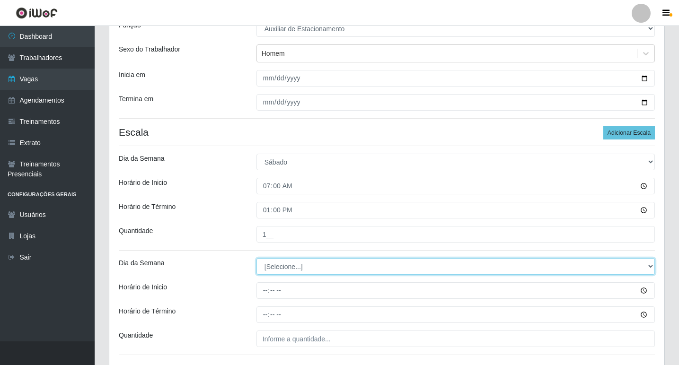
click at [261, 269] on select "[Selecione...] Segunda Terça Quarta Quinta Sexta Sábado Domingo" at bounding box center [455, 266] width 398 height 17
click at [263, 273] on select "[Selecione...] Segunda Terça Quarta Quinta Sexta Sábado Domingo" at bounding box center [455, 266] width 398 height 17
click at [256, 258] on select "[Selecione...] Segunda Terça Quarta Quinta Sexta Sábado Domingo" at bounding box center [455, 266] width 398 height 17
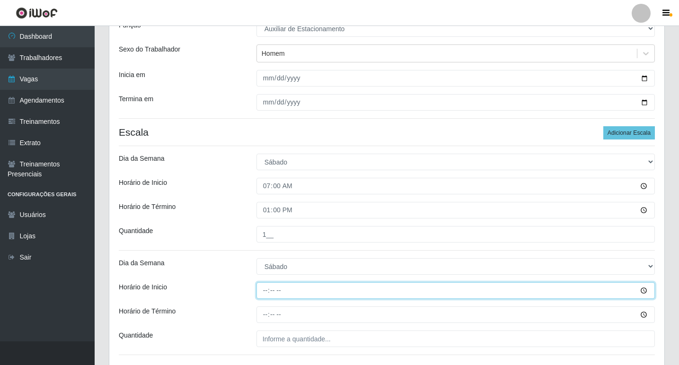
click at [262, 297] on input "Horário de Inicio" at bounding box center [455, 290] width 398 height 17
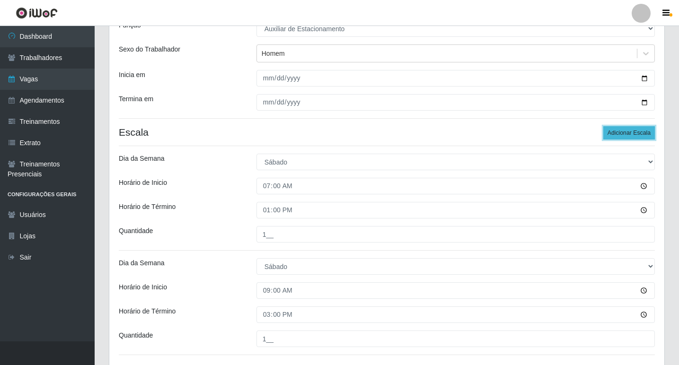
click at [629, 134] on button "Adicionar Escala" at bounding box center [629, 132] width 52 height 13
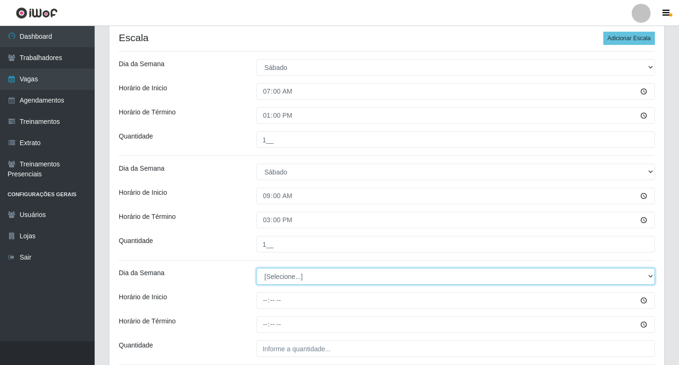
click at [269, 272] on select "[Selecione...] Segunda Terça Quarta Quinta Sexta Sábado Domingo" at bounding box center [455, 276] width 398 height 17
click at [256, 268] on select "[Selecione...] Segunda Terça Quarta Quinta Sexta Sábado Domingo" at bounding box center [455, 276] width 398 height 17
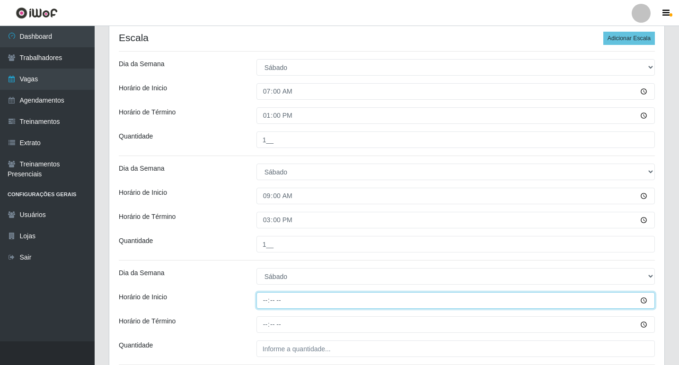
click at [266, 304] on input "Horário de Inicio" at bounding box center [455, 300] width 398 height 17
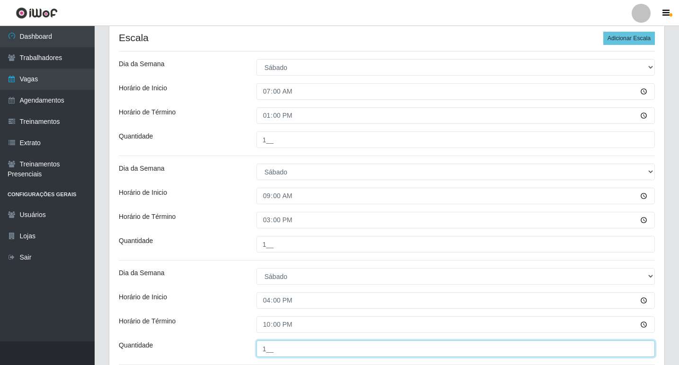
scroll to position [270, 0]
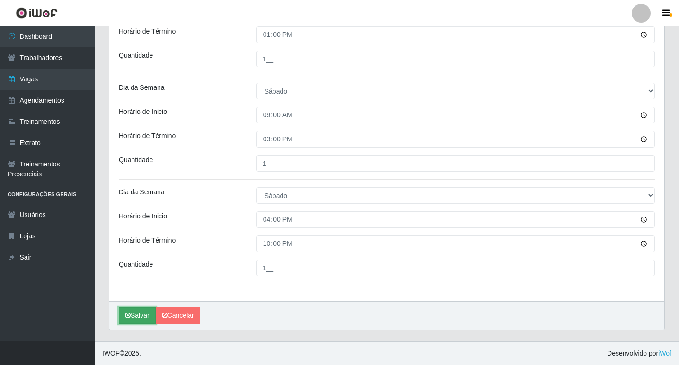
click at [121, 315] on button "Salvar" at bounding box center [137, 316] width 37 height 17
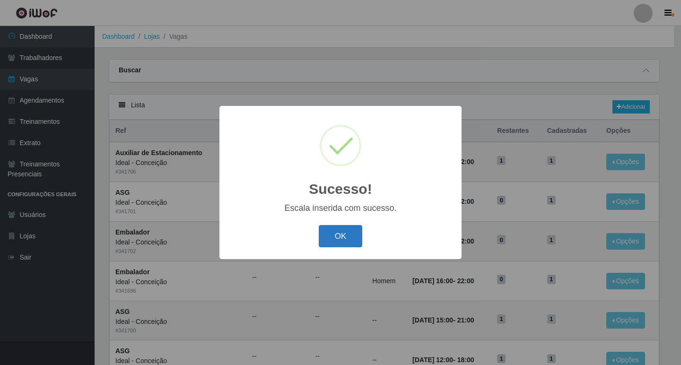
click at [345, 231] on button "OK" at bounding box center [341, 236] width 44 height 22
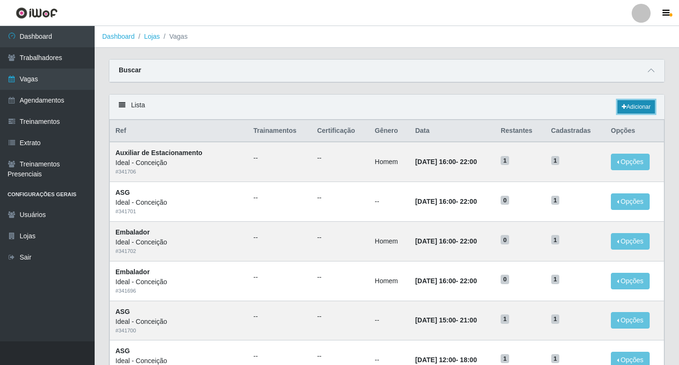
click at [633, 103] on link "Adicionar" at bounding box center [635, 106] width 37 height 13
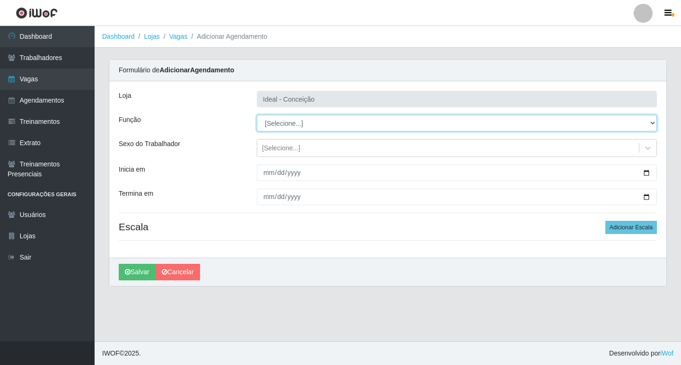
drag, startPoint x: 284, startPoint y: 131, endPoint x: 279, endPoint y: 124, distance: 7.8
click at [279, 124] on select "[Selecione...] ASG ASG + ASG ++ Auxiliar de Estacionamento Auxiliar de Estacion…" at bounding box center [457, 123] width 400 height 17
click at [257, 115] on select "[Selecione...] ASG ASG + ASG ++ Auxiliar de Estacionamento Auxiliar de Estacion…" at bounding box center [457, 123] width 400 height 17
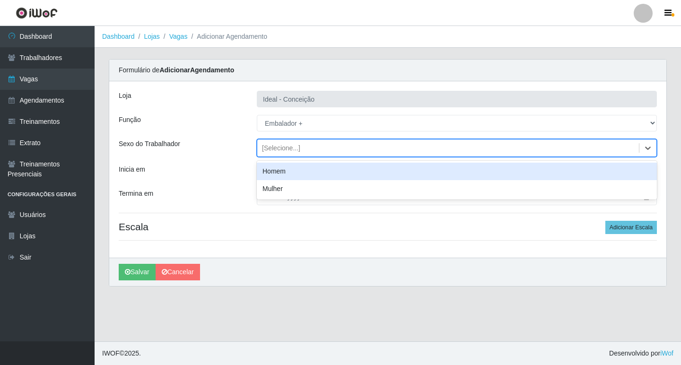
click at [287, 151] on div "[Selecione...]" at bounding box center [281, 148] width 38 height 10
click at [289, 172] on div "Homem" at bounding box center [457, 172] width 400 height 18
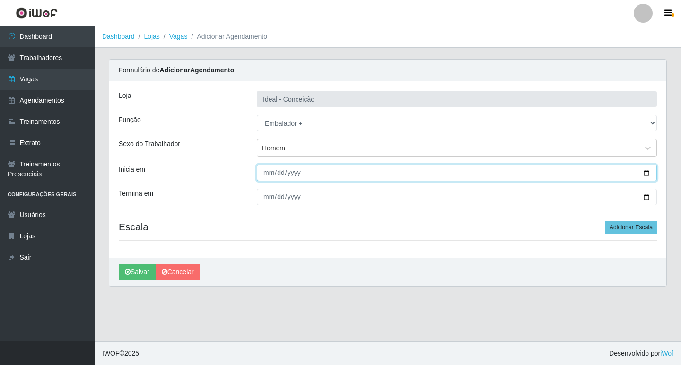
click at [258, 175] on input "Inicia em" at bounding box center [457, 173] width 400 height 17
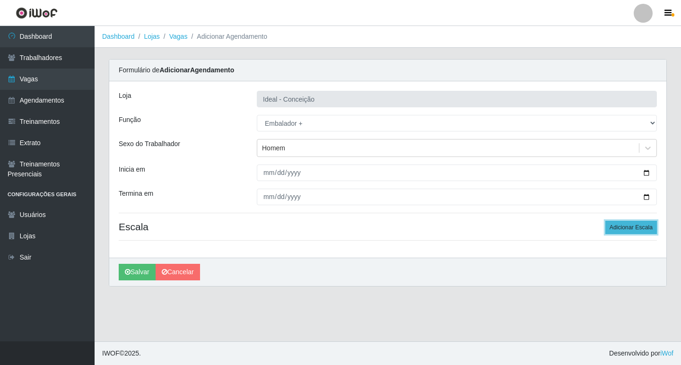
click at [623, 228] on button "Adicionar Escala" at bounding box center [632, 227] width 52 height 13
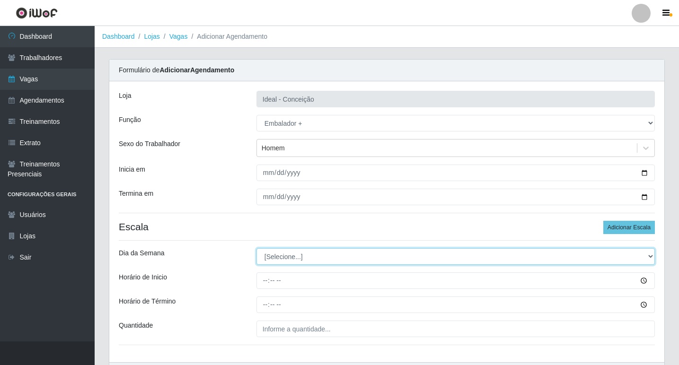
click at [276, 255] on select "[Selecione...] Segunda Terça Quarta Quinta Sexta Sábado Domingo" at bounding box center [455, 256] width 398 height 17
click at [256, 248] on select "[Selecione...] Segunda Terça Quarta Quinta Sexta Sábado Domingo" at bounding box center [455, 256] width 398 height 17
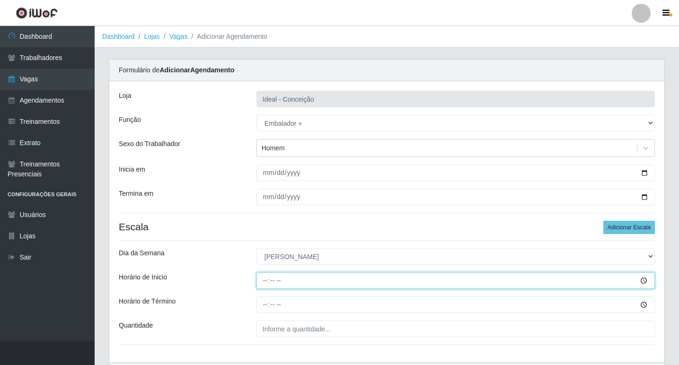
click at [266, 283] on input "Horário de Inicio" at bounding box center [455, 281] width 398 height 17
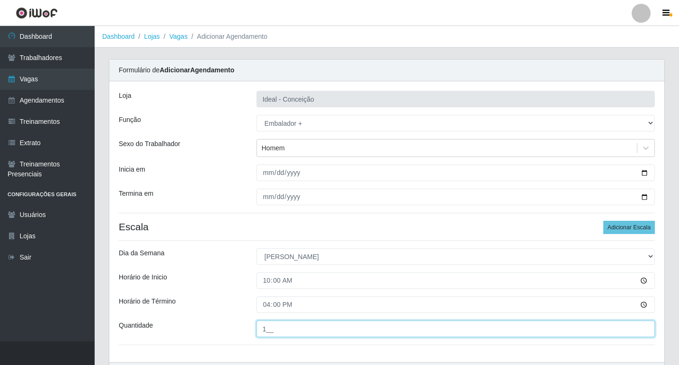
scroll to position [47, 0]
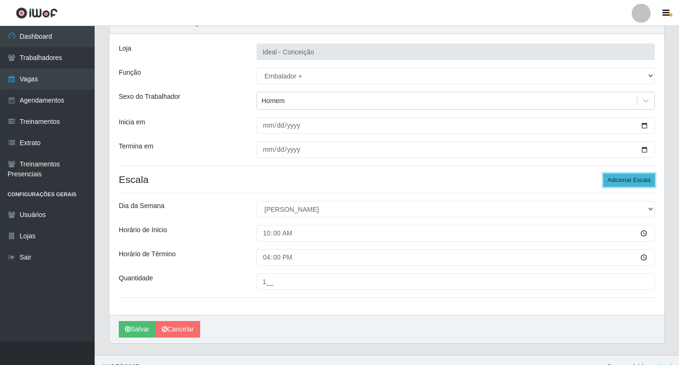
click at [623, 177] on button "Adicionar Escala" at bounding box center [629, 180] width 52 height 13
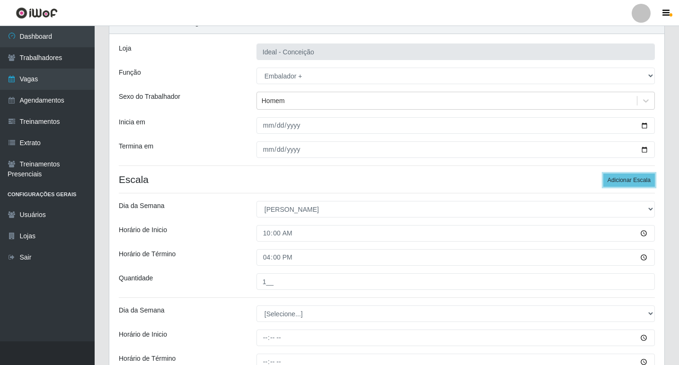
scroll to position [142, 0]
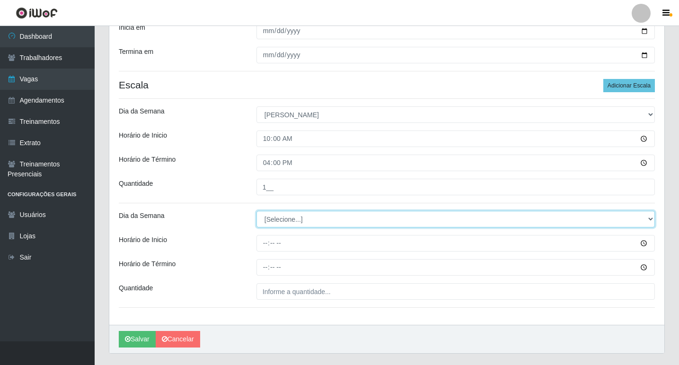
click at [309, 218] on select "[Selecione...] Segunda Terça Quarta Quinta Sexta Sábado Domingo" at bounding box center [455, 219] width 398 height 17
click at [256, 211] on select "[Selecione...] Segunda Terça Quarta Quinta Sexta Sábado Domingo" at bounding box center [455, 219] width 398 height 17
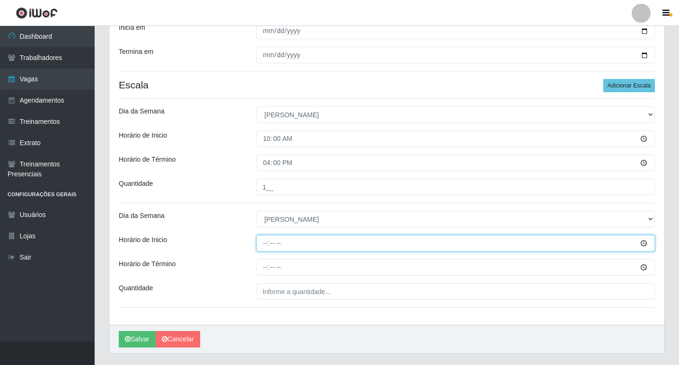
click at [262, 247] on input "Horário de Inicio" at bounding box center [455, 243] width 398 height 17
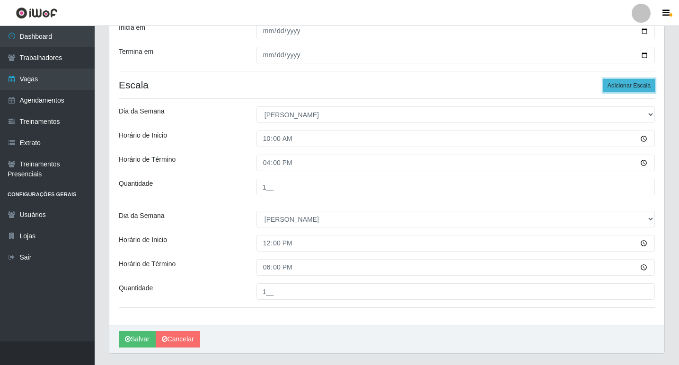
click at [628, 82] on button "Adicionar Escala" at bounding box center [629, 85] width 52 height 13
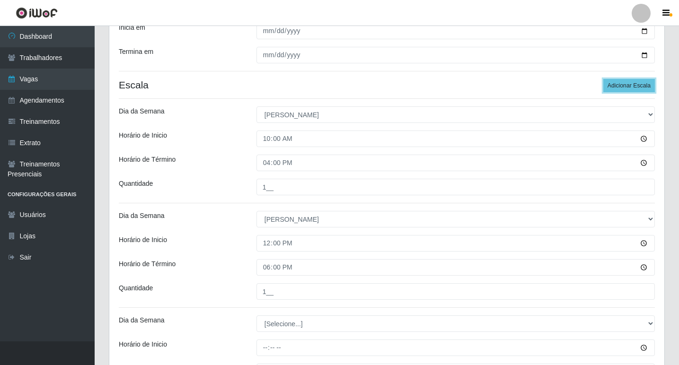
scroll to position [270, 0]
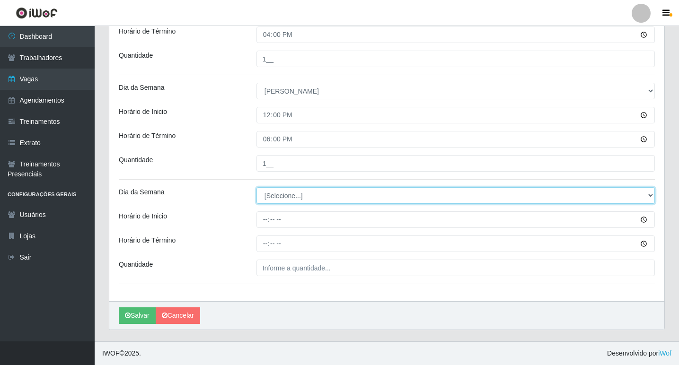
click at [269, 203] on select "[Selecione...] Segunda Terça Quarta Quinta Sexta Sábado Domingo" at bounding box center [455, 195] width 398 height 17
click at [256, 187] on select "[Selecione...] Segunda Terça Quarta Quinta Sexta Sábado Domingo" at bounding box center [455, 195] width 398 height 17
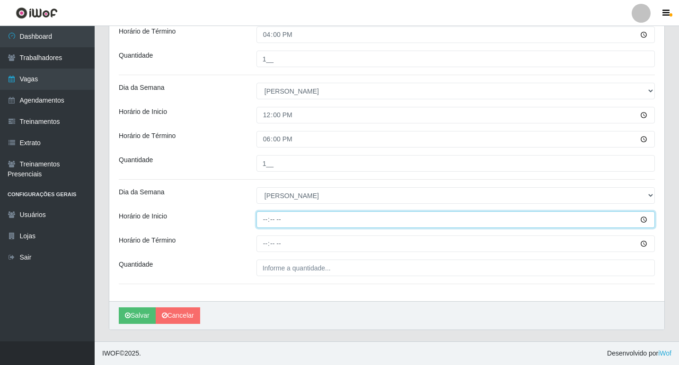
drag, startPoint x: 262, startPoint y: 220, endPoint x: 270, endPoint y: 221, distance: 8.6
click at [262, 220] on input "Horário de Inicio" at bounding box center [455, 220] width 398 height 17
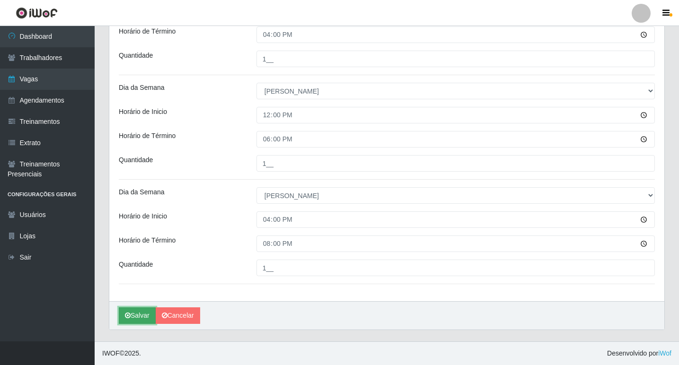
click at [129, 315] on icon "submit" at bounding box center [128, 315] width 6 height 7
click at [130, 318] on icon "submit" at bounding box center [128, 315] width 6 height 7
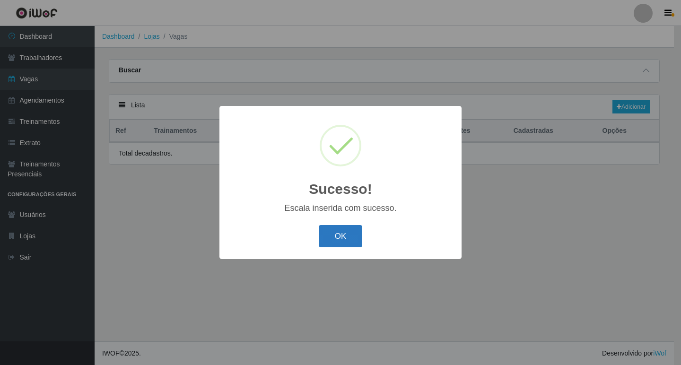
click at [341, 235] on button "OK" at bounding box center [341, 236] width 44 height 22
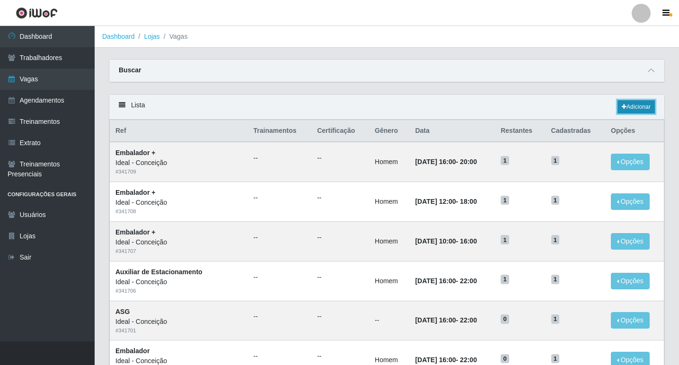
click at [631, 106] on link "Adicionar" at bounding box center [635, 106] width 37 height 13
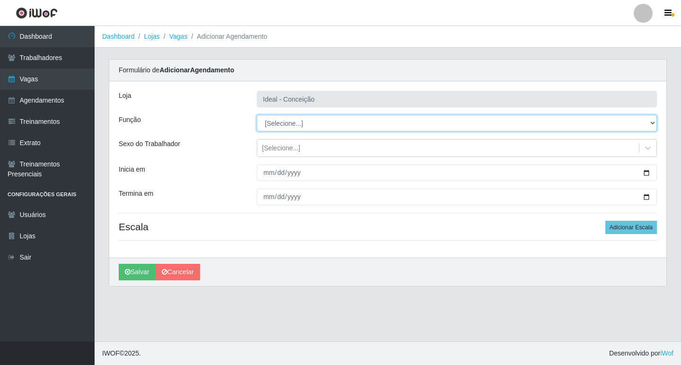
click at [306, 123] on select "[Selecione...] ASG ASG + ASG ++ Auxiliar de Estacionamento Auxiliar de Estacion…" at bounding box center [457, 123] width 400 height 17
click at [257, 115] on select "[Selecione...] ASG ASG + ASG ++ Auxiliar de Estacionamento Auxiliar de Estacion…" at bounding box center [457, 123] width 400 height 17
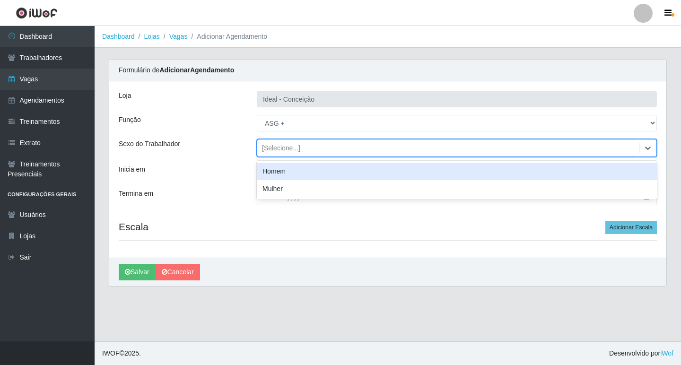
click at [276, 150] on div "[Selecione...]" at bounding box center [281, 148] width 38 height 10
click at [258, 154] on div "[Selecione...]" at bounding box center [448, 149] width 382 height 16
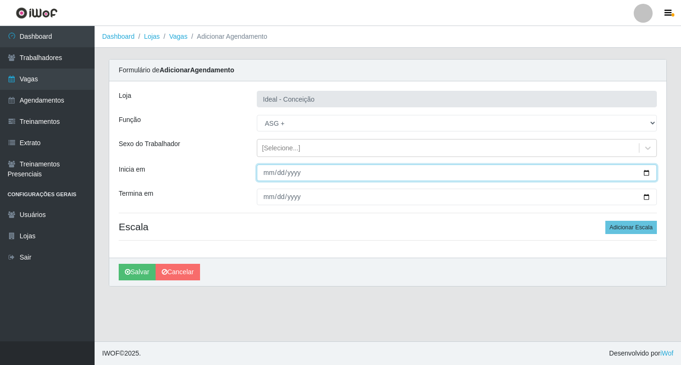
click at [269, 176] on input "Inicia em" at bounding box center [457, 173] width 400 height 17
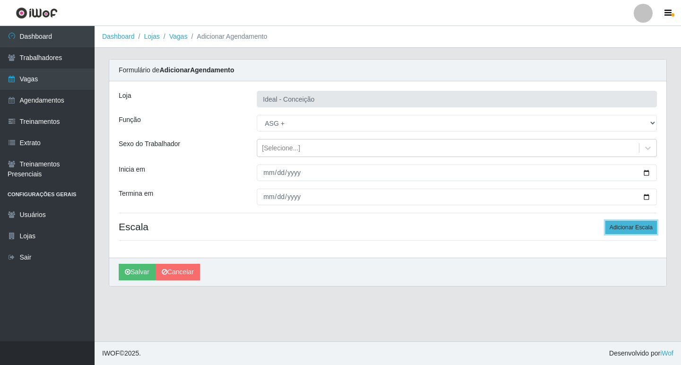
click at [620, 225] on button "Adicionar Escala" at bounding box center [632, 227] width 52 height 13
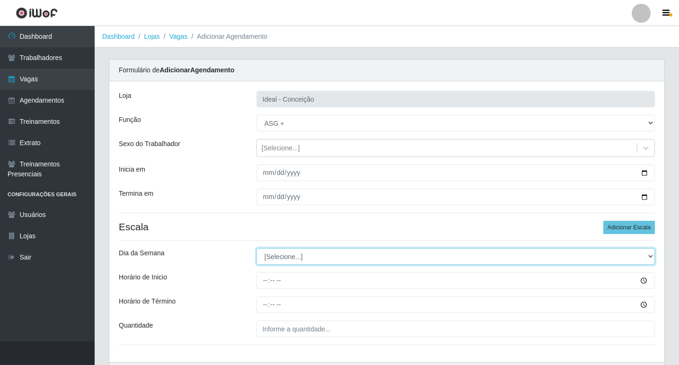
click at [282, 254] on select "[Selecione...] Segunda Terça Quarta Quinta Sexta Sábado Domingo" at bounding box center [455, 256] width 398 height 17
click at [256, 248] on select "[Selecione...] Segunda Terça Quarta Quinta Sexta Sábado Domingo" at bounding box center [455, 256] width 398 height 17
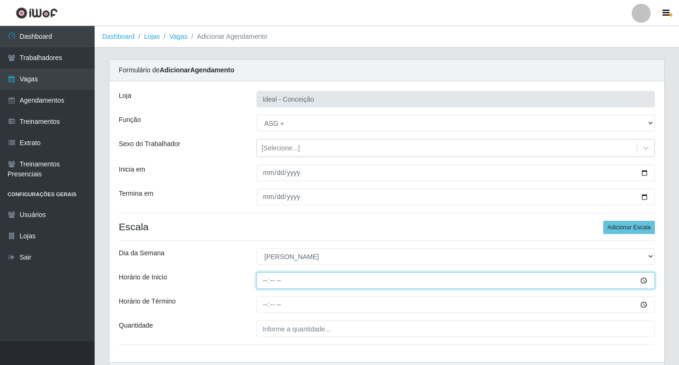
click at [263, 282] on input "Horário de Inicio" at bounding box center [455, 281] width 398 height 17
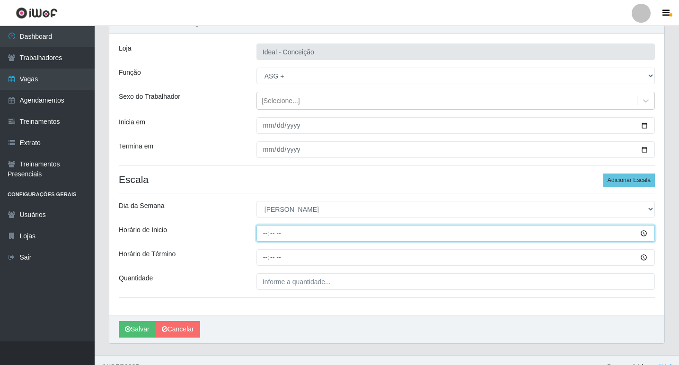
scroll to position [61, 0]
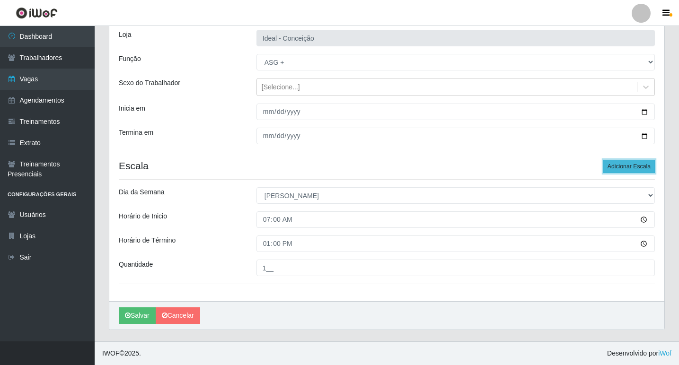
click at [624, 163] on button "Adicionar Escala" at bounding box center [629, 166] width 52 height 13
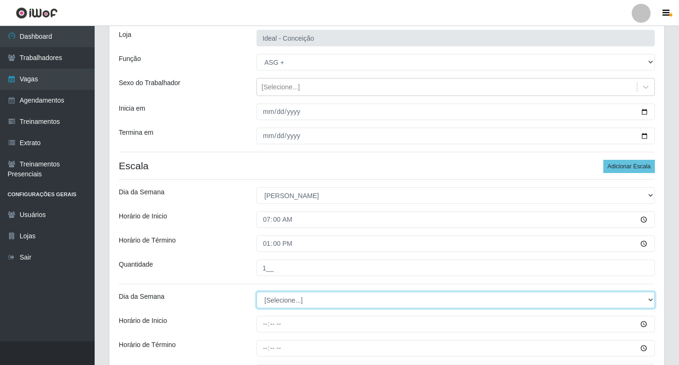
click at [294, 300] on select "[Selecione...] Segunda Terça Quarta Quinta Sexta Sábado Domingo" at bounding box center [455, 300] width 398 height 17
click at [256, 292] on select "[Selecione...] Segunda Terça Quarta Quinta Sexta Sábado Domingo" at bounding box center [455, 300] width 398 height 17
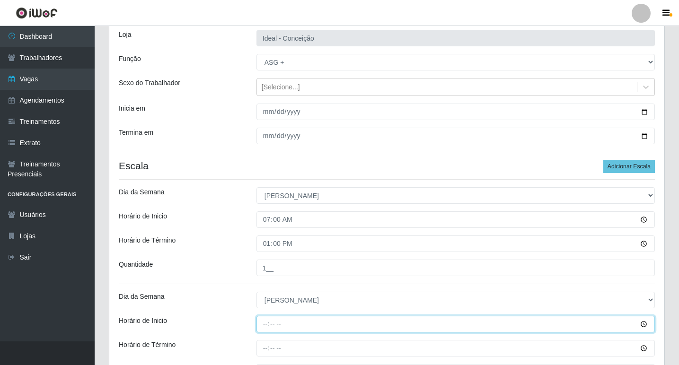
click at [263, 323] on input "Horário de Inicio" at bounding box center [455, 324] width 398 height 17
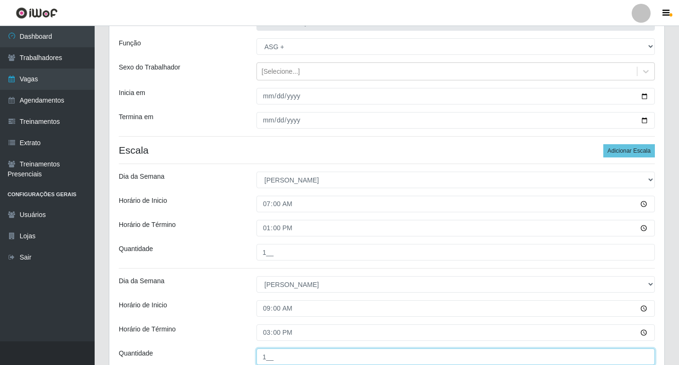
scroll to position [166, 0]
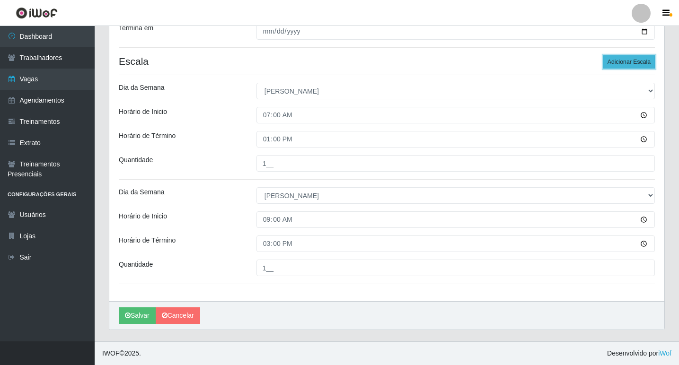
click at [613, 63] on button "Adicionar Escala" at bounding box center [629, 61] width 52 height 13
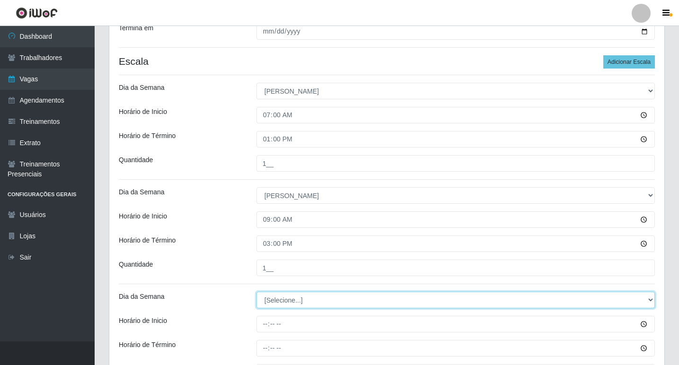
click at [300, 298] on select "[Selecione...] Segunda Terça Quarta Quinta Sexta Sábado Domingo" at bounding box center [455, 300] width 398 height 17
click at [256, 292] on select "[Selecione...] Segunda Terça Quarta Quinta Sexta Sábado Domingo" at bounding box center [455, 300] width 398 height 17
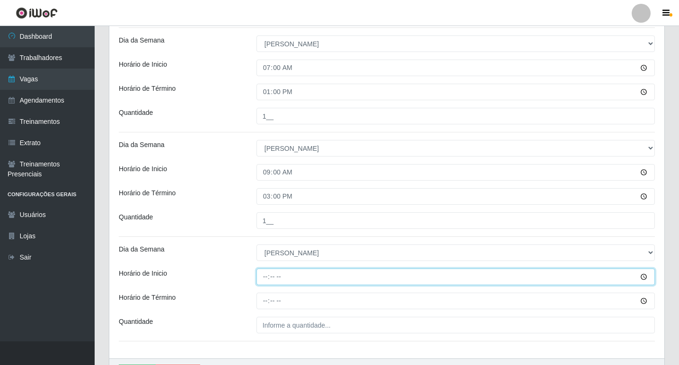
click at [264, 273] on input "Horário de Inicio" at bounding box center [455, 277] width 398 height 17
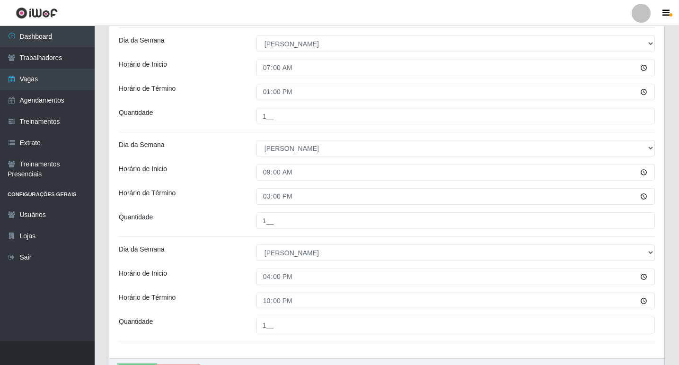
scroll to position [229, 0]
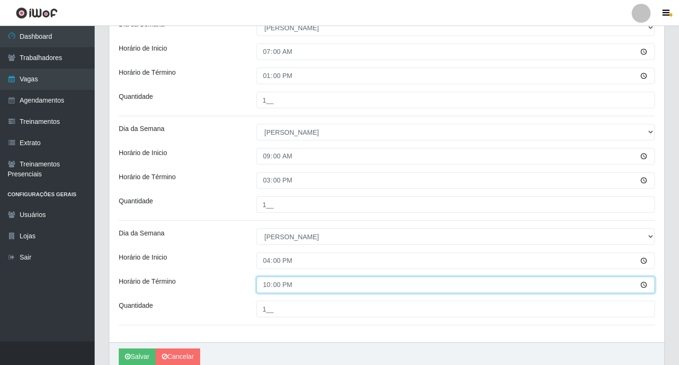
click at [270, 289] on input "22:00" at bounding box center [455, 285] width 398 height 17
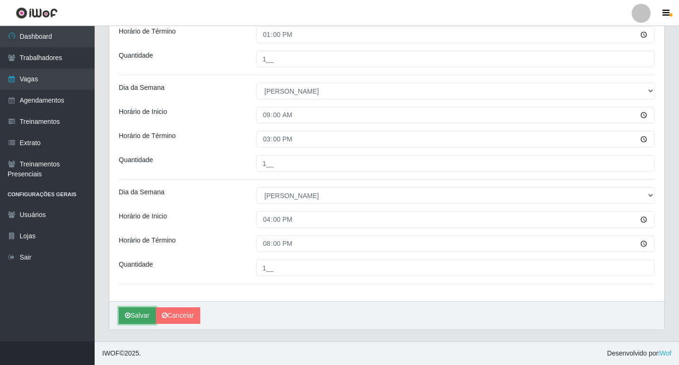
click at [127, 319] on icon "submit" at bounding box center [128, 315] width 6 height 7
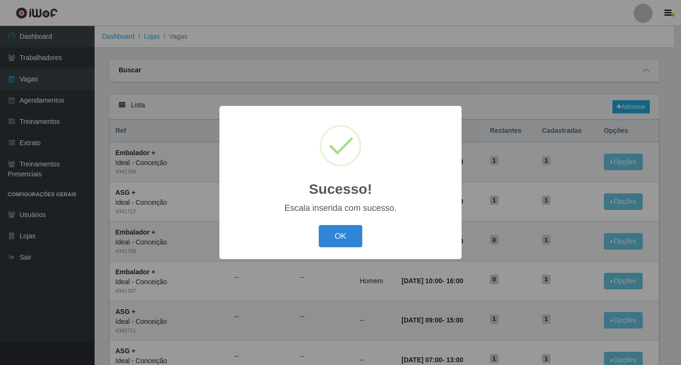
click at [339, 224] on div "OK Cancel" at bounding box center [340, 236] width 223 height 27
click at [338, 235] on button "OK" at bounding box center [341, 236] width 44 height 22
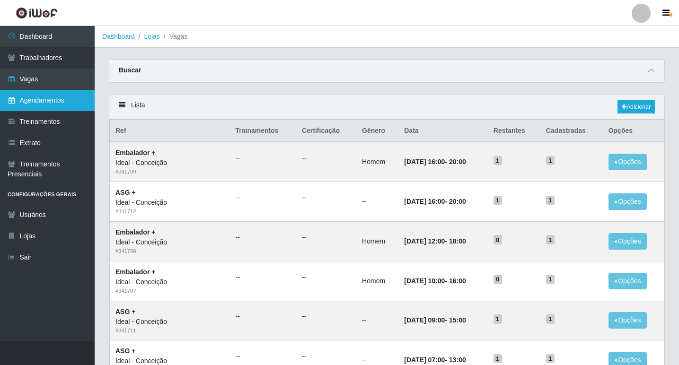
click at [35, 97] on link "Agendamentos" at bounding box center [47, 100] width 95 height 21
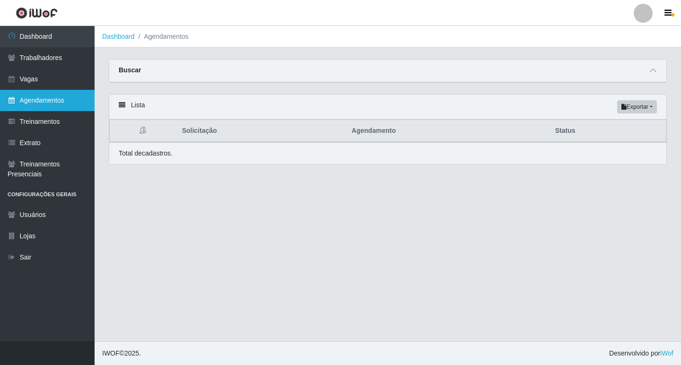
click at [43, 103] on link "Agendamentos" at bounding box center [47, 100] width 95 height 21
click at [651, 75] on span at bounding box center [653, 70] width 11 height 11
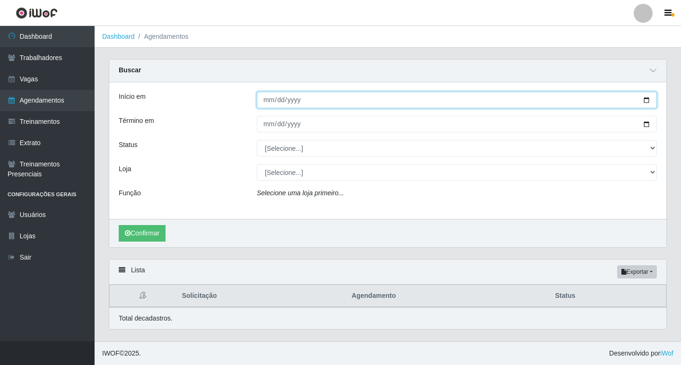
click at [266, 104] on input "Início em" at bounding box center [457, 100] width 400 height 17
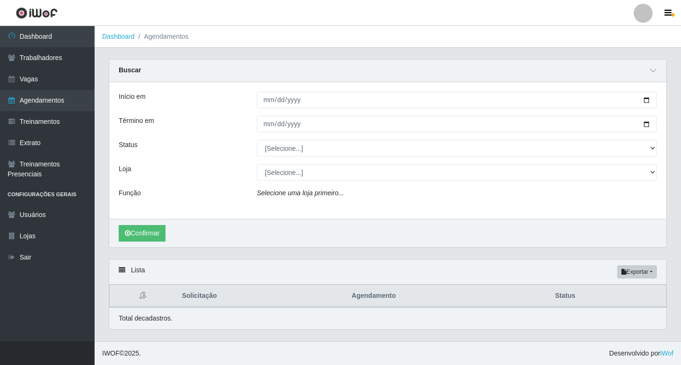
click at [366, 139] on div "Início em [DATE] Término em [DATE] Status [Selecione...] AGENDADO AGUARDANDO LI…" at bounding box center [387, 150] width 557 height 137
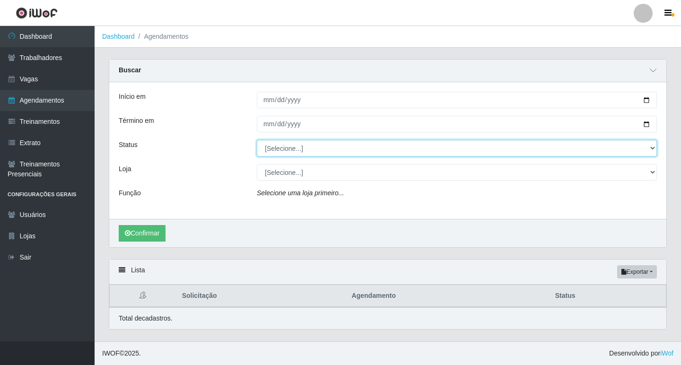
click at [361, 149] on select "[Selecione...] AGENDADO AGUARDANDO LIBERAR EM ANDAMENTO EM REVISÃO FINALIZADO C…" at bounding box center [457, 148] width 400 height 17
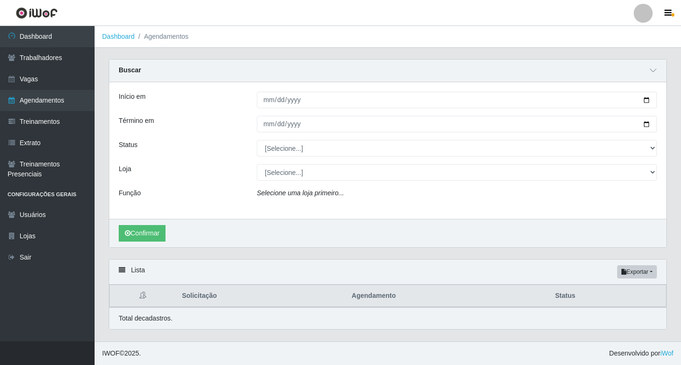
click at [317, 164] on div "Início em [DATE] Término em [DATE] Status [Selecione...] AGENDADO AGUARDANDO LI…" at bounding box center [387, 150] width 557 height 137
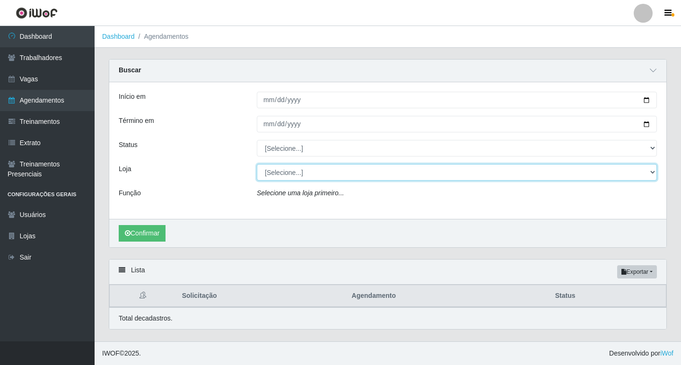
click at [319, 176] on select "[Selecione...] Ideal - Centenário Ideal - Conceição Ideal - Prata" at bounding box center [457, 172] width 400 height 17
click at [257, 165] on select "[Selecione...] Ideal - Centenário Ideal - Conceição Ideal - Prata" at bounding box center [457, 172] width 400 height 17
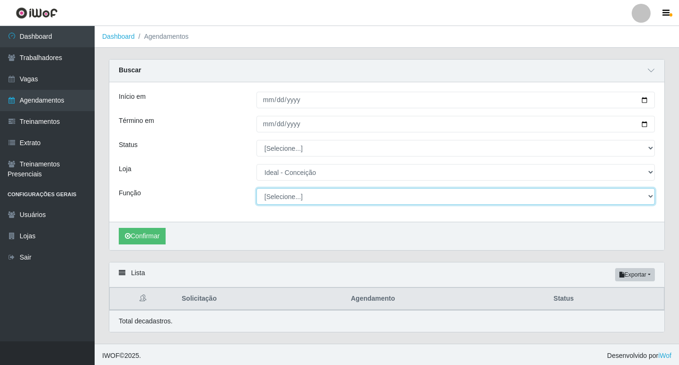
click at [332, 201] on select "[Selecione...] ASG ASG + ASG ++ Auxiliar de Estacionamento Auxiliar de Estacion…" at bounding box center [455, 196] width 398 height 17
click at [256, 189] on select "[Selecione...] ASG ASG + ASG ++ Auxiliar de Estacionamento Auxiliar de Estacion…" at bounding box center [455, 196] width 398 height 17
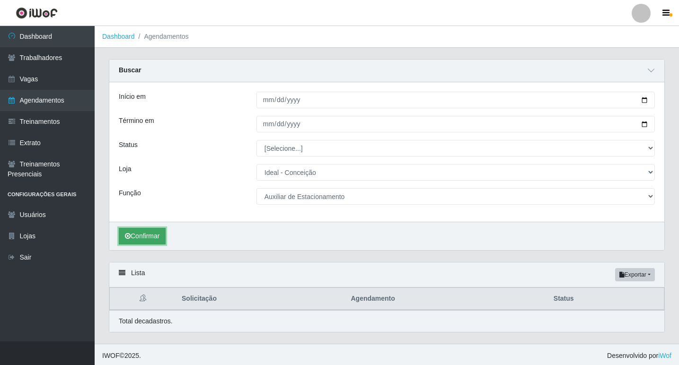
click at [151, 233] on button "Confirmar" at bounding box center [142, 236] width 47 height 17
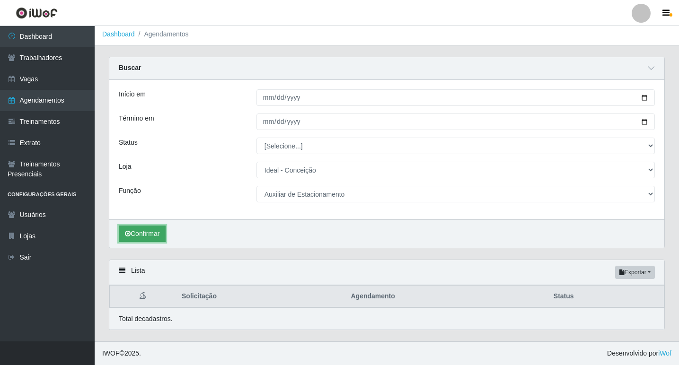
click at [152, 234] on button "Confirmar" at bounding box center [142, 234] width 47 height 17
click at [132, 233] on button "Confirmar" at bounding box center [142, 234] width 47 height 17
click at [308, 291] on th "Solicitação" at bounding box center [260, 297] width 169 height 22
click at [132, 268] on div "Lista Exportar PDF Excel" at bounding box center [386, 272] width 555 height 25
click at [121, 271] on icon at bounding box center [122, 270] width 7 height 7
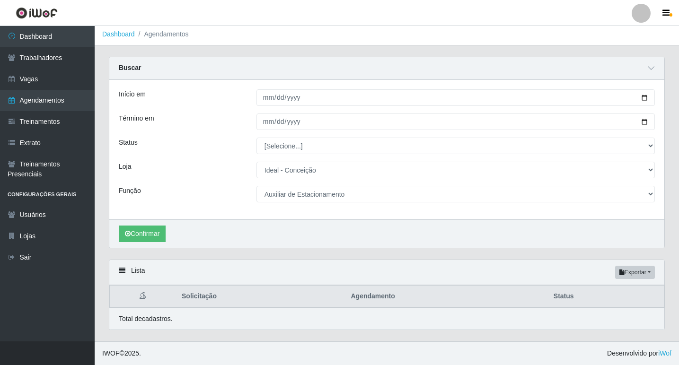
click at [258, 217] on div "Início em [DATE] Término em [DATE] Status [Selecione...] AGENDADO AGUARDANDO LI…" at bounding box center [386, 150] width 555 height 140
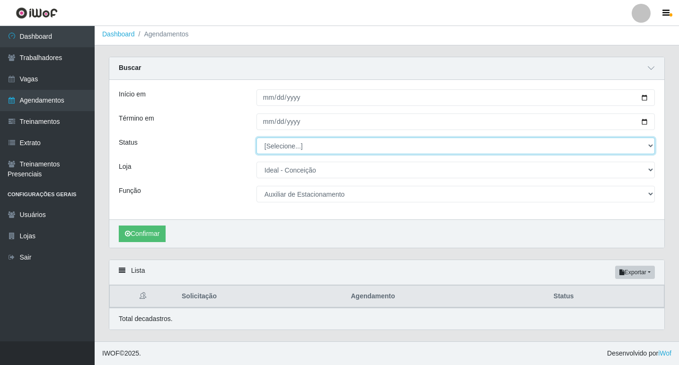
click at [301, 143] on select "[Selecione...] AGENDADO AGUARDANDO LIBERAR EM ANDAMENTO EM REVISÃO FINALIZADO C…" at bounding box center [455, 146] width 398 height 17
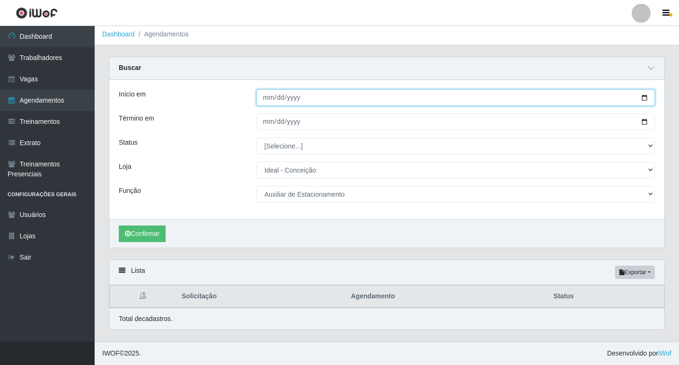
click at [333, 103] on input "[DATE]" at bounding box center [455, 97] width 398 height 17
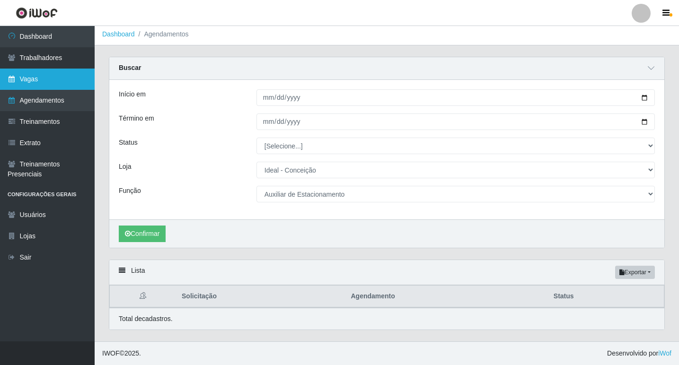
click at [33, 80] on link "Vagas" at bounding box center [47, 79] width 95 height 21
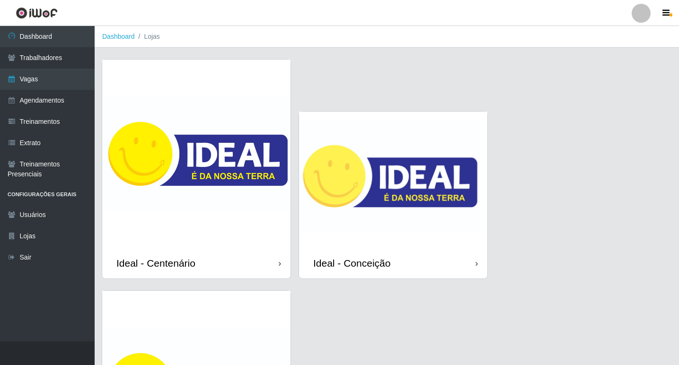
scroll to position [142, 0]
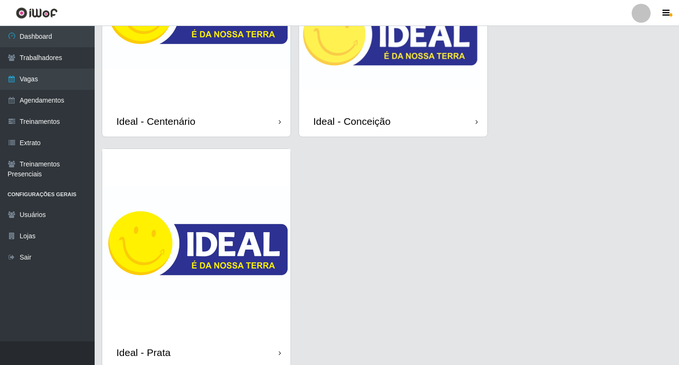
click at [404, 76] on img at bounding box center [393, 38] width 188 height 136
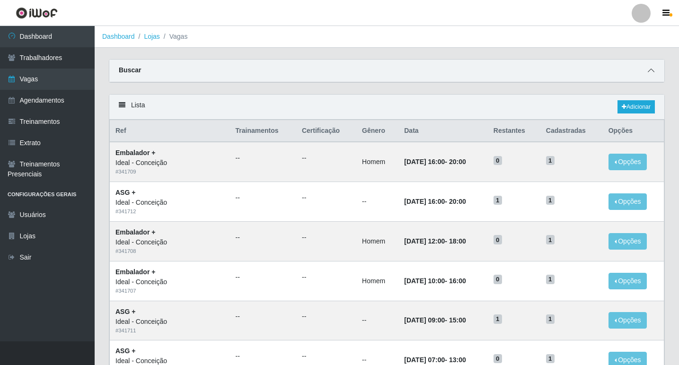
click at [650, 73] on icon at bounding box center [651, 70] width 7 height 7
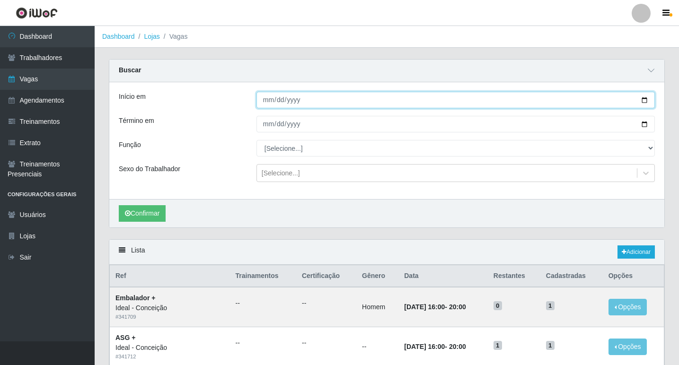
click at [269, 102] on input "Início em" at bounding box center [455, 100] width 398 height 17
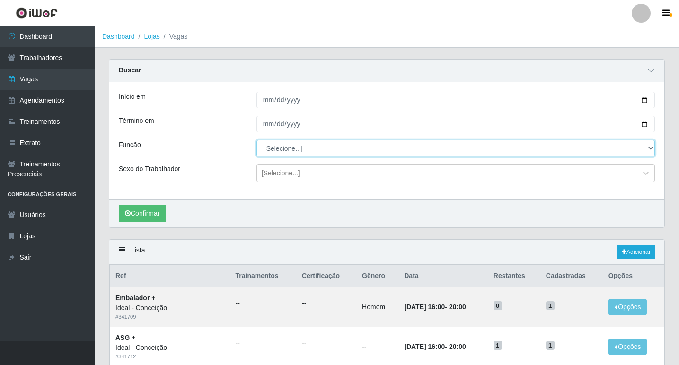
click at [346, 155] on select "[Selecione...] ASG ASG + ASG ++ Auxiliar de Estacionamento Auxiliar de Estacion…" at bounding box center [455, 148] width 398 height 17
click at [256, 141] on select "[Selecione...] ASG ASG + ASG ++ Auxiliar de Estacionamento Auxiliar de Estacion…" at bounding box center [455, 148] width 398 height 17
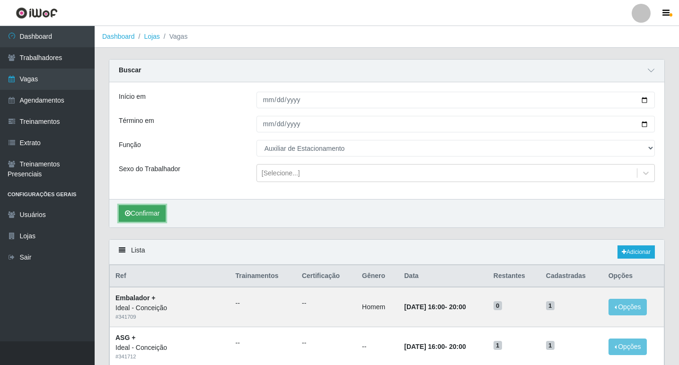
click at [140, 211] on button "Confirmar" at bounding box center [142, 213] width 47 height 17
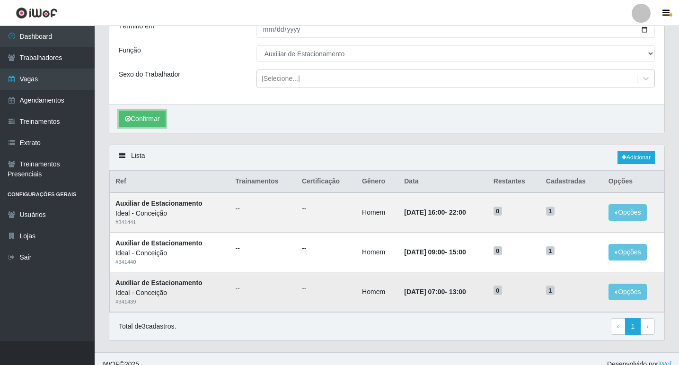
scroll to position [106, 0]
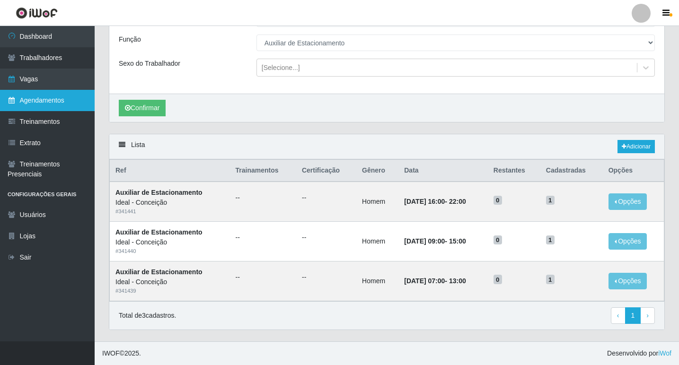
click at [55, 103] on link "Agendamentos" at bounding box center [47, 100] width 95 height 21
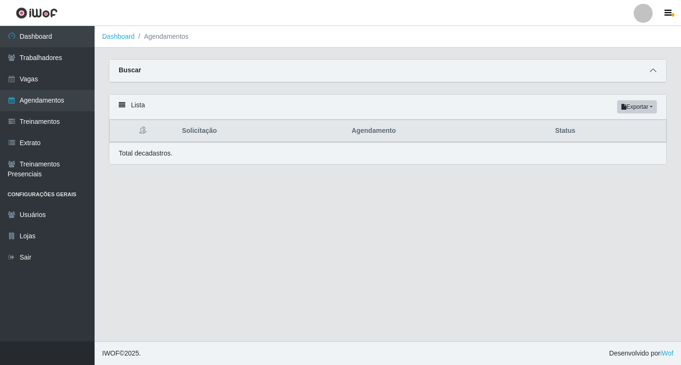
click at [650, 73] on span at bounding box center [653, 70] width 11 height 11
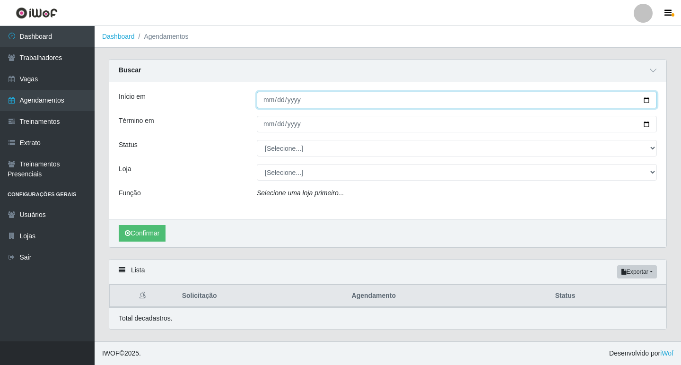
click at [267, 99] on input "Início em" at bounding box center [457, 100] width 400 height 17
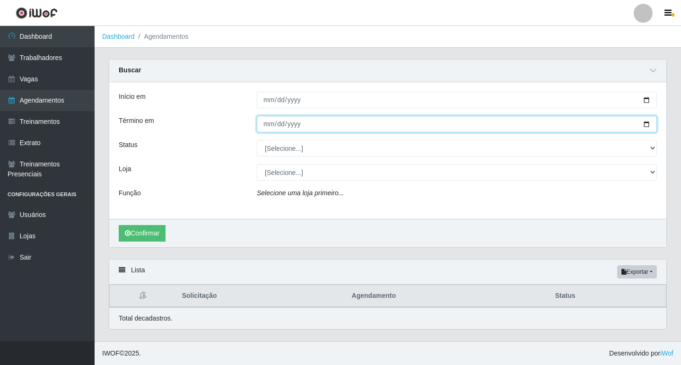
click at [271, 123] on input "Término em" at bounding box center [457, 124] width 400 height 17
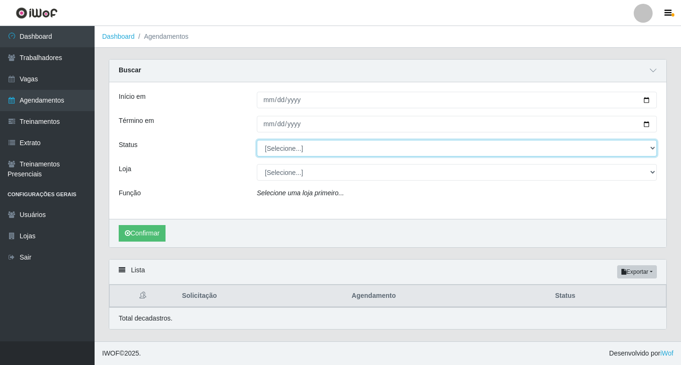
click at [279, 146] on select "[Selecione...] AGENDADO AGUARDANDO LIBERAR EM ANDAMENTO EM REVISÃO FINALIZADO C…" at bounding box center [457, 148] width 400 height 17
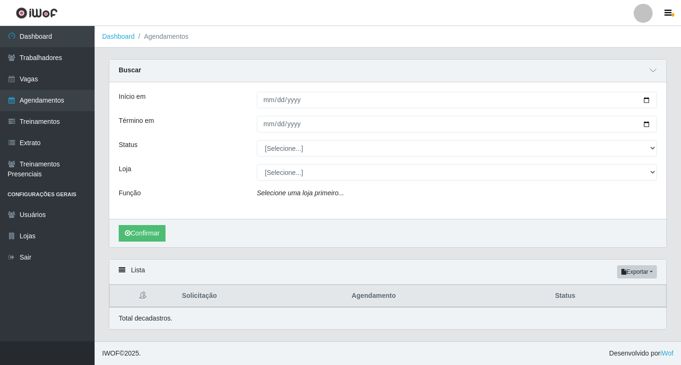
click at [221, 184] on div "Início em [DATE] Término em [DATE] Status [Selecione...] AGENDADO AGUARDANDO LI…" at bounding box center [387, 150] width 557 height 137
click at [140, 227] on button "Confirmar" at bounding box center [142, 233] width 47 height 17
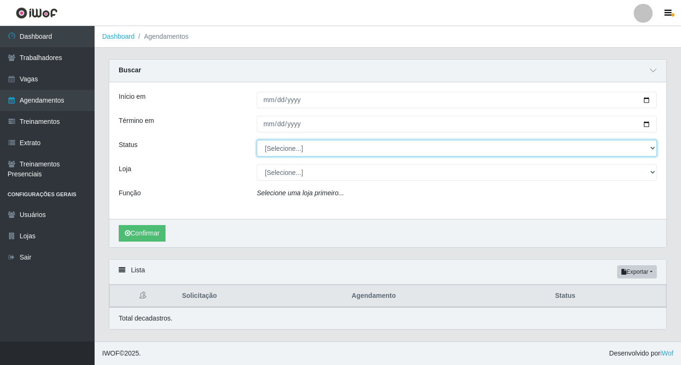
click at [295, 151] on select "[Selecione...] AGENDADO AGUARDANDO LIBERAR EM ANDAMENTO EM REVISÃO FINALIZADO C…" at bounding box center [457, 148] width 400 height 17
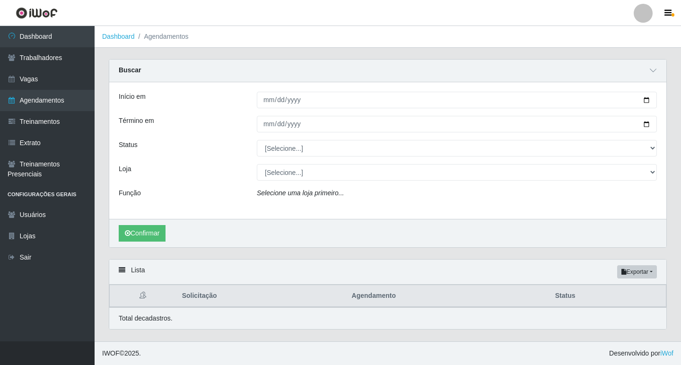
click at [208, 175] on div "Loja" at bounding box center [181, 172] width 138 height 17
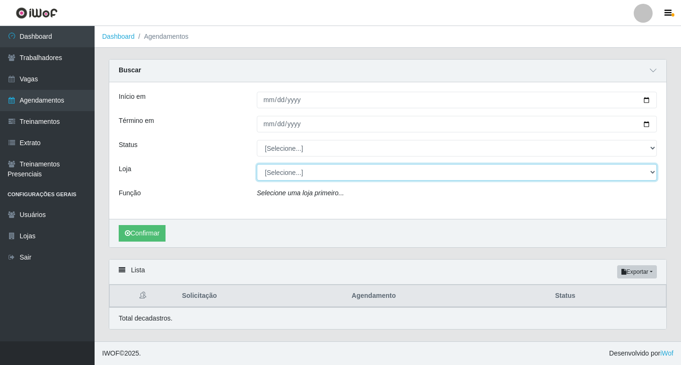
click at [281, 168] on select "[Selecione...] Ideal - Centenário Ideal - Conceição Ideal - Prata" at bounding box center [457, 172] width 400 height 17
click at [257, 165] on select "[Selecione...] Ideal - Centenário Ideal - Conceição Ideal - Prata" at bounding box center [457, 172] width 400 height 17
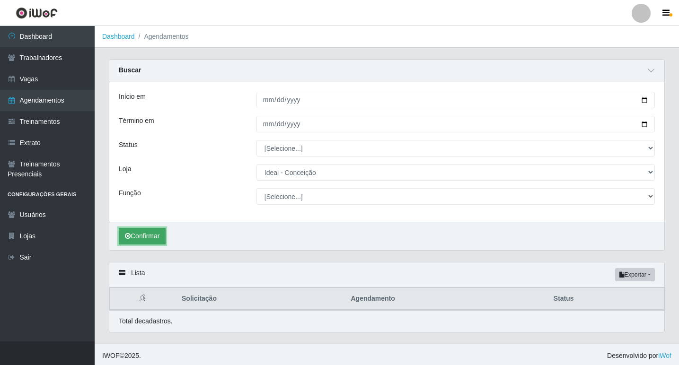
click at [145, 234] on button "Confirmar" at bounding box center [142, 236] width 47 height 17
click at [155, 232] on button "Confirmar" at bounding box center [142, 236] width 47 height 17
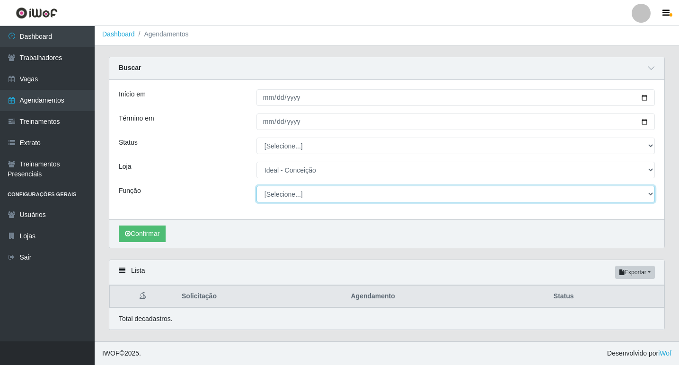
click at [291, 193] on select "[Selecione...] ASG ASG + ASG ++ Auxiliar de Estacionamento Auxiliar de Estacion…" at bounding box center [455, 194] width 398 height 17
click at [256, 186] on select "[Selecione...] ASG ASG + ASG ++ Auxiliar de Estacionamento Auxiliar de Estacion…" at bounding box center [455, 194] width 398 height 17
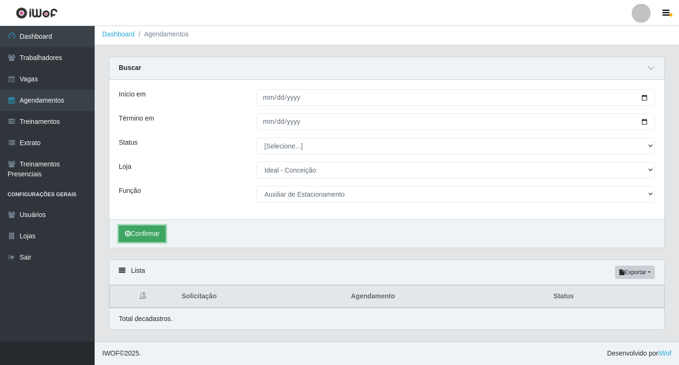
click at [156, 234] on button "Confirmar" at bounding box center [142, 234] width 47 height 17
click at [154, 237] on button "Confirmar" at bounding box center [142, 234] width 47 height 17
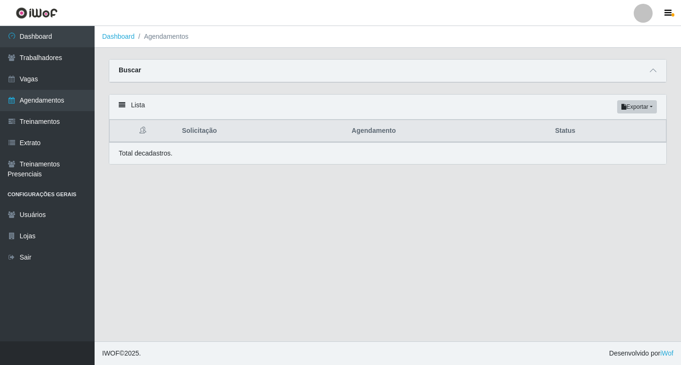
select select "231"
select select "4"
click at [655, 73] on icon at bounding box center [653, 70] width 7 height 7
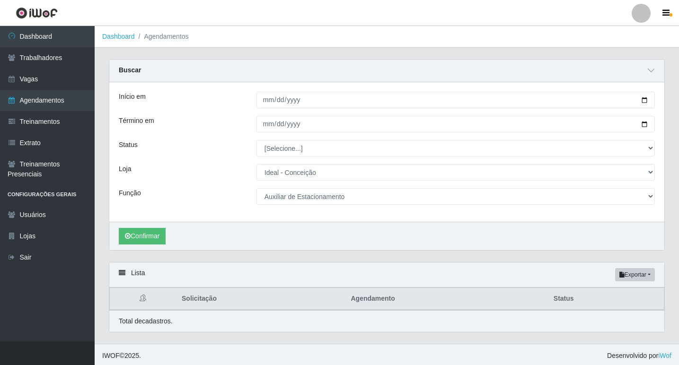
scroll to position [3, 0]
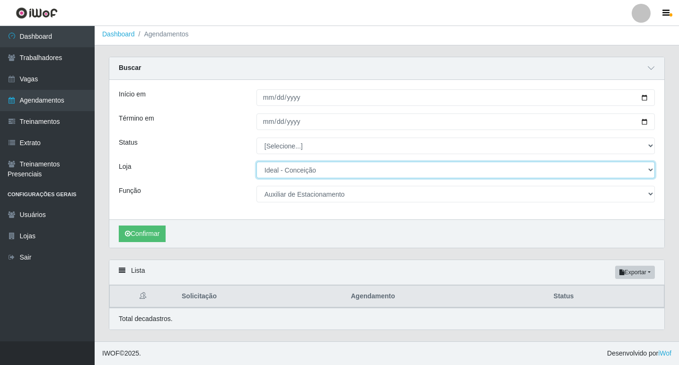
click at [303, 169] on select "[Selecione...] Ideal - Centenário Ideal - Conceição Ideal - Prata" at bounding box center [455, 170] width 398 height 17
drag, startPoint x: 303, startPoint y: 169, endPoint x: 303, endPoint y: 178, distance: 9.0
click at [303, 169] on select "[Selecione...] Ideal - Centenário Ideal - Conceição Ideal - Prata" at bounding box center [455, 170] width 398 height 17
click at [257, 165] on select "[Selecione...] Ideal - Centenário Ideal - Conceição Ideal - Prata" at bounding box center [455, 170] width 398 height 17
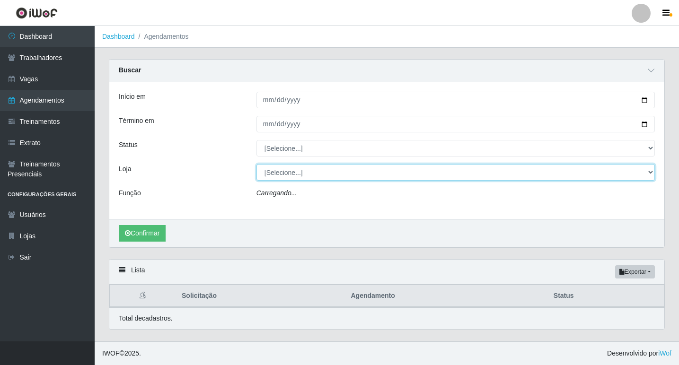
scroll to position [0, 0]
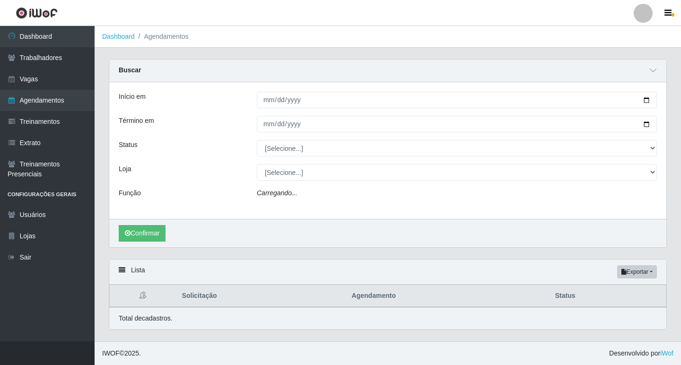
click at [152, 245] on div "Confirmar" at bounding box center [387, 233] width 557 height 28
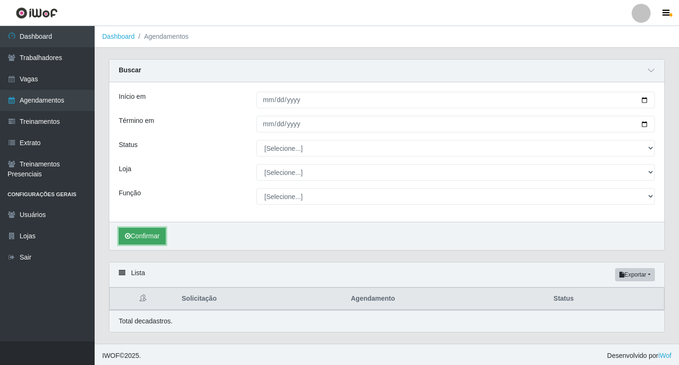
click at [150, 237] on button "Confirmar" at bounding box center [142, 236] width 47 height 17
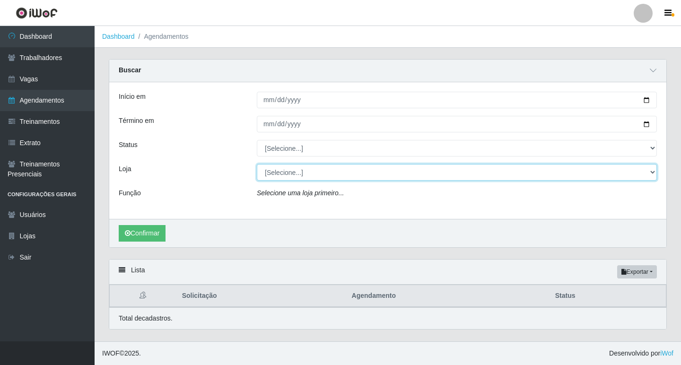
click at [309, 172] on select "[Selecione...] Ideal - Centenário Ideal - Conceição Ideal - Prata" at bounding box center [457, 172] width 400 height 17
select select "231"
click at [257, 165] on select "[Selecione...] Ideal - Centenário Ideal - Conceição Ideal - Prata" at bounding box center [457, 172] width 400 height 17
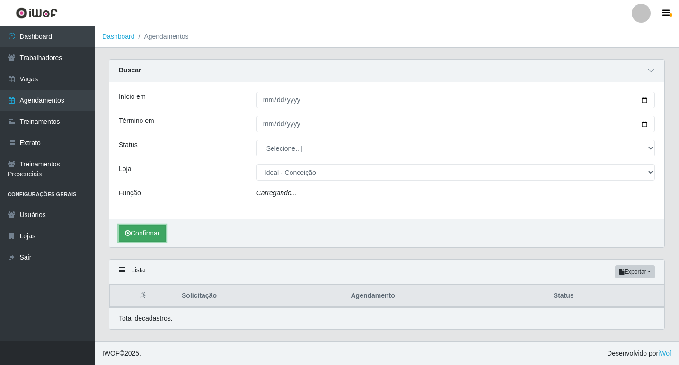
select select "4"
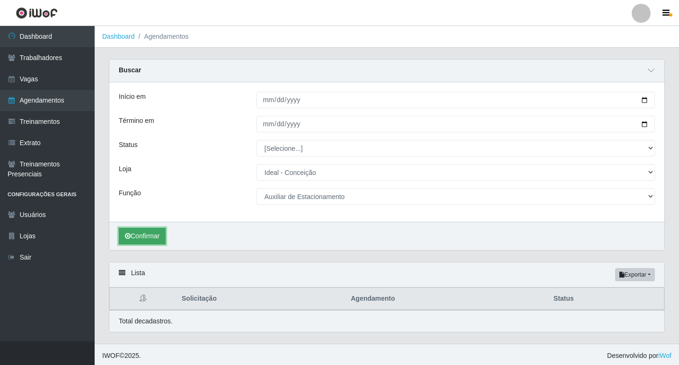
click at [142, 235] on button "Confirmar" at bounding box center [142, 236] width 47 height 17
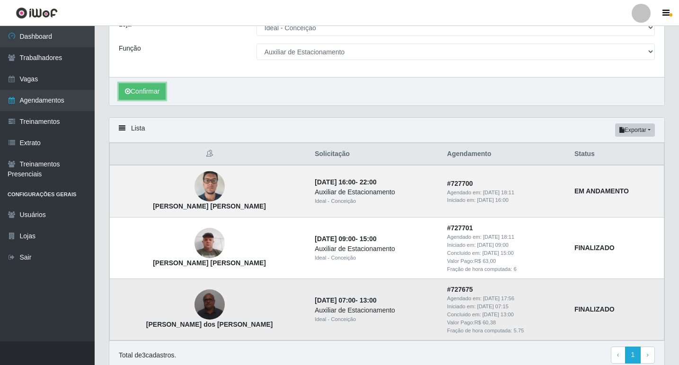
scroll to position [185, 0]
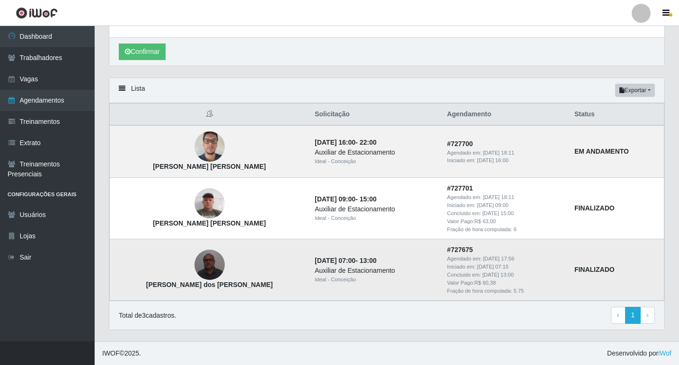
click at [194, 261] on img at bounding box center [209, 265] width 30 height 40
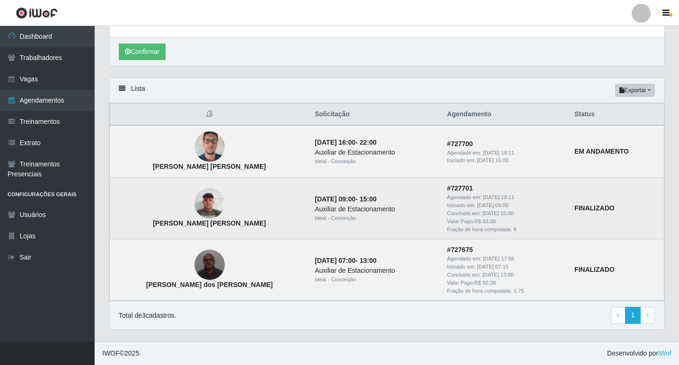
scroll to position [0, 0]
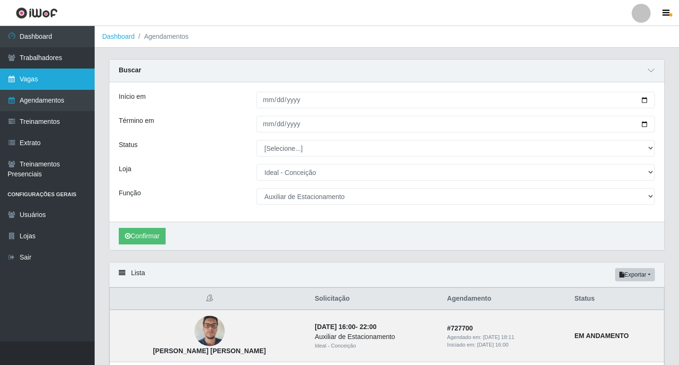
click at [36, 80] on link "Vagas" at bounding box center [47, 79] width 95 height 21
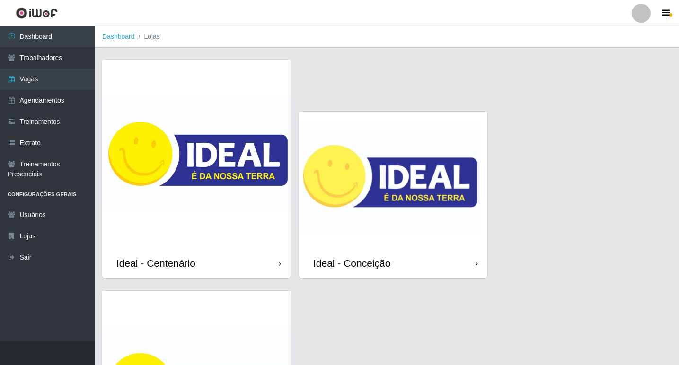
scroll to position [95, 0]
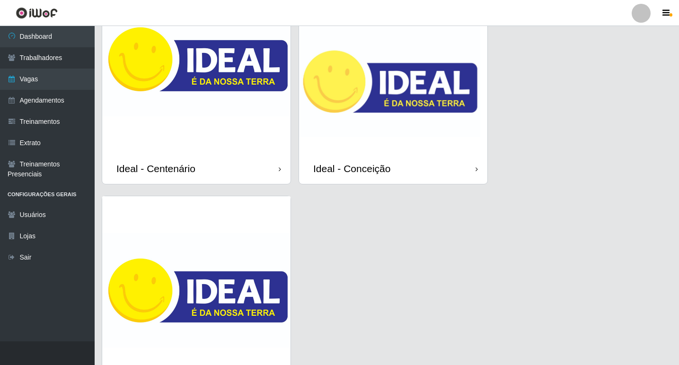
click at [385, 116] on img at bounding box center [393, 85] width 188 height 136
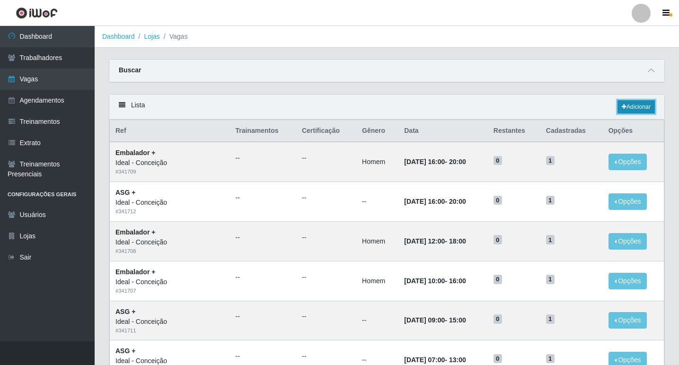
click at [642, 101] on link "Adicionar" at bounding box center [635, 106] width 37 height 13
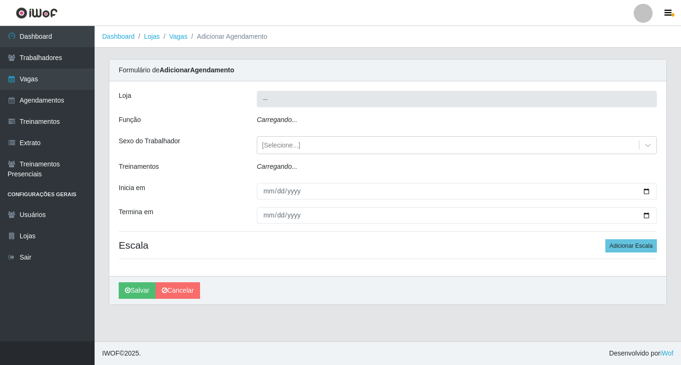
type input "Ideal - Conceição"
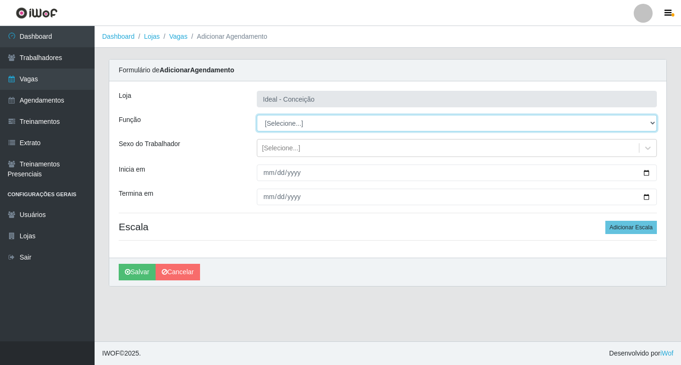
click at [289, 123] on select "[Selecione...] ASG ASG + ASG ++ Auxiliar de Estacionamento Auxiliar de Estacion…" at bounding box center [457, 123] width 400 height 17
select select "79"
click at [257, 115] on select "[Selecione...] ASG ASG + ASG ++ Auxiliar de Estacionamento Auxiliar de Estacion…" at bounding box center [457, 123] width 400 height 17
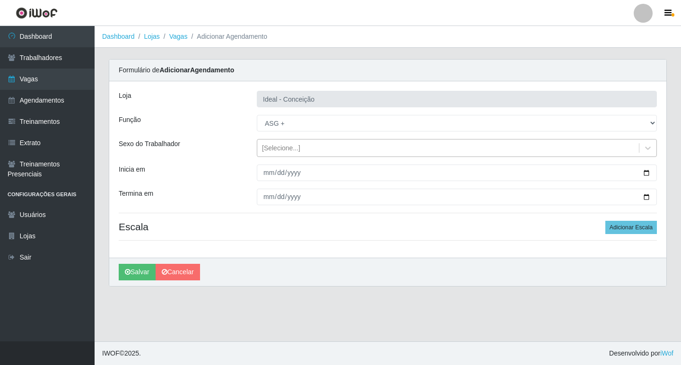
click at [268, 153] on div "[Selecione...]" at bounding box center [448, 149] width 382 height 16
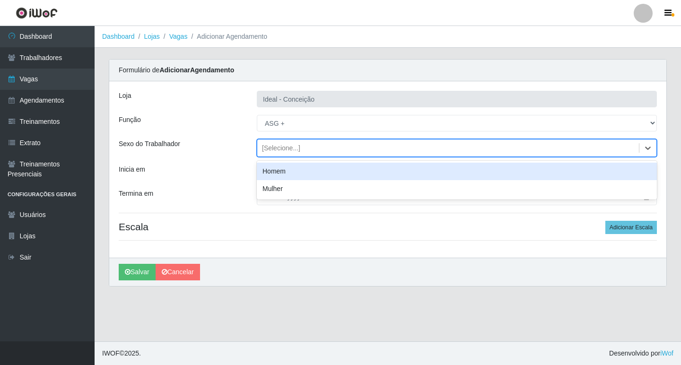
click at [274, 171] on div "Homem" at bounding box center [457, 172] width 400 height 18
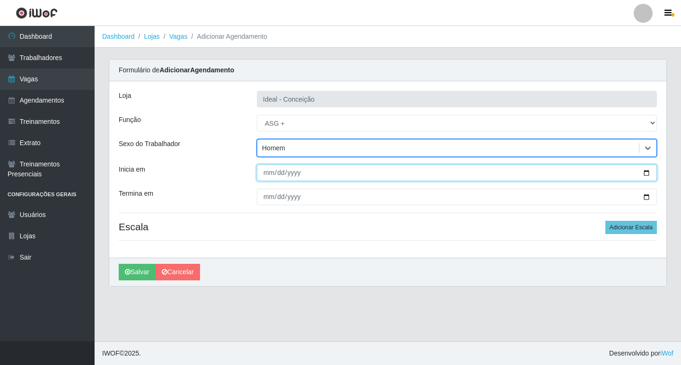
click at [268, 176] on input "Inicia em" at bounding box center [457, 173] width 400 height 17
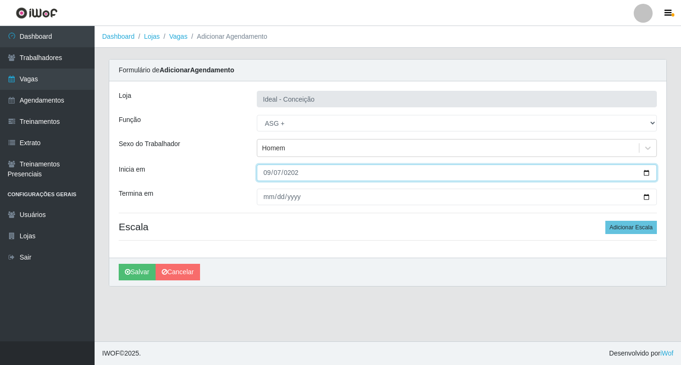
type input "[DATE]"
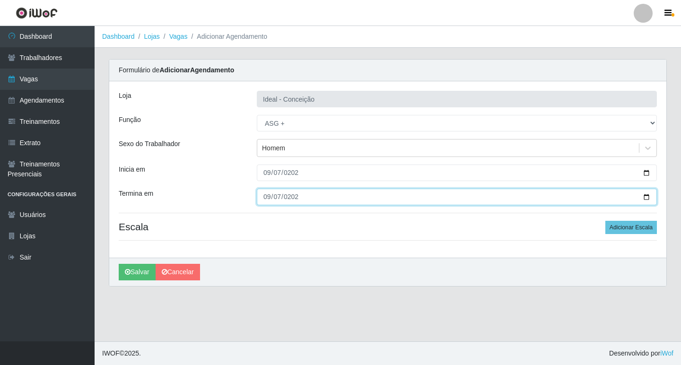
type input "[DATE]"
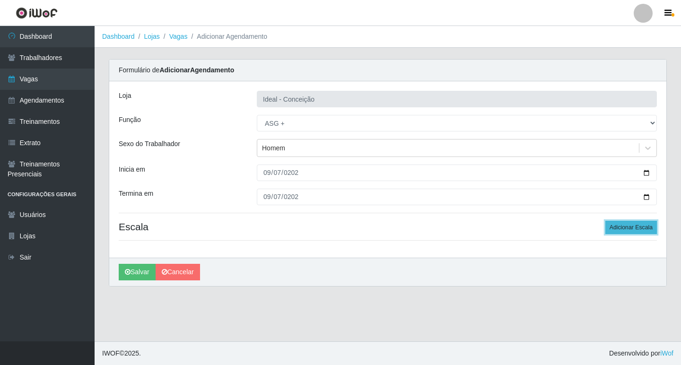
click at [629, 230] on button "Adicionar Escala" at bounding box center [632, 227] width 52 height 13
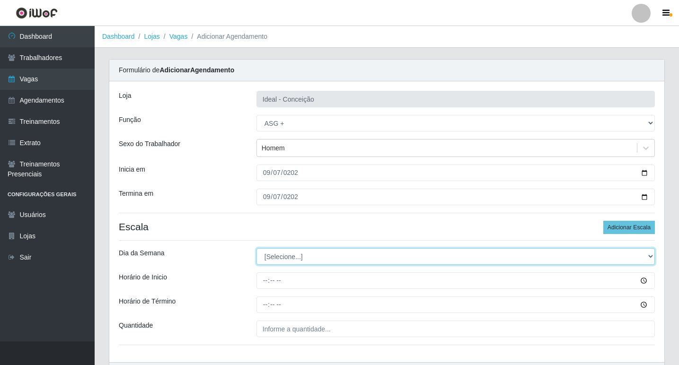
click at [304, 258] on select "[Selecione...] Segunda Terça Quarta Quinta Sexta Sábado Domingo" at bounding box center [455, 256] width 398 height 17
click at [303, 249] on select "[Selecione...] Segunda Terça Quarta Quinta Sexta Sábado Domingo" at bounding box center [455, 256] width 398 height 17
click at [302, 248] on select "[Selecione...] Segunda Terça Quarta Quinta Sexta Sábado Domingo" at bounding box center [455, 256] width 398 height 17
click at [305, 255] on select "[Selecione...] Segunda Terça Quarta Quinta Sexta Sábado Domingo" at bounding box center [455, 256] width 398 height 17
click at [301, 249] on select "[Selecione...] Segunda Terça Quarta Quinta Sexta Sábado Domingo" at bounding box center [455, 256] width 398 height 17
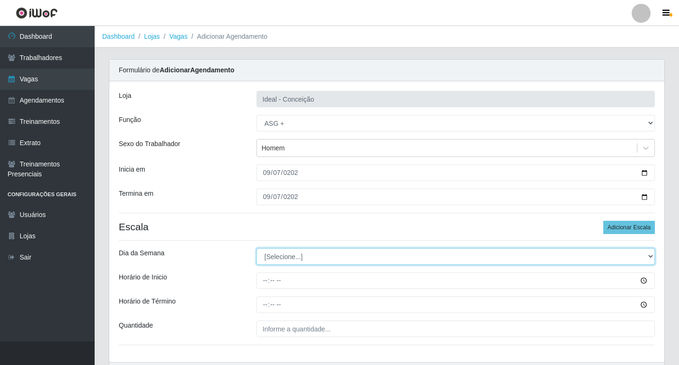
select select "0"
click at [256, 248] on select "[Selecione...] Segunda Terça Quarta Quinta Sexta Sábado Domingo" at bounding box center [455, 256] width 398 height 17
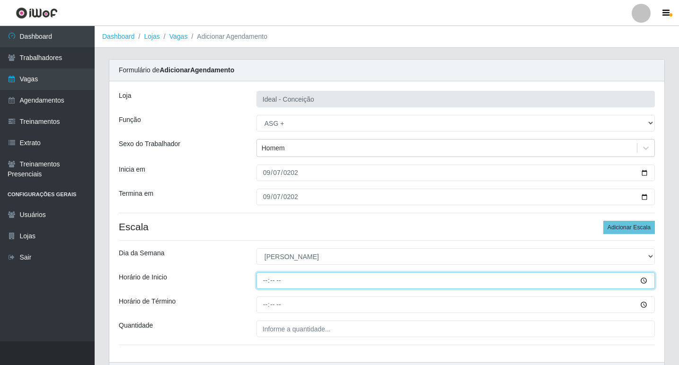
click at [266, 281] on input "Horário de Inicio" at bounding box center [455, 281] width 398 height 17
type input "07:00"
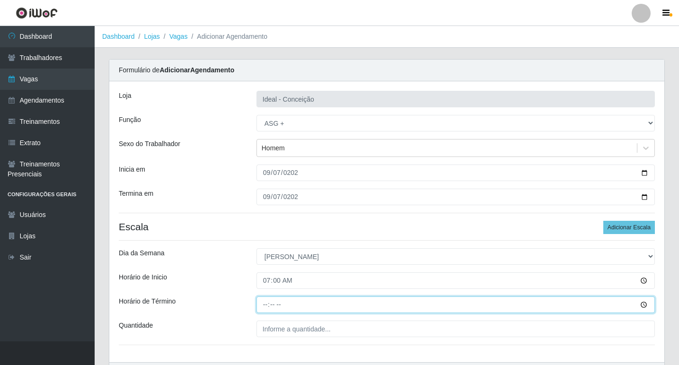
type input "13:00"
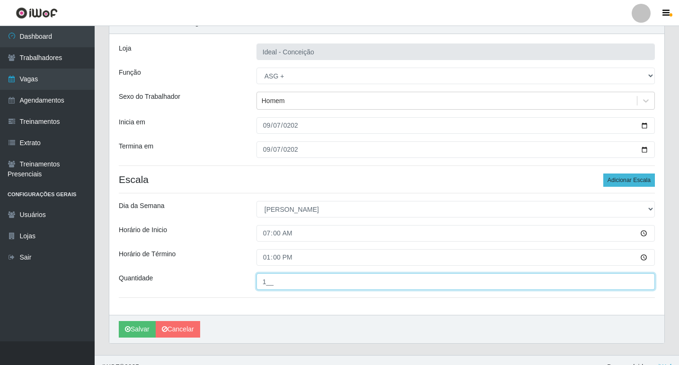
type input "1__"
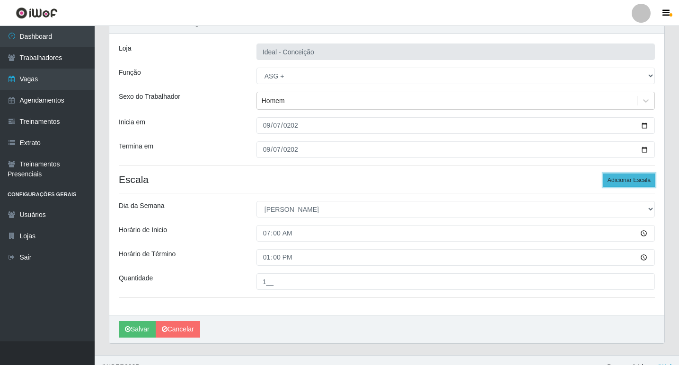
click at [622, 177] on button "Adicionar Escala" at bounding box center [629, 180] width 52 height 13
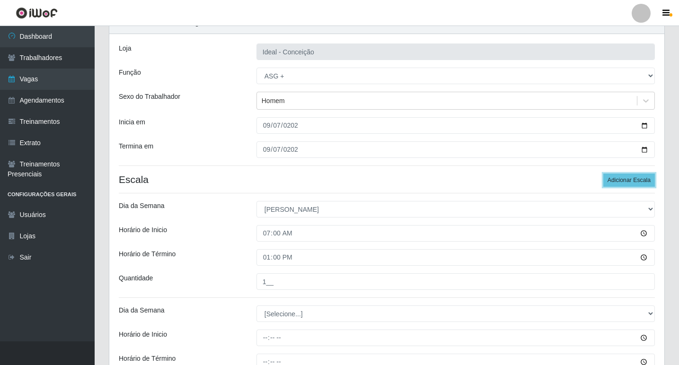
scroll to position [95, 0]
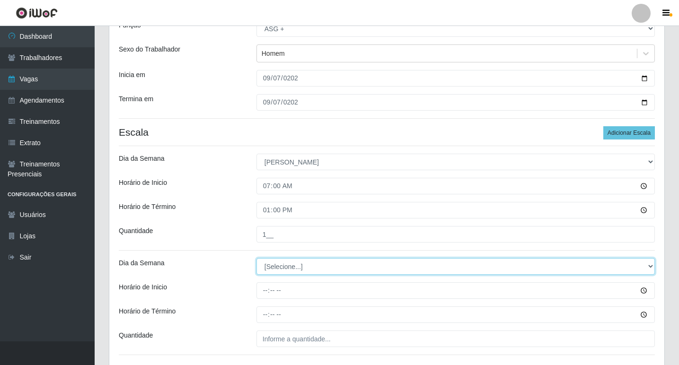
click at [295, 267] on select "[Selecione...] Segunda Terça Quarta Quinta Sexta Sábado Domingo" at bounding box center [455, 266] width 398 height 17
select select "0"
click at [256, 258] on select "[Selecione...] Segunda Terça Quarta Quinta Sexta Sábado Domingo" at bounding box center [455, 266] width 398 height 17
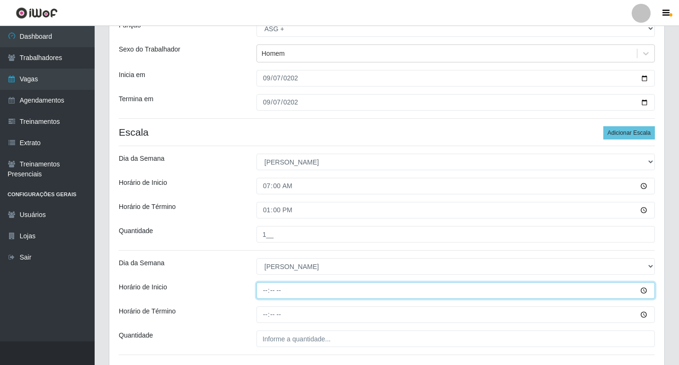
click at [267, 294] on input "Horário de Inicio" at bounding box center [455, 290] width 398 height 17
type input "09:00"
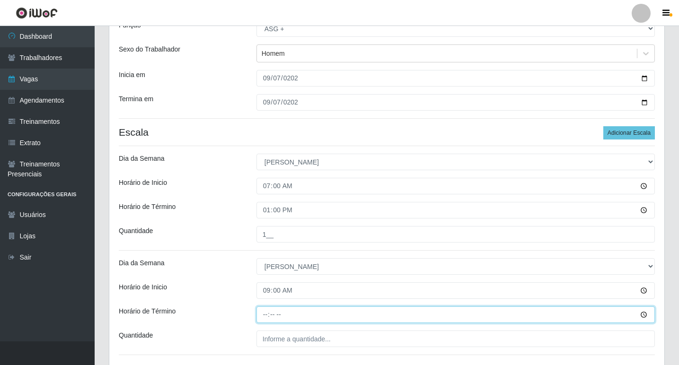
type input "15:00"
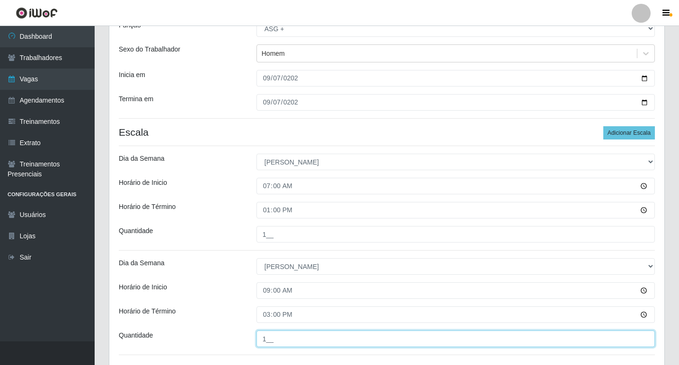
scroll to position [166, 0]
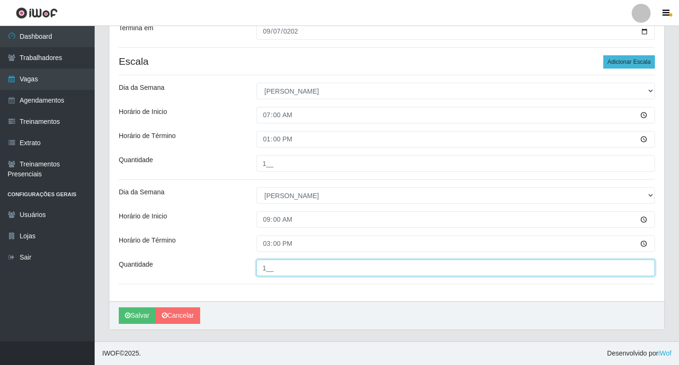
type input "1__"
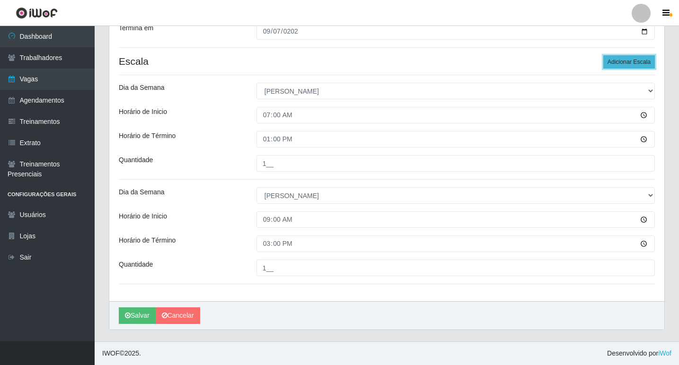
click at [615, 62] on button "Adicionar Escala" at bounding box center [629, 61] width 52 height 13
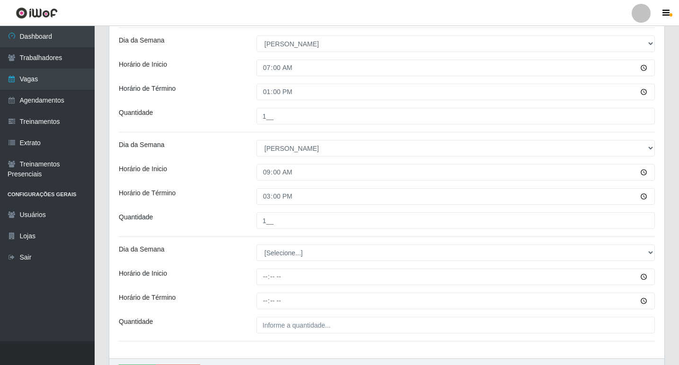
scroll to position [260, 0]
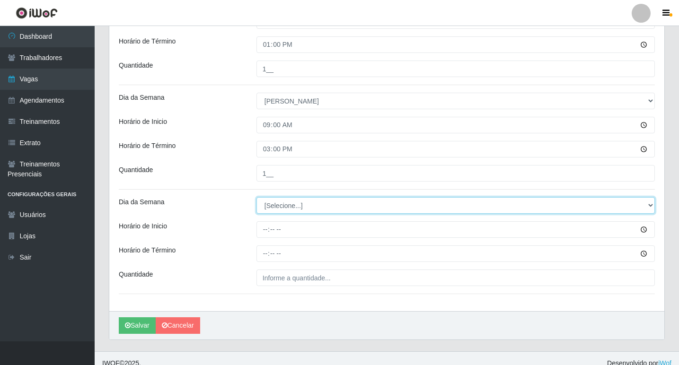
click at [271, 204] on select "[Selecione...] Segunda Terça Quarta Quinta Sexta Sábado Domingo" at bounding box center [455, 205] width 398 height 17
select select "0"
click at [256, 197] on select "[Selecione...] Segunda Terça Quarta Quinta Sexta Sábado Domingo" at bounding box center [455, 205] width 398 height 17
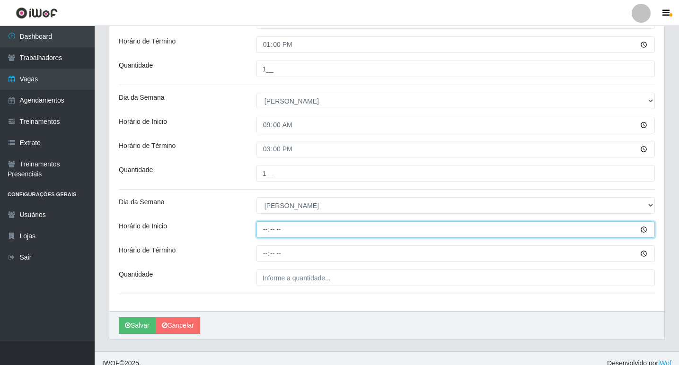
click at [265, 236] on input "Horário de Inicio" at bounding box center [455, 229] width 398 height 17
type input "14:00"
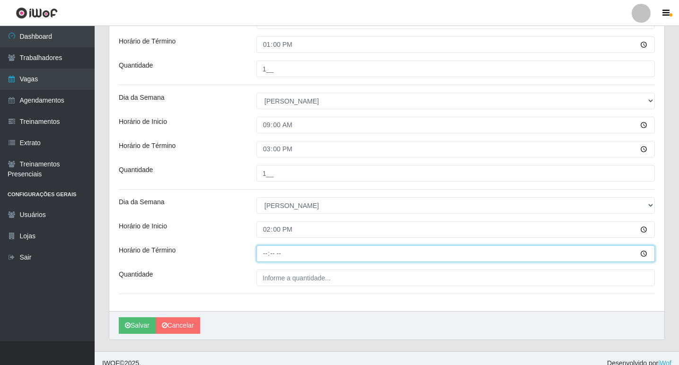
type input "20:02"
type input "20:00"
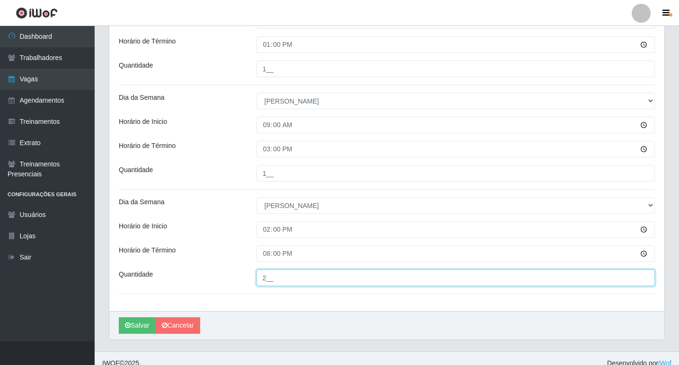
type input "2__"
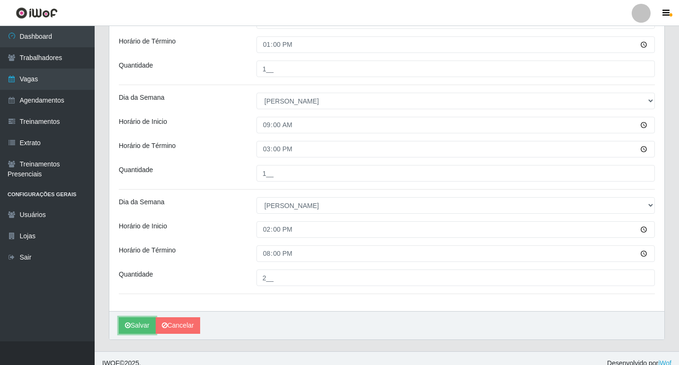
scroll to position [270, 0]
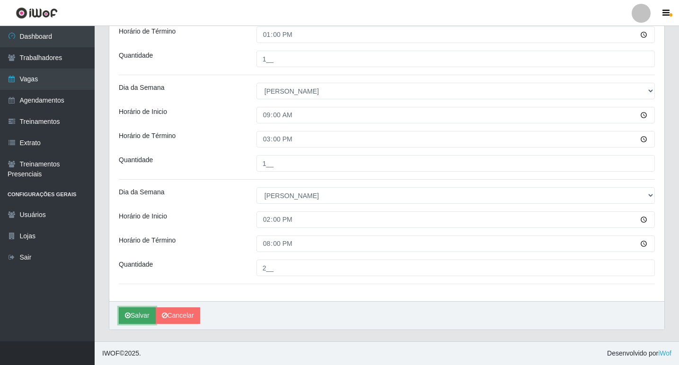
click at [143, 314] on button "Salvar" at bounding box center [137, 316] width 37 height 17
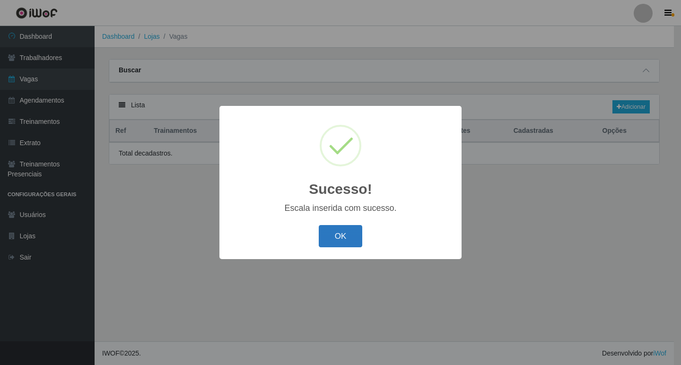
click at [335, 243] on button "OK" at bounding box center [341, 236] width 44 height 22
